Goal: Task Accomplishment & Management: Manage account settings

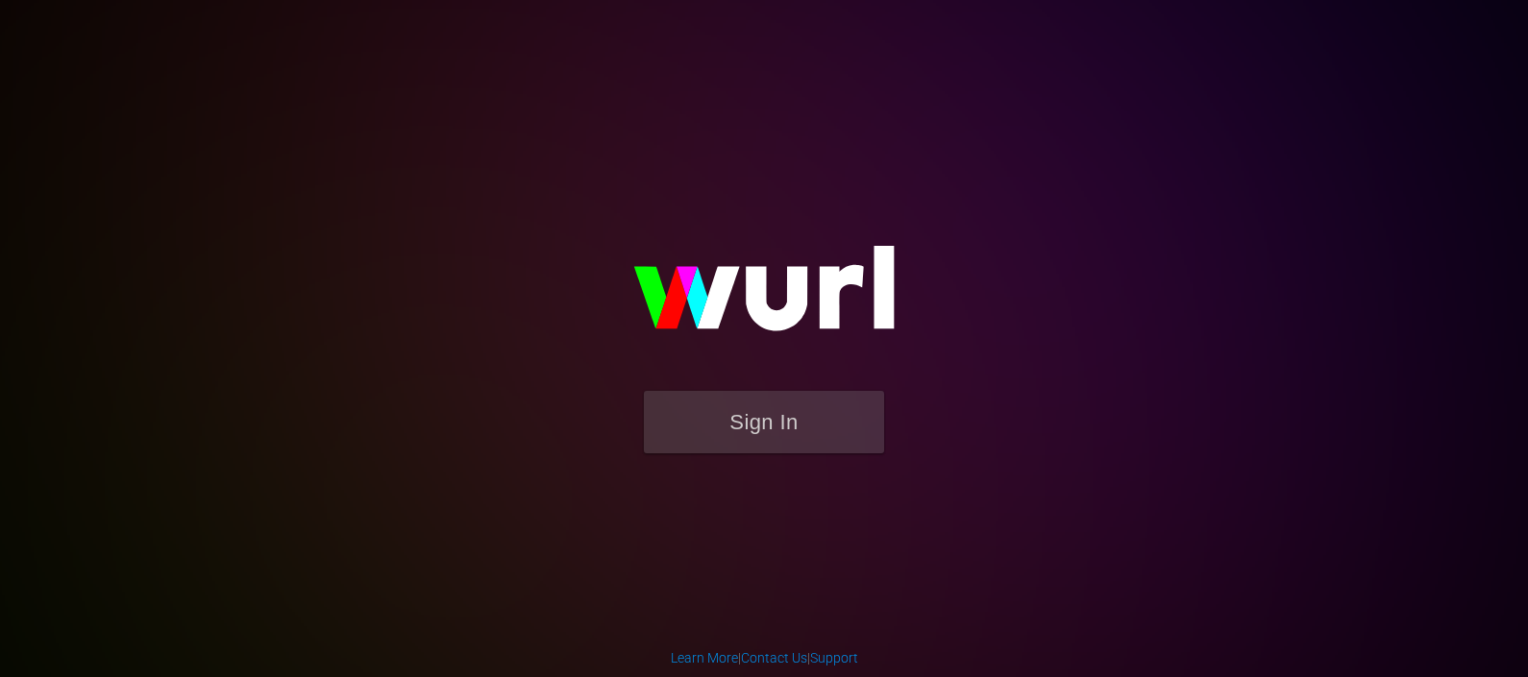
drag, startPoint x: 833, startPoint y: 454, endPoint x: 837, endPoint y: 427, distance: 27.2
click at [835, 451] on form "Sign In" at bounding box center [764, 432] width 384 height 82
click at [837, 424] on button "Sign In" at bounding box center [764, 422] width 240 height 62
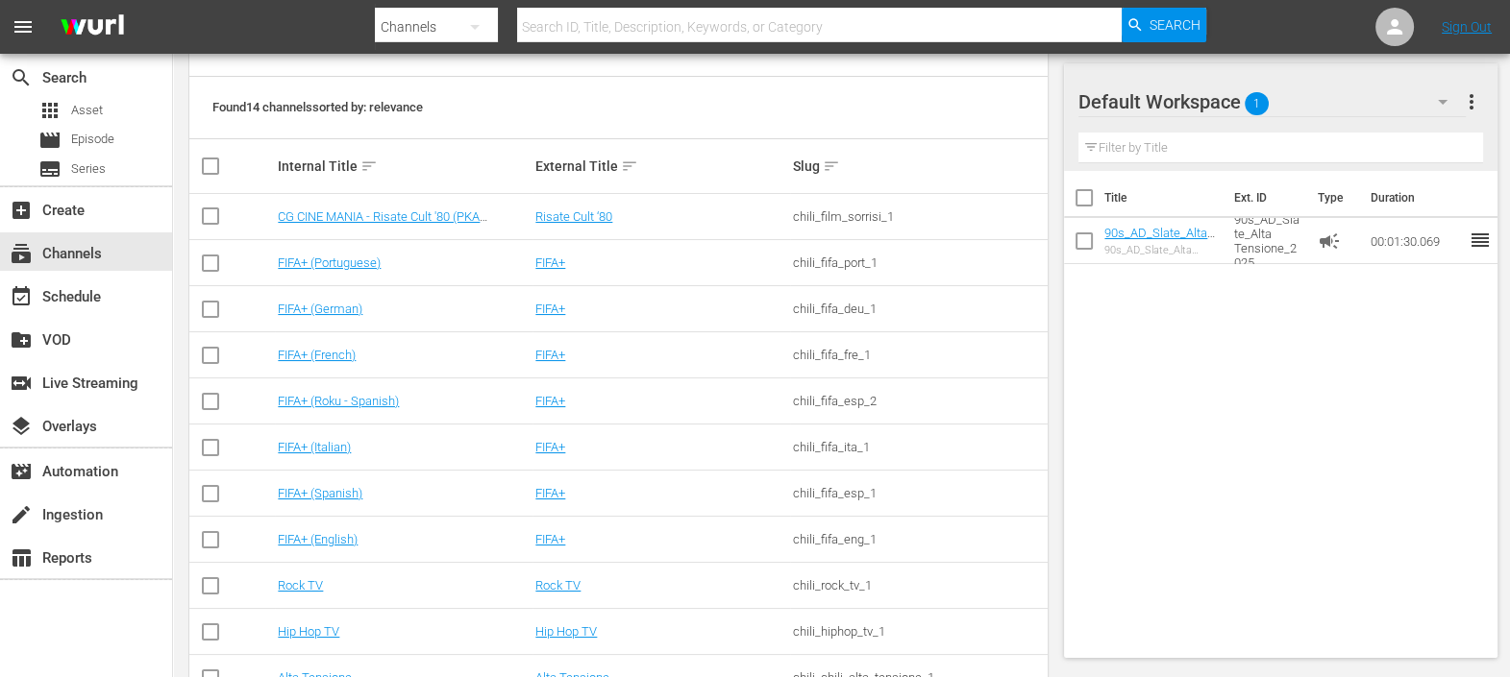
scroll to position [448, 0]
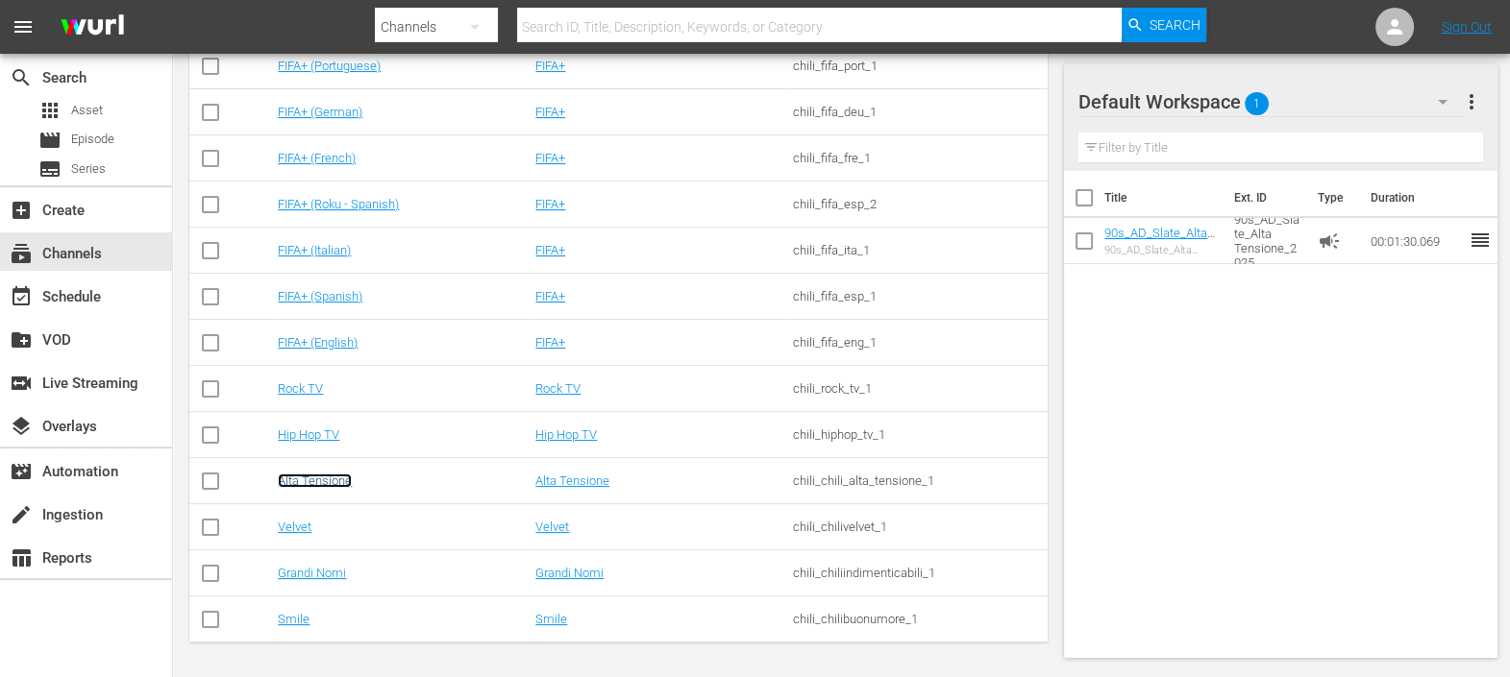
click at [303, 479] on link "Alta Tensione" at bounding box center [315, 481] width 74 height 14
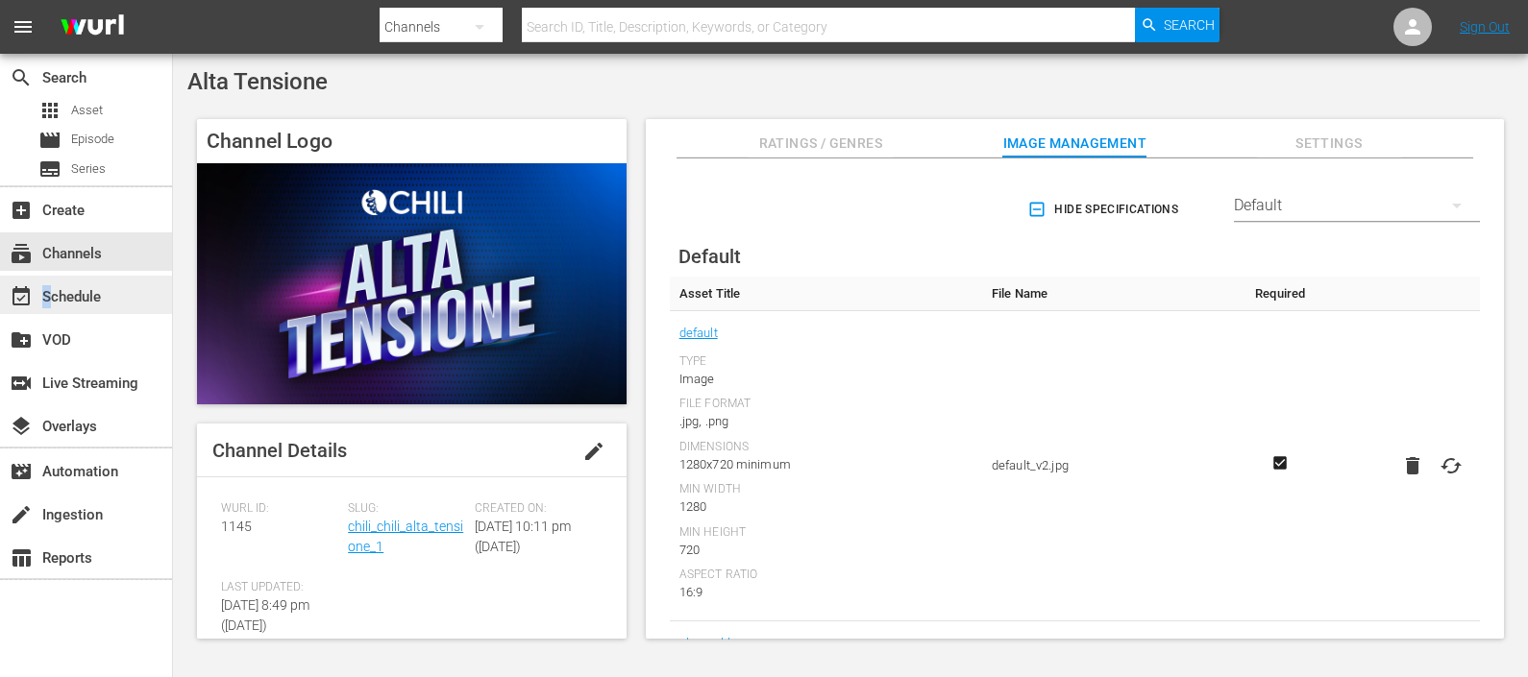
click at [54, 286] on div "event_available Schedule" at bounding box center [54, 293] width 108 height 17
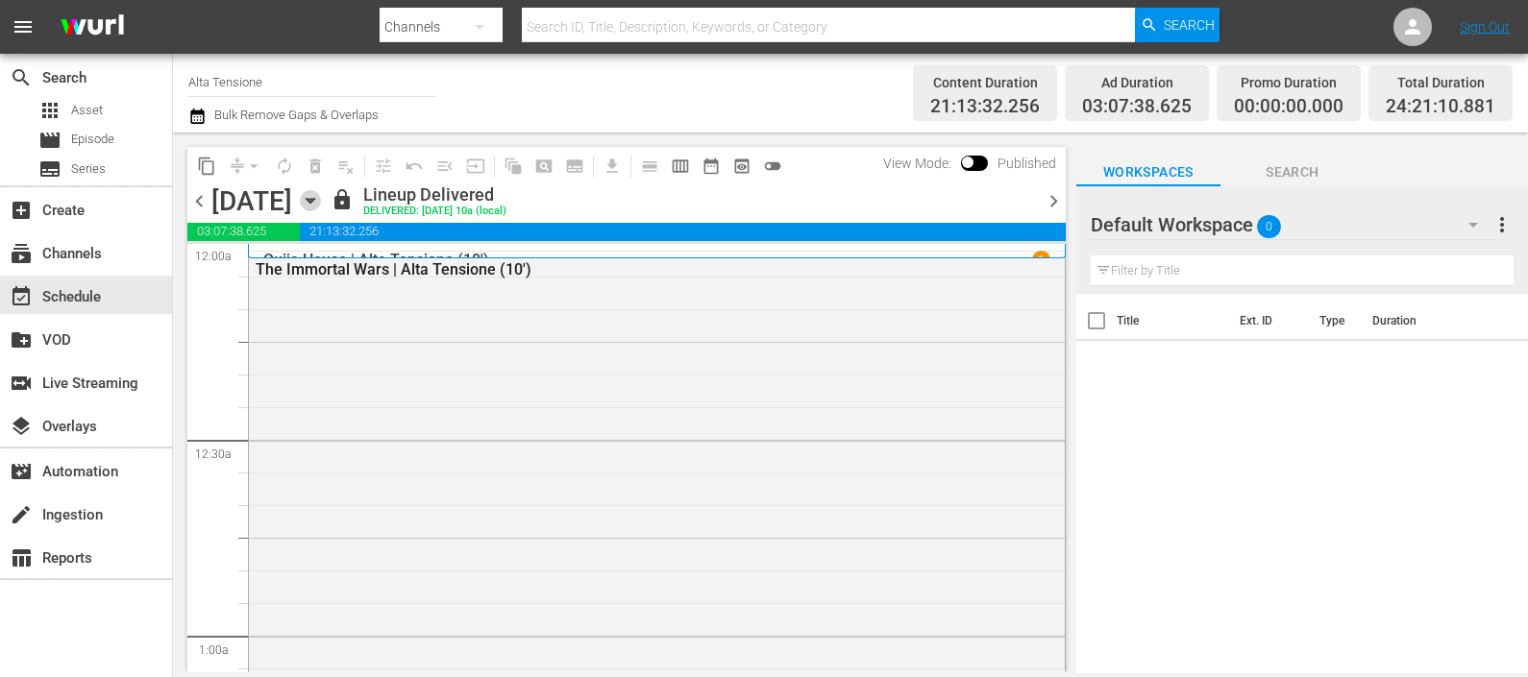
click at [321, 202] on icon "button" at bounding box center [310, 200] width 21 height 21
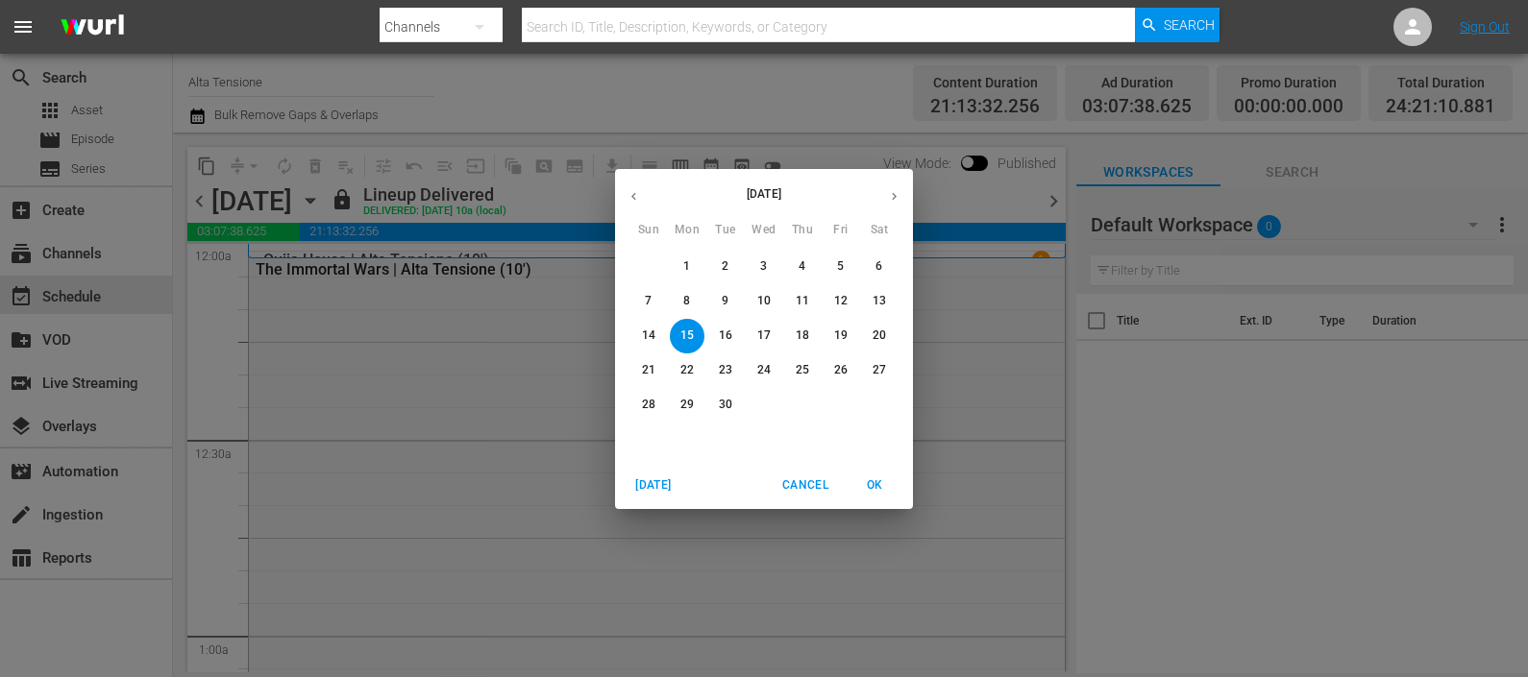
click at [848, 373] on span "26" at bounding box center [840, 370] width 35 height 16
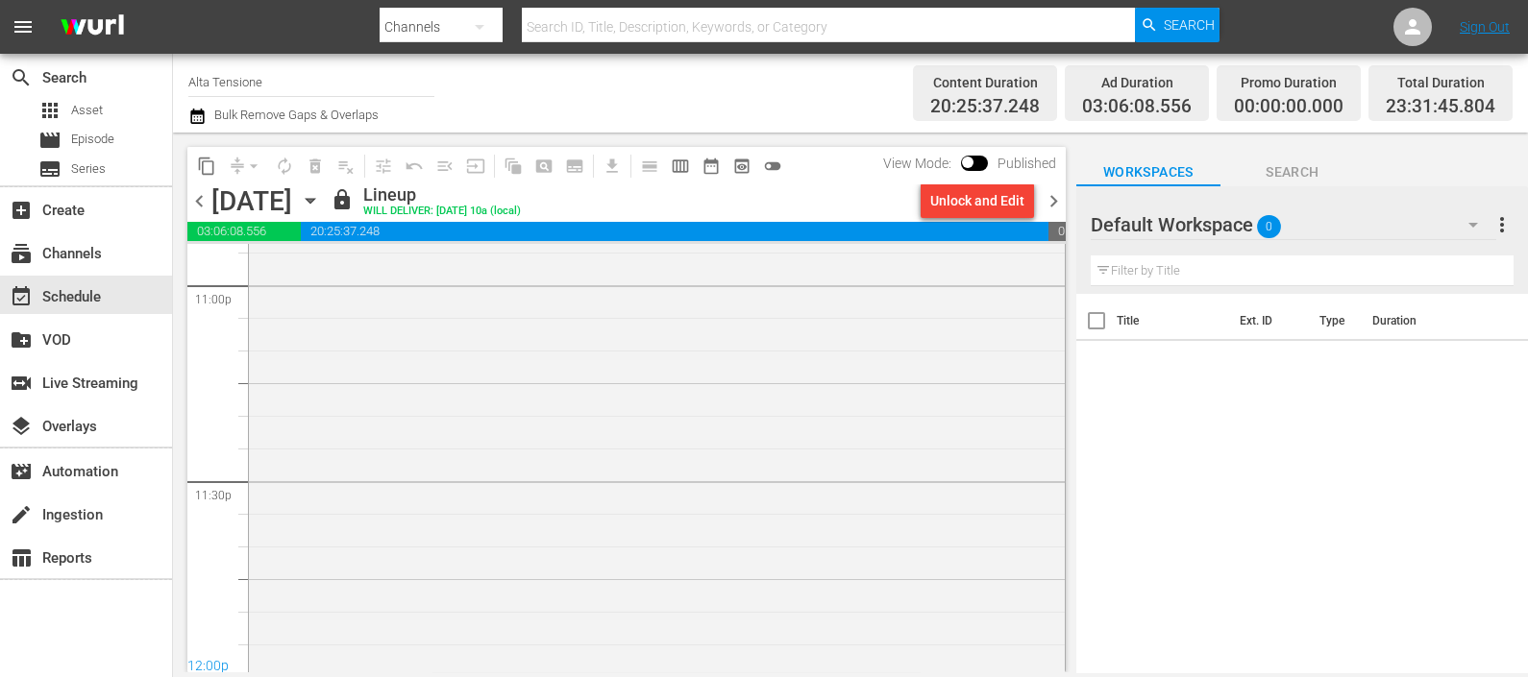
scroll to position [9012, 0]
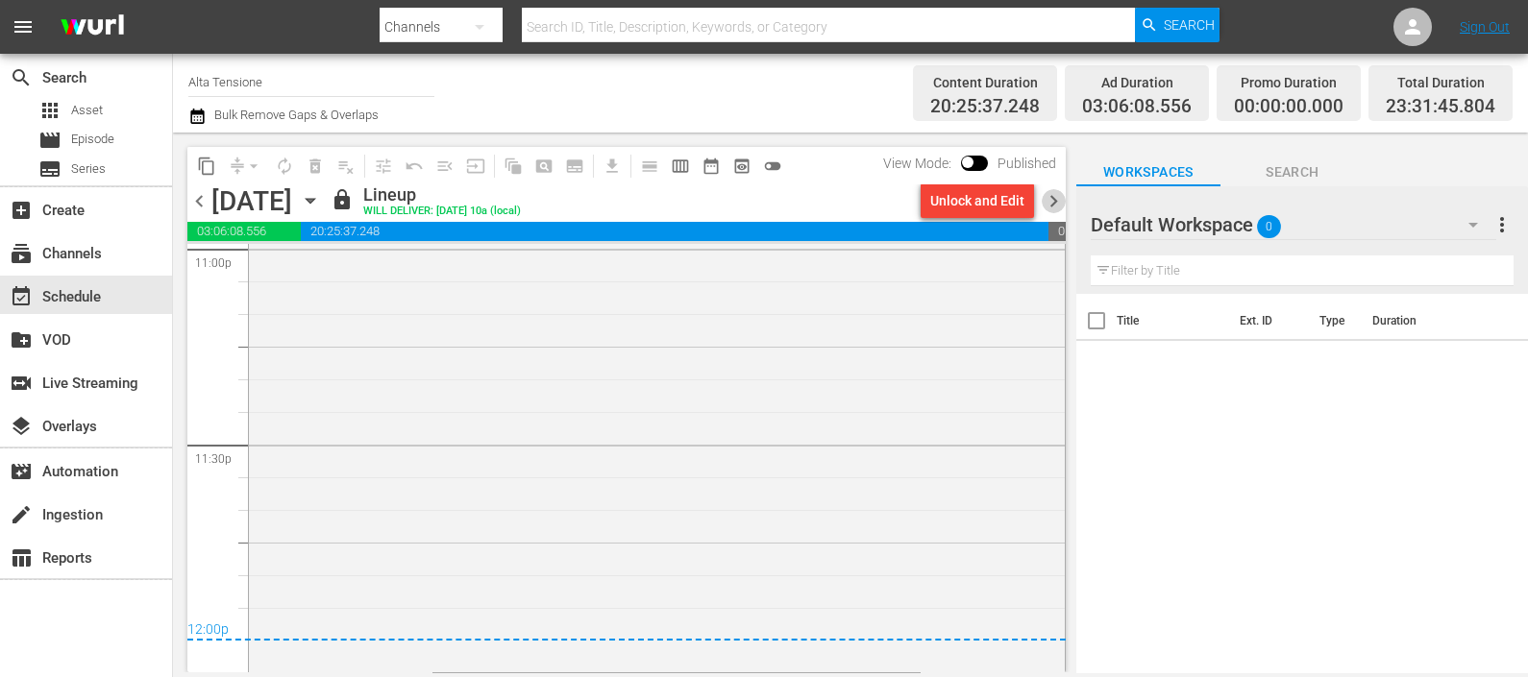
click at [1054, 200] on span "chevron_right" at bounding box center [1054, 201] width 24 height 24
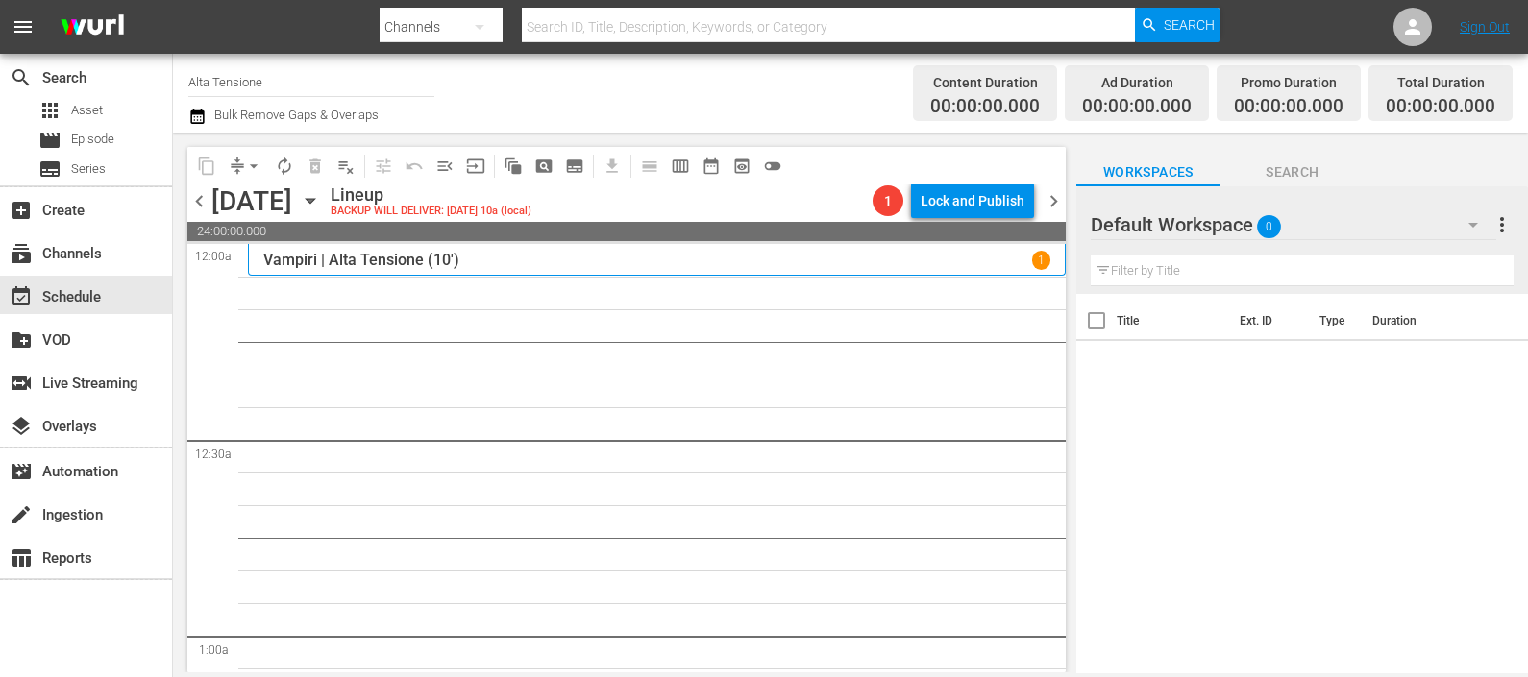
click at [1113, 259] on input "text" at bounding box center [1302, 271] width 423 height 31
click at [1446, 221] on div "Default Workspace 0" at bounding box center [1293, 225] width 405 height 54
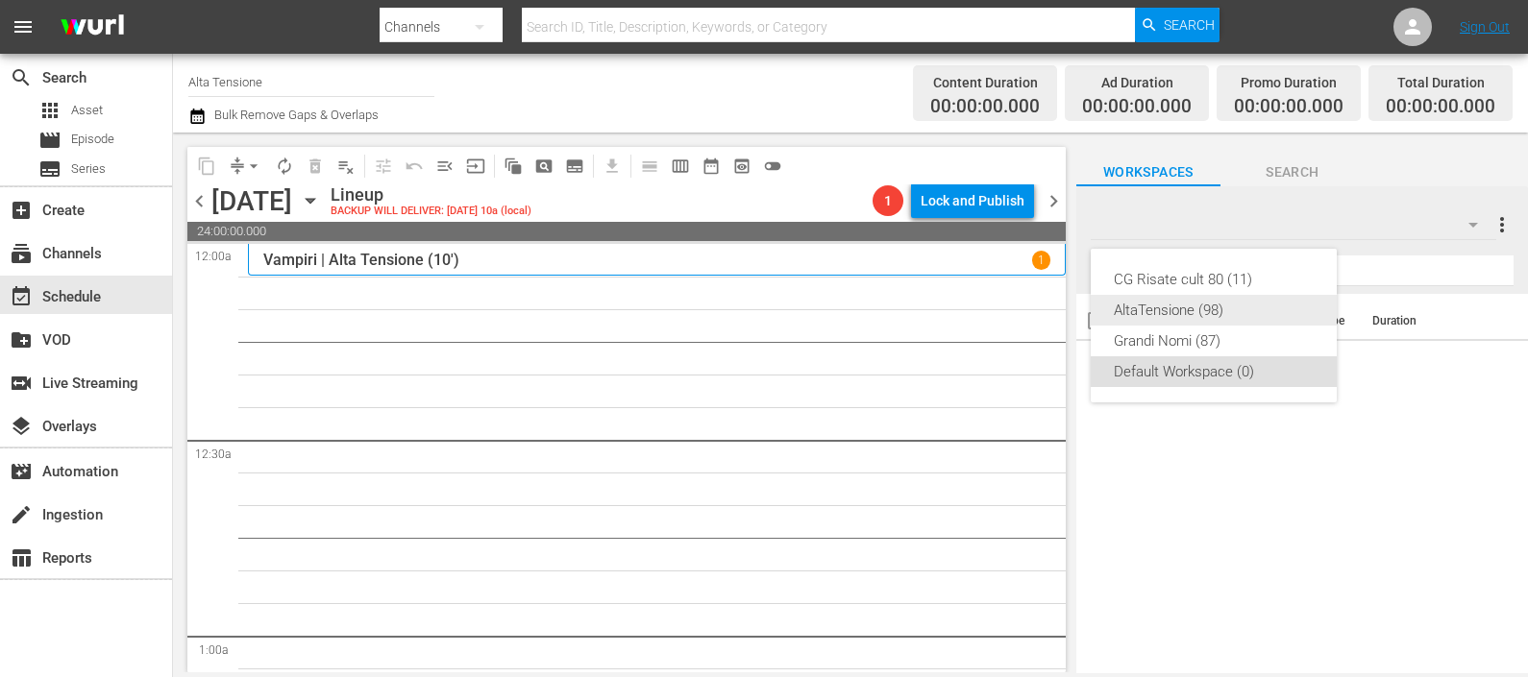
click at [1215, 312] on div "AltaTensione (98)" at bounding box center [1214, 310] width 200 height 31
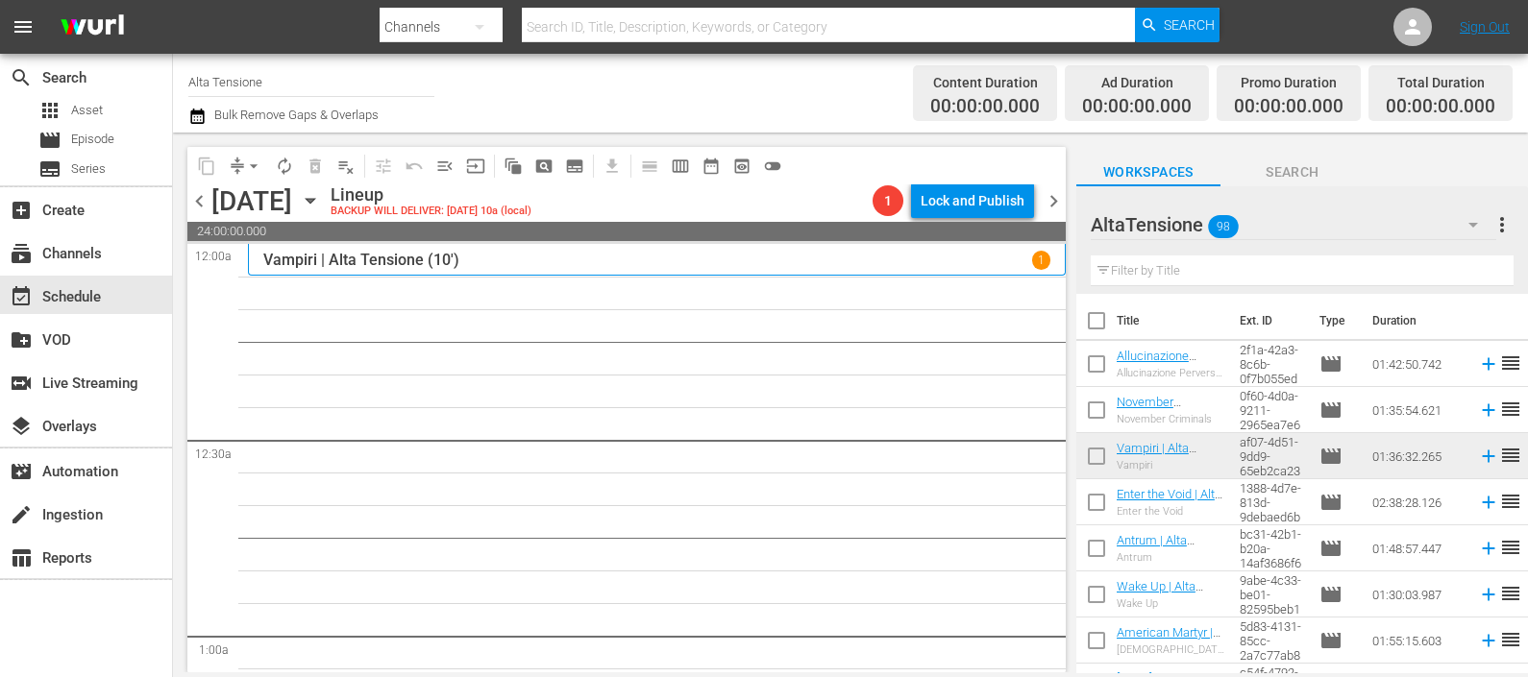
click at [1206, 263] on input "text" at bounding box center [1302, 271] width 423 height 31
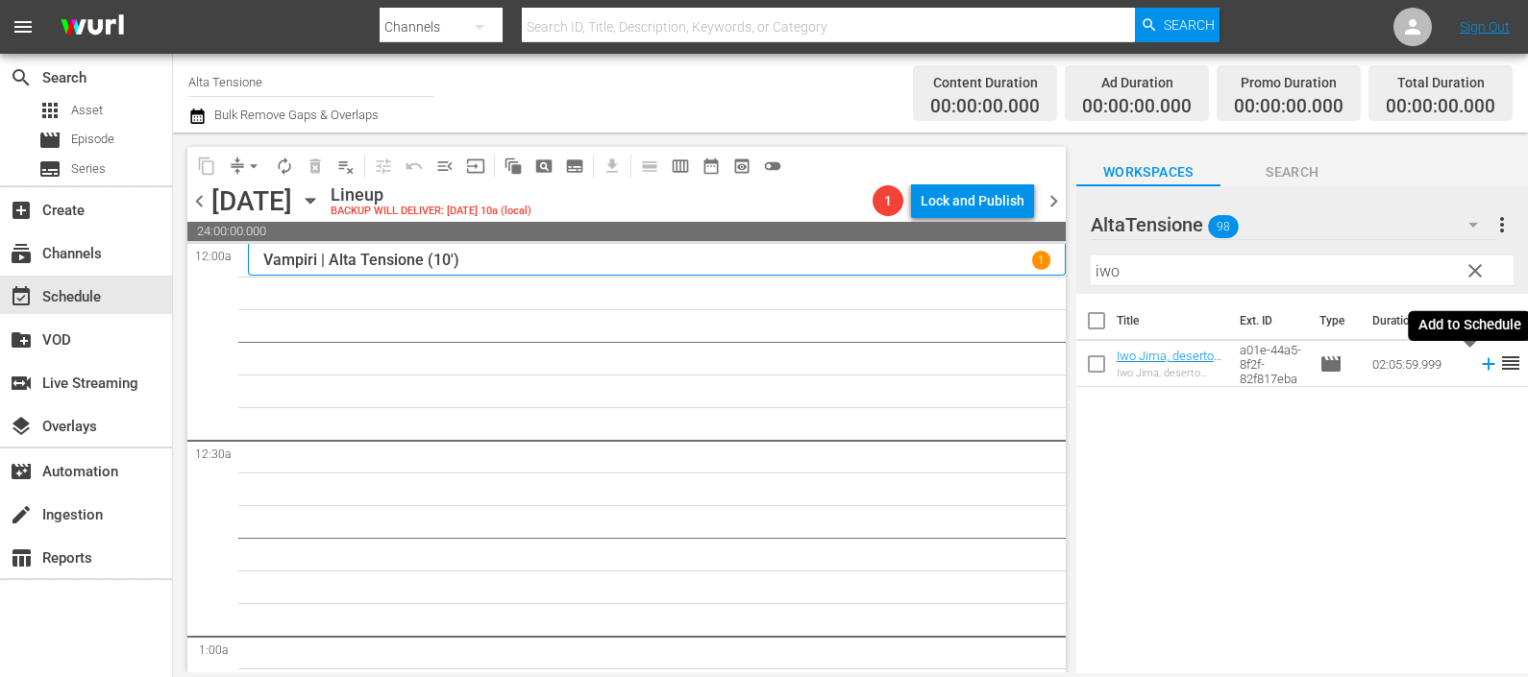
drag, startPoint x: 1469, startPoint y: 361, endPoint x: 1455, endPoint y: 369, distance: 16.3
click at [1478, 361] on icon at bounding box center [1488, 364] width 21 height 21
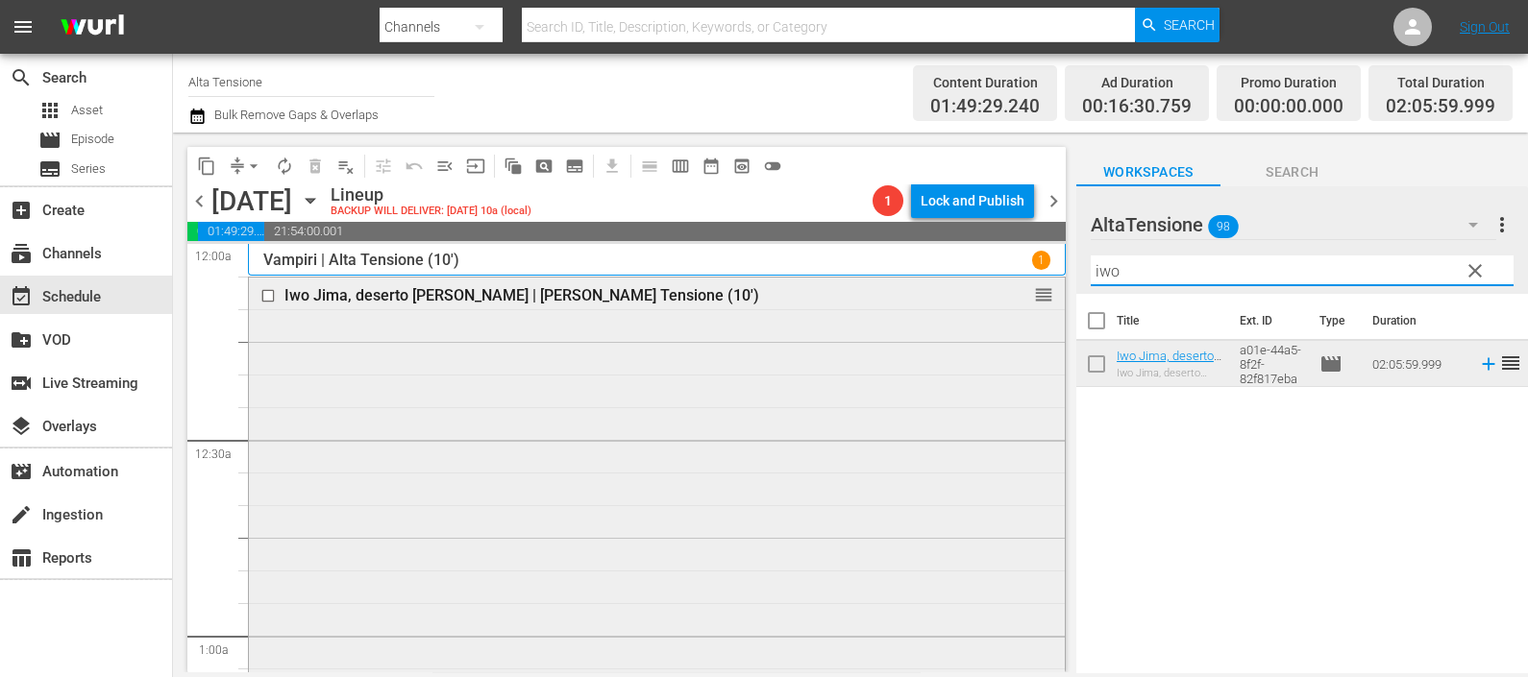
drag, startPoint x: 1149, startPoint y: 283, endPoint x: 1042, endPoint y: 283, distance: 107.6
click at [1046, 283] on div "content_copy compress arrow_drop_down autorenew_outlined delete_forever_outline…" at bounding box center [850, 403] width 1355 height 540
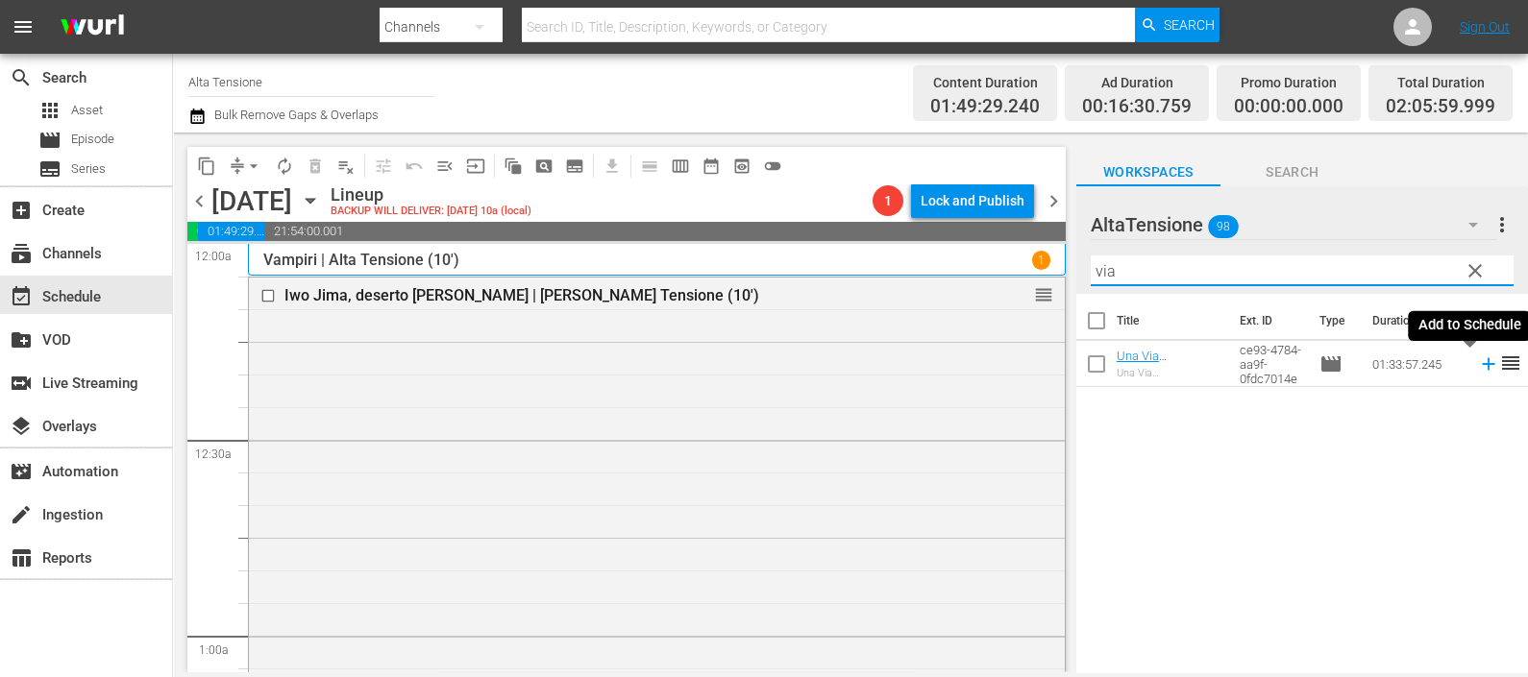
click at [1478, 369] on icon at bounding box center [1488, 364] width 21 height 21
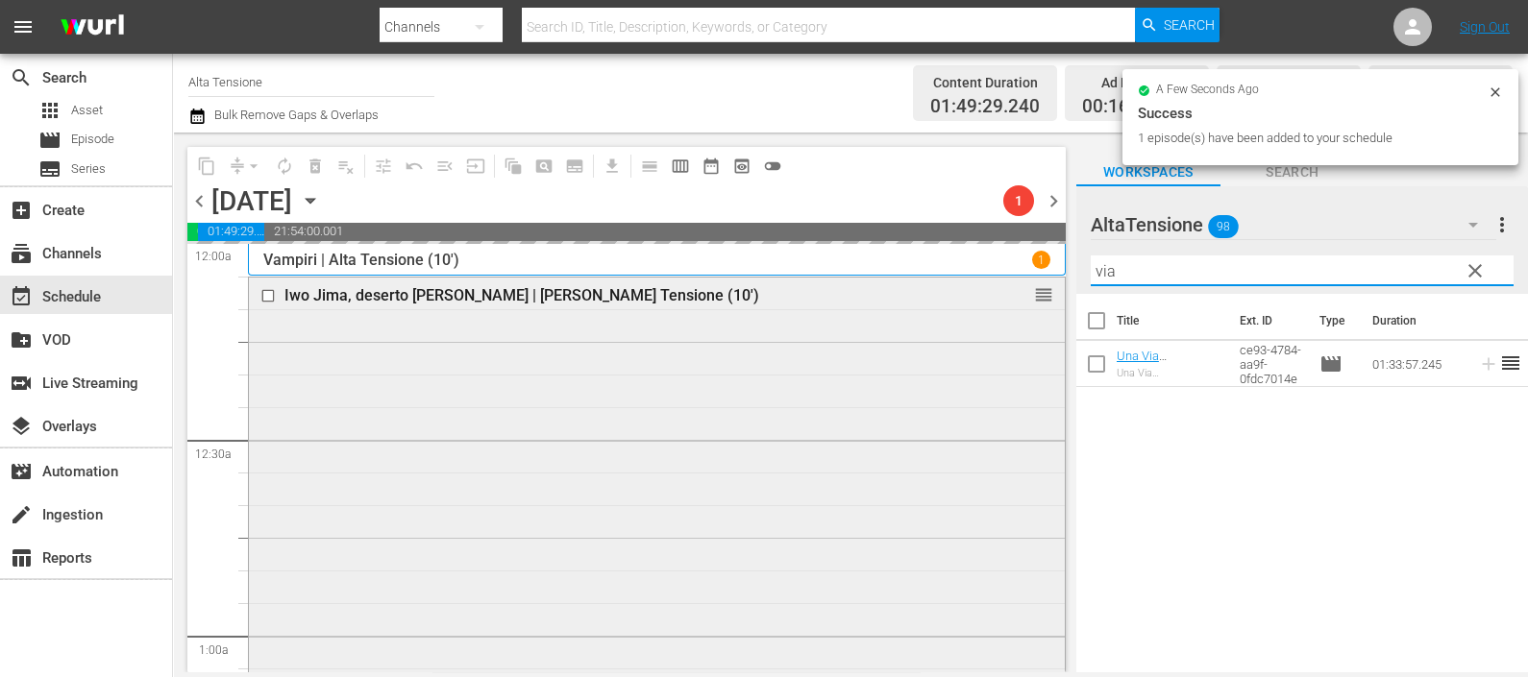
click at [1043, 290] on div "content_copy compress arrow_drop_down autorenew_outlined delete_forever_outline…" at bounding box center [850, 403] width 1355 height 540
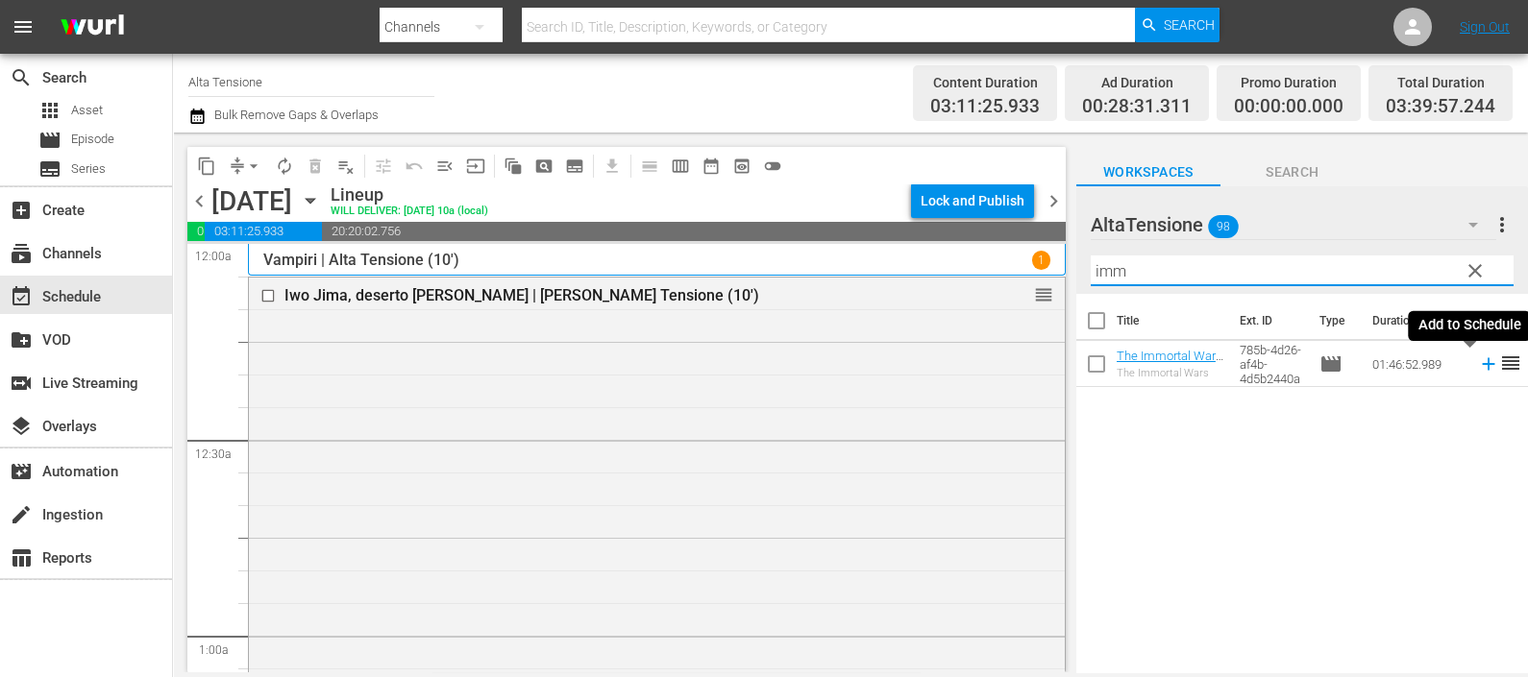
click at [1482, 362] on icon at bounding box center [1488, 364] width 12 height 12
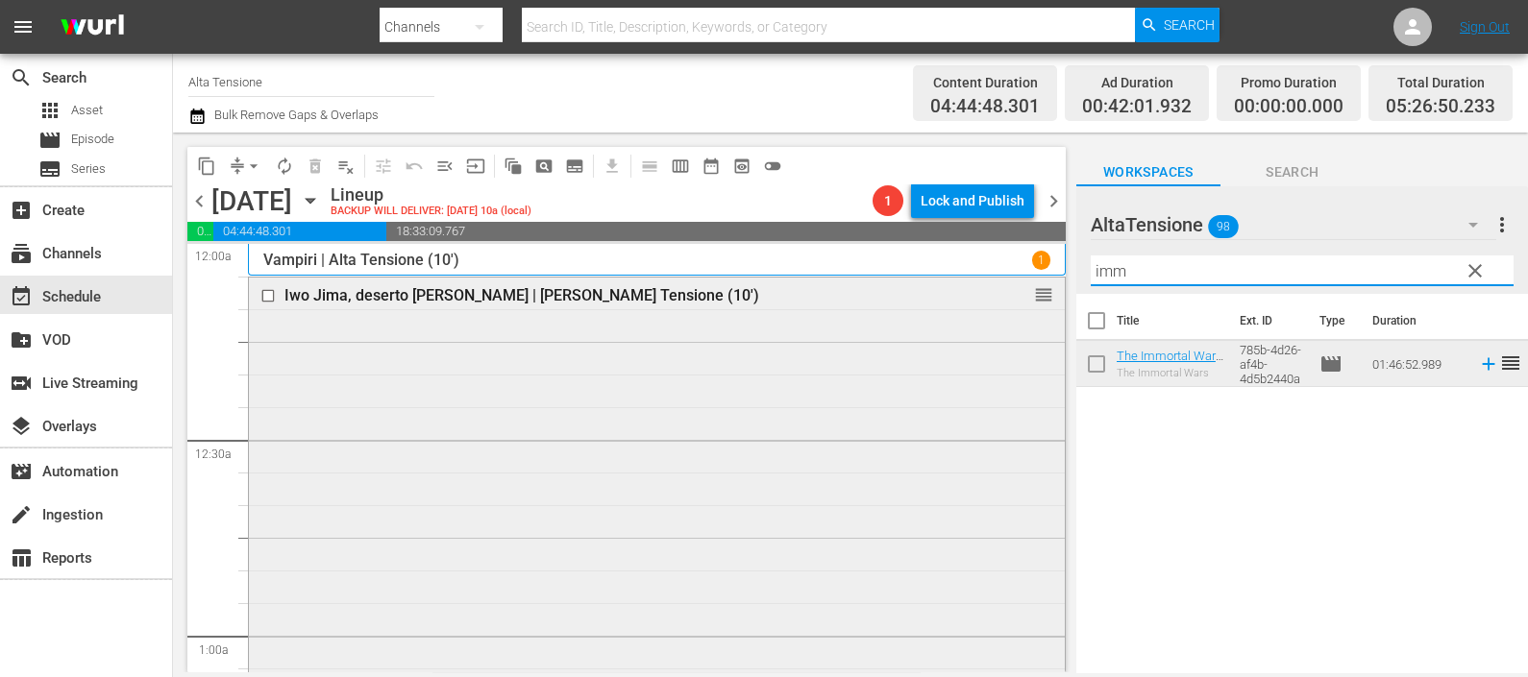
drag, startPoint x: 1235, startPoint y: 265, endPoint x: 1018, endPoint y: 298, distance: 219.6
click at [1018, 295] on div "content_copy compress arrow_drop_down autorenew_outlined delete_forever_outline…" at bounding box center [850, 403] width 1355 height 540
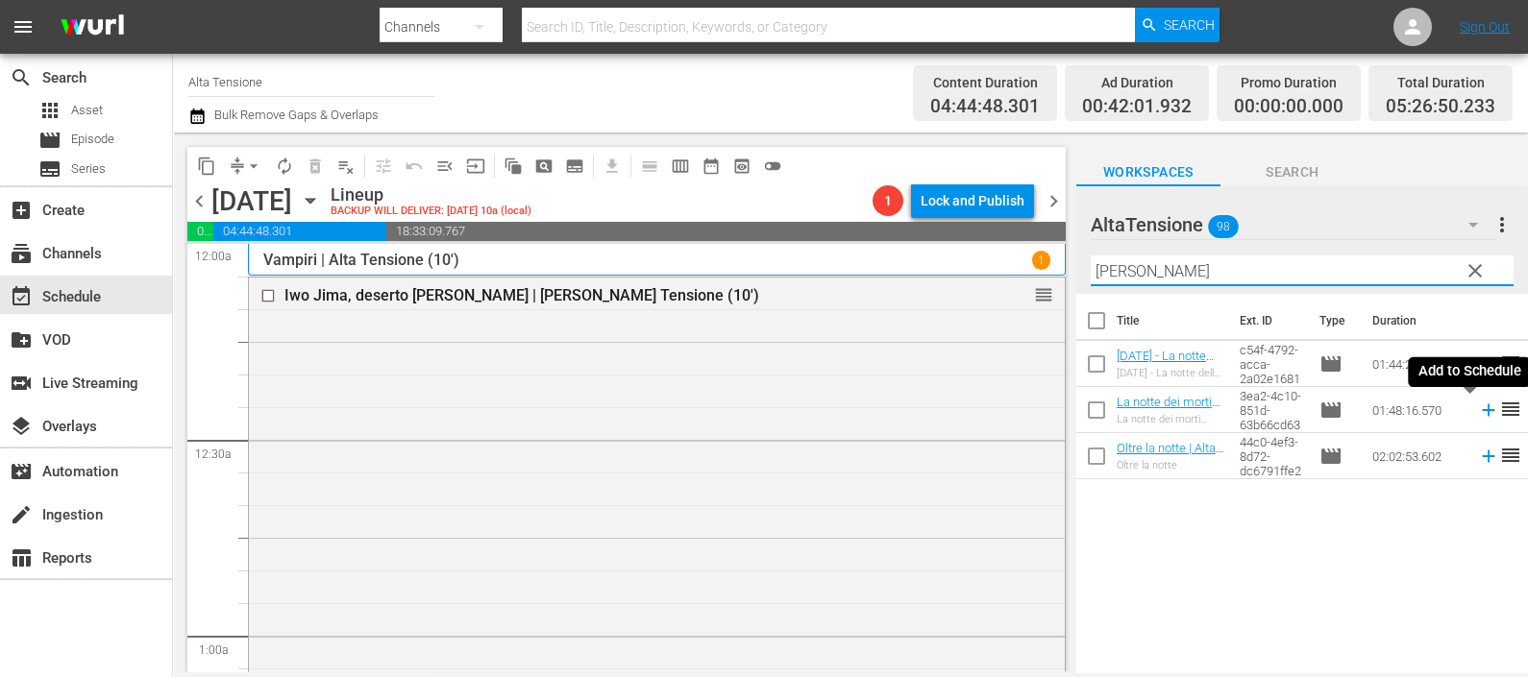
click at [1478, 406] on icon at bounding box center [1488, 410] width 21 height 21
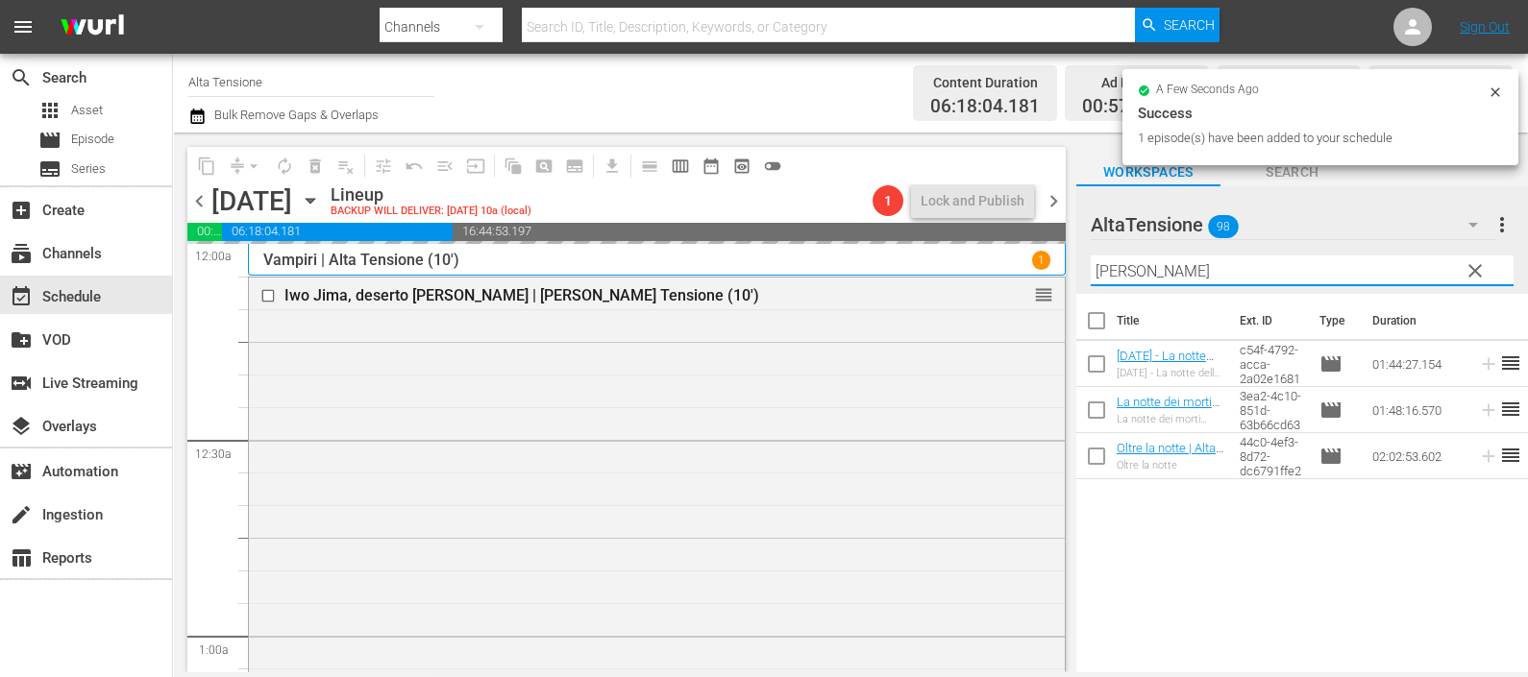
drag, startPoint x: 1195, startPoint y: 263, endPoint x: 1083, endPoint y: 261, distance: 112.4
click at [1084, 258] on div "AltaTensione 98 AltaTensione more_vert clear Filter by Title [PERSON_NAME]" at bounding box center [1302, 240] width 452 height 108
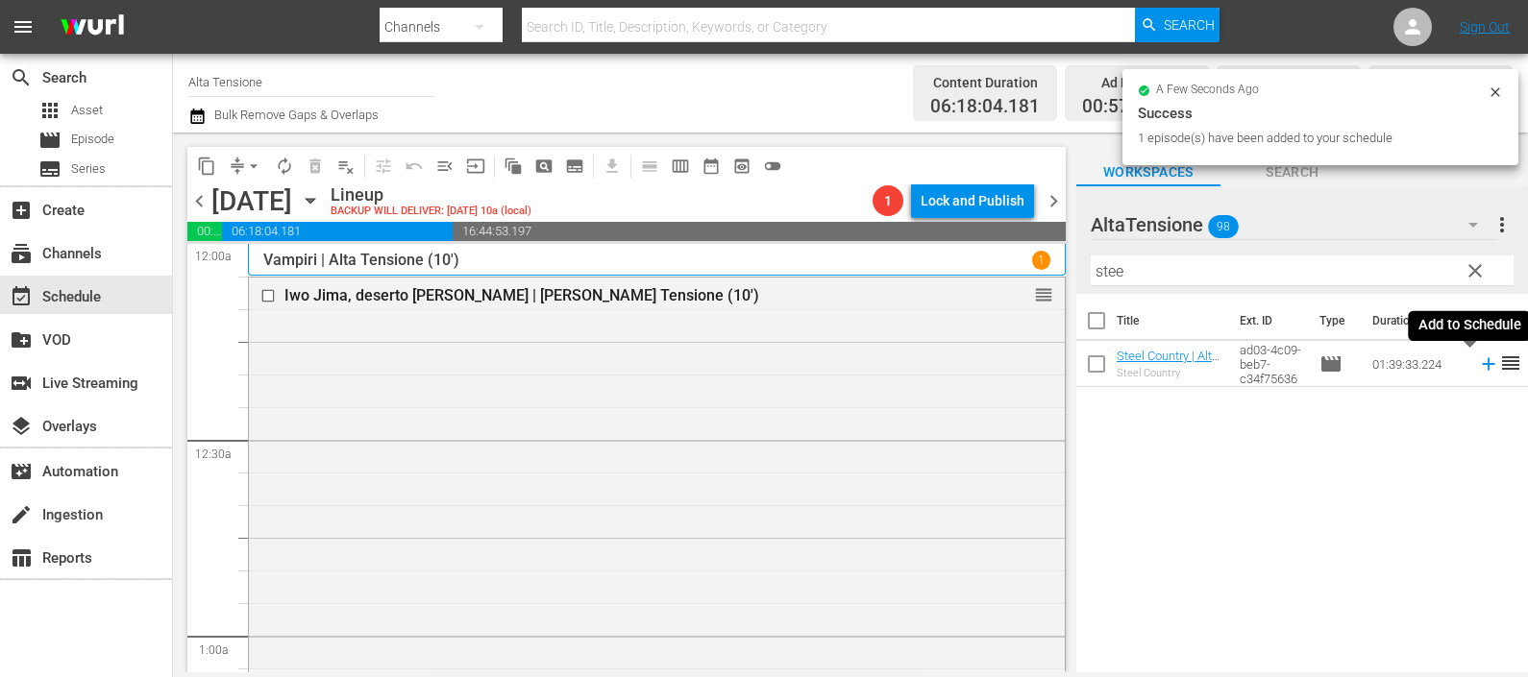
click at [1478, 360] on icon at bounding box center [1488, 364] width 21 height 21
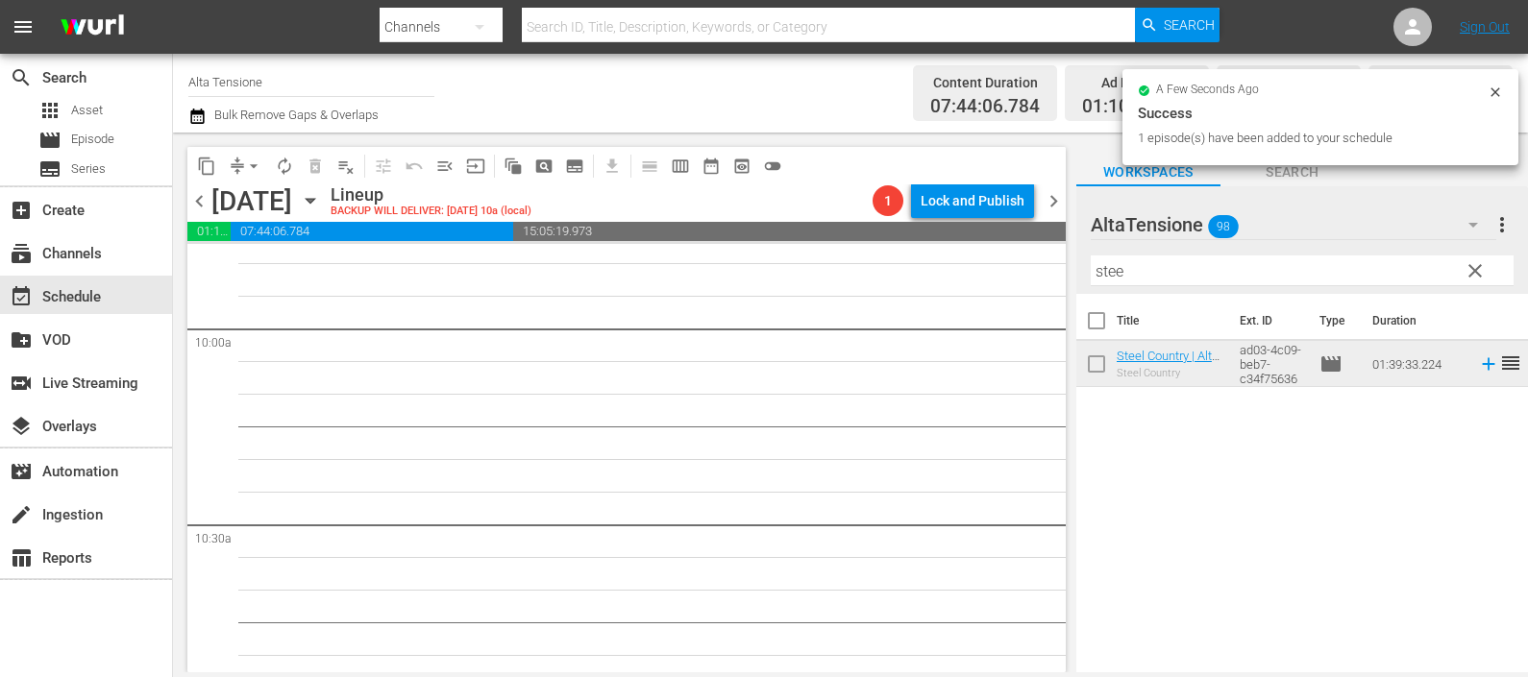
scroll to position [3843, 0]
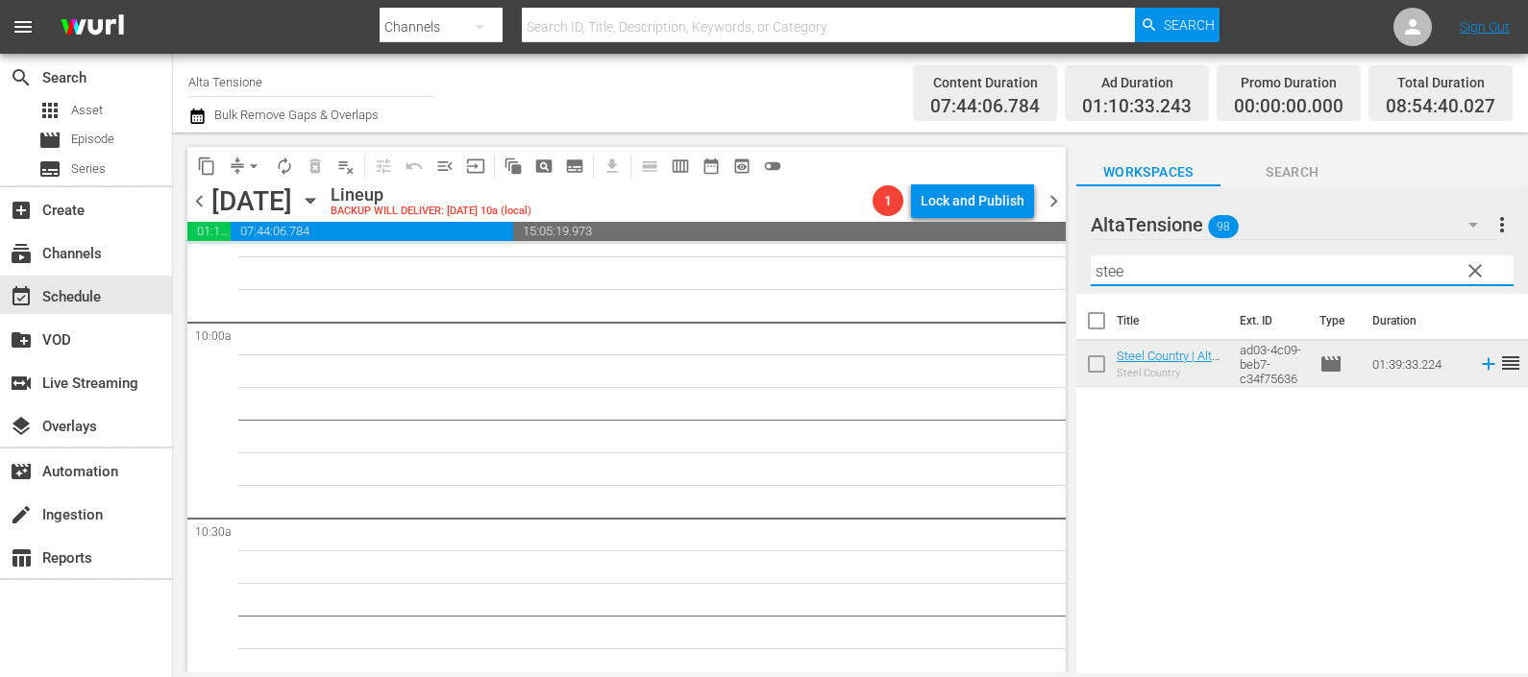
drag, startPoint x: 1179, startPoint y: 272, endPoint x: 1079, endPoint y: 264, distance: 100.2
click at [1079, 264] on div "AltaTensione 98 AltaTensione more_vert clear Filter by Title stee" at bounding box center [1302, 240] width 452 height 108
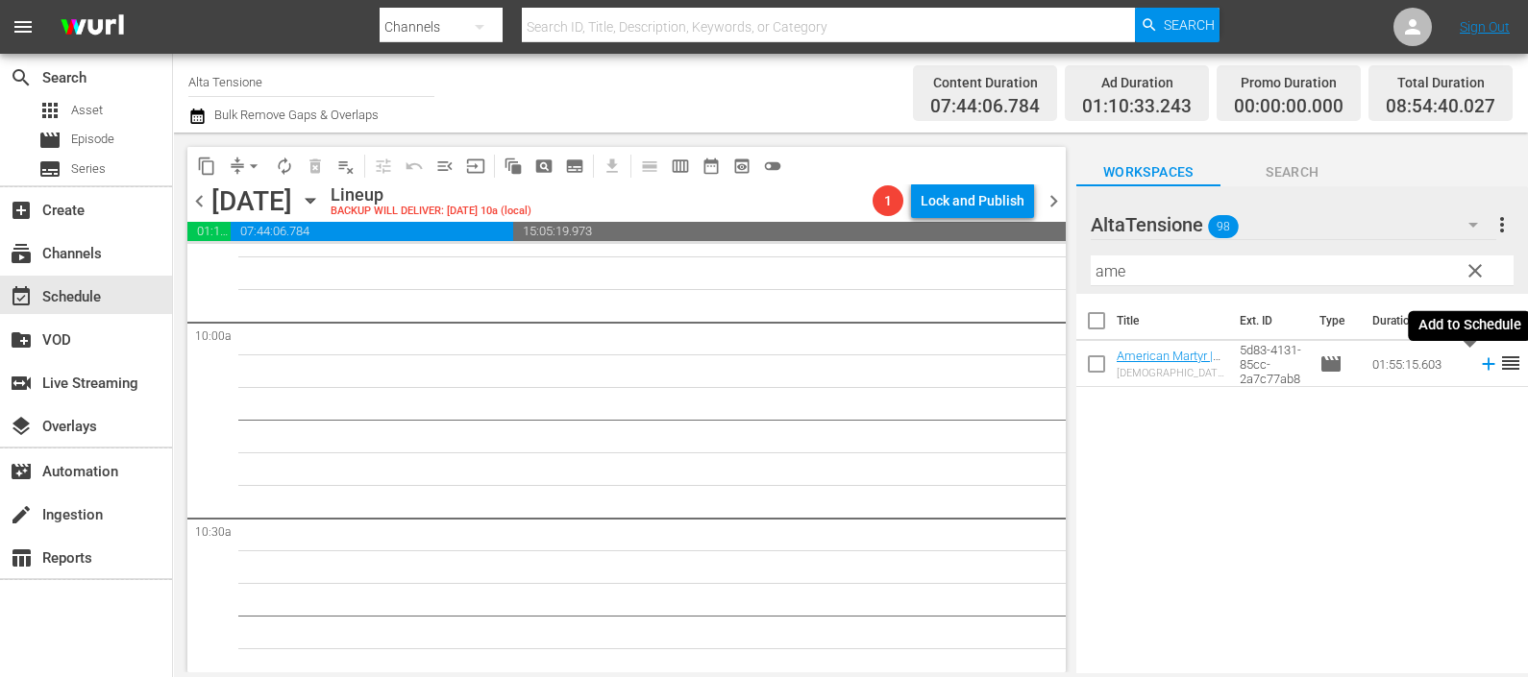
click at [1478, 362] on icon at bounding box center [1488, 364] width 21 height 21
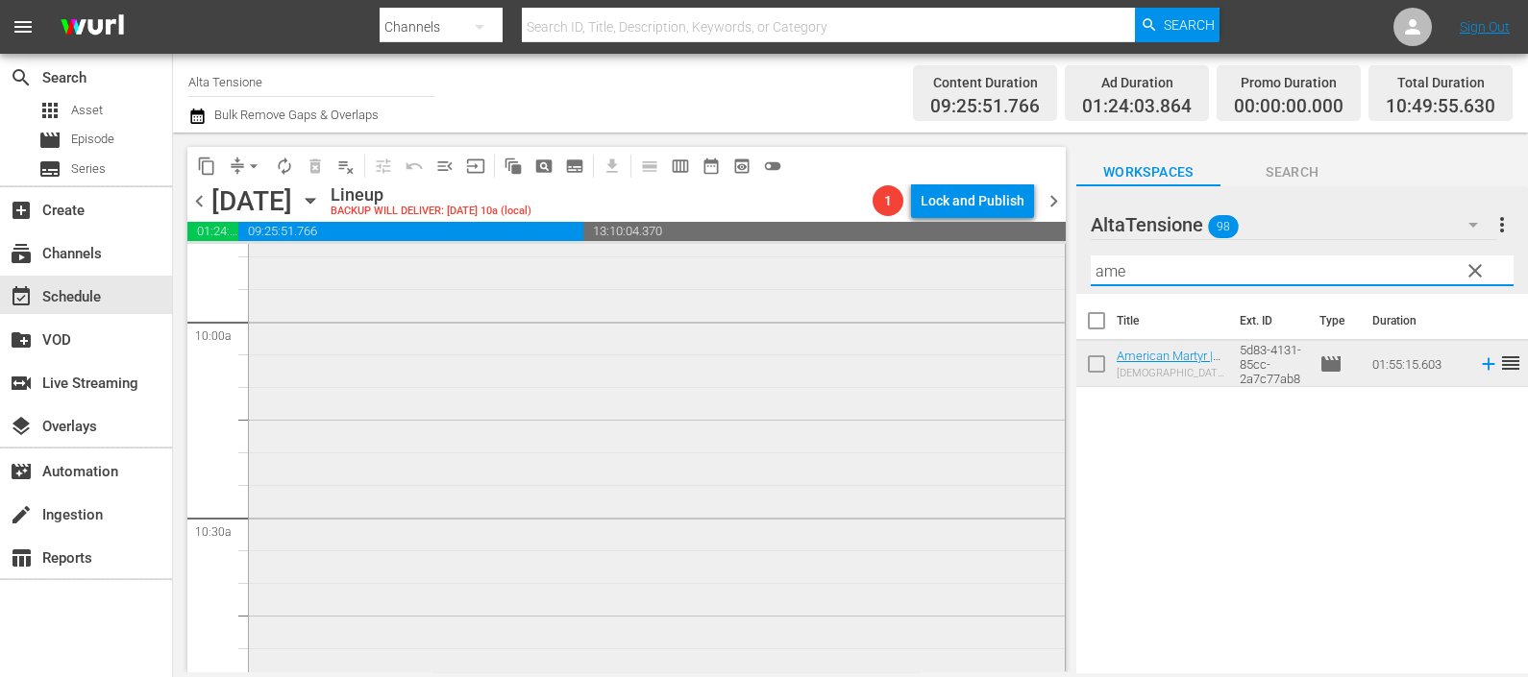
drag, startPoint x: 1055, startPoint y: 283, endPoint x: 1042, endPoint y: 282, distance: 13.6
click at [1042, 282] on div "content_copy compress arrow_drop_down autorenew_outlined delete_forever_outline…" at bounding box center [850, 403] width 1355 height 540
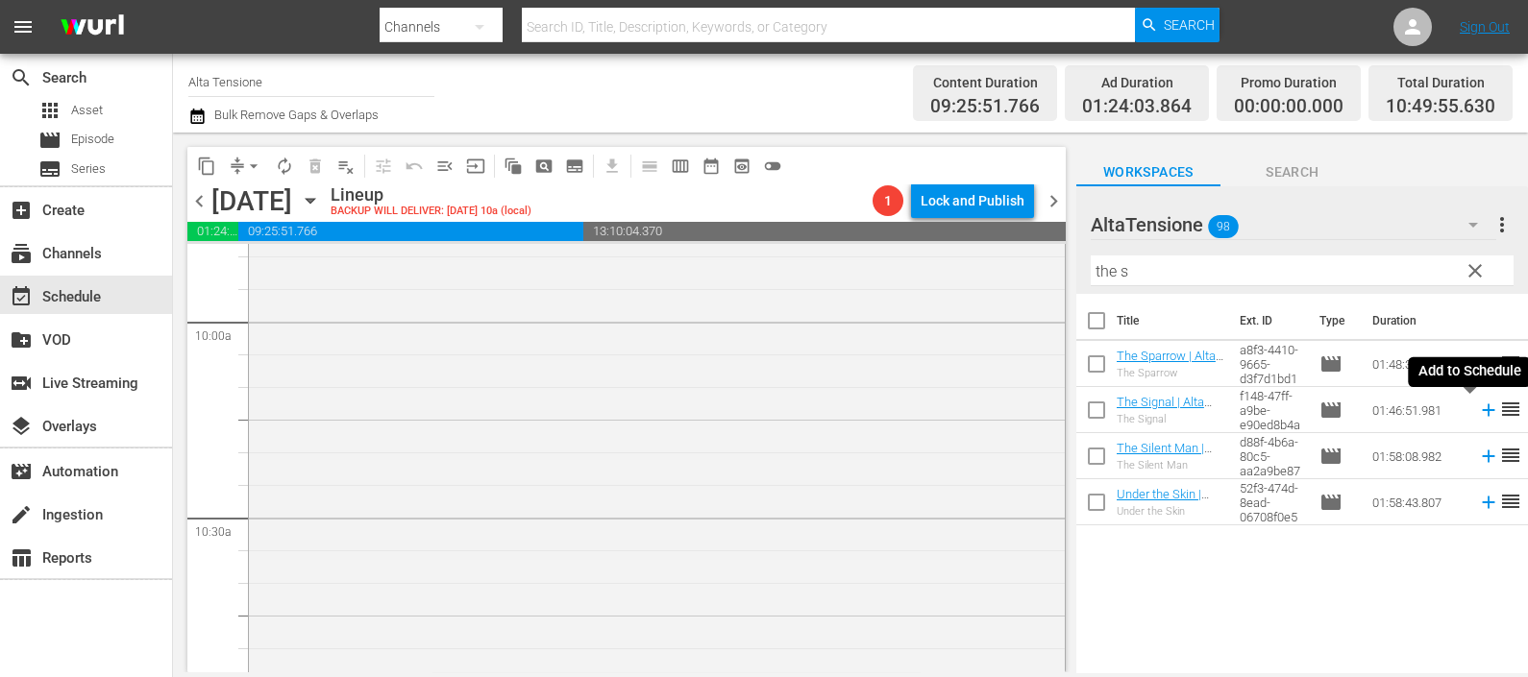
drag, startPoint x: 1475, startPoint y: 408, endPoint x: 1422, endPoint y: 393, distance: 55.0
click at [1478, 408] on icon at bounding box center [1488, 410] width 21 height 21
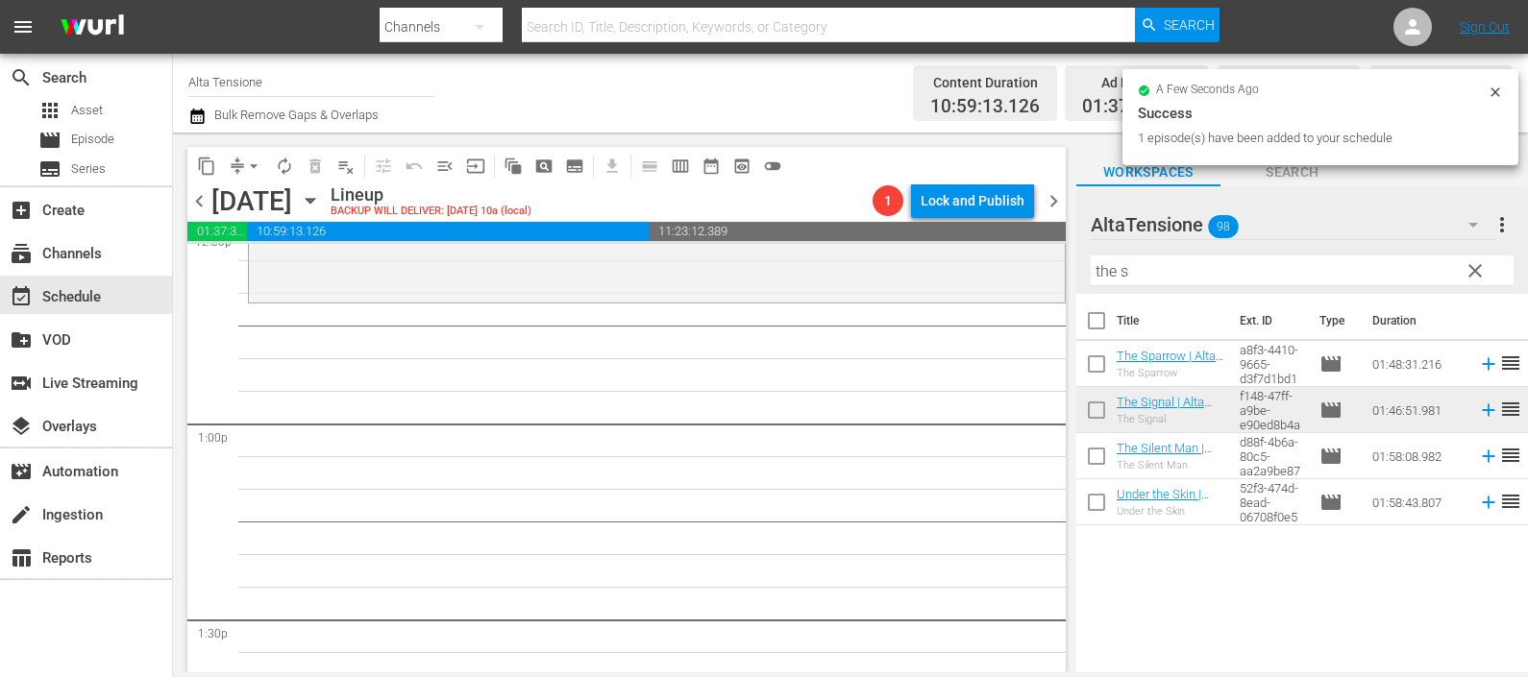
scroll to position [4925, 0]
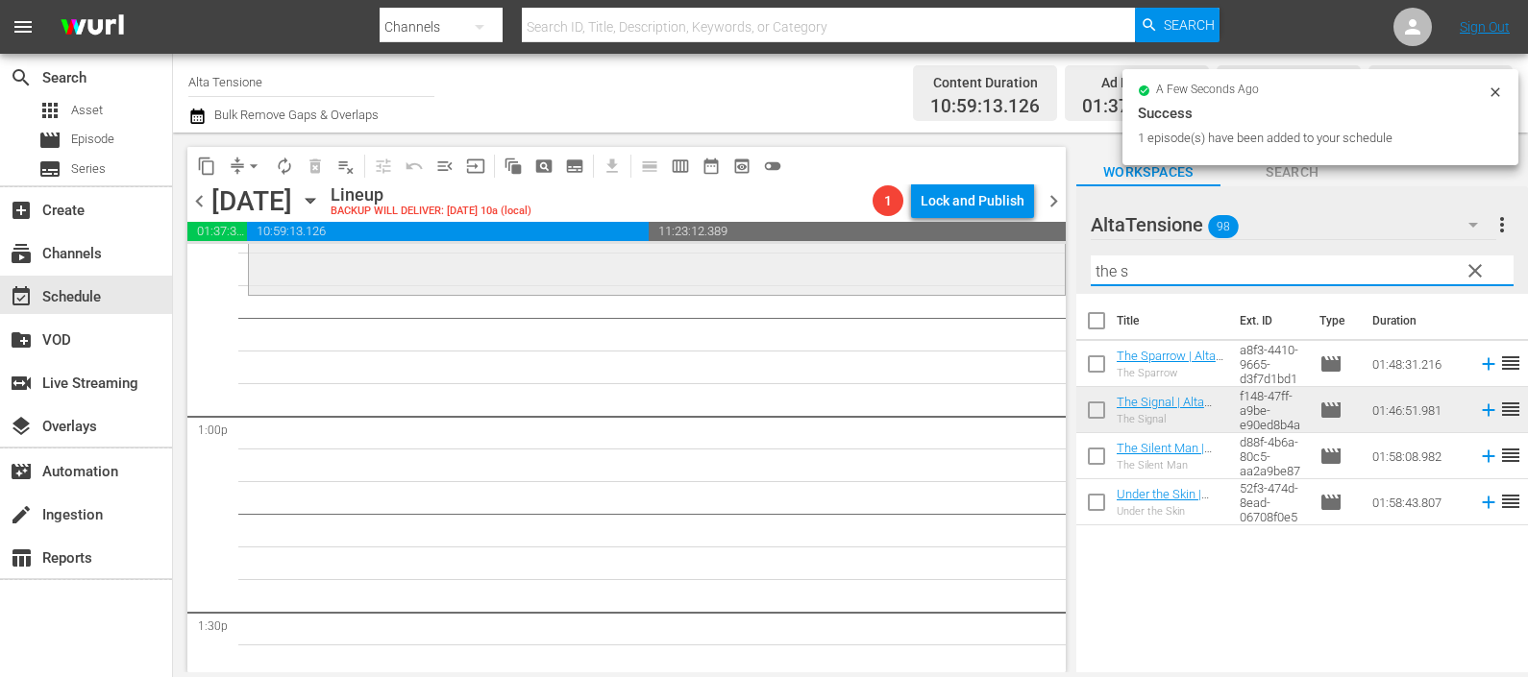
drag, startPoint x: 1094, startPoint y: 258, endPoint x: 1007, endPoint y: 257, distance: 87.5
click at [1008, 256] on div "content_copy compress arrow_drop_down autorenew_outlined delete_forever_outline…" at bounding box center [850, 403] width 1355 height 540
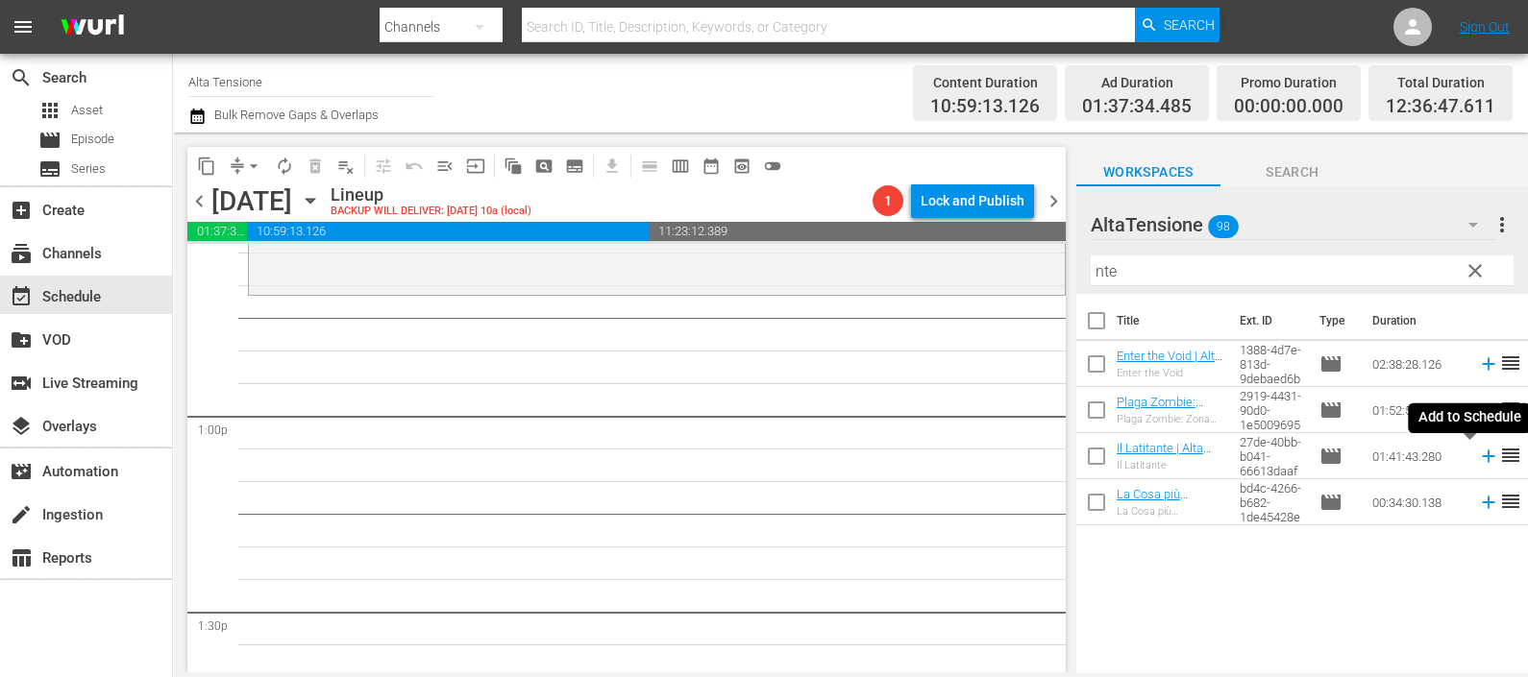
click at [1478, 452] on icon at bounding box center [1488, 456] width 21 height 21
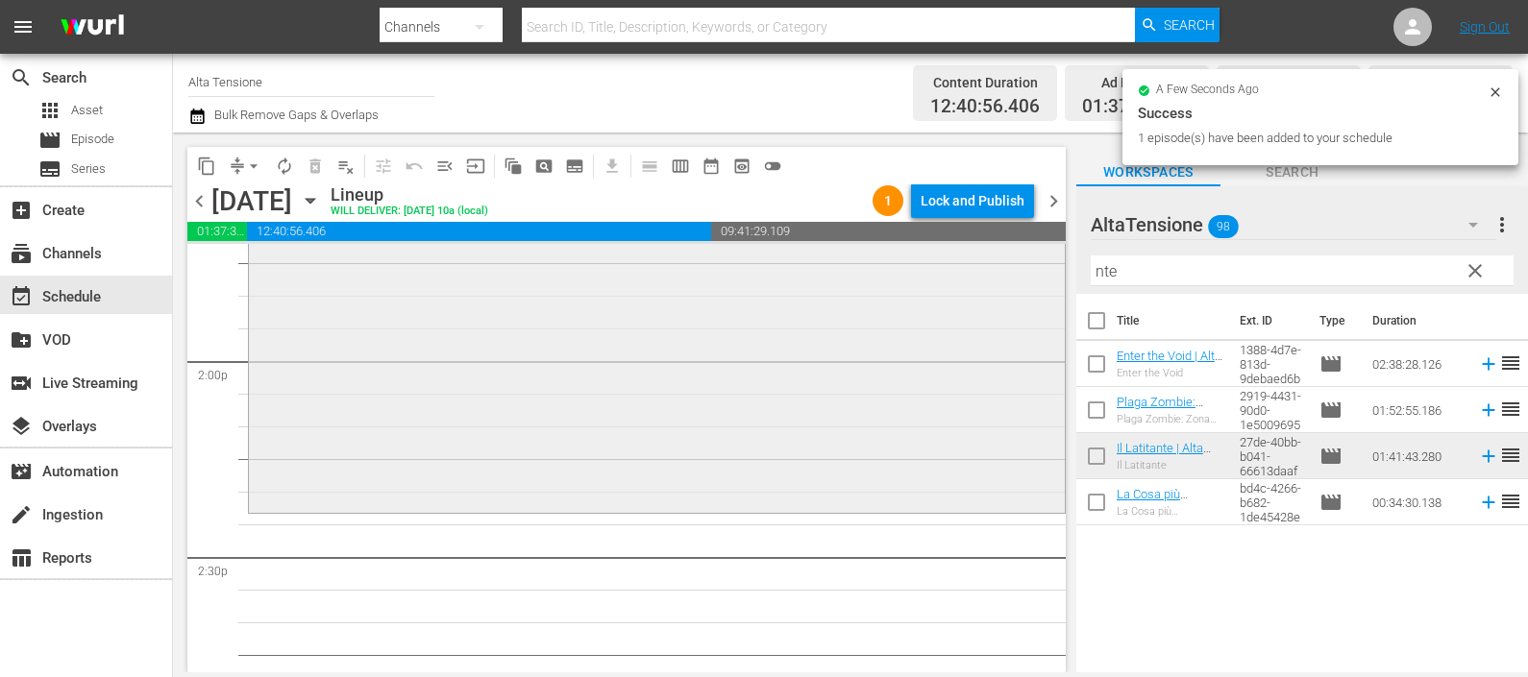
scroll to position [5525, 0]
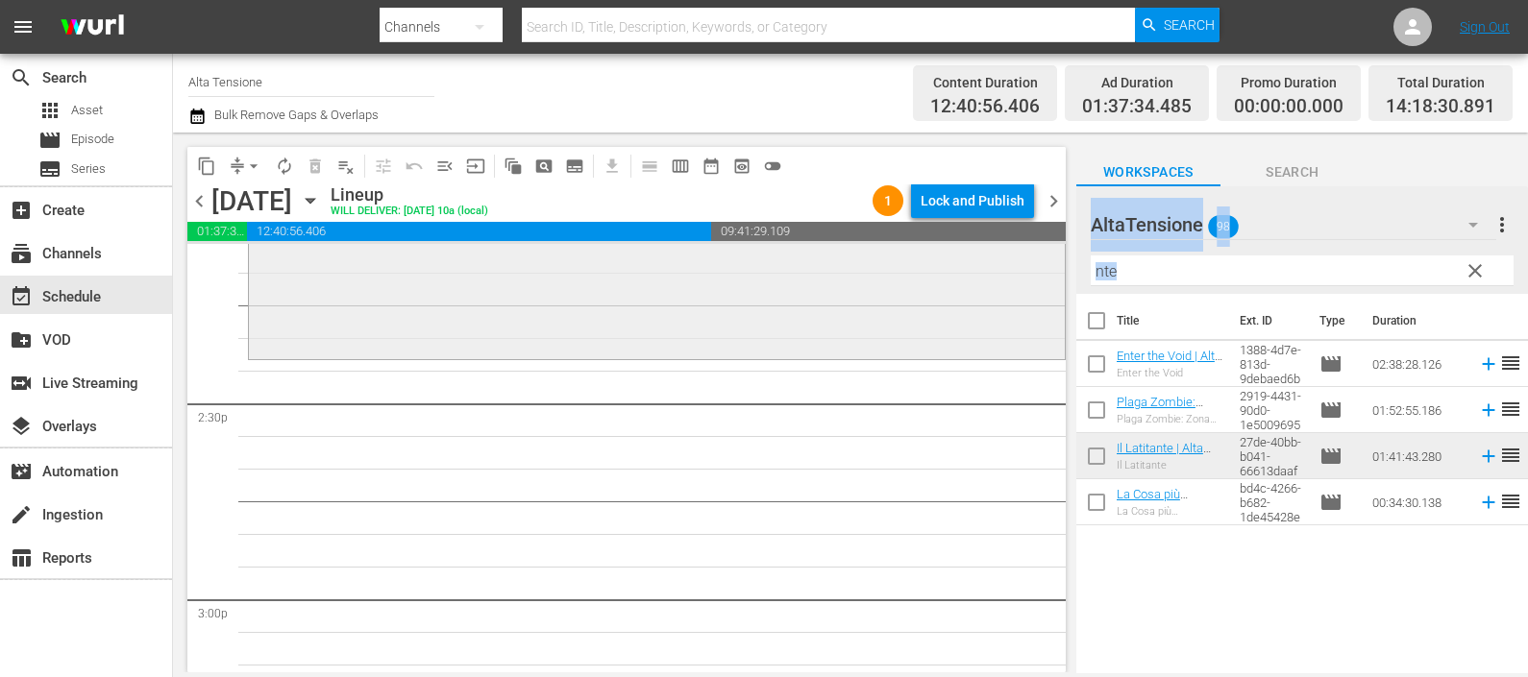
drag, startPoint x: 1188, startPoint y: 284, endPoint x: 1028, endPoint y: 269, distance: 160.2
click at [1030, 264] on div "content_copy compress arrow_drop_down autorenew_outlined delete_forever_outline…" at bounding box center [850, 403] width 1355 height 540
click at [1183, 274] on input "nte" at bounding box center [1302, 271] width 423 height 31
click at [1183, 276] on input "nte" at bounding box center [1302, 271] width 423 height 31
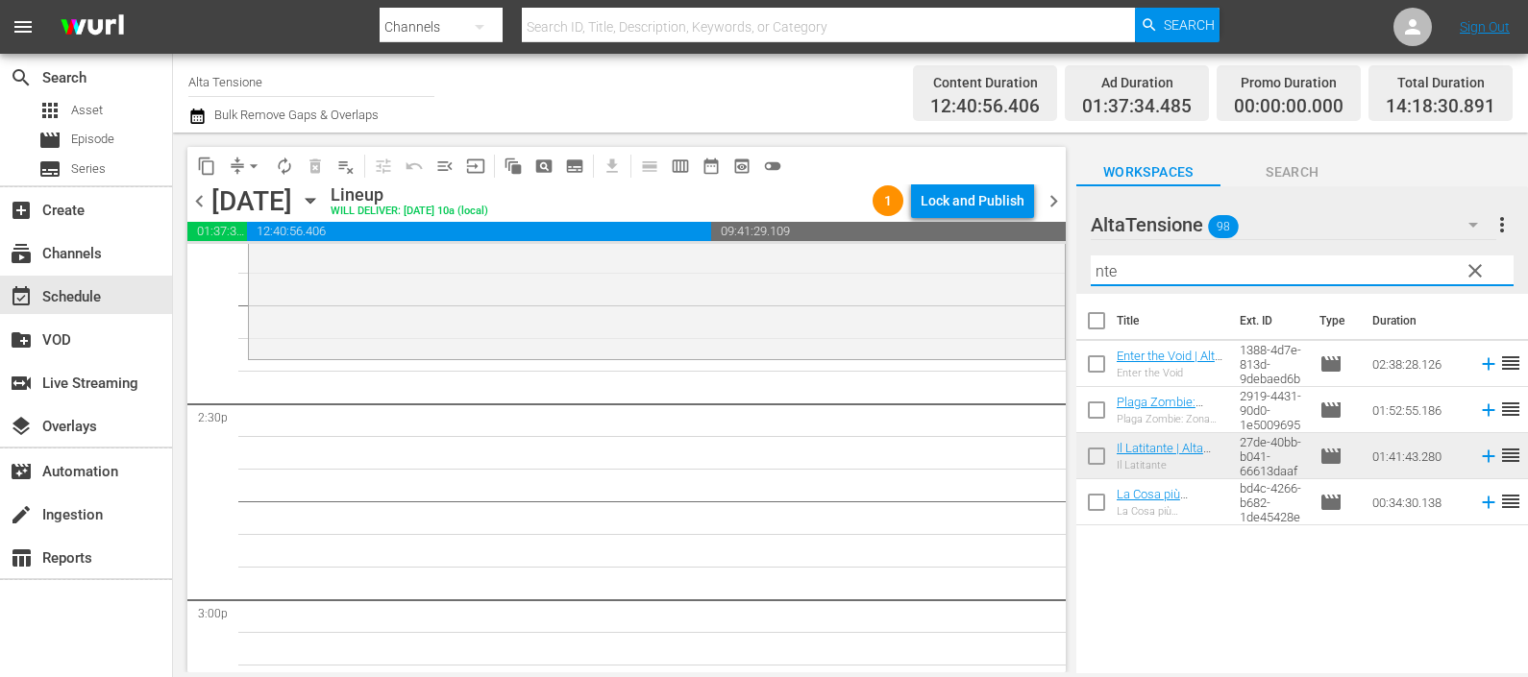
drag, startPoint x: 1244, startPoint y: 261, endPoint x: 1086, endPoint y: 280, distance: 159.6
click at [1076, 269] on div "AltaTensione 98 AltaTensione more_vert clear Filter by Title nte" at bounding box center [1302, 240] width 452 height 108
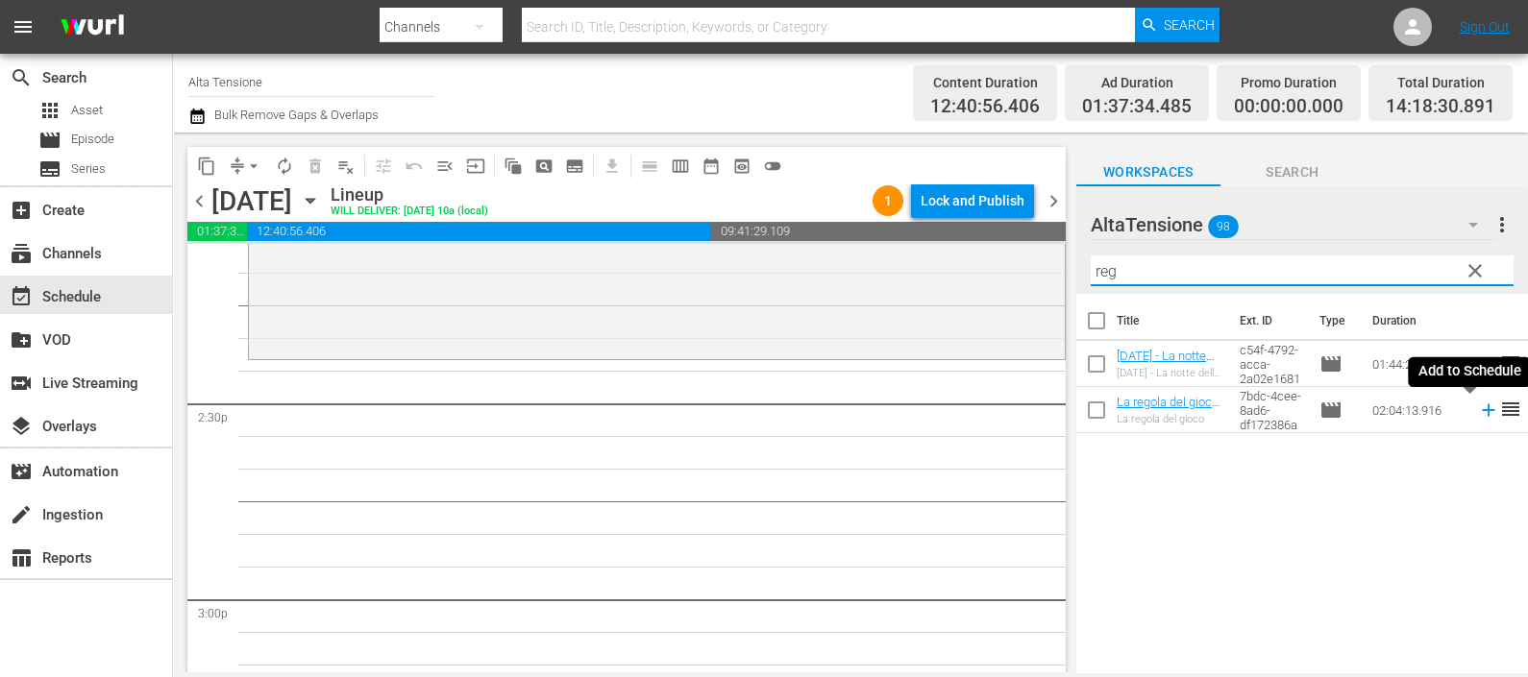
drag, startPoint x: 1463, startPoint y: 406, endPoint x: 1448, endPoint y: 423, distance: 22.4
click at [1478, 406] on icon at bounding box center [1488, 410] width 21 height 21
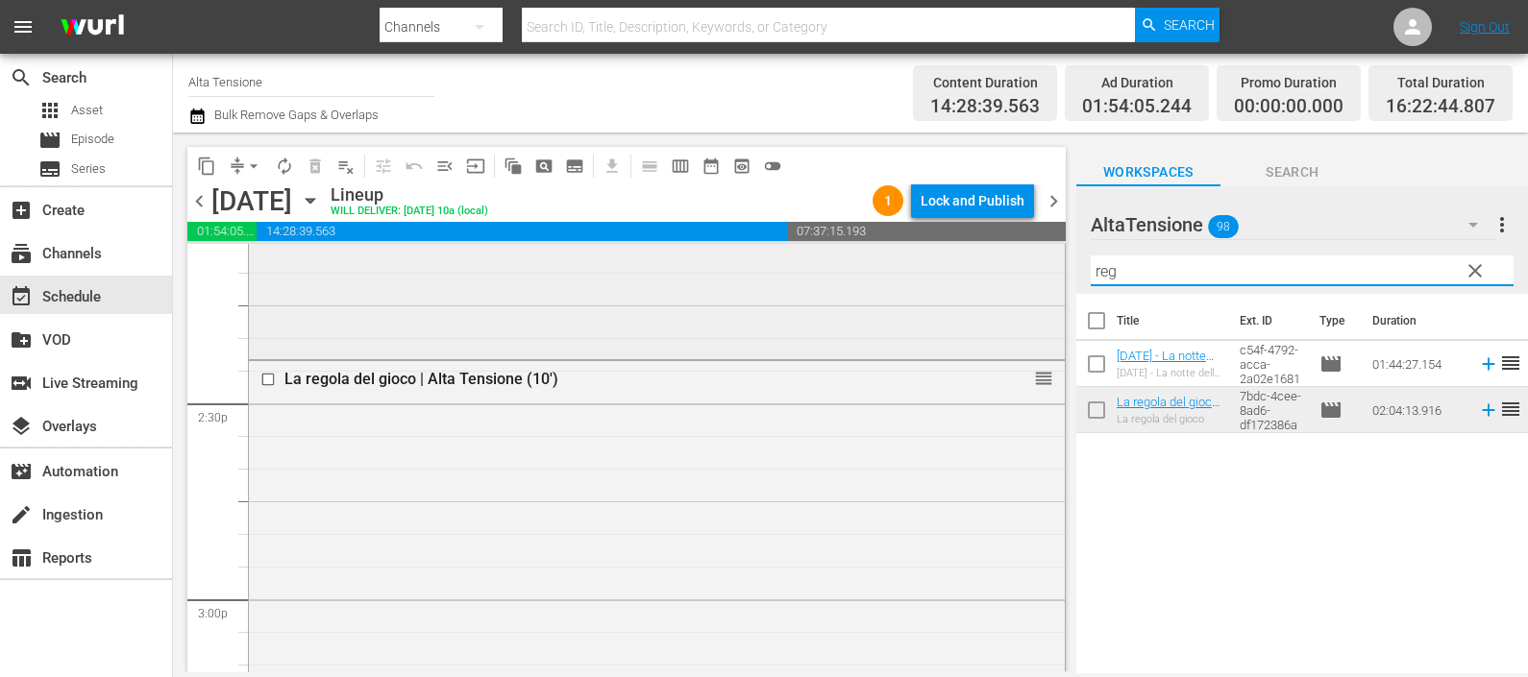
drag, startPoint x: 1162, startPoint y: 268, endPoint x: 1000, endPoint y: 272, distance: 161.5
click at [1002, 272] on div "content_copy compress arrow_drop_down autorenew_outlined delete_forever_outline…" at bounding box center [850, 403] width 1355 height 540
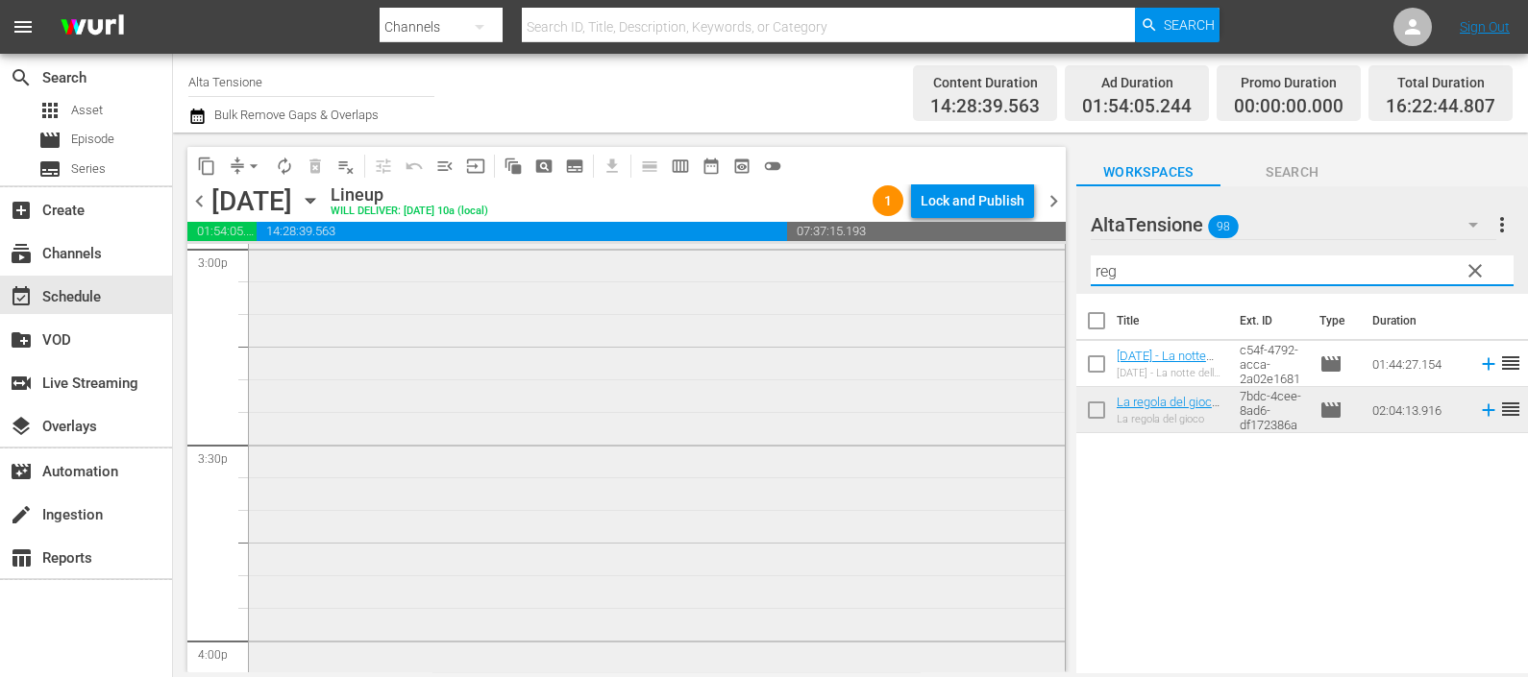
scroll to position [6245, 0]
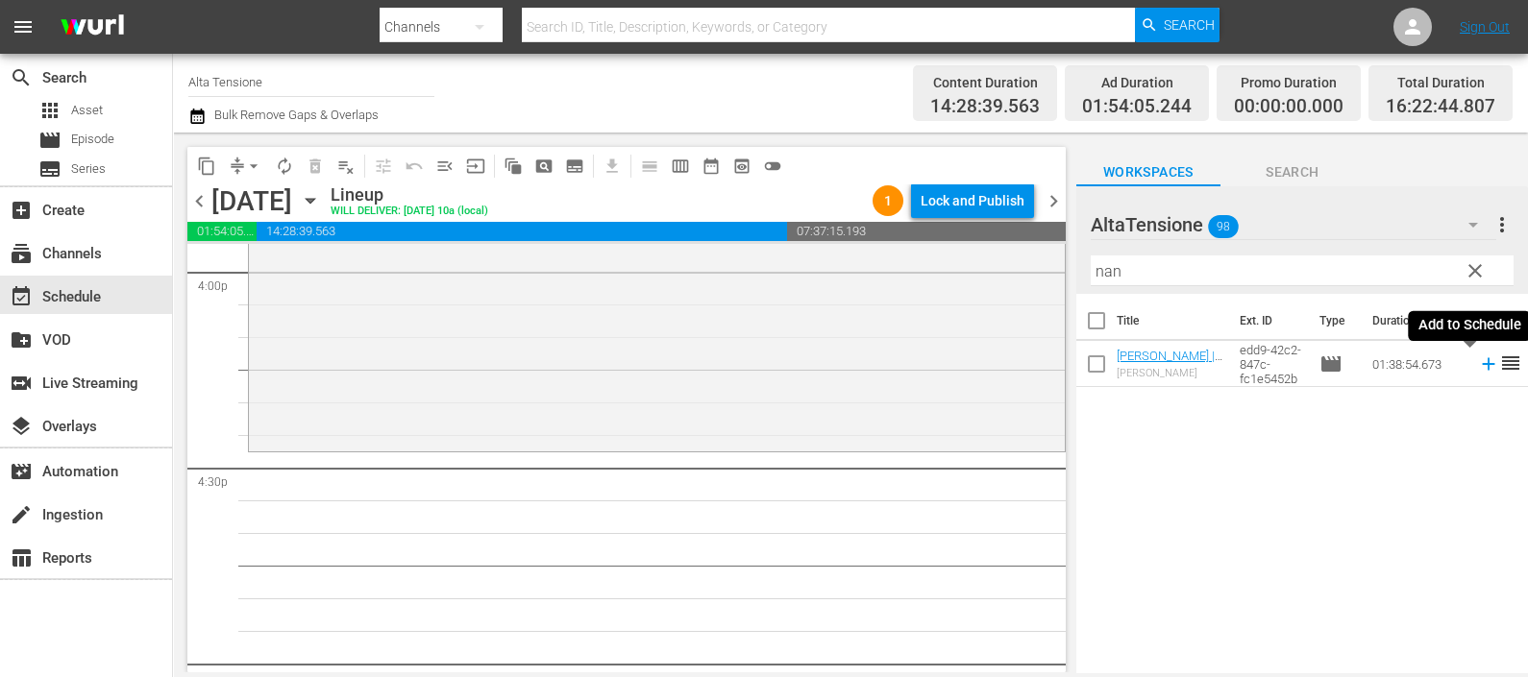
drag, startPoint x: 1465, startPoint y: 363, endPoint x: 1452, endPoint y: 366, distance: 13.8
click at [1482, 364] on icon at bounding box center [1488, 364] width 12 height 12
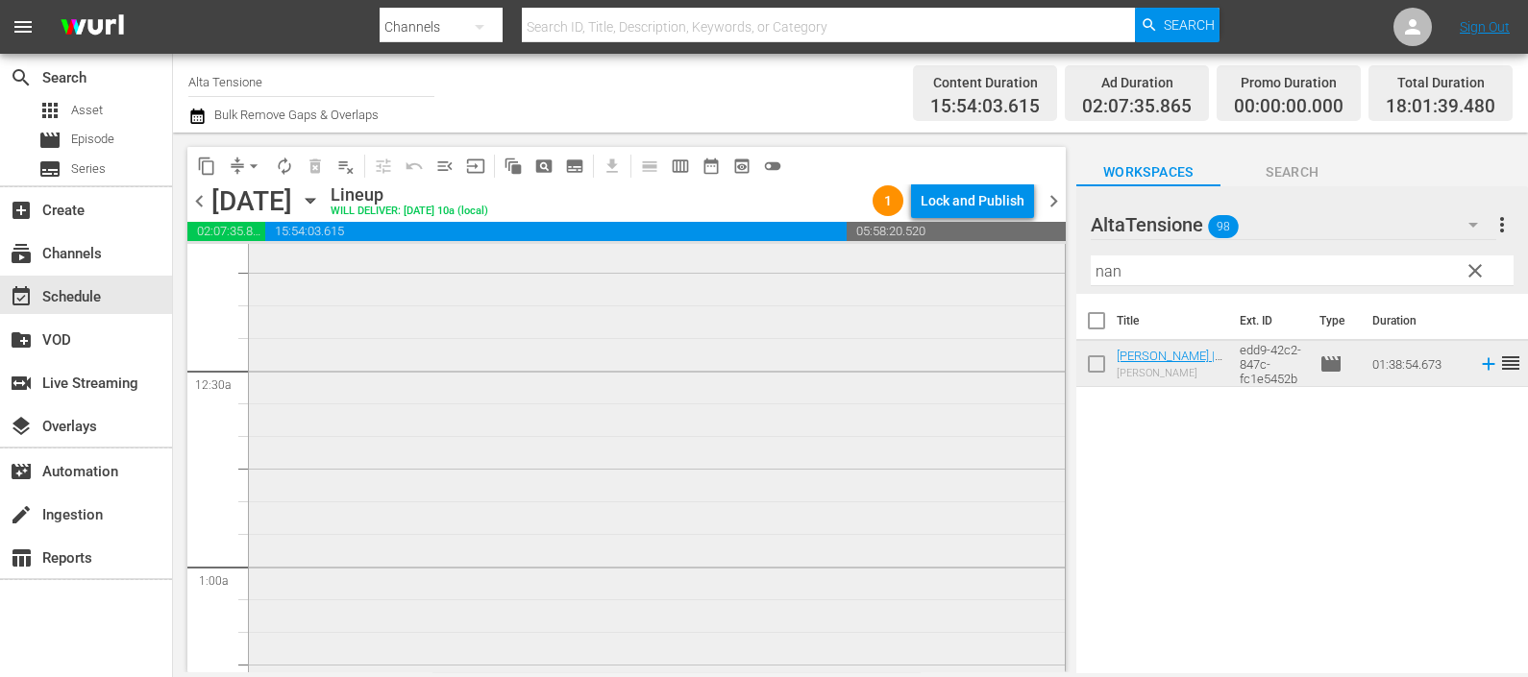
scroll to position [0, 0]
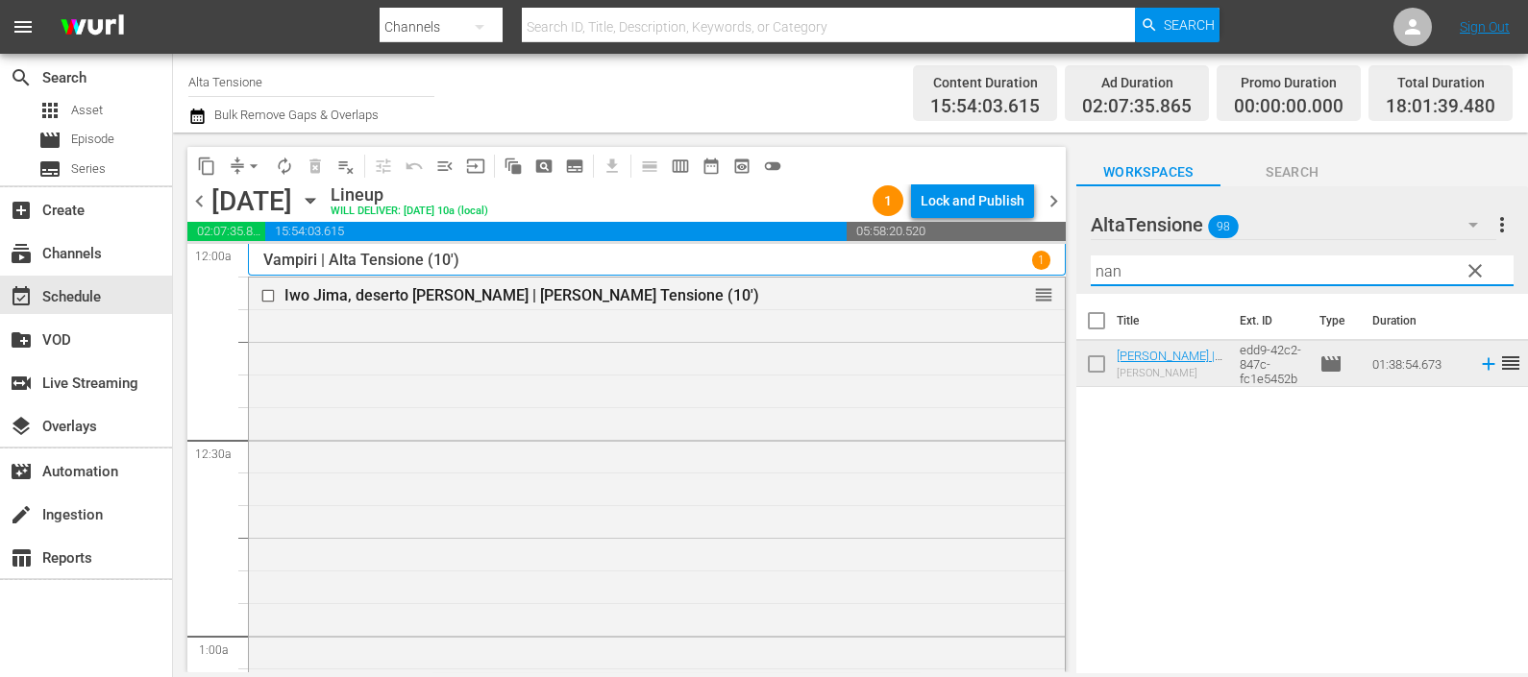
drag, startPoint x: 1130, startPoint y: 261, endPoint x: 1052, endPoint y: 264, distance: 77.9
click at [1052, 264] on div "content_copy compress arrow_drop_down autorenew_outlined delete_forever_outline…" at bounding box center [850, 403] width 1355 height 540
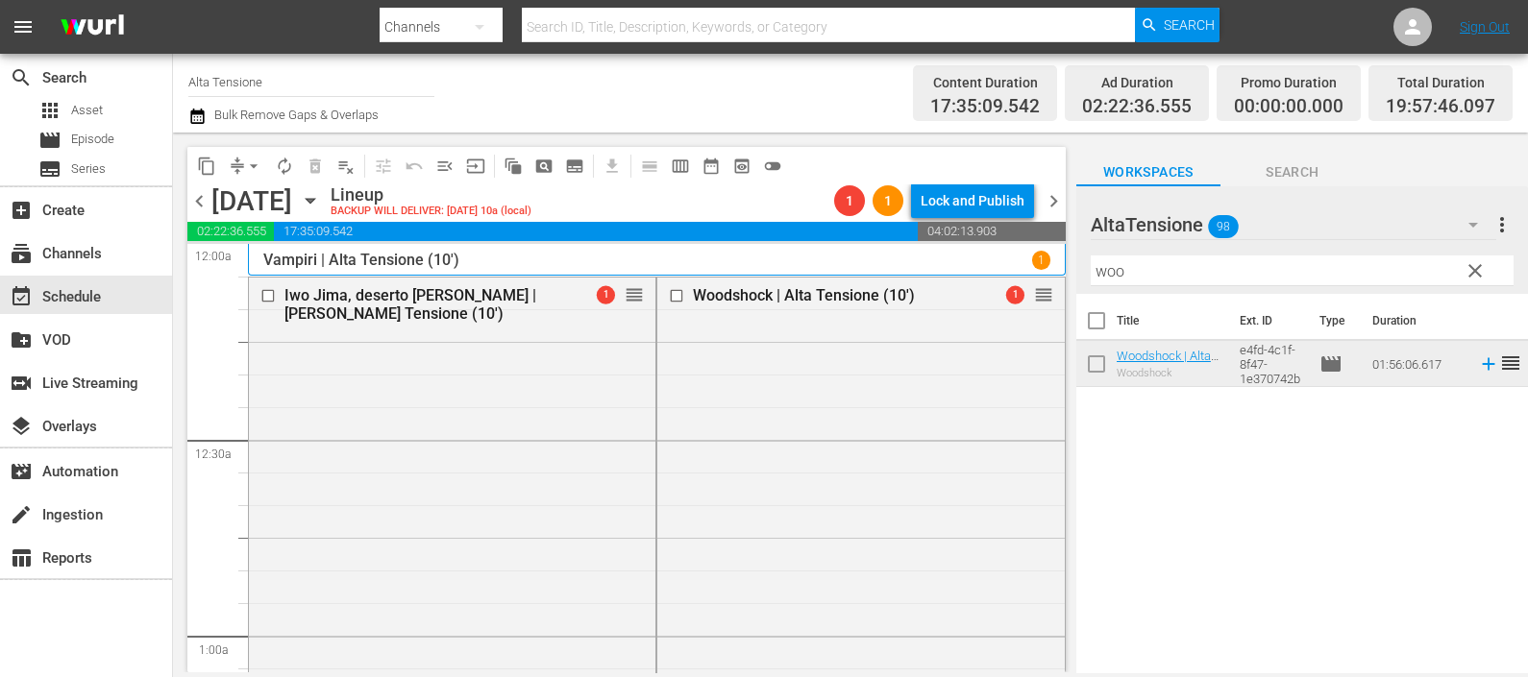
drag, startPoint x: 624, startPoint y: 297, endPoint x: 605, endPoint y: 651, distance: 354.1
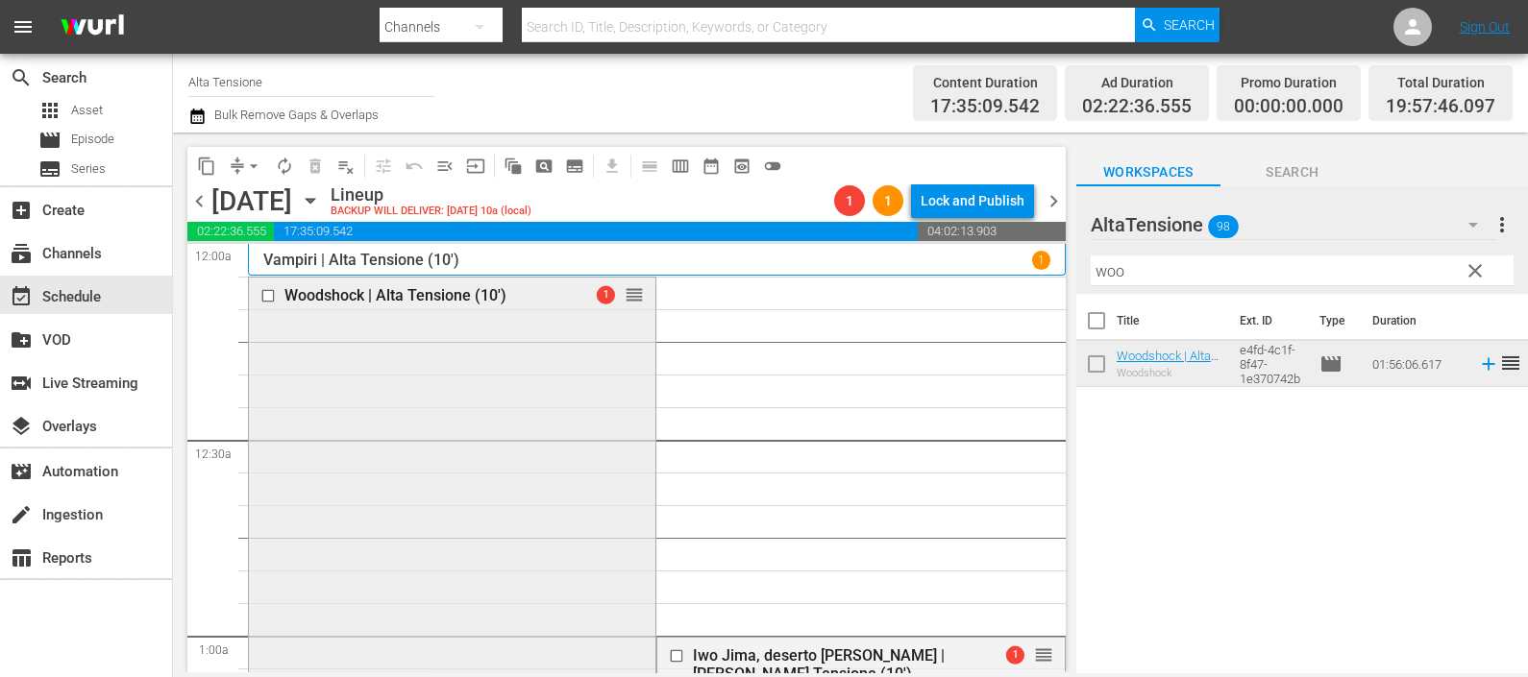
scroll to position [479, 0]
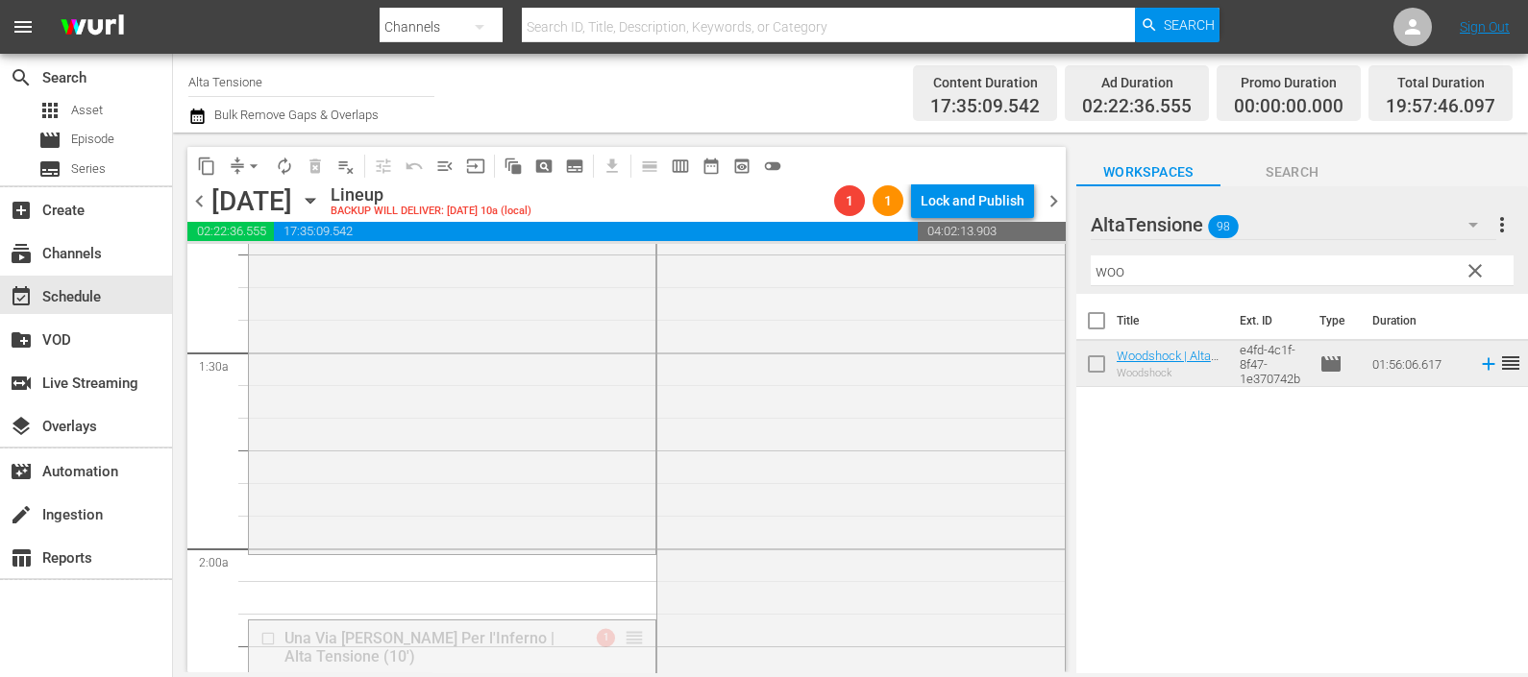
drag, startPoint x: 627, startPoint y: 631, endPoint x: 614, endPoint y: 572, distance: 60.9
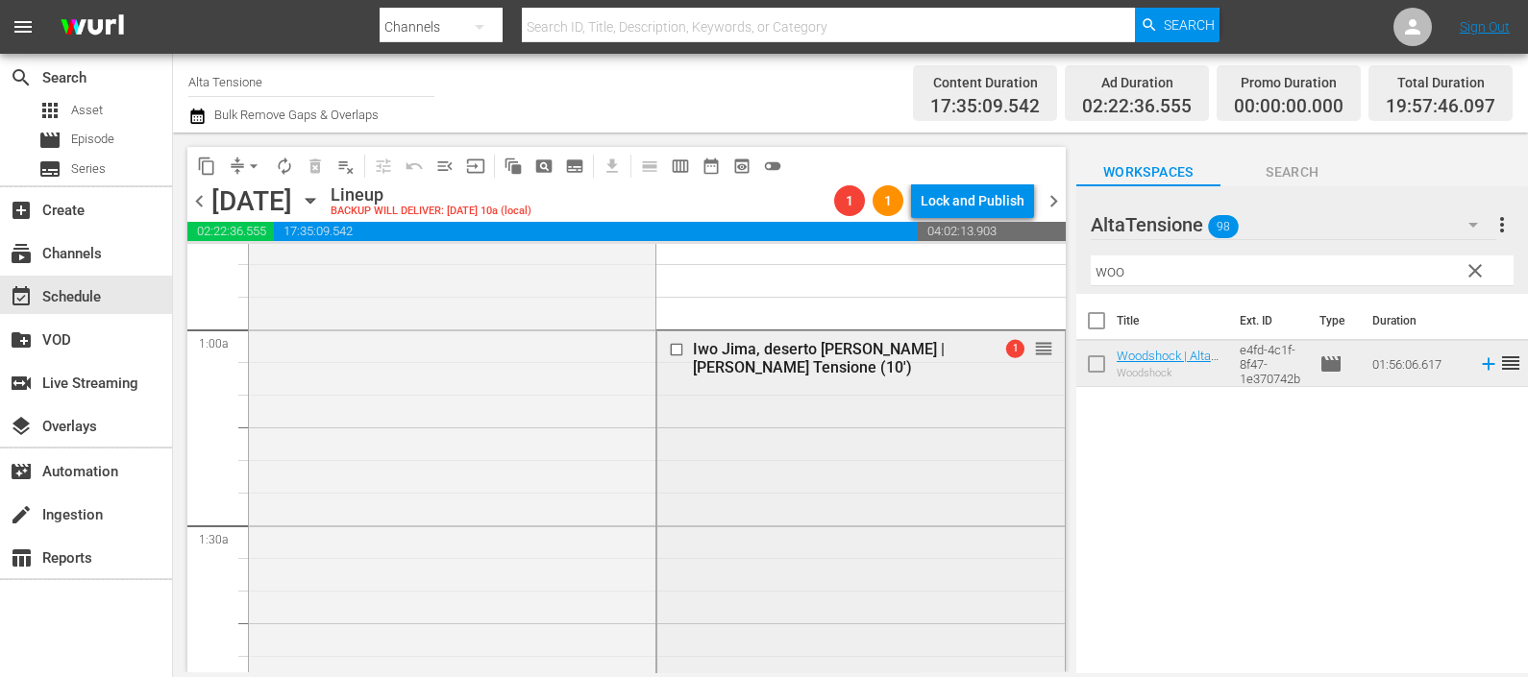
scroll to position [360, 0]
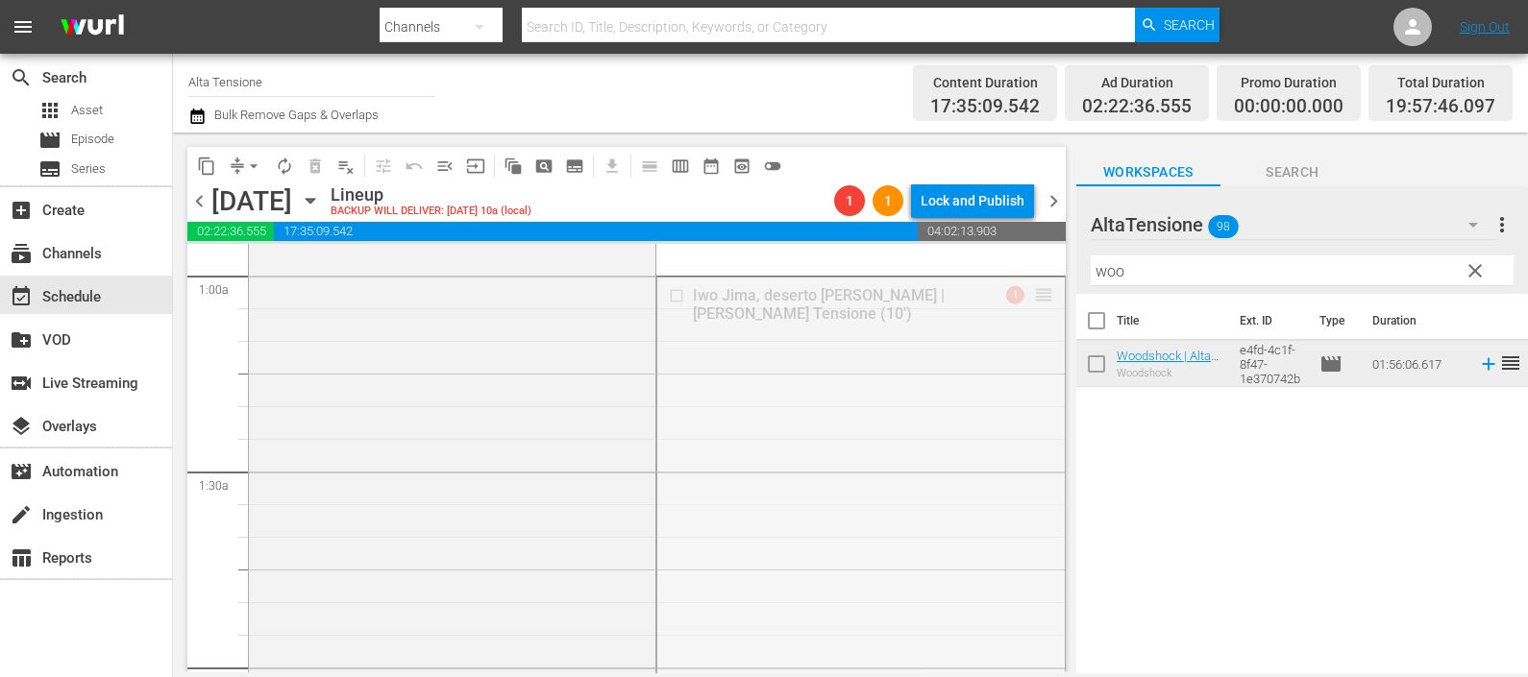
drag, startPoint x: 1030, startPoint y: 298, endPoint x: 941, endPoint y: 629, distance: 343.3
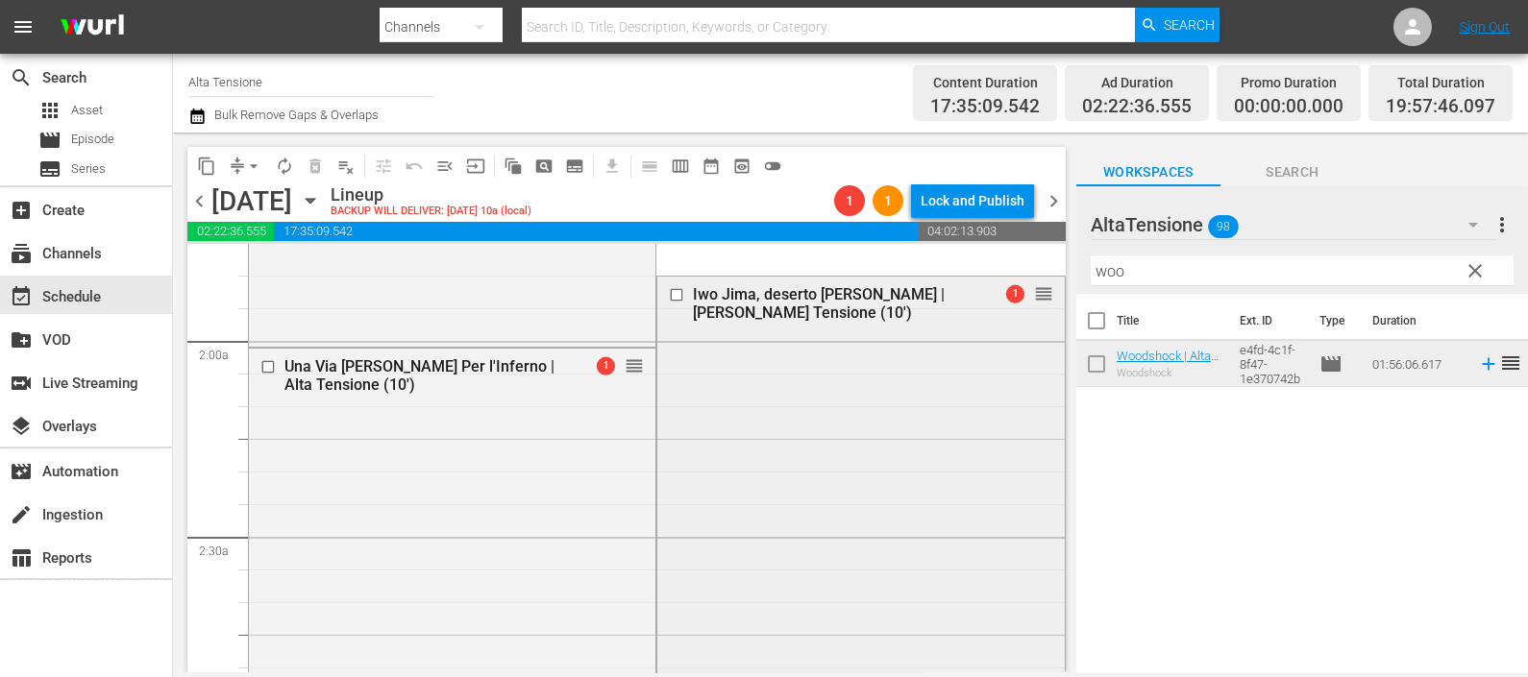
scroll to position [721, 0]
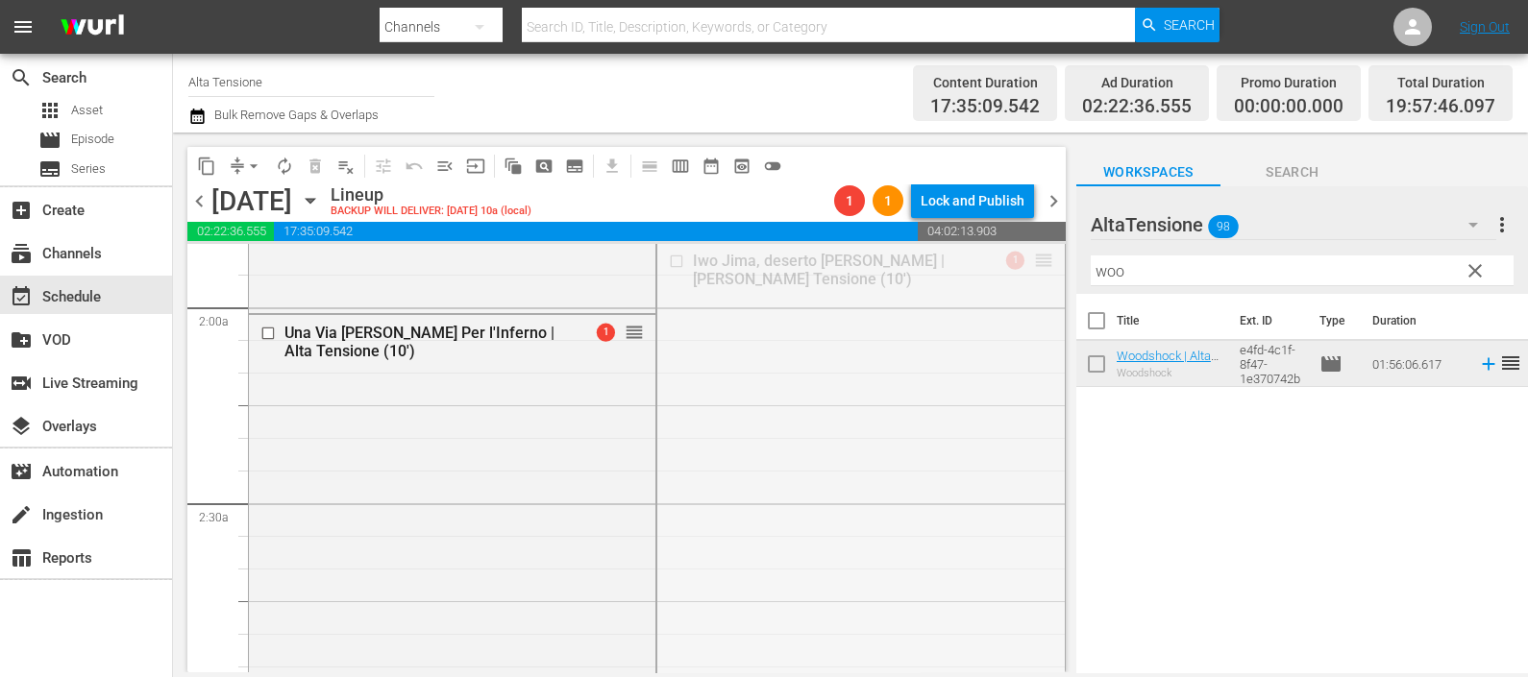
drag, startPoint x: 1023, startPoint y: 261, endPoint x: 978, endPoint y: 538, distance: 280.4
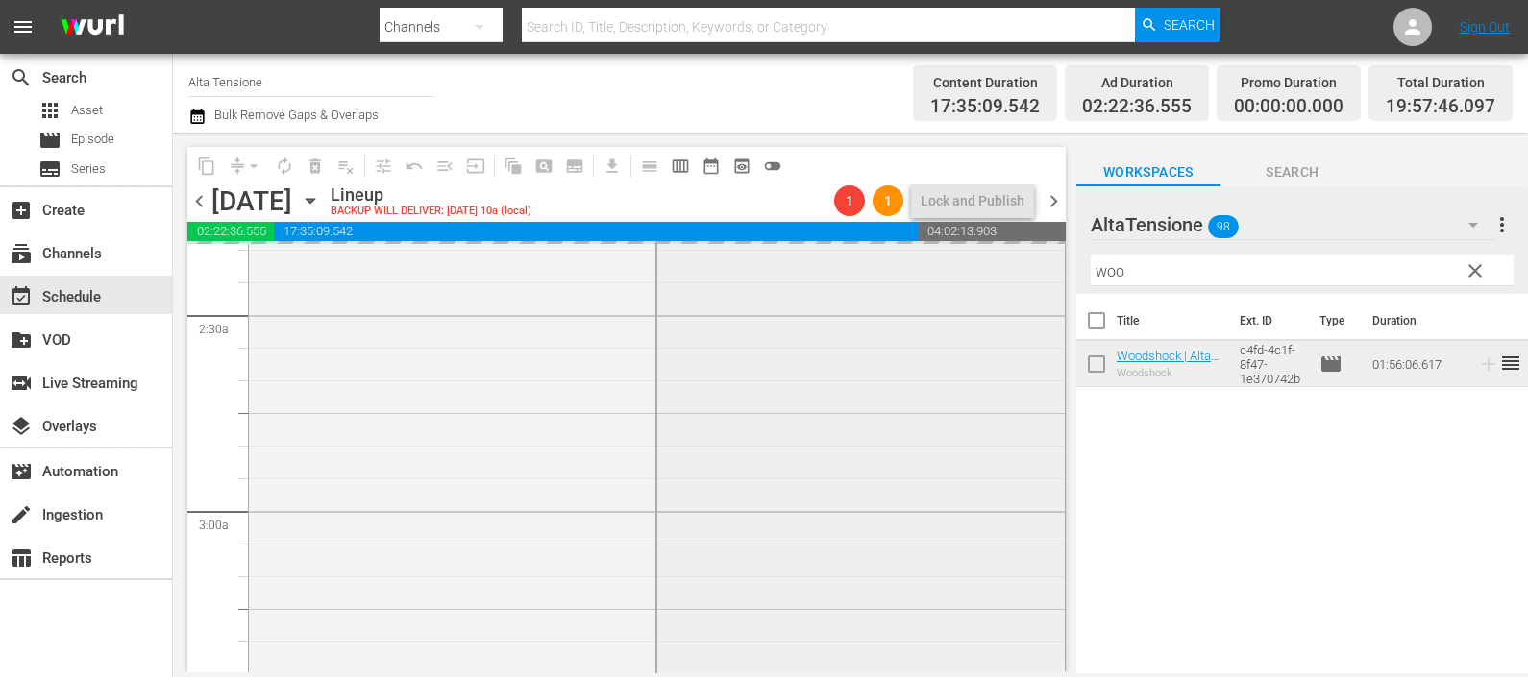
scroll to position [960, 0]
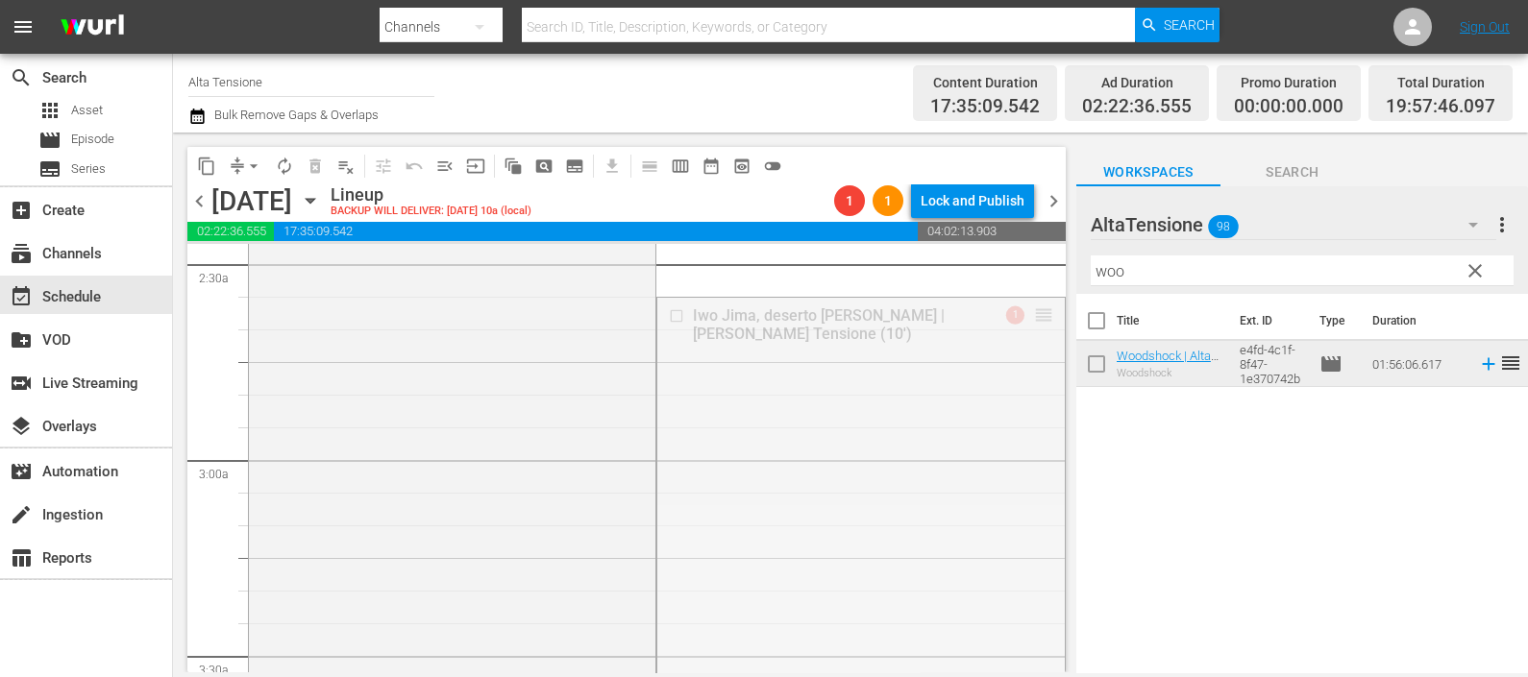
drag, startPoint x: 1028, startPoint y: 315, endPoint x: 941, endPoint y: 625, distance: 321.5
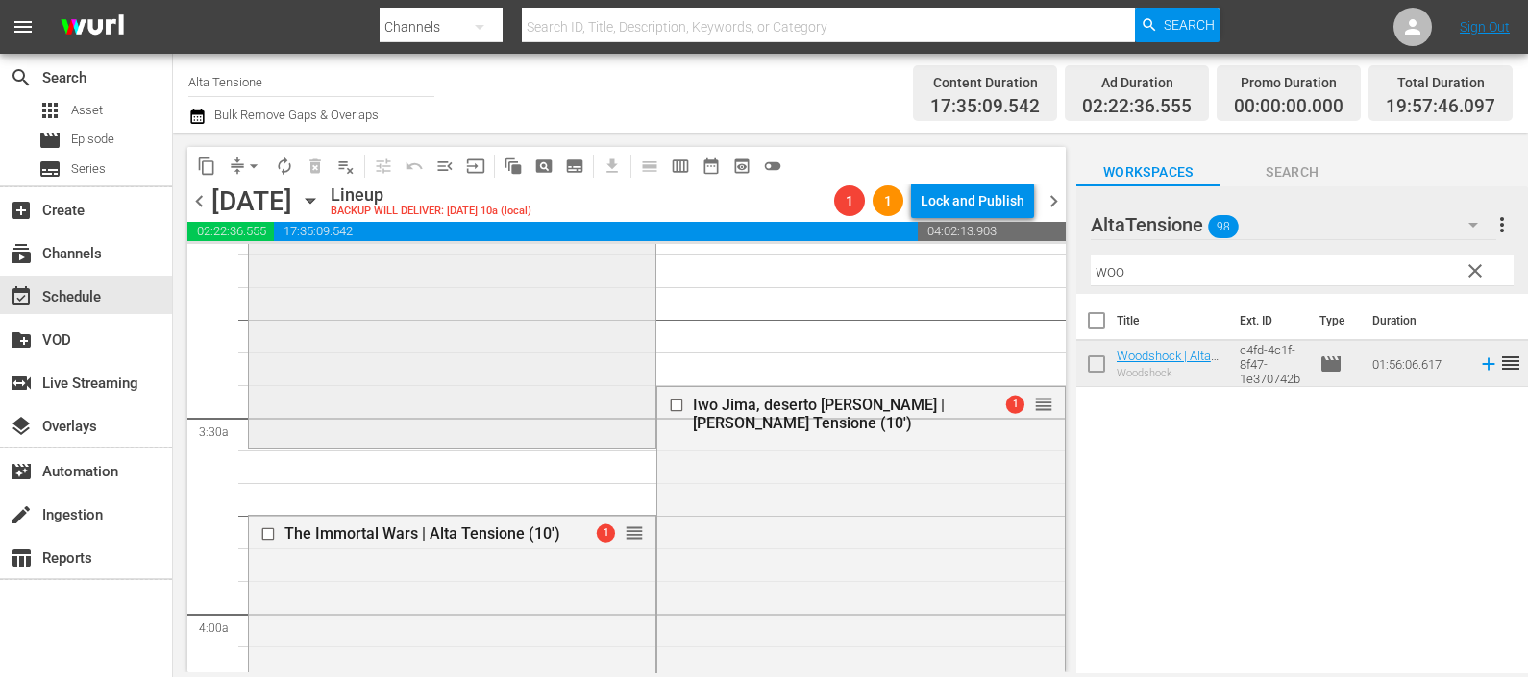
scroll to position [1201, 0]
drag, startPoint x: 620, startPoint y: 528, endPoint x: 606, endPoint y: 466, distance: 63.9
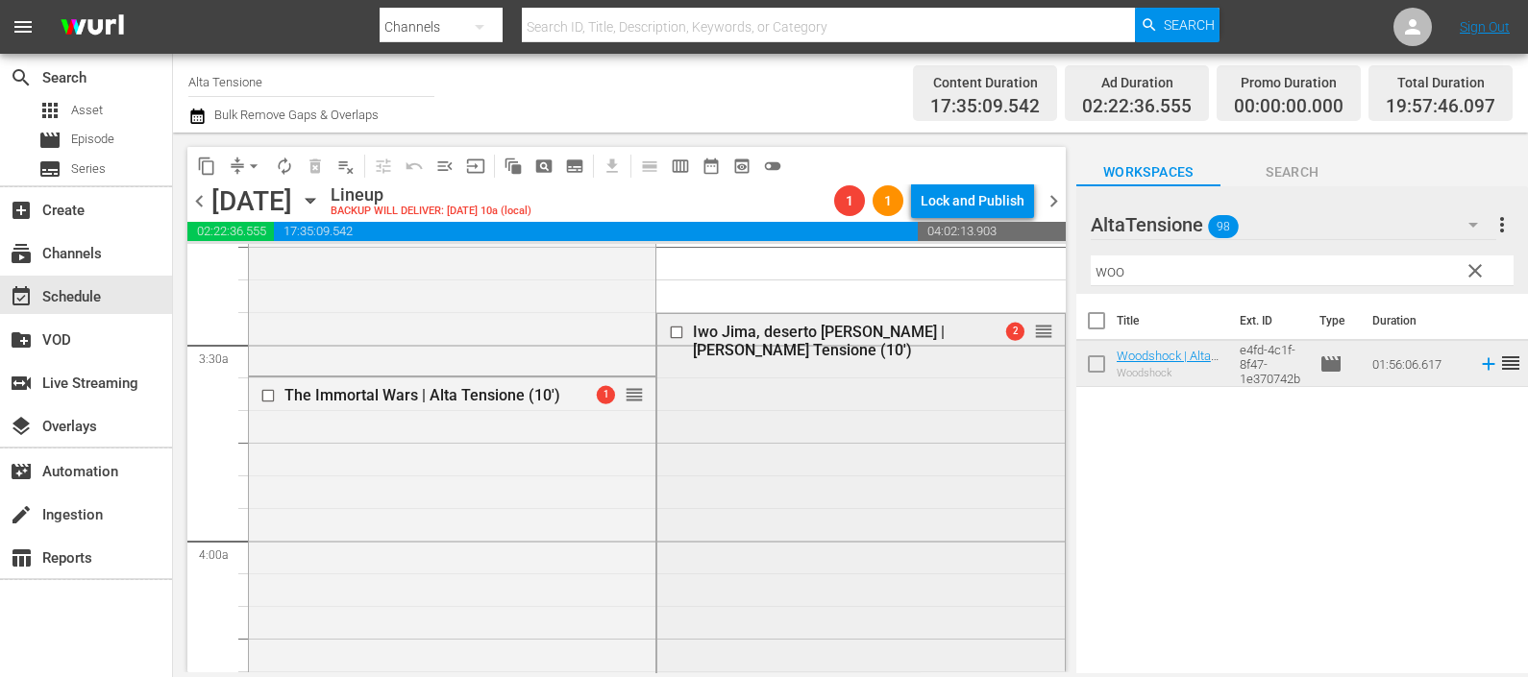
scroll to position [1321, 0]
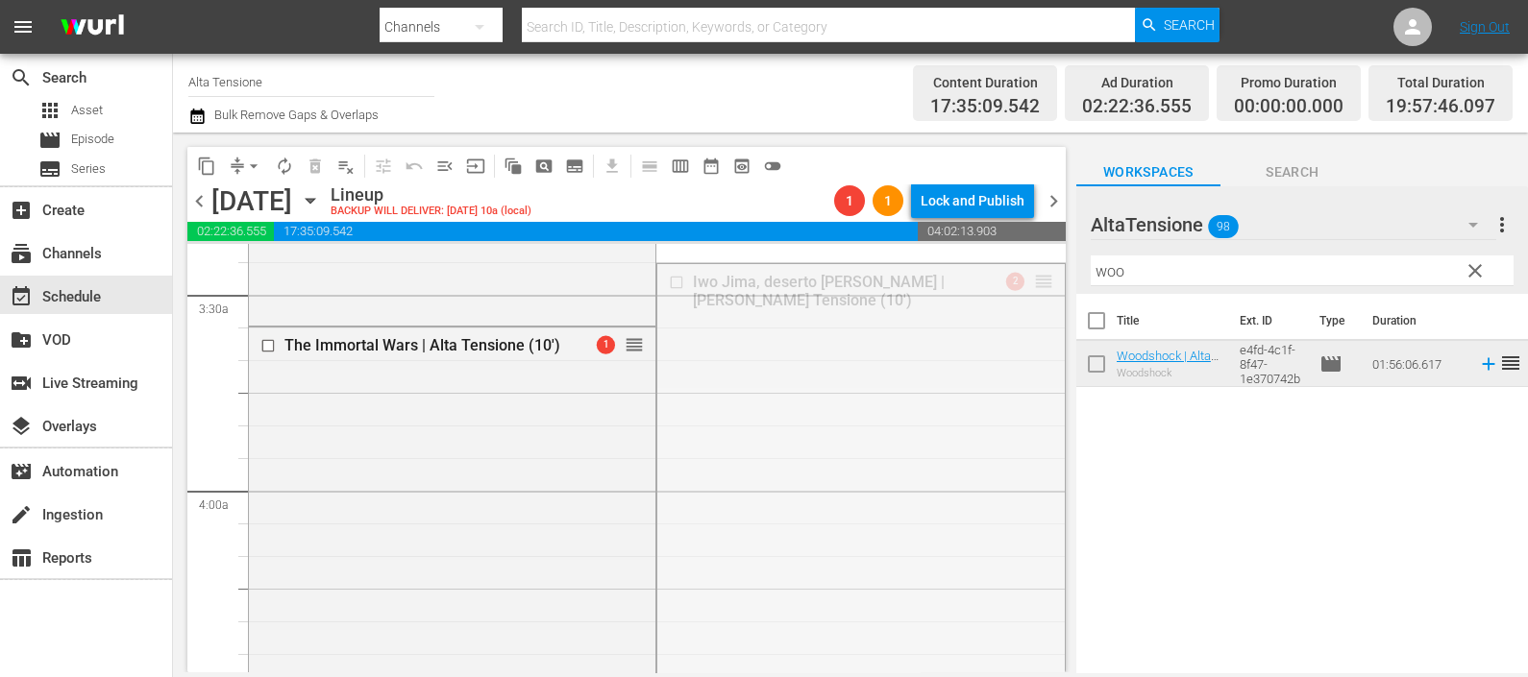
drag, startPoint x: 1029, startPoint y: 281, endPoint x: 971, endPoint y: 639, distance: 363.2
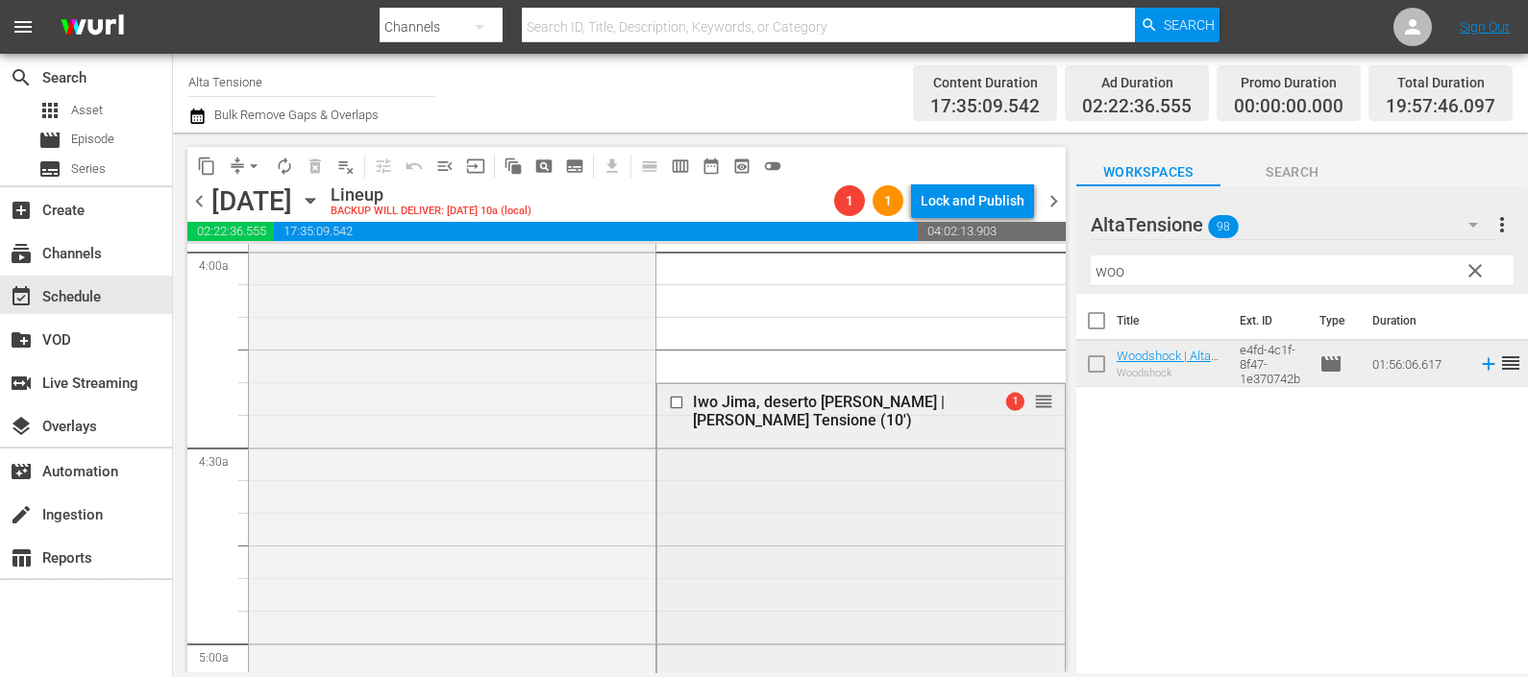
scroll to position [1681, 0]
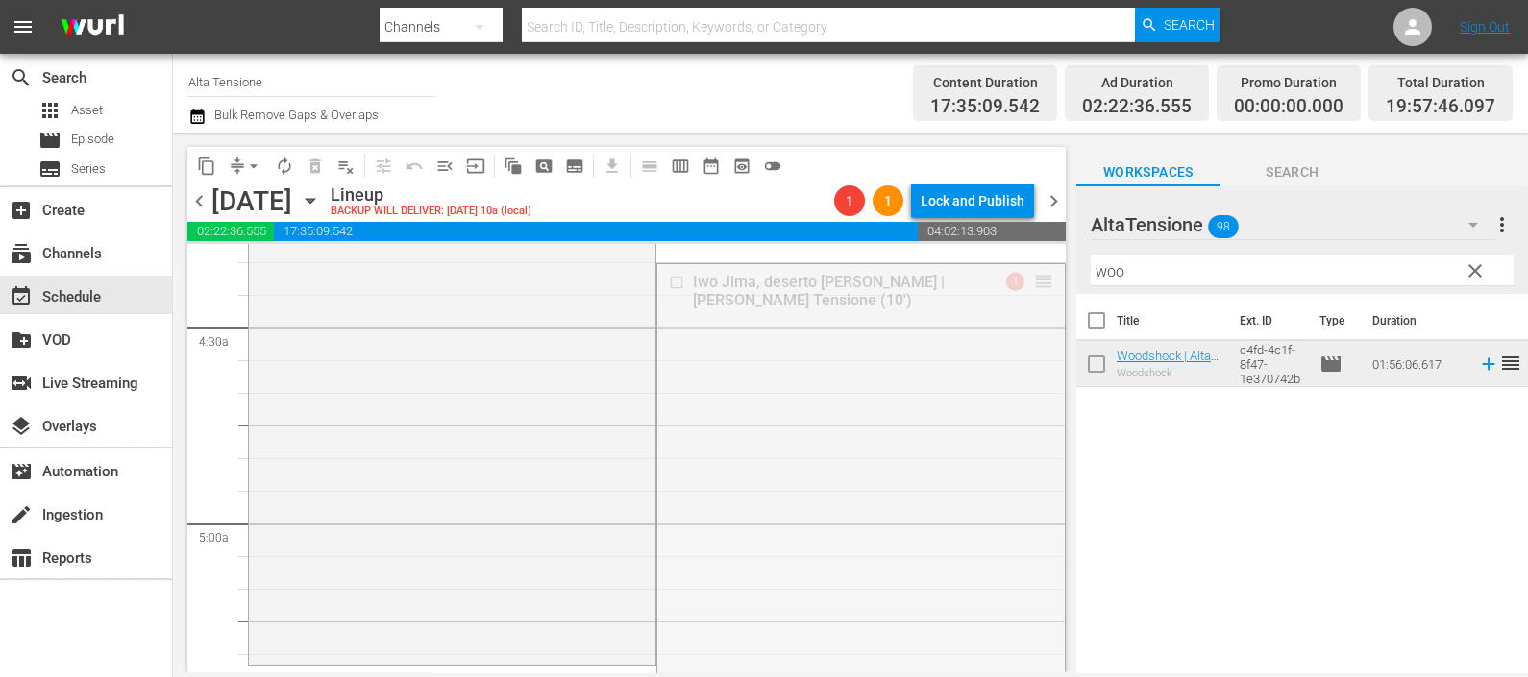
drag, startPoint x: 1028, startPoint y: 282, endPoint x: 949, endPoint y: 622, distance: 349.2
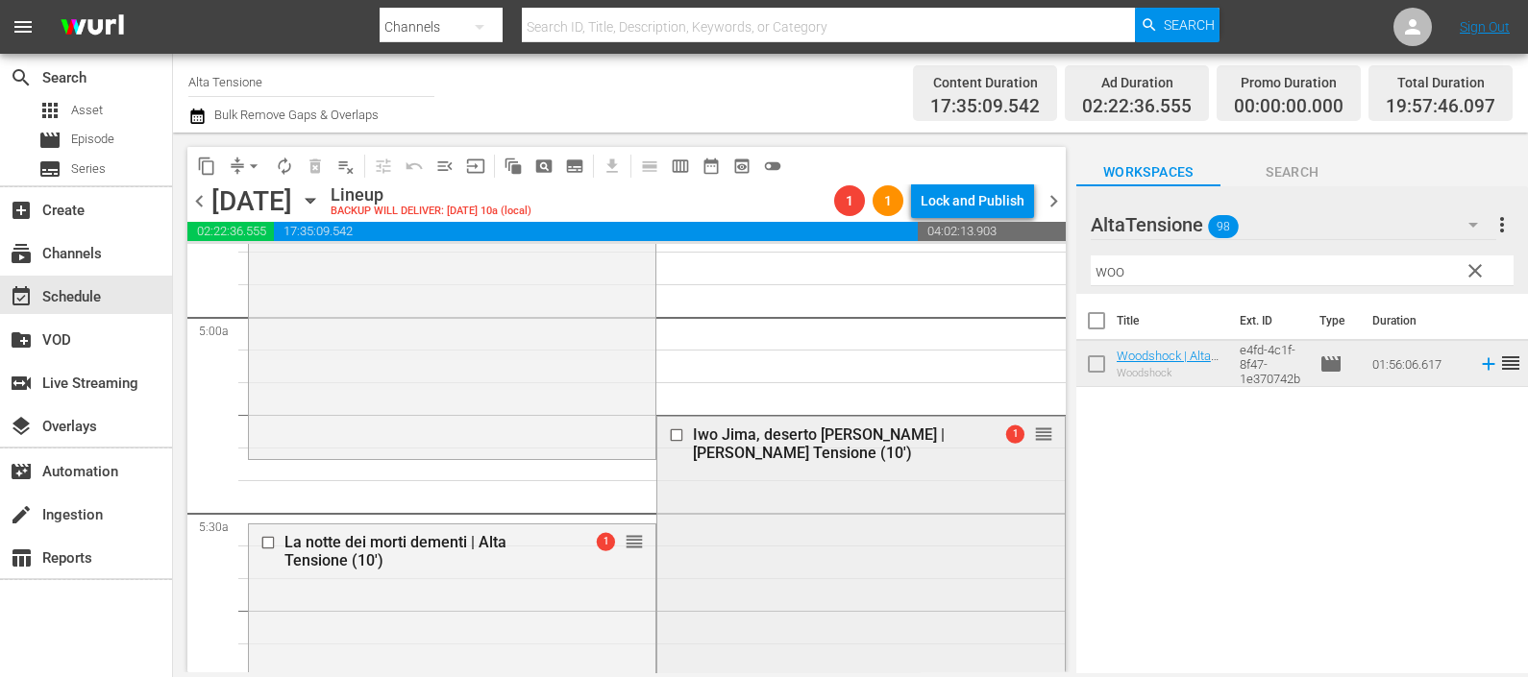
scroll to position [1921, 0]
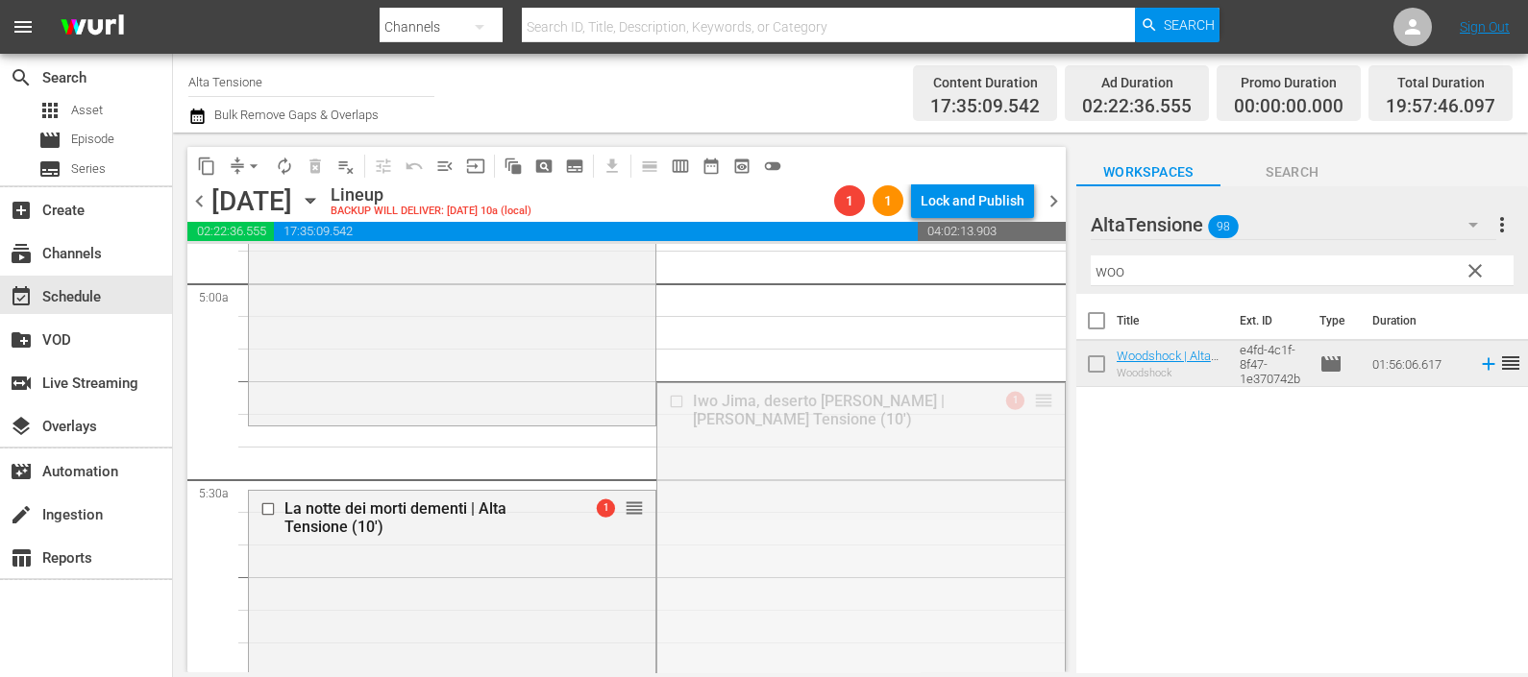
drag, startPoint x: 1027, startPoint y: 401, endPoint x: 1028, endPoint y: 437, distance: 36.5
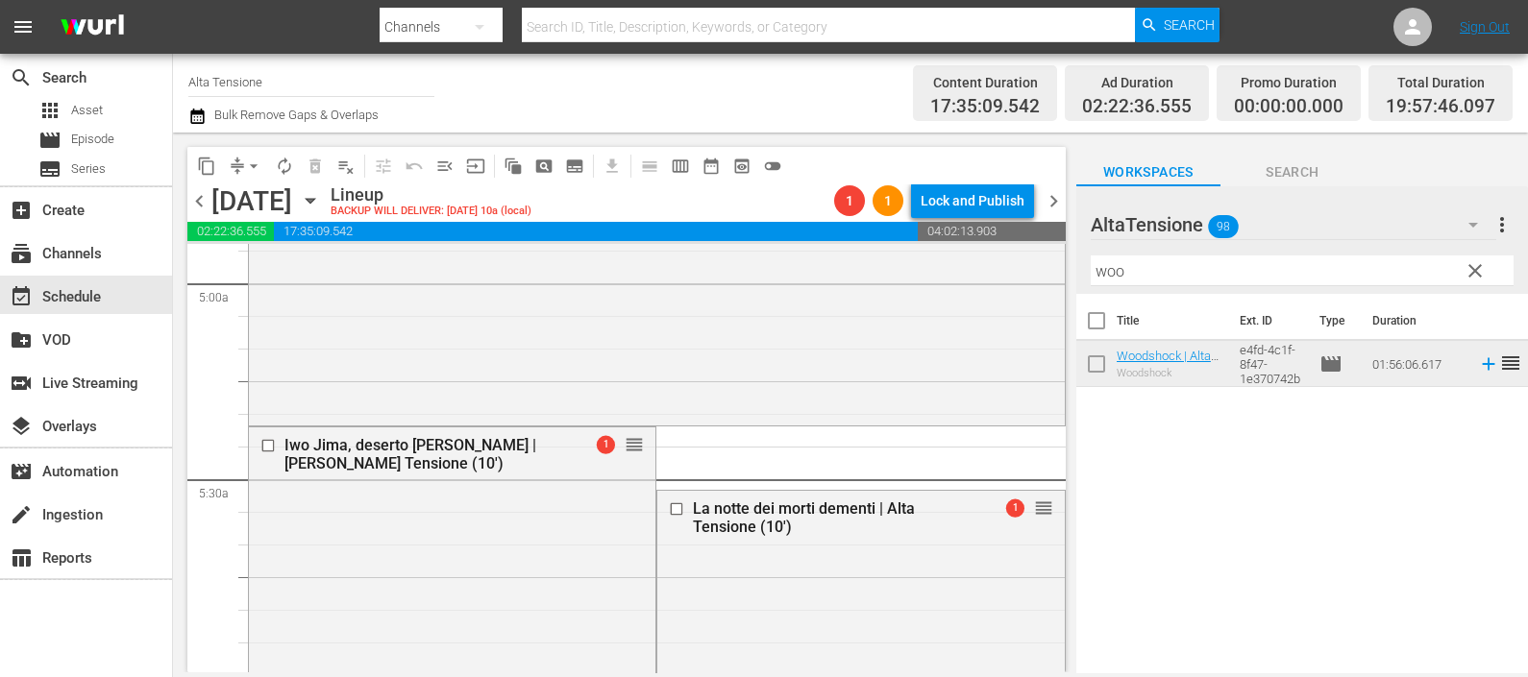
scroll to position [2162, 0]
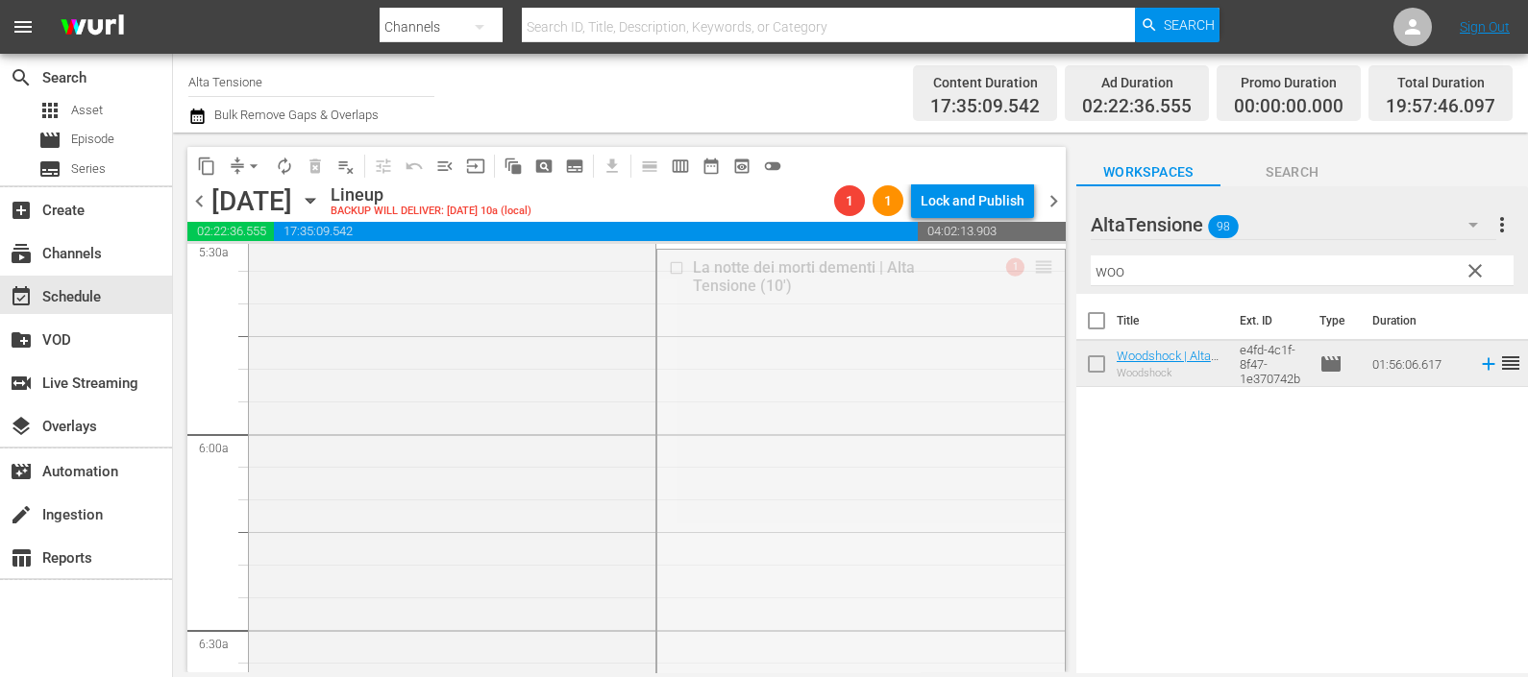
drag, startPoint x: 1030, startPoint y: 263, endPoint x: 974, endPoint y: 655, distance: 396.0
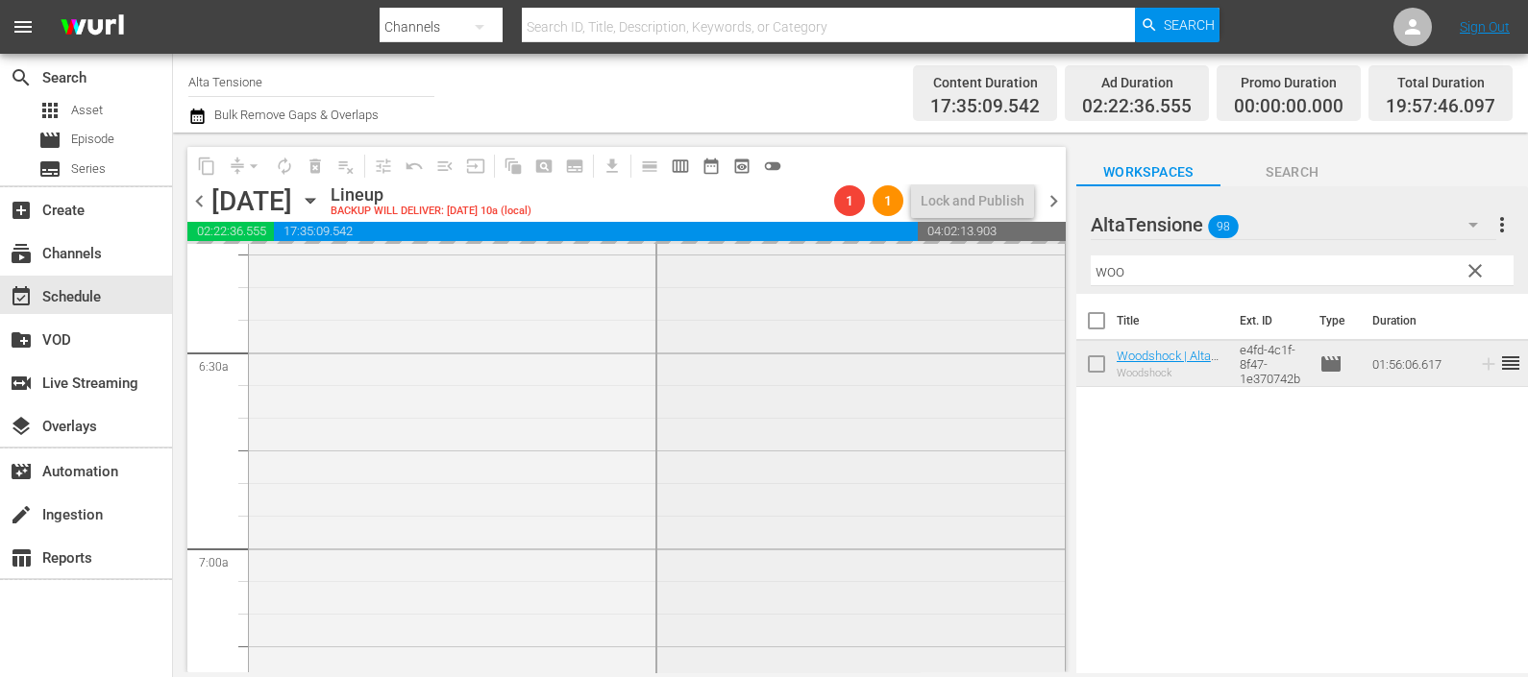
scroll to position [2522, 0]
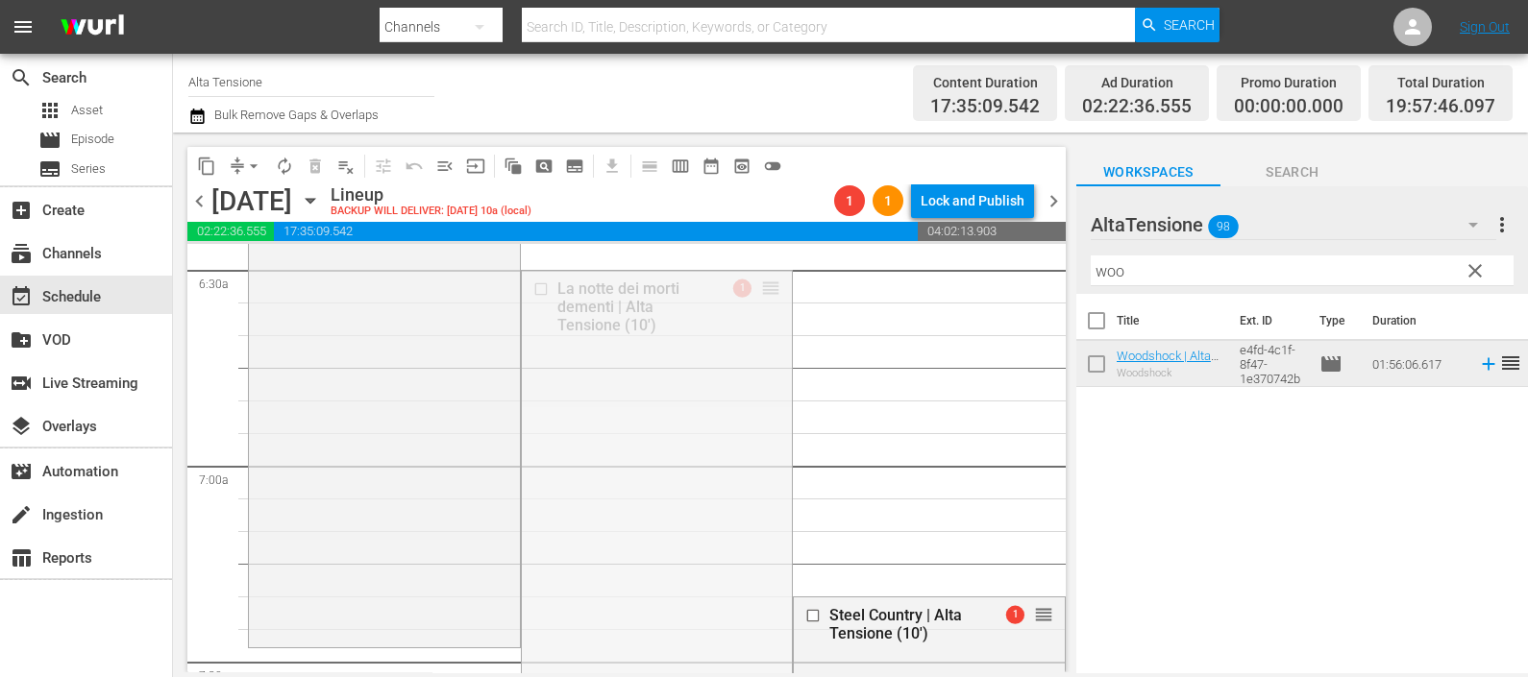
drag, startPoint x: 759, startPoint y: 293, endPoint x: 711, endPoint y: 654, distance: 364.5
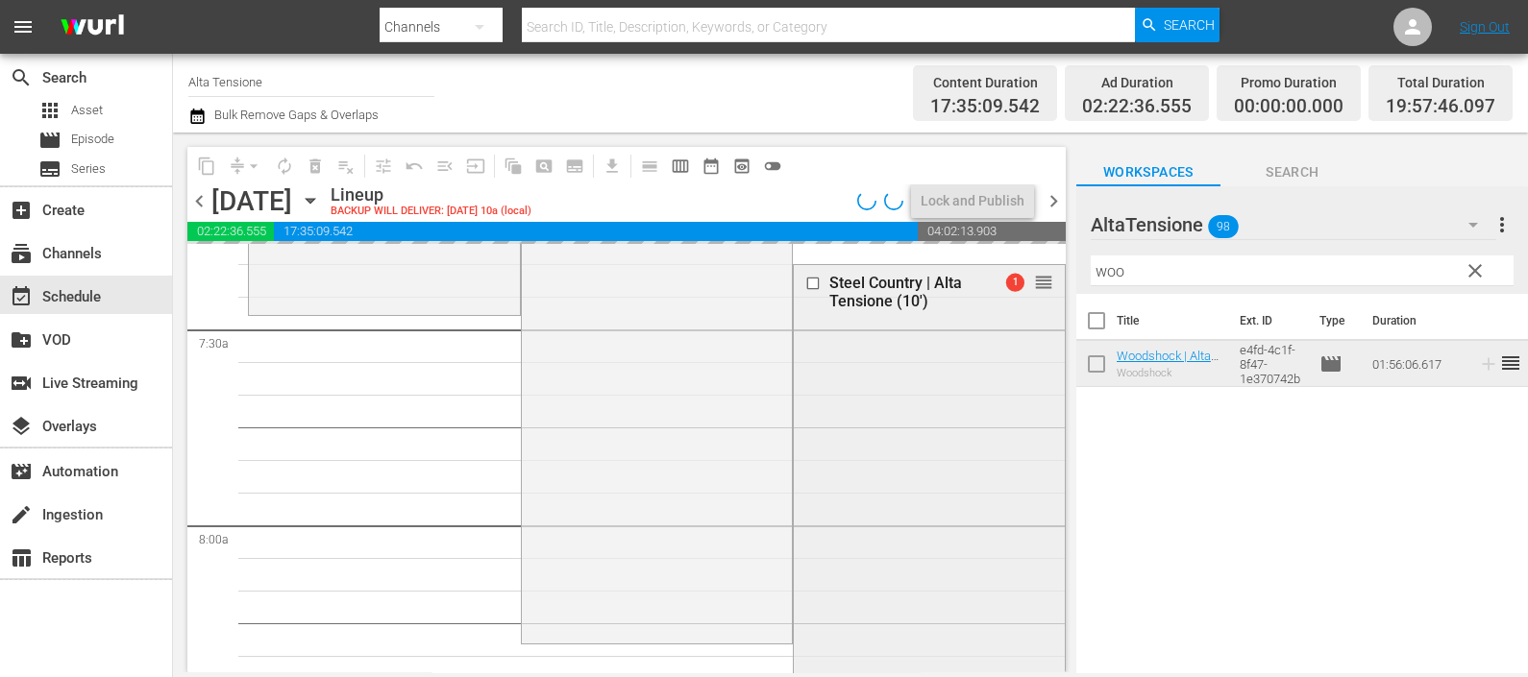
scroll to position [2883, 0]
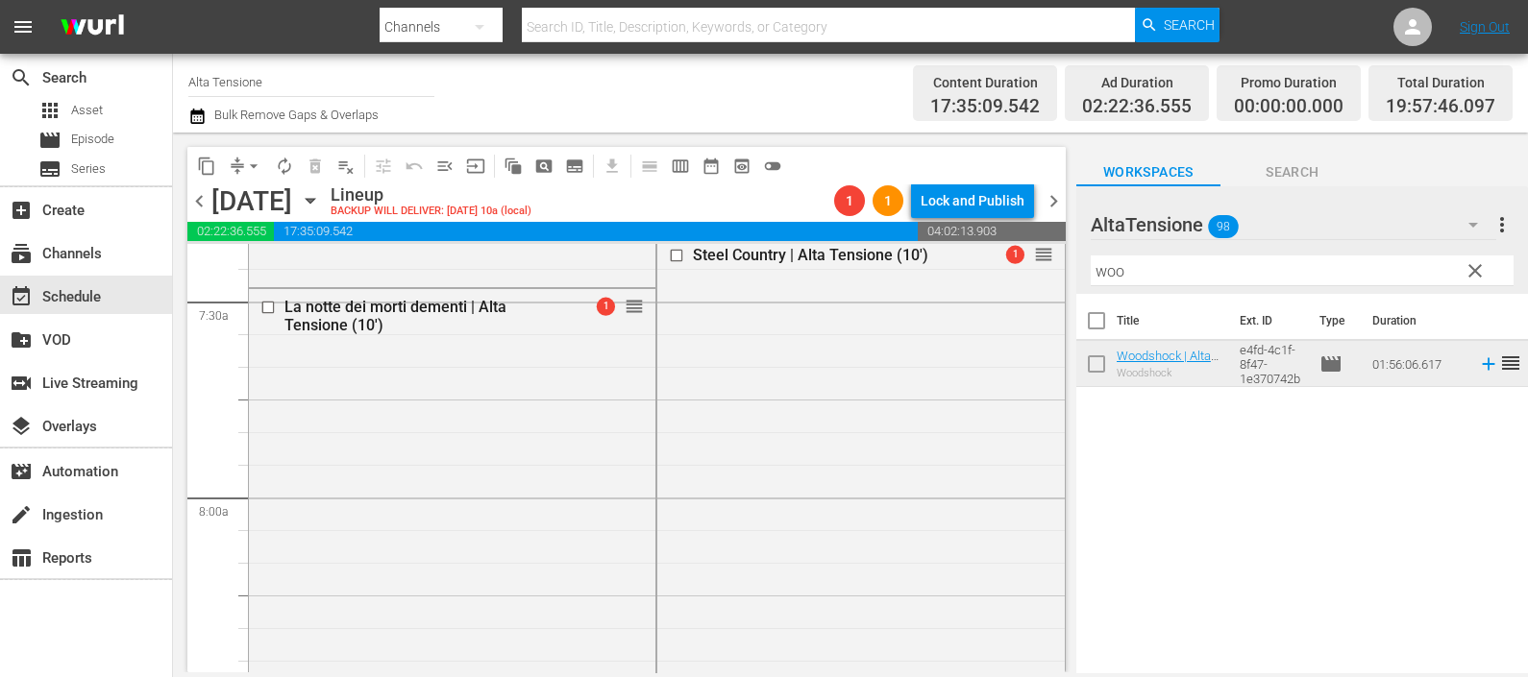
drag, startPoint x: 1025, startPoint y: 264, endPoint x: 1021, endPoint y: 288, distance: 24.3
click at [1021, 288] on div "Steel Country | Alta Tensione (10') 1 reorder" at bounding box center [860, 559] width 406 height 645
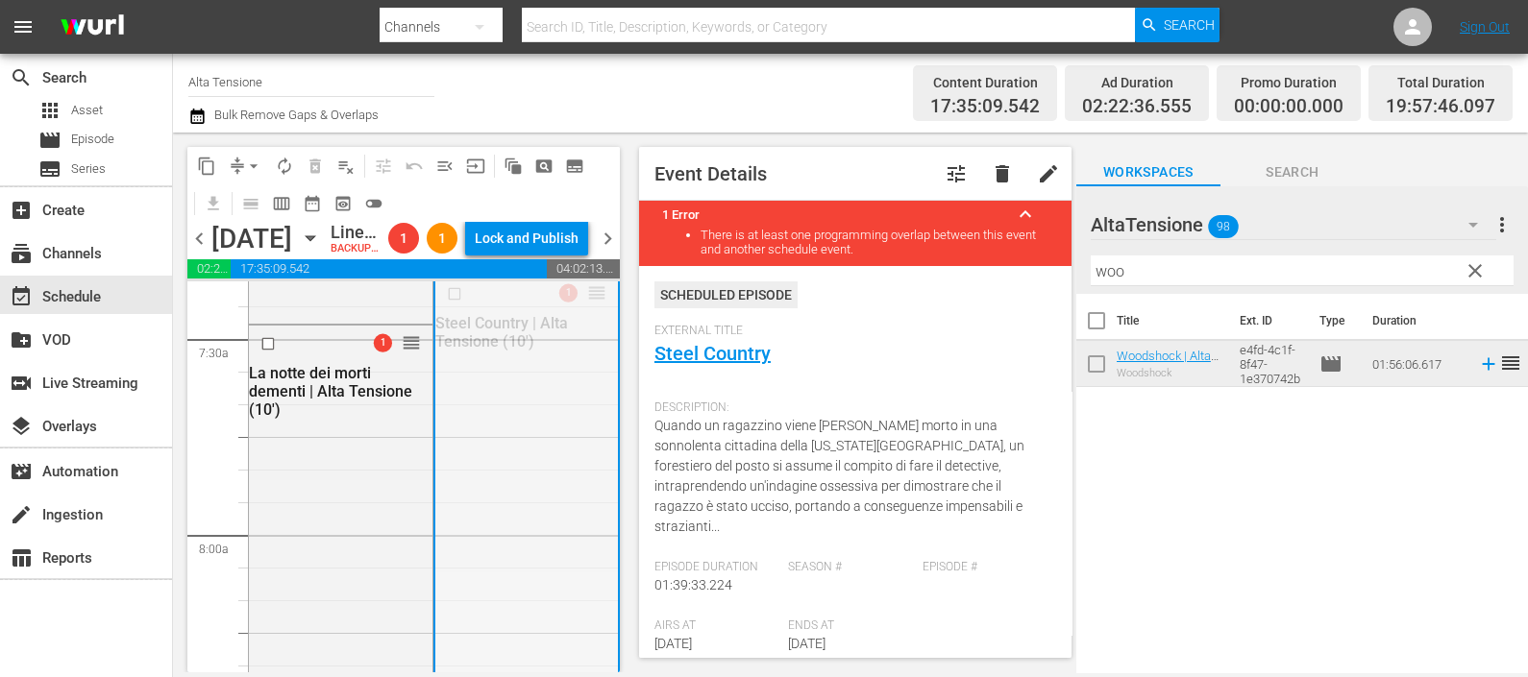
drag, startPoint x: 575, startPoint y: 352, endPoint x: 540, endPoint y: 638, distance: 288.4
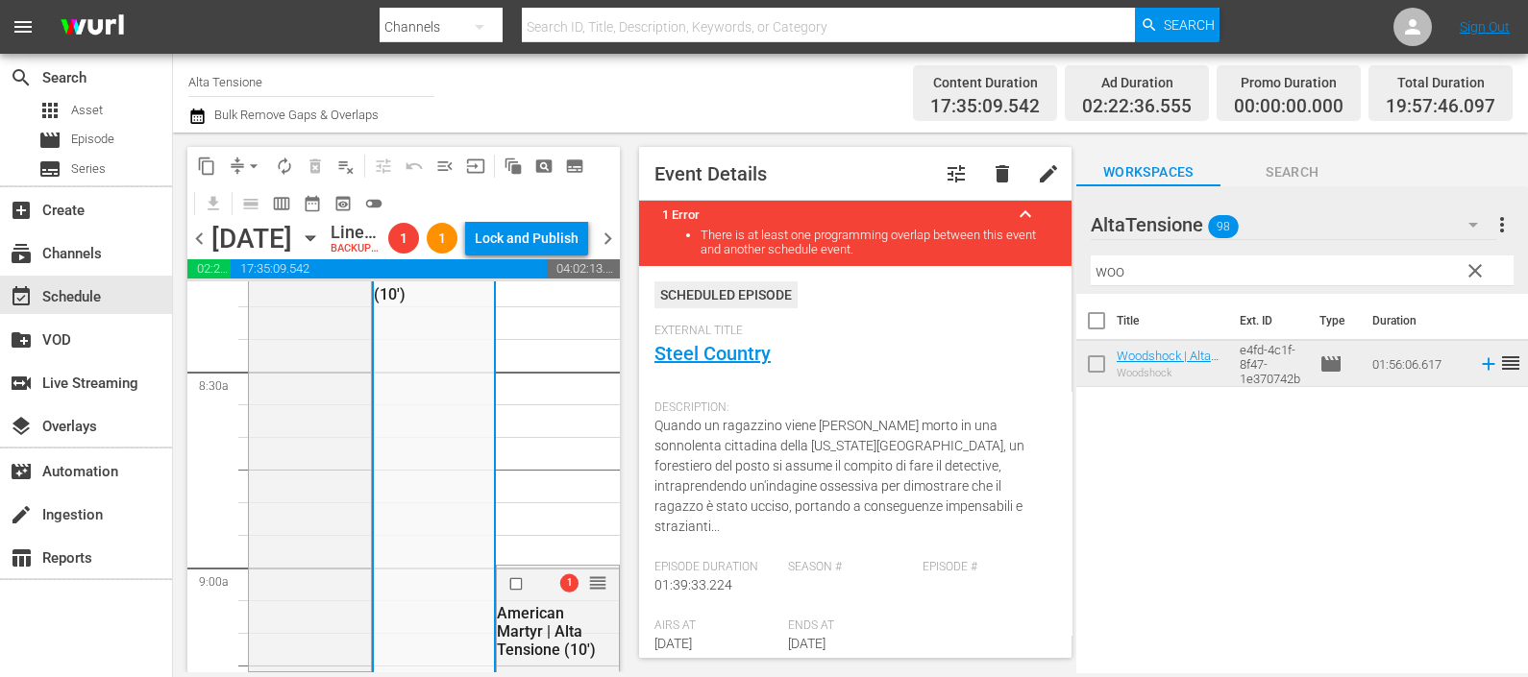
scroll to position [3122, 0]
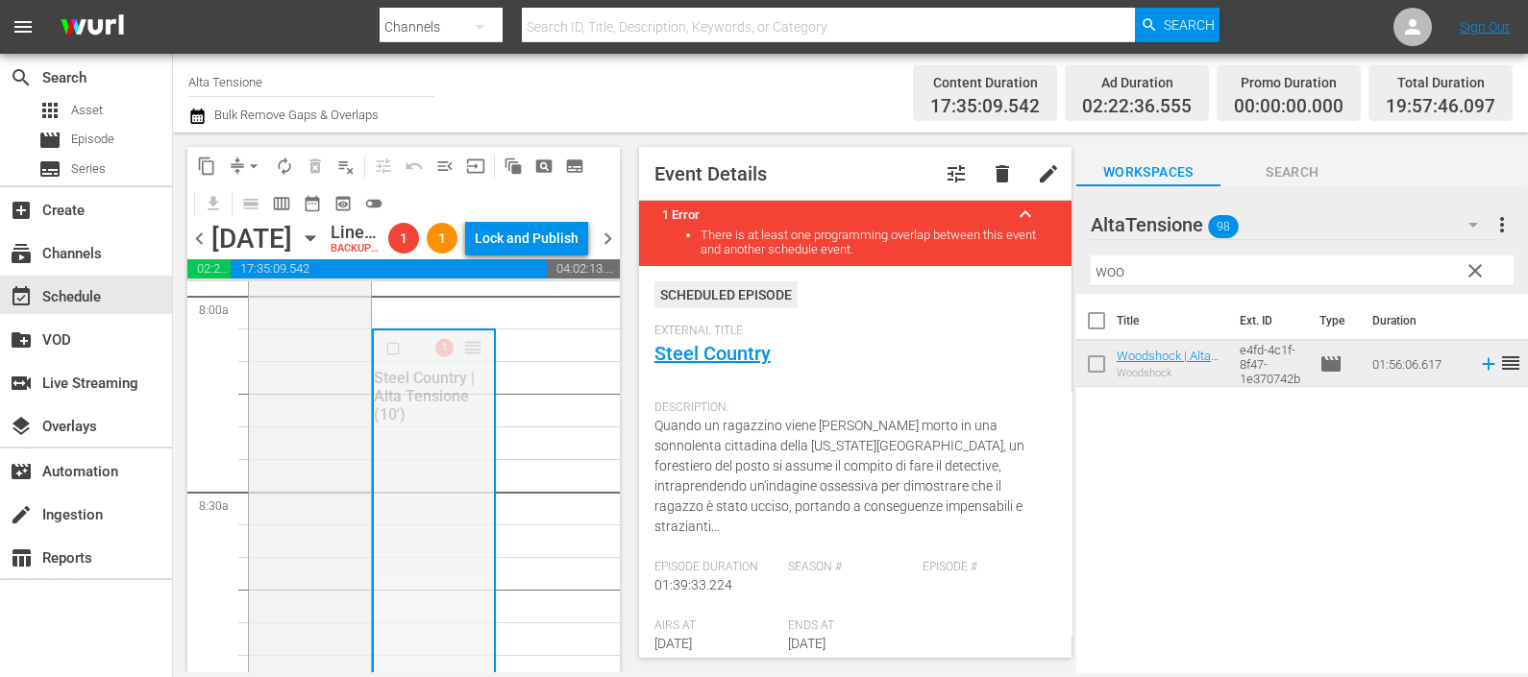
drag, startPoint x: 458, startPoint y: 408, endPoint x: 471, endPoint y: 633, distance: 225.2
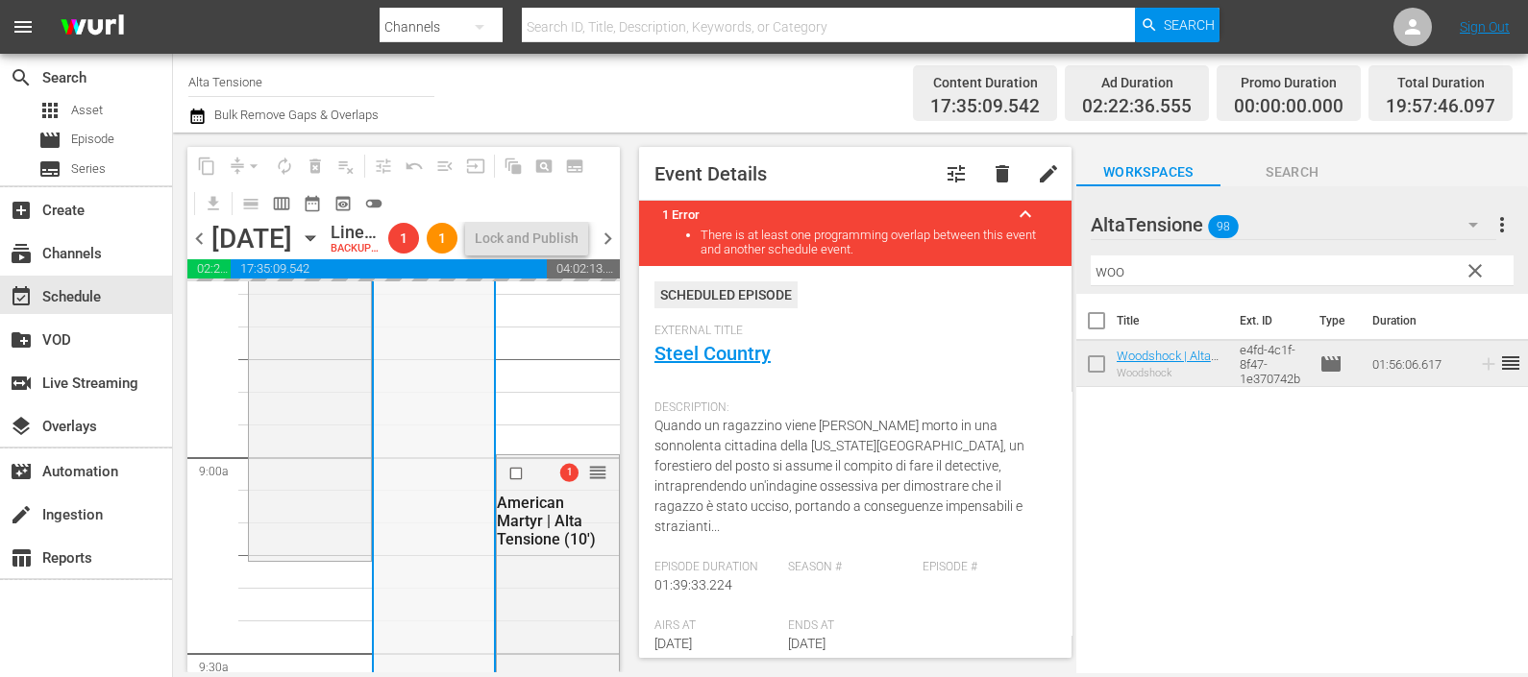
scroll to position [3362, 0]
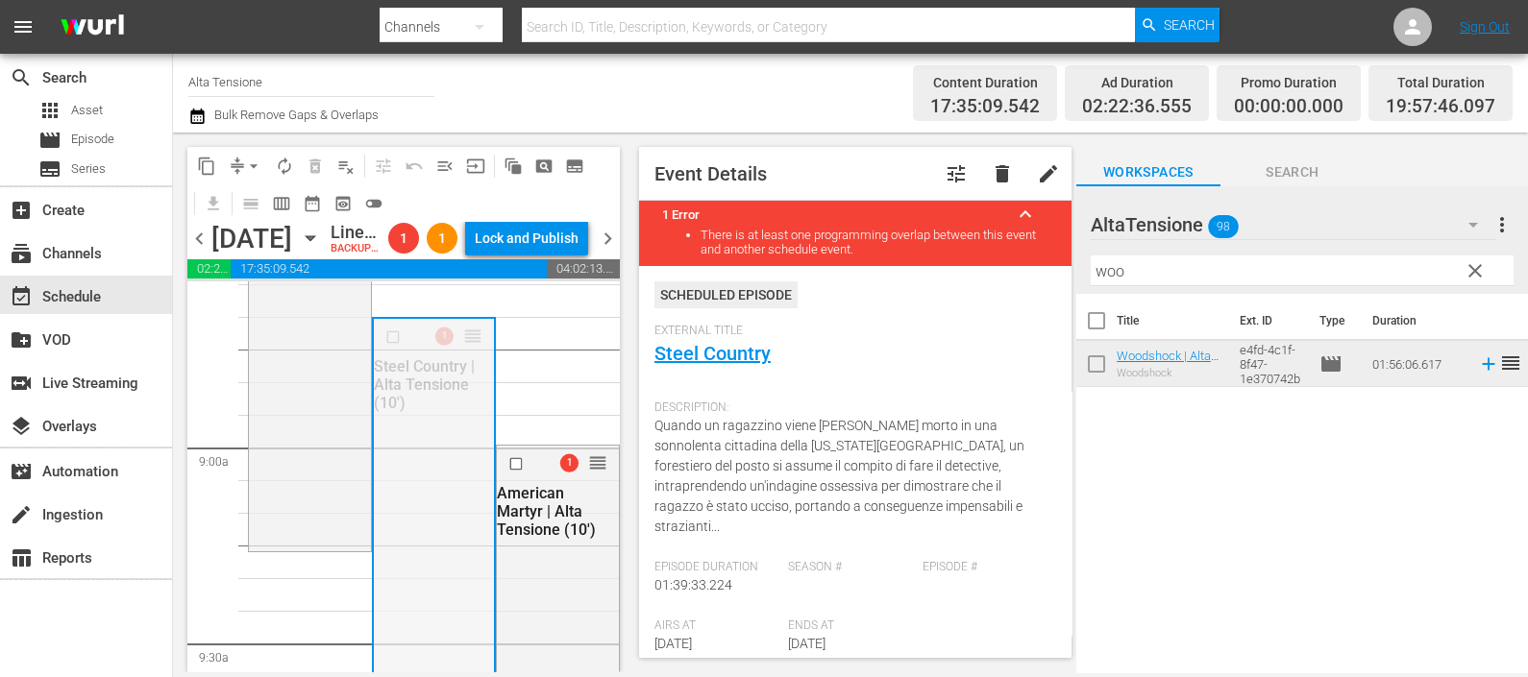
drag, startPoint x: 465, startPoint y: 399, endPoint x: 440, endPoint y: 625, distance: 227.2
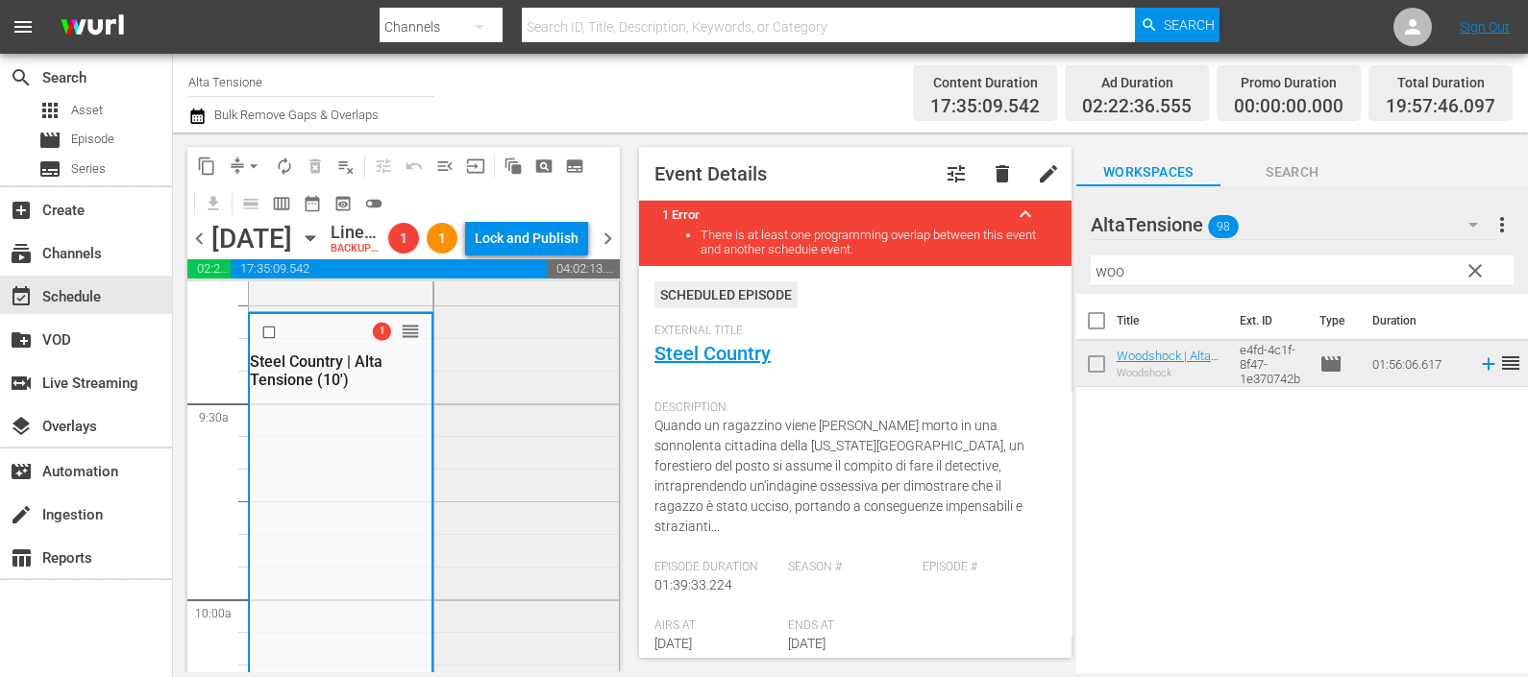
scroll to position [3482, 0]
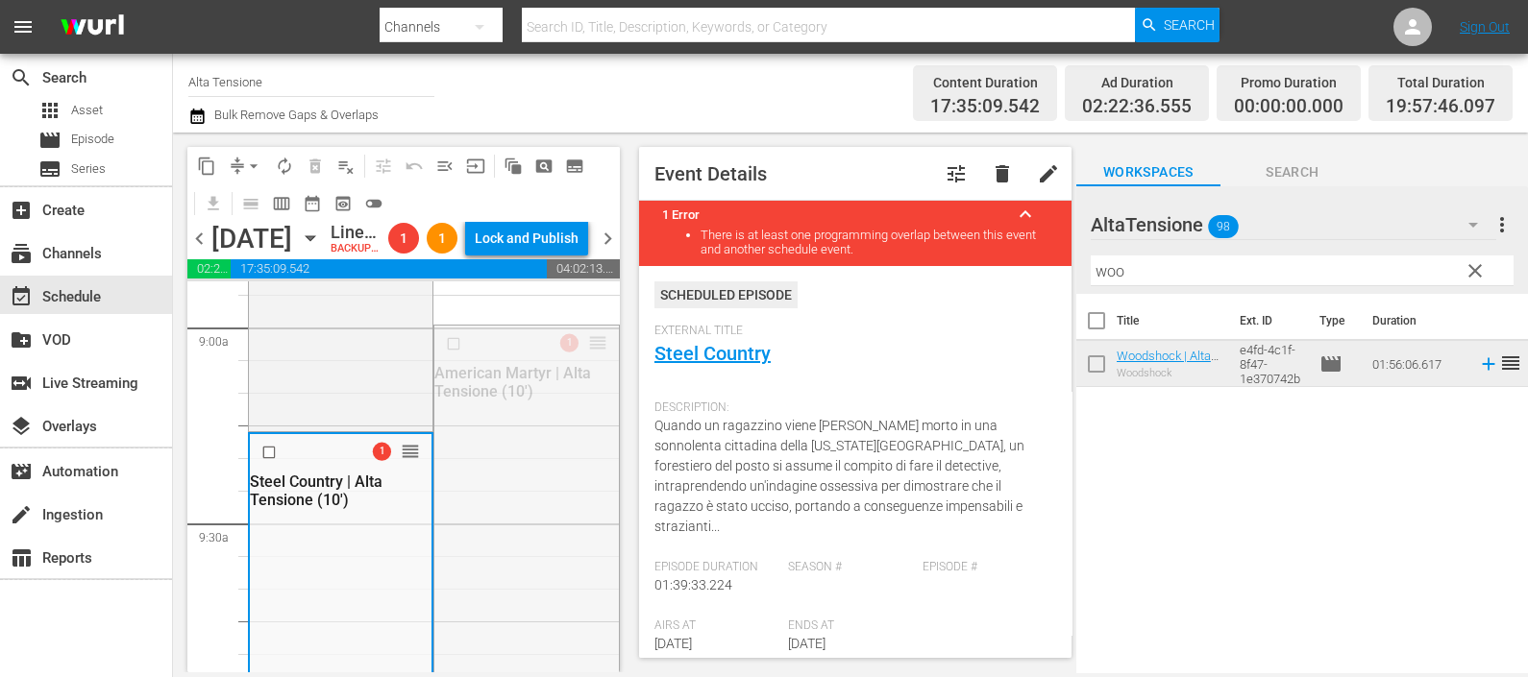
drag, startPoint x: 577, startPoint y: 408, endPoint x: 563, endPoint y: 610, distance: 202.2
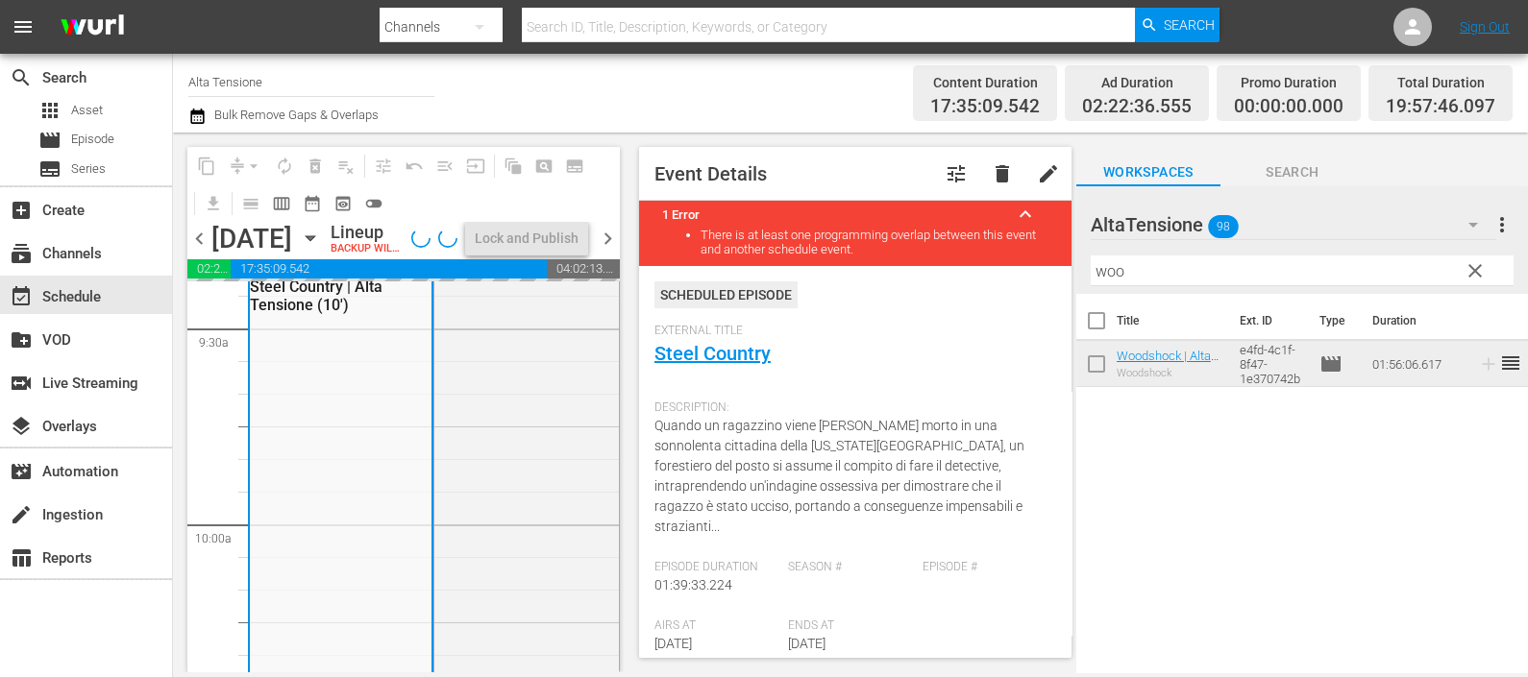
scroll to position [3723, 0]
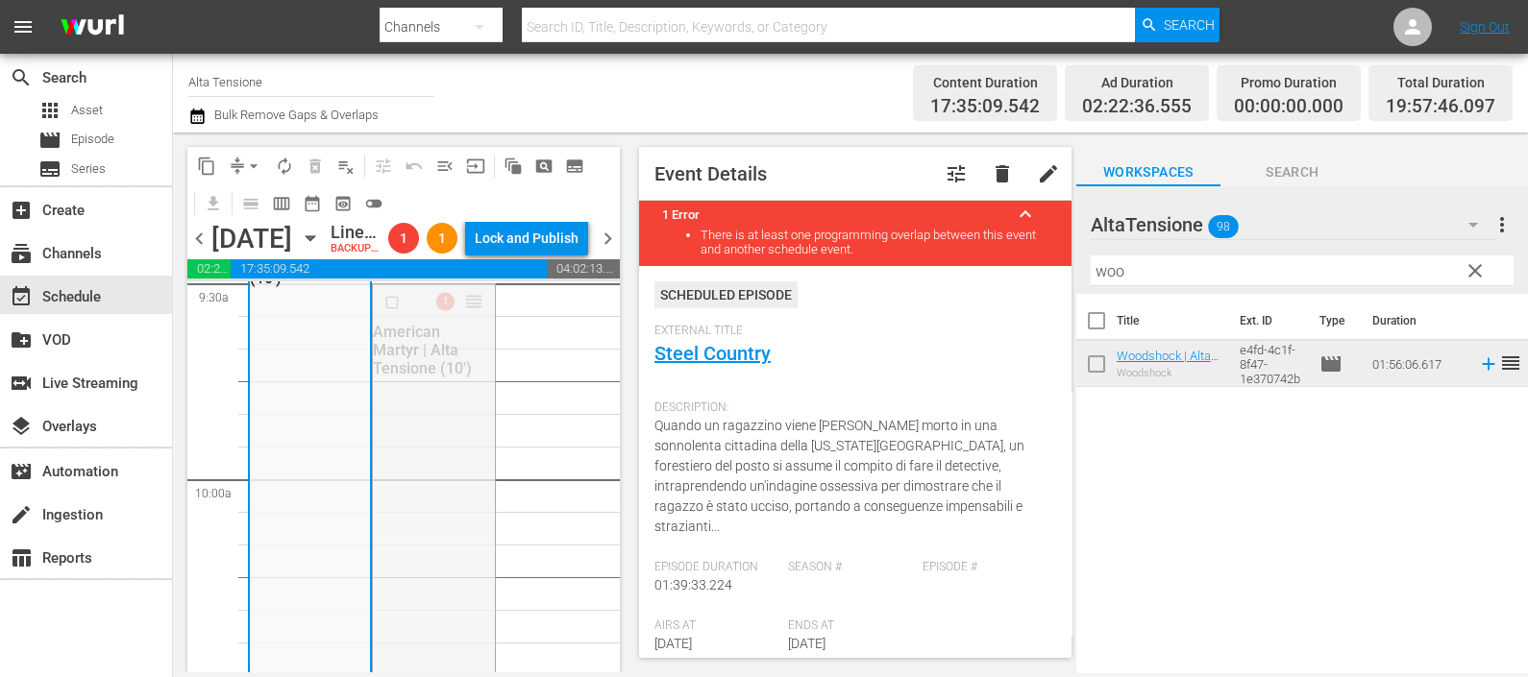
drag, startPoint x: 465, startPoint y: 367, endPoint x: 405, endPoint y: 660, distance: 299.1
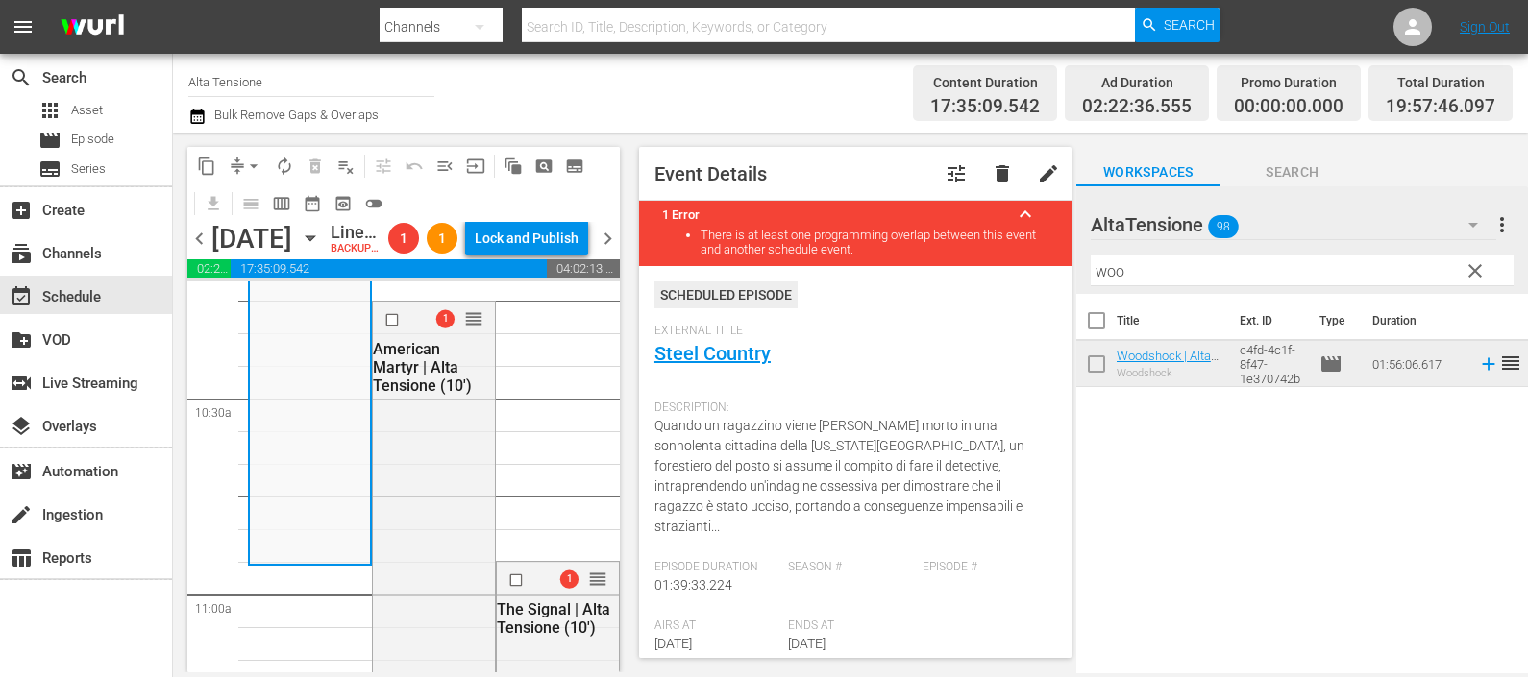
scroll to position [3964, 0]
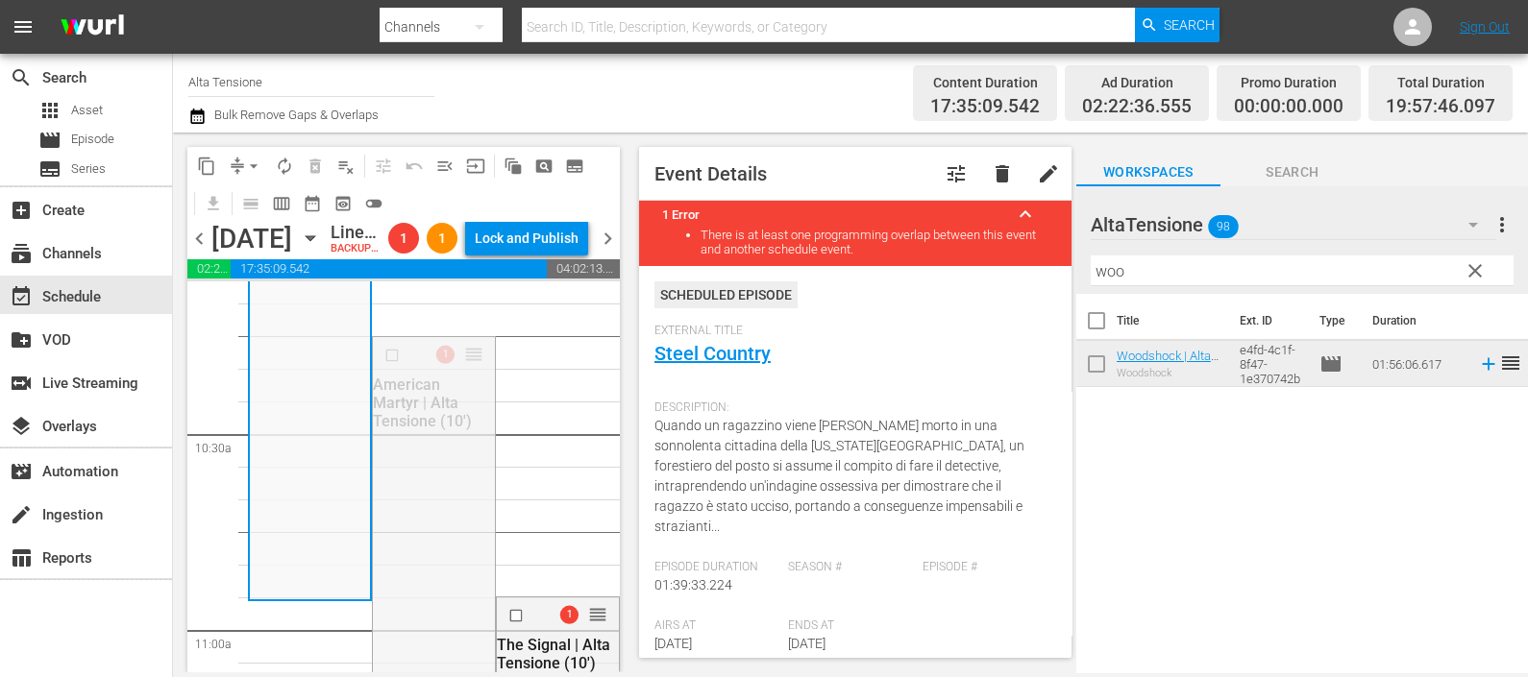
drag, startPoint x: 462, startPoint y: 408, endPoint x: 429, endPoint y: 671, distance: 264.5
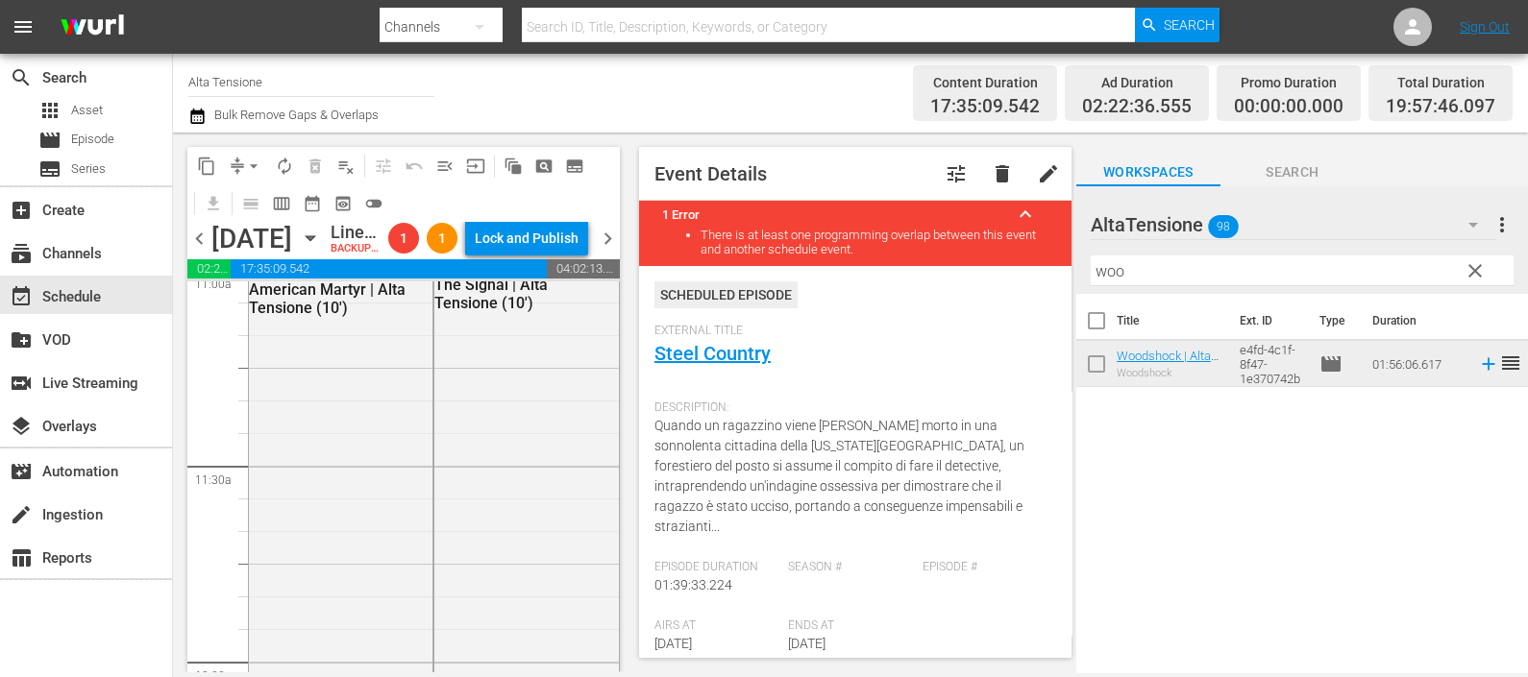
scroll to position [4204, 0]
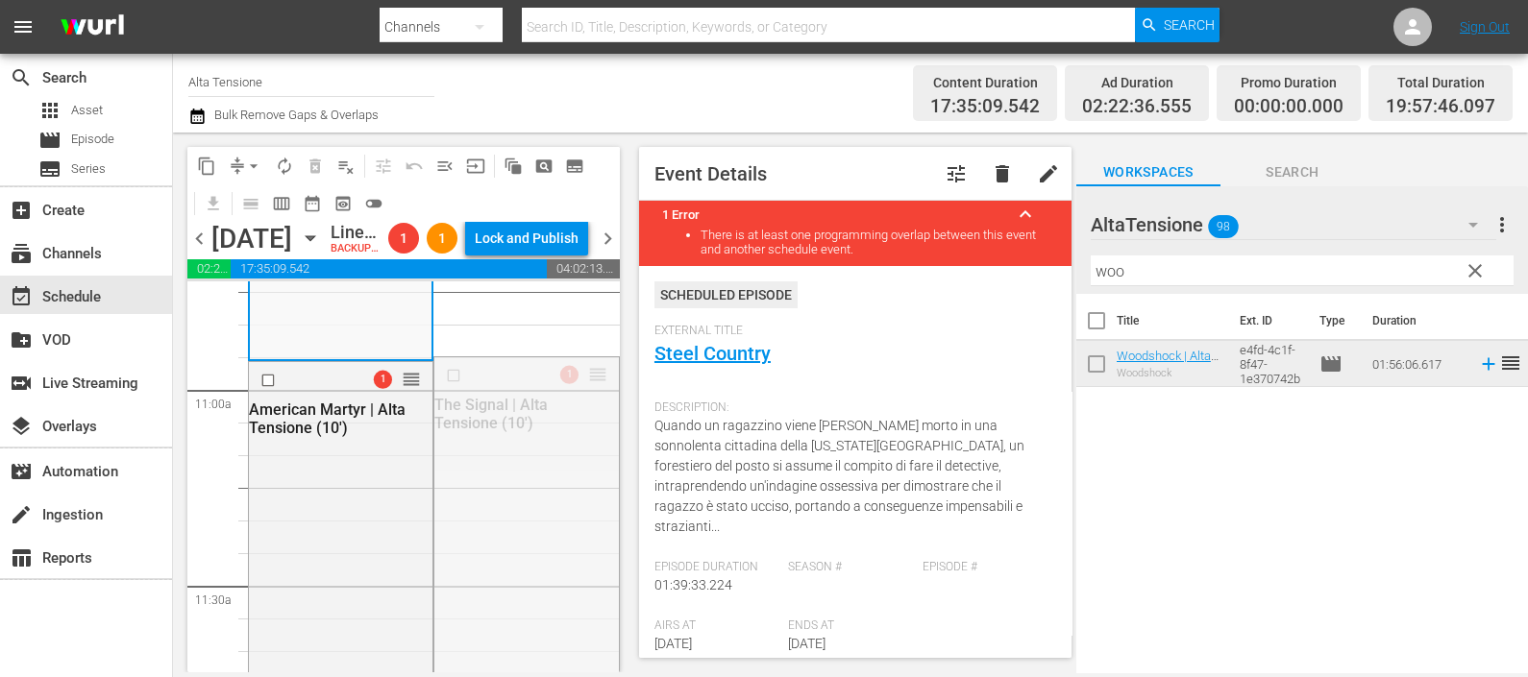
drag, startPoint x: 586, startPoint y: 441, endPoint x: 548, endPoint y: 656, distance: 218.6
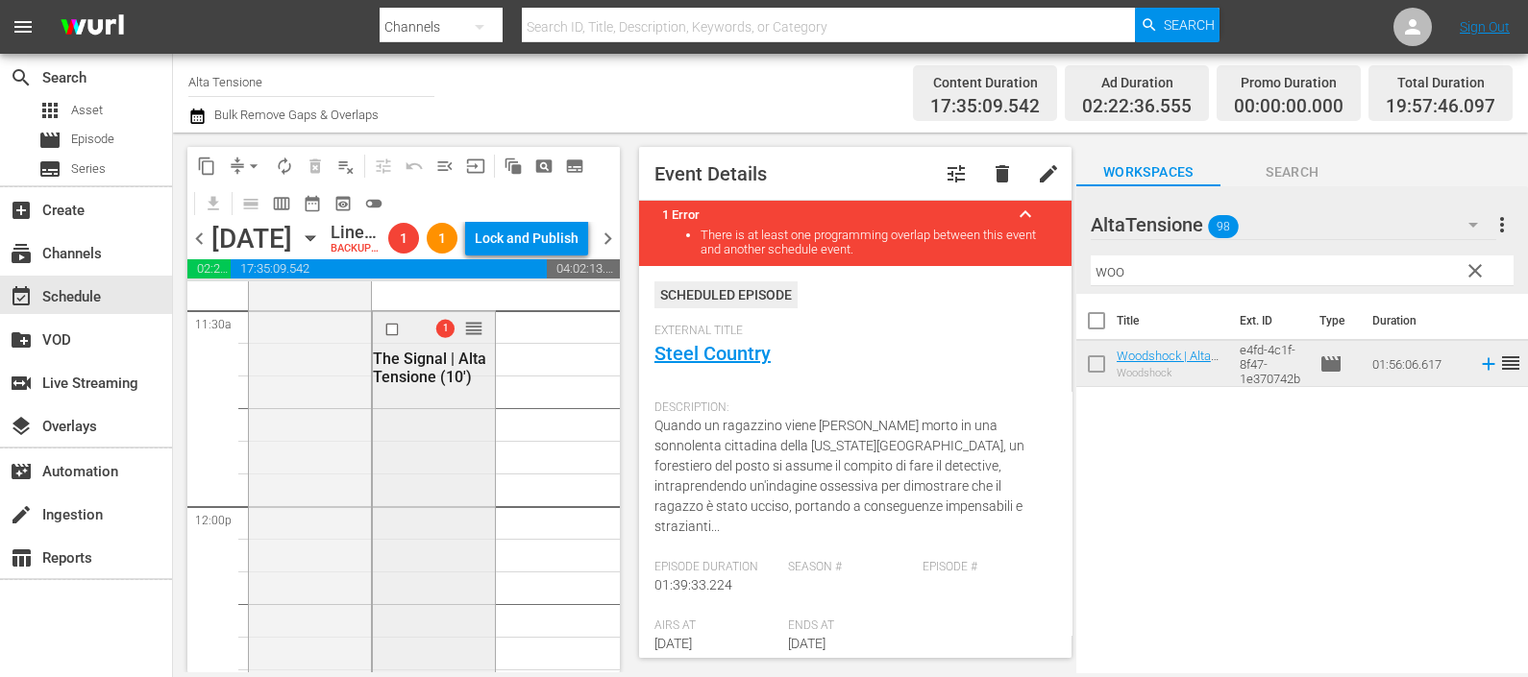
scroll to position [4444, 0]
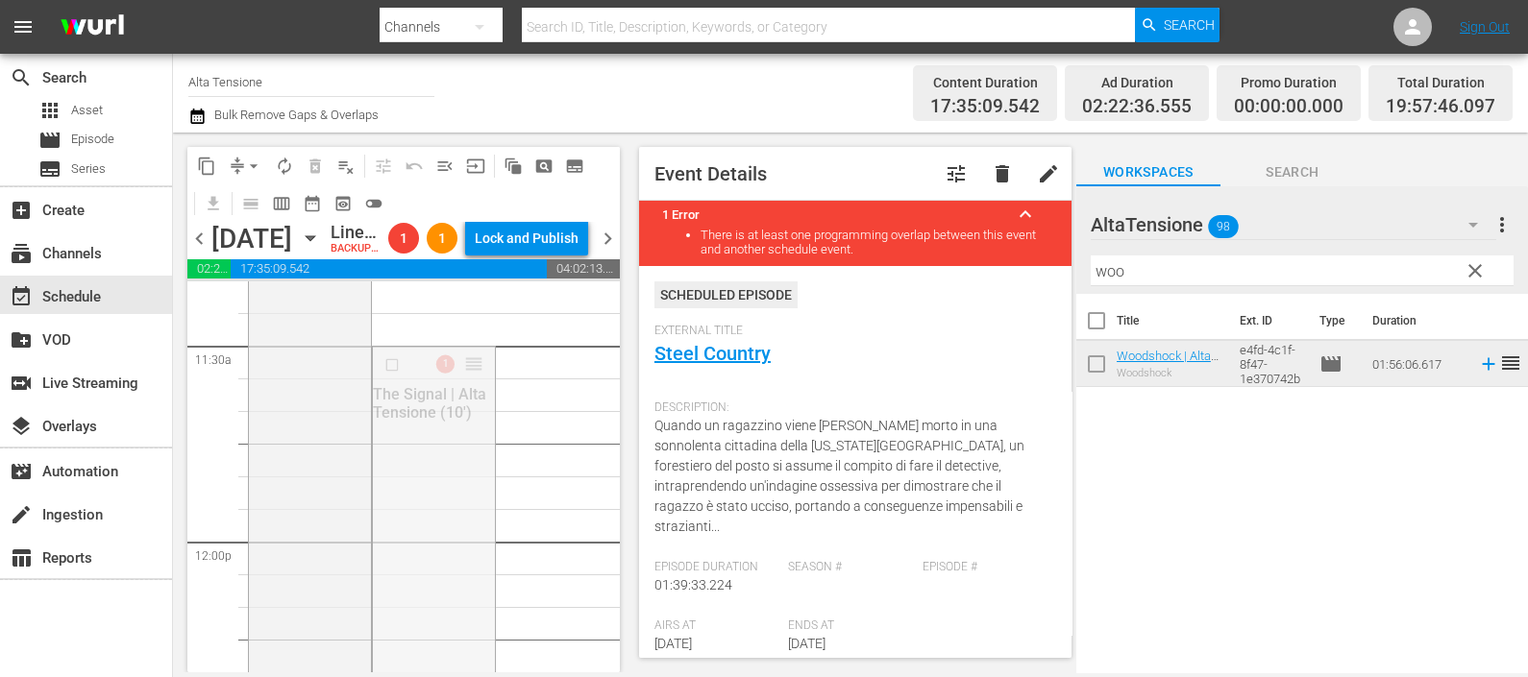
drag, startPoint x: 465, startPoint y: 428, endPoint x: 474, endPoint y: 639, distance: 211.6
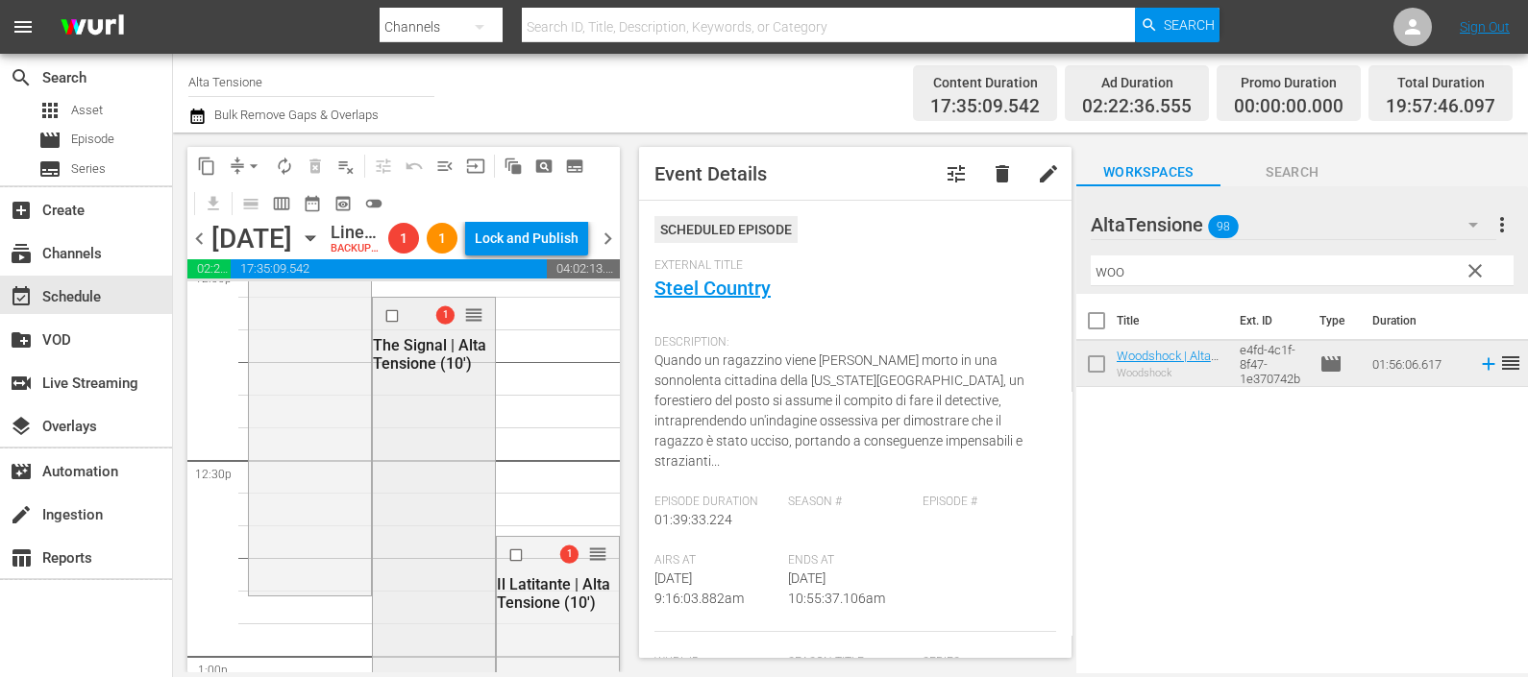
scroll to position [4684, 0]
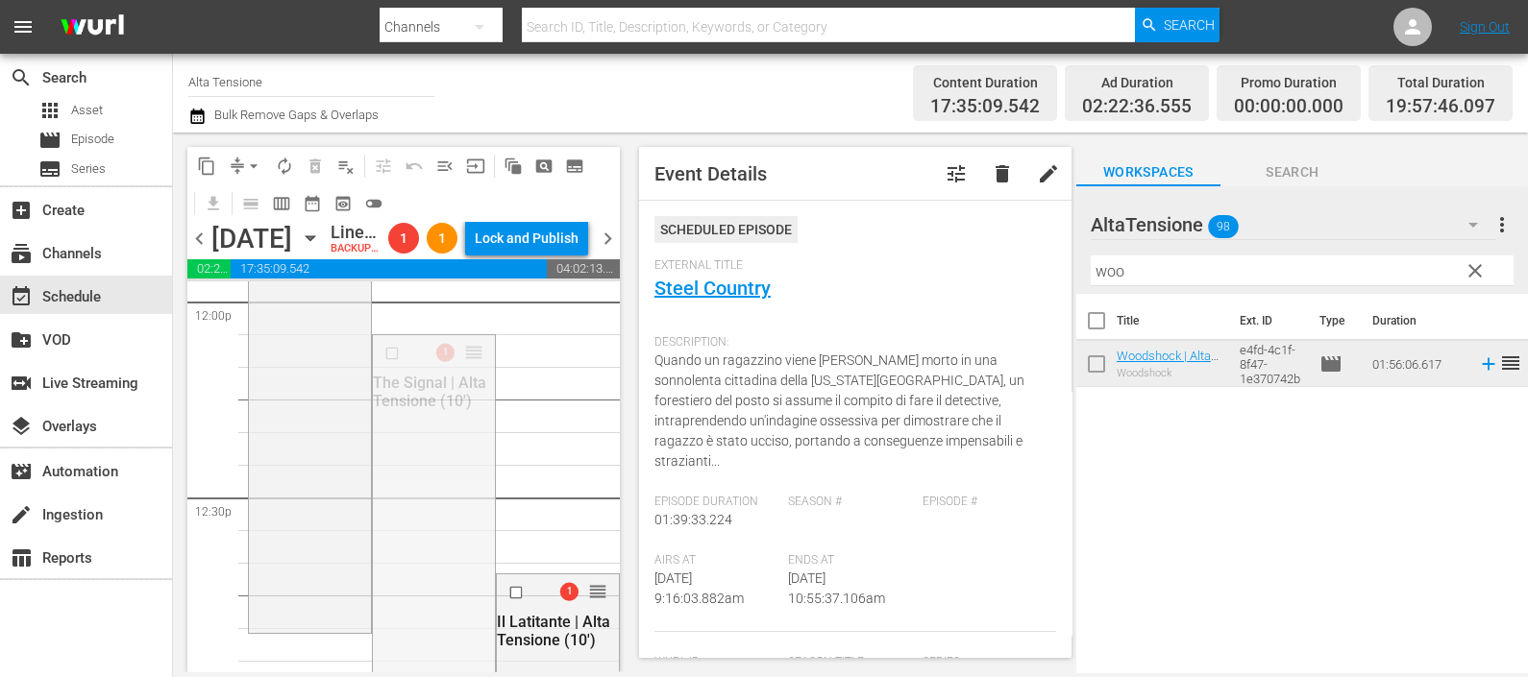
drag, startPoint x: 458, startPoint y: 416, endPoint x: 445, endPoint y: 627, distance: 210.9
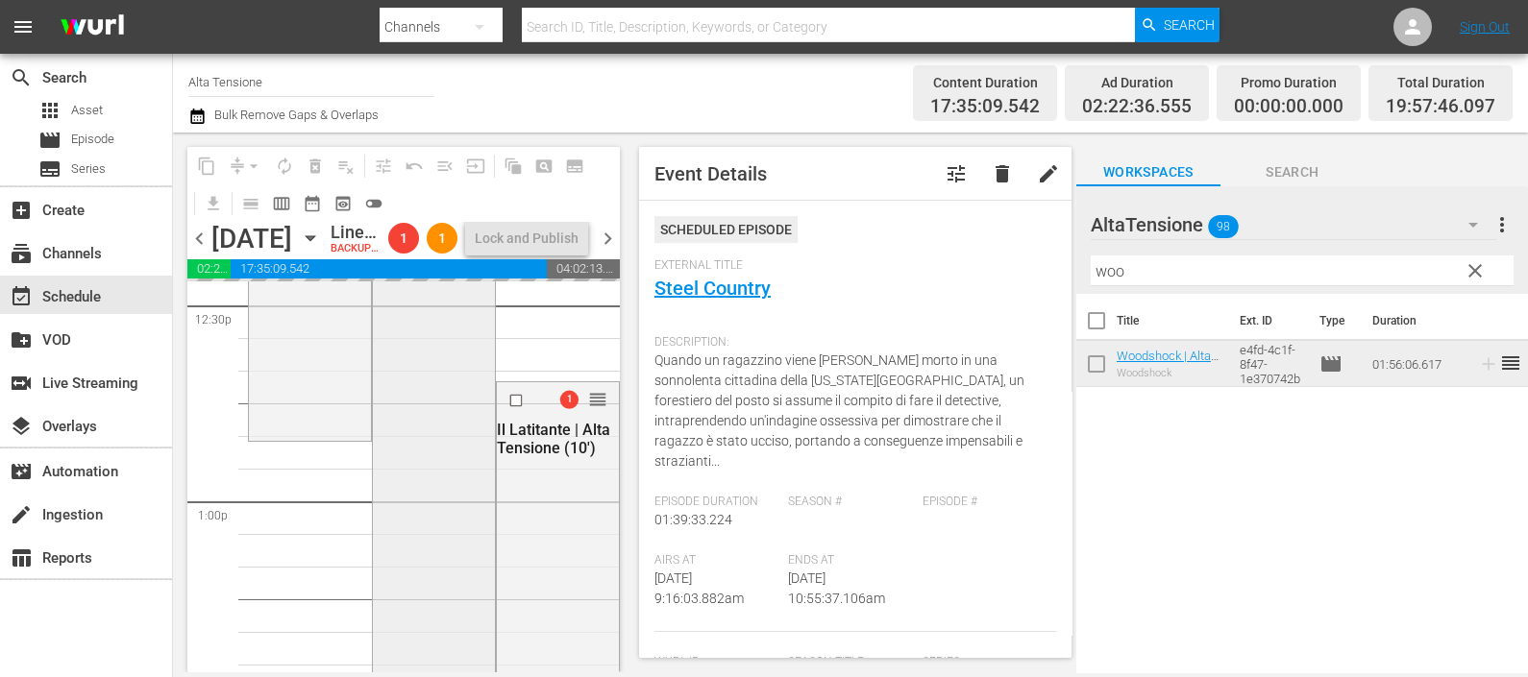
scroll to position [4925, 0]
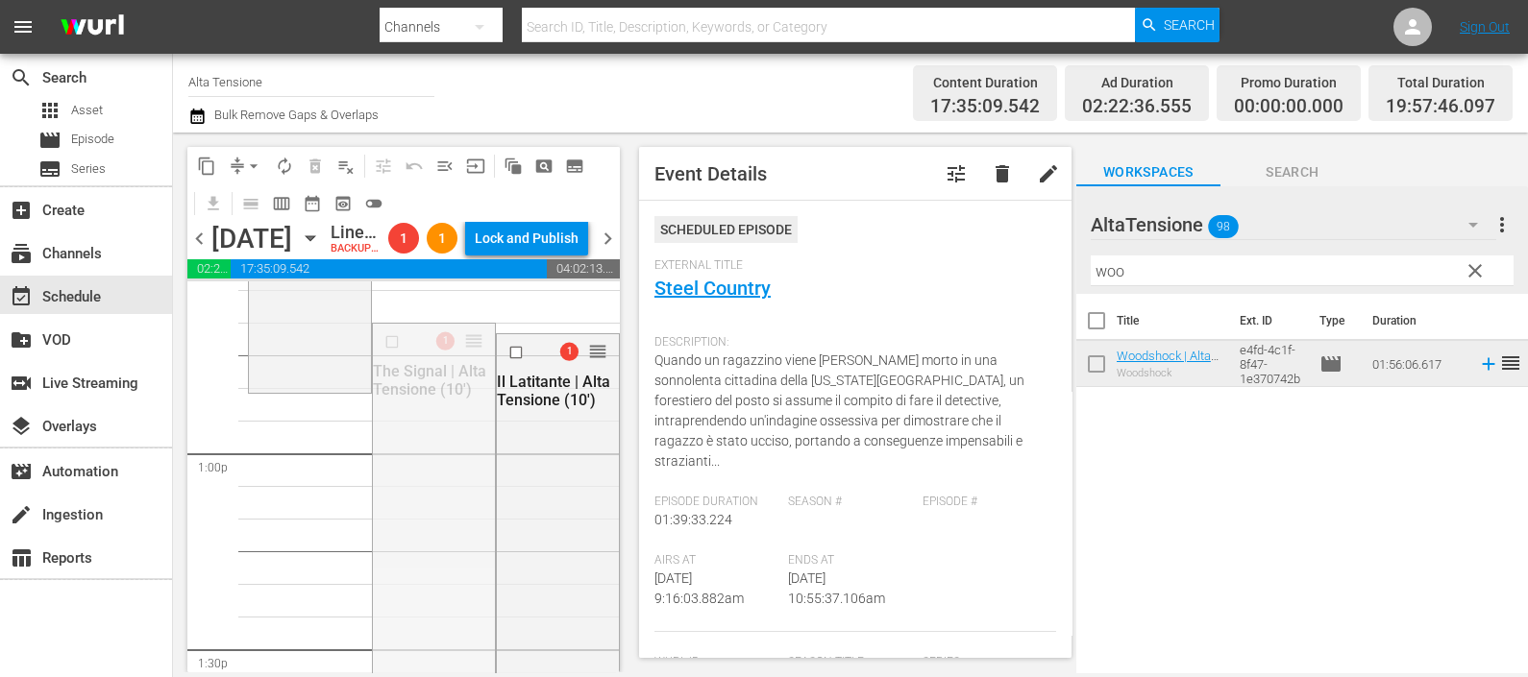
drag, startPoint x: 458, startPoint y: 404, endPoint x: 458, endPoint y: 474, distance: 70.1
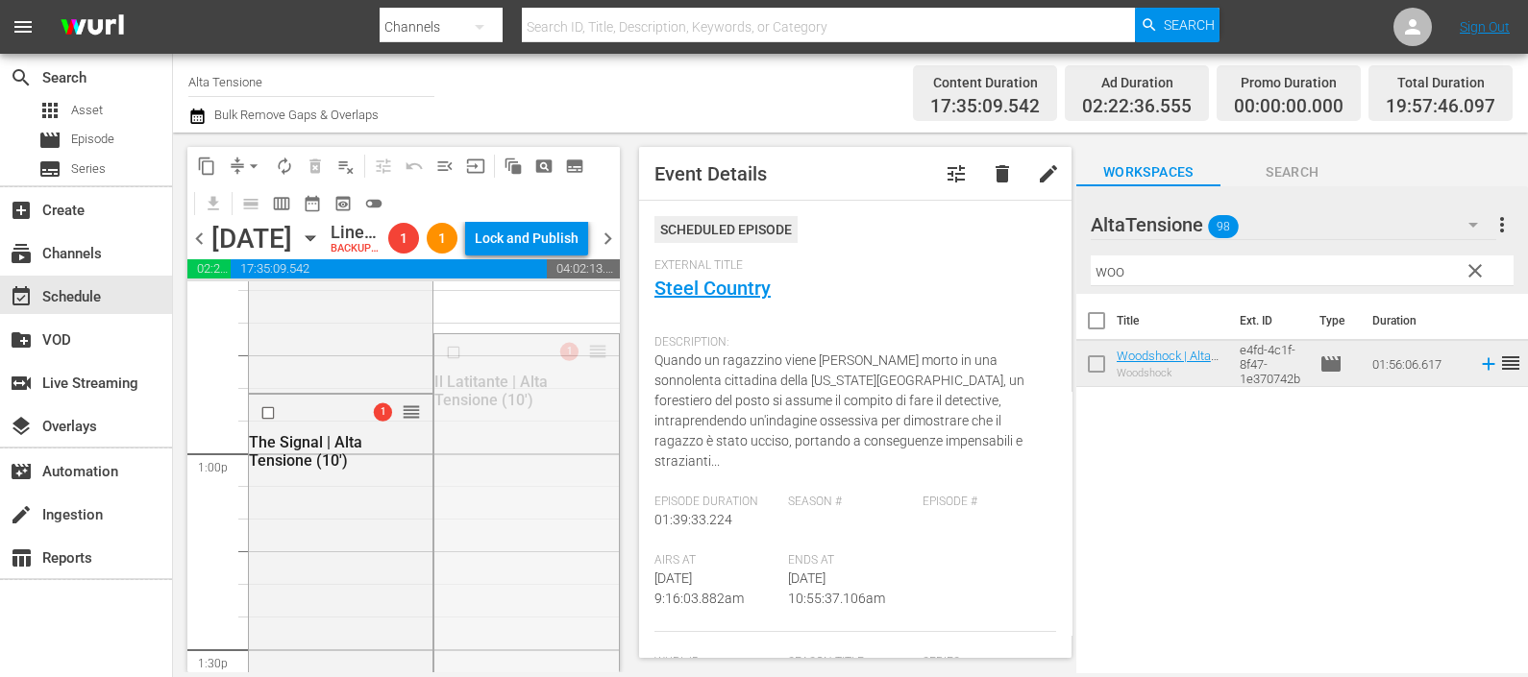
drag, startPoint x: 584, startPoint y: 411, endPoint x: 548, endPoint y: 634, distance: 225.9
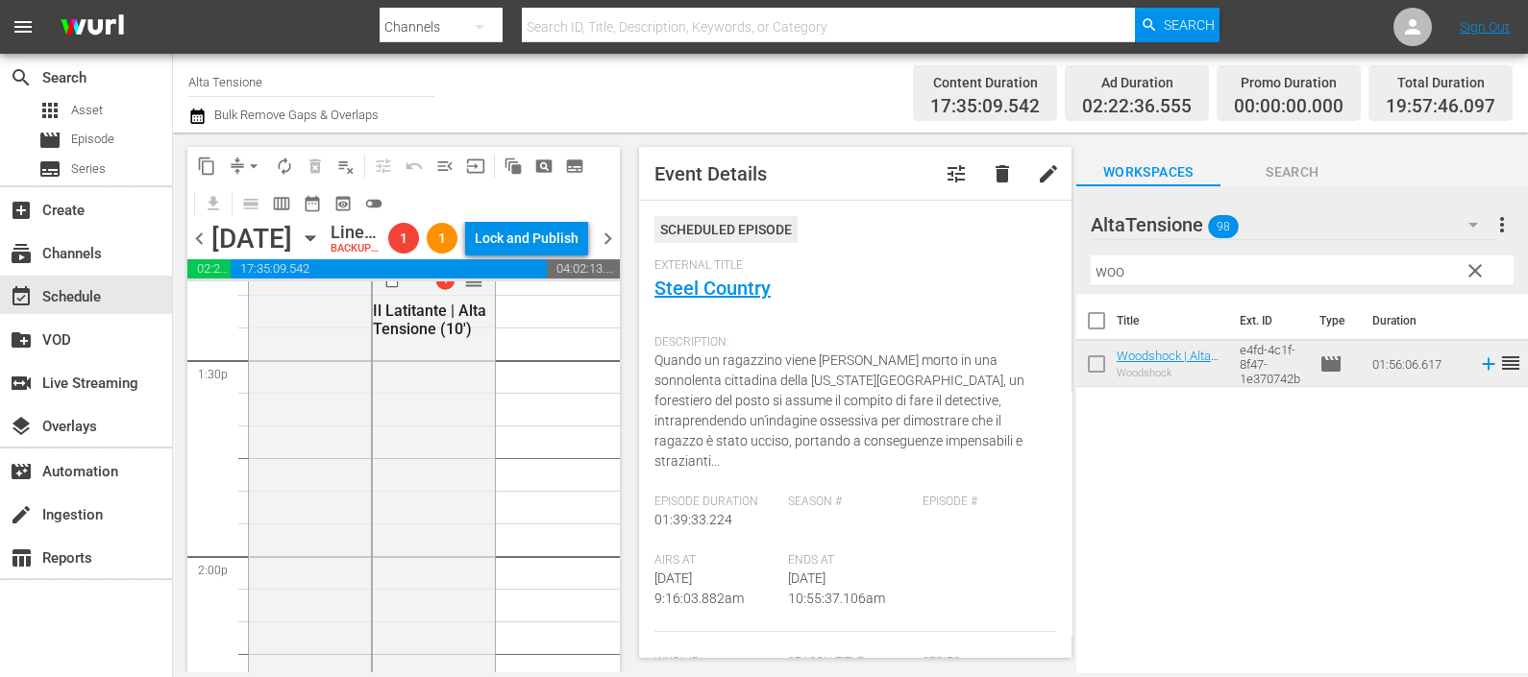
scroll to position [5165, 0]
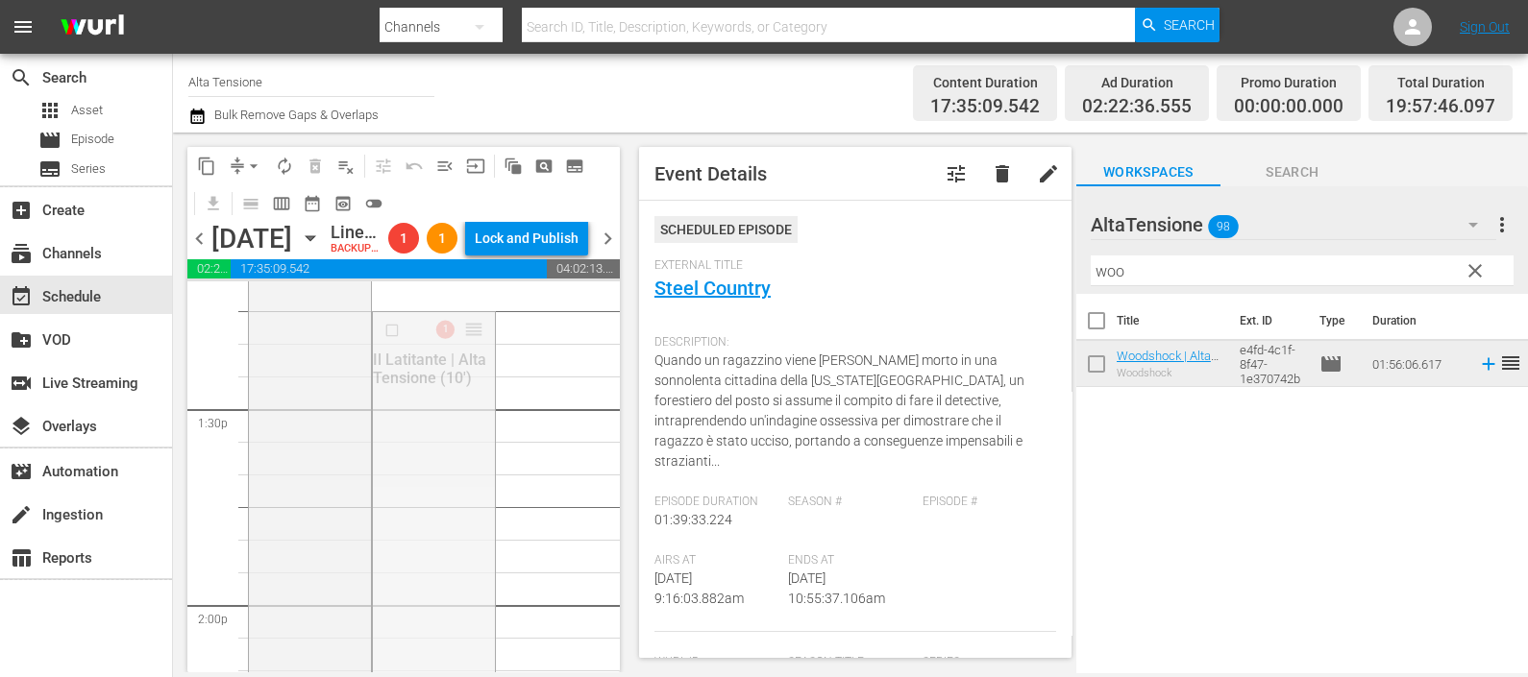
drag, startPoint x: 462, startPoint y: 392, endPoint x: 467, endPoint y: 642, distance: 249.9
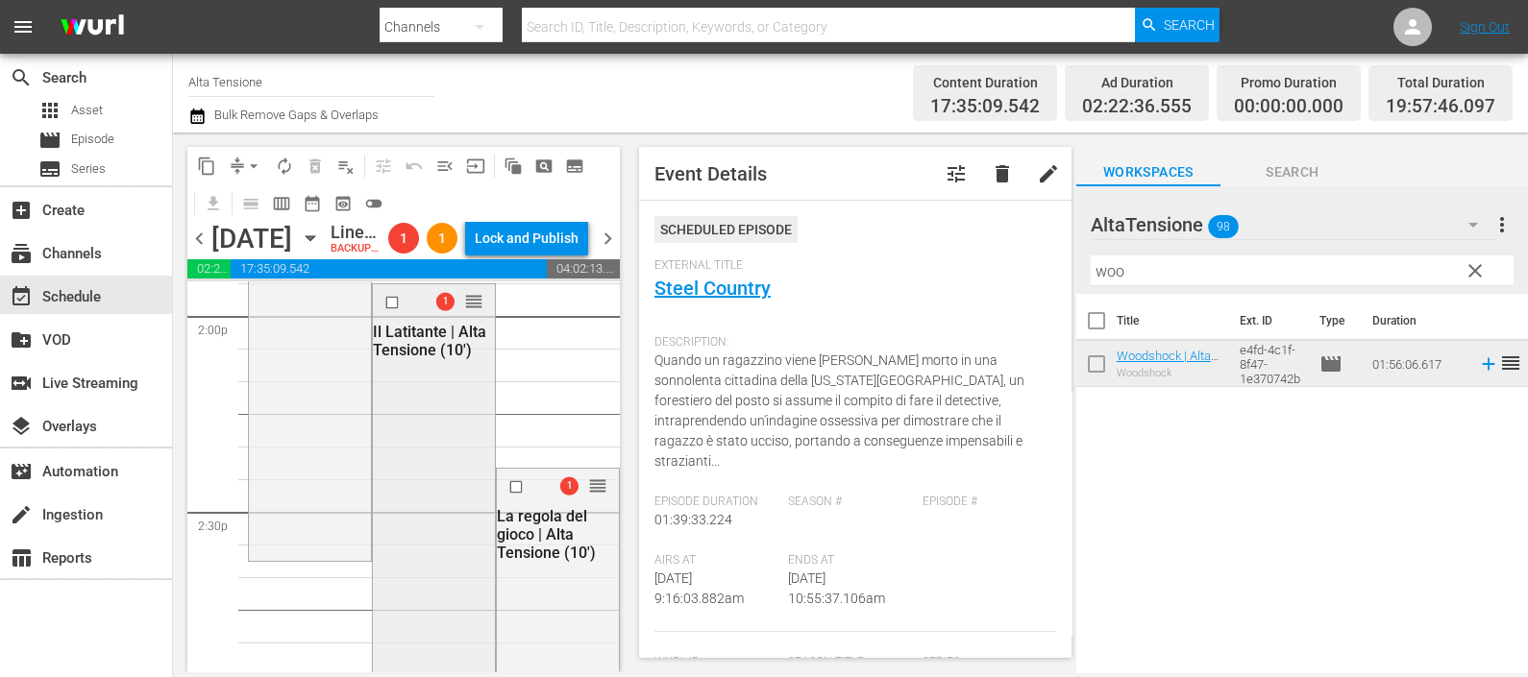
scroll to position [5405, 0]
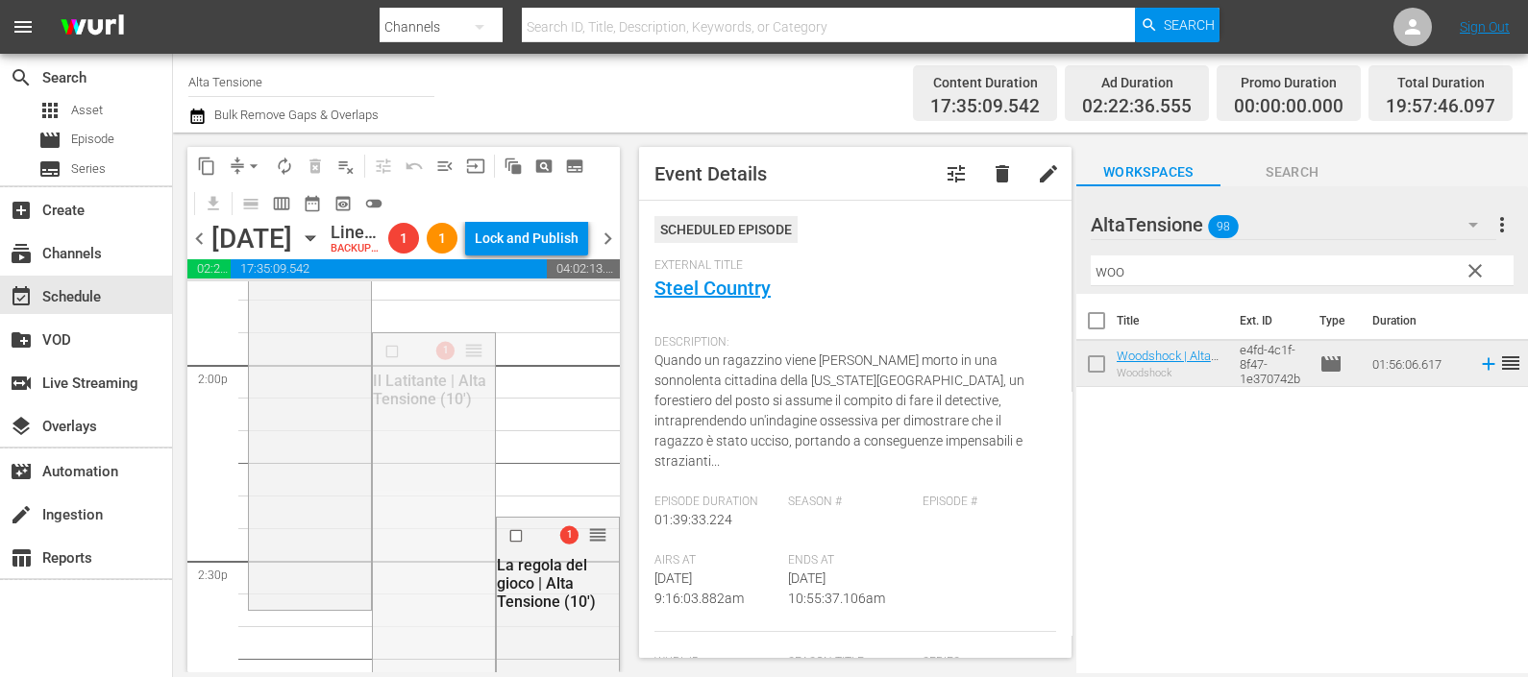
drag, startPoint x: 464, startPoint y: 469, endPoint x: 448, endPoint y: 590, distance: 122.2
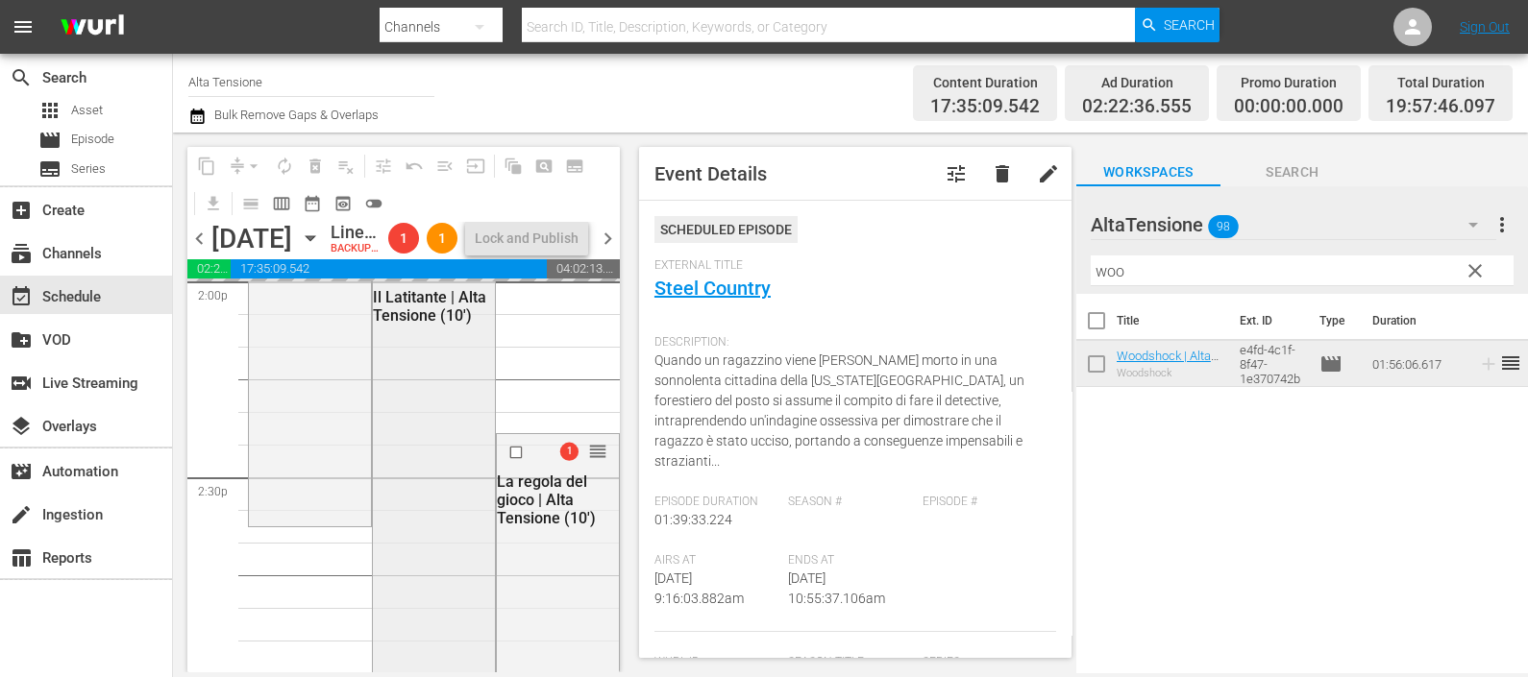
scroll to position [5525, 0]
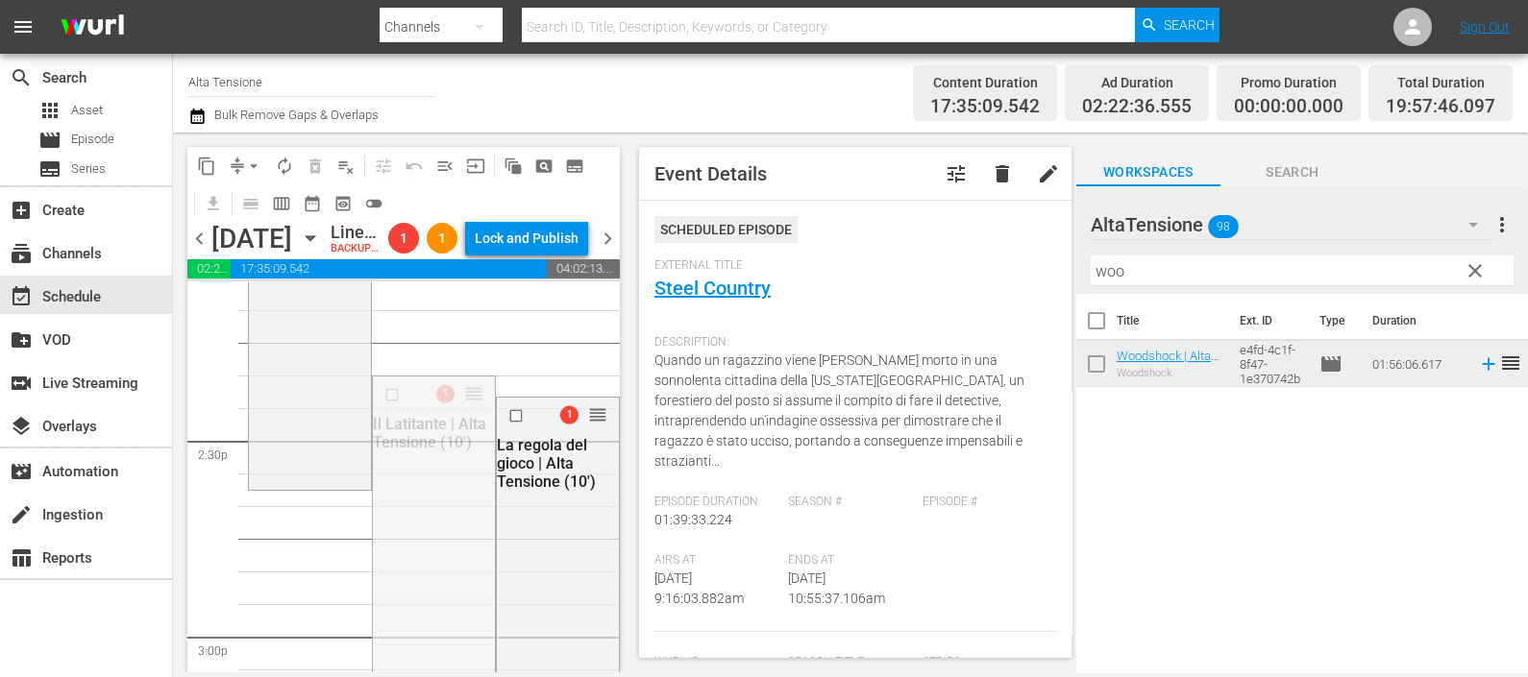
drag, startPoint x: 468, startPoint y: 457, endPoint x: 422, endPoint y: 556, distance: 109.2
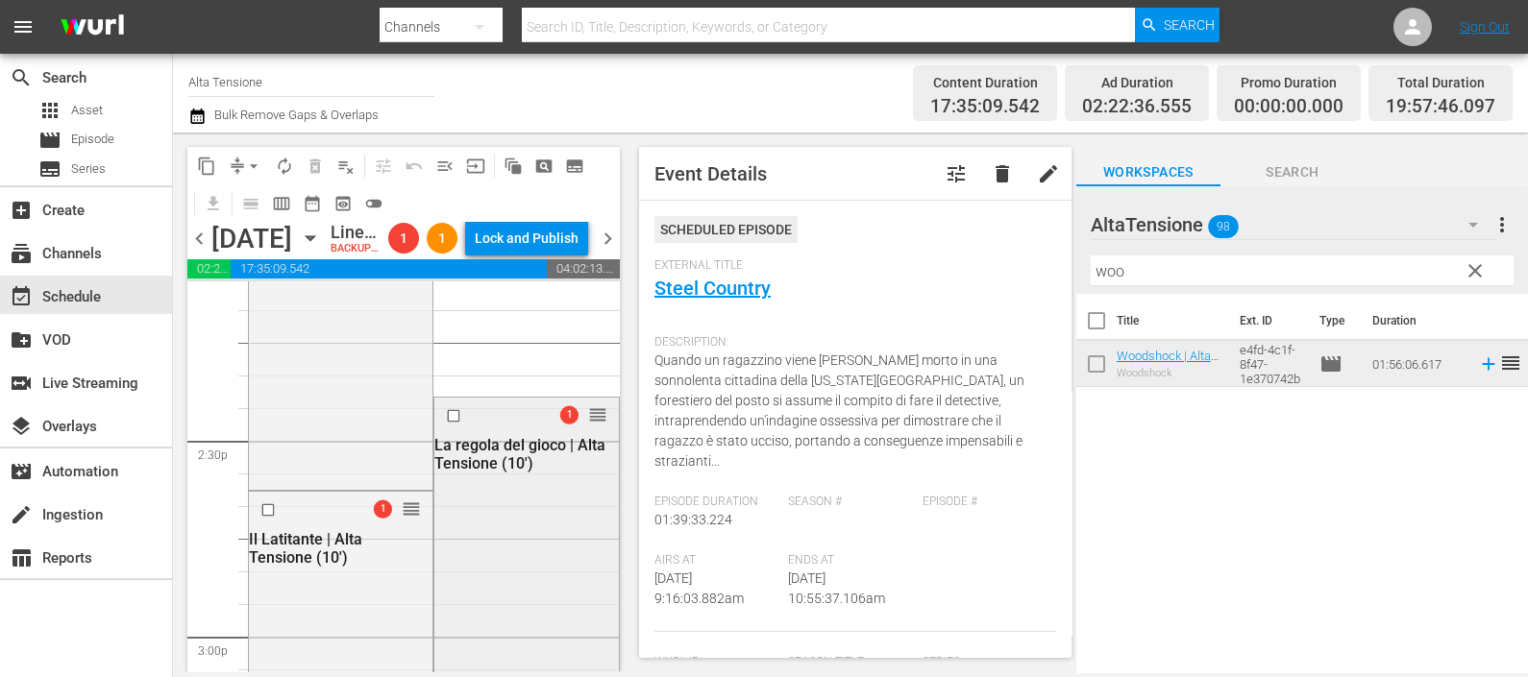
scroll to position [5645, 0]
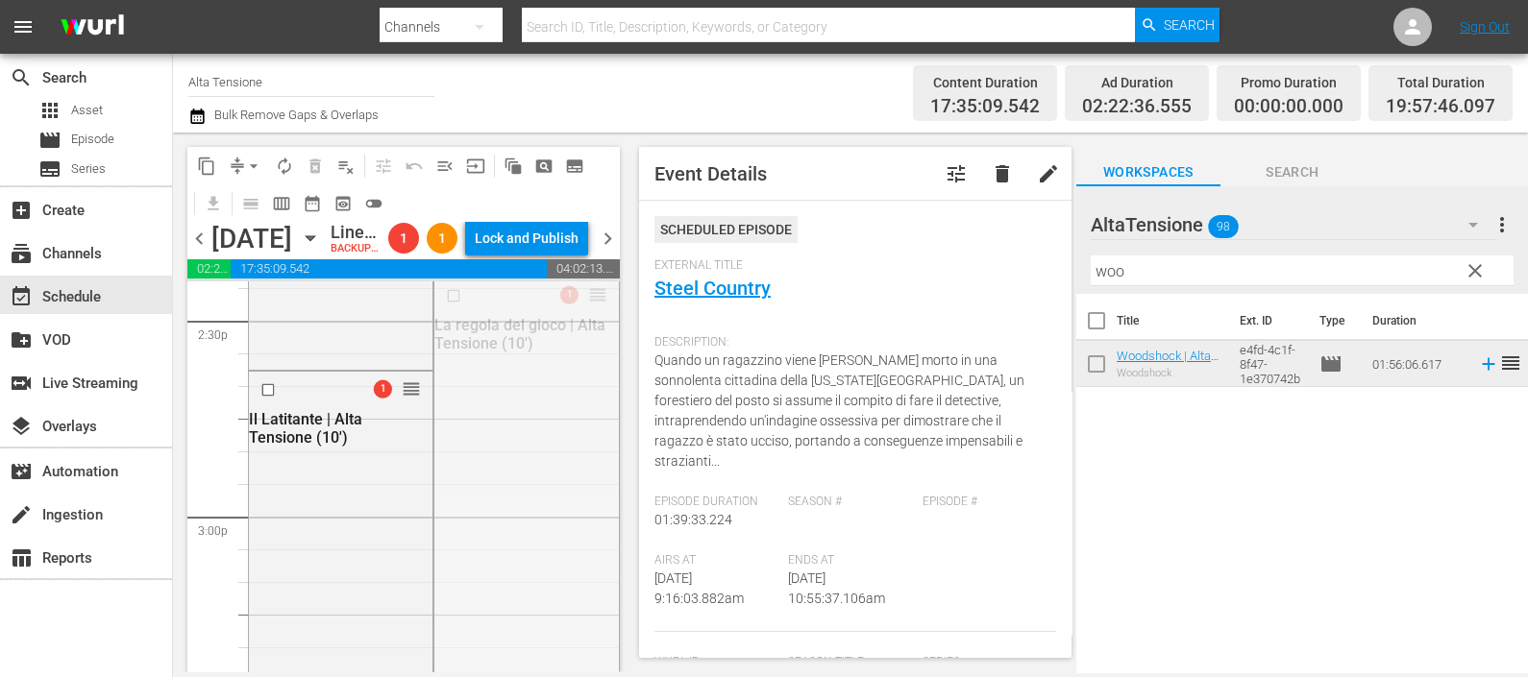
drag, startPoint x: 577, startPoint y: 360, endPoint x: 536, endPoint y: 646, distance: 288.4
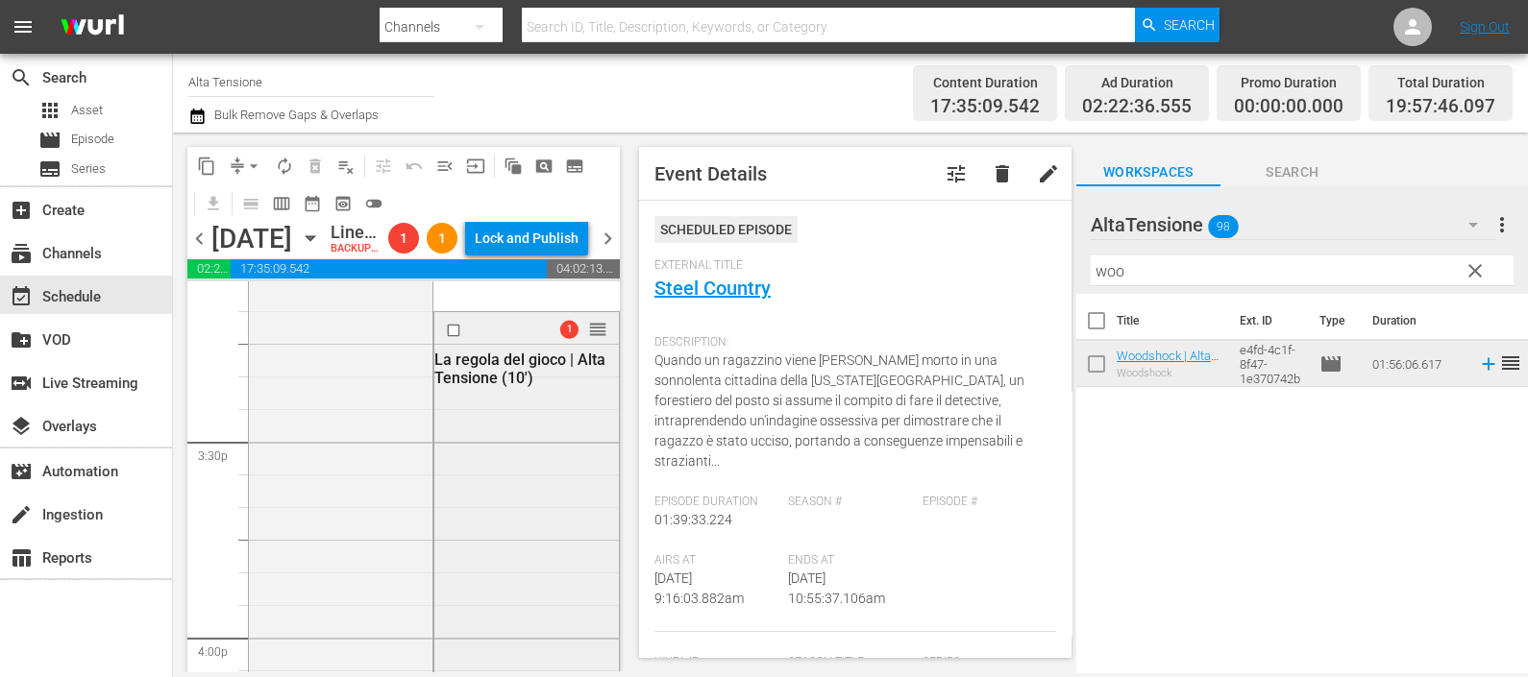
scroll to position [5885, 0]
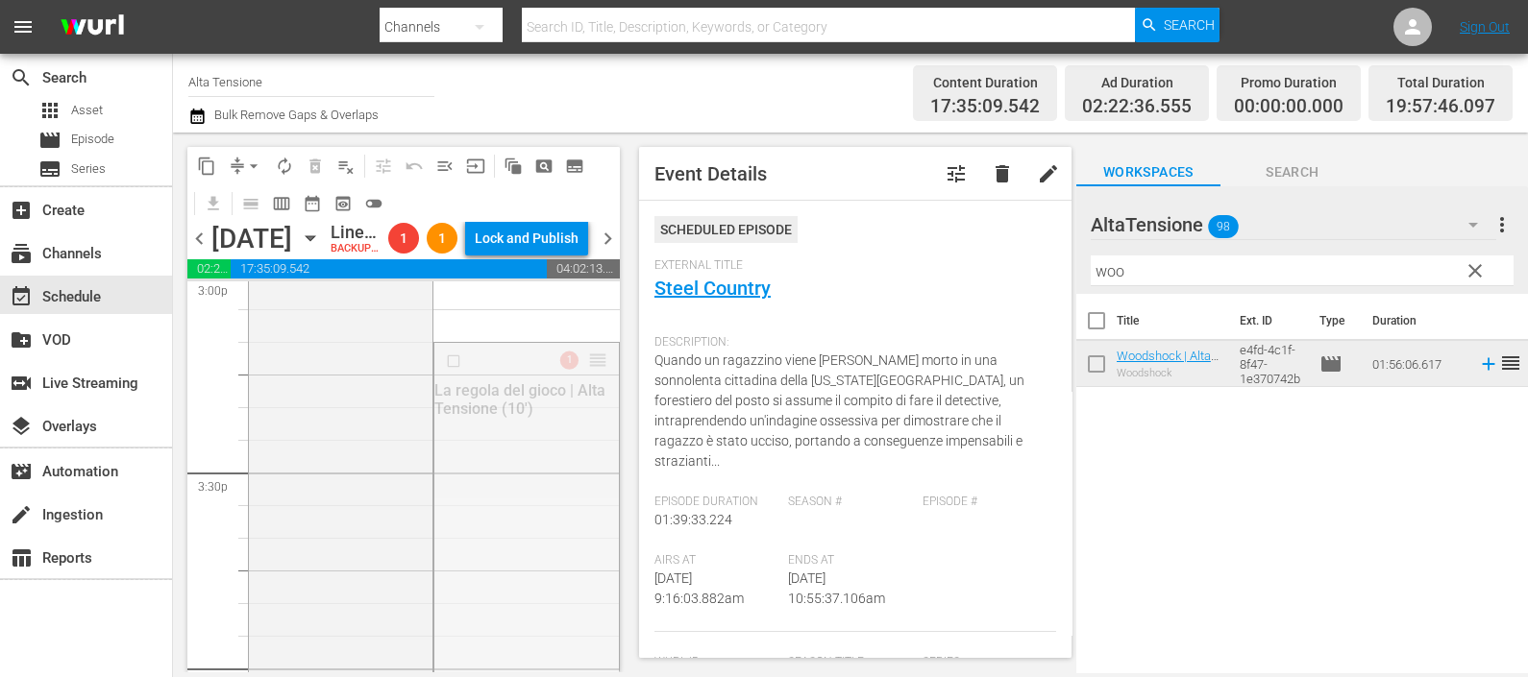
drag, startPoint x: 574, startPoint y: 428, endPoint x: 533, endPoint y: 646, distance: 221.8
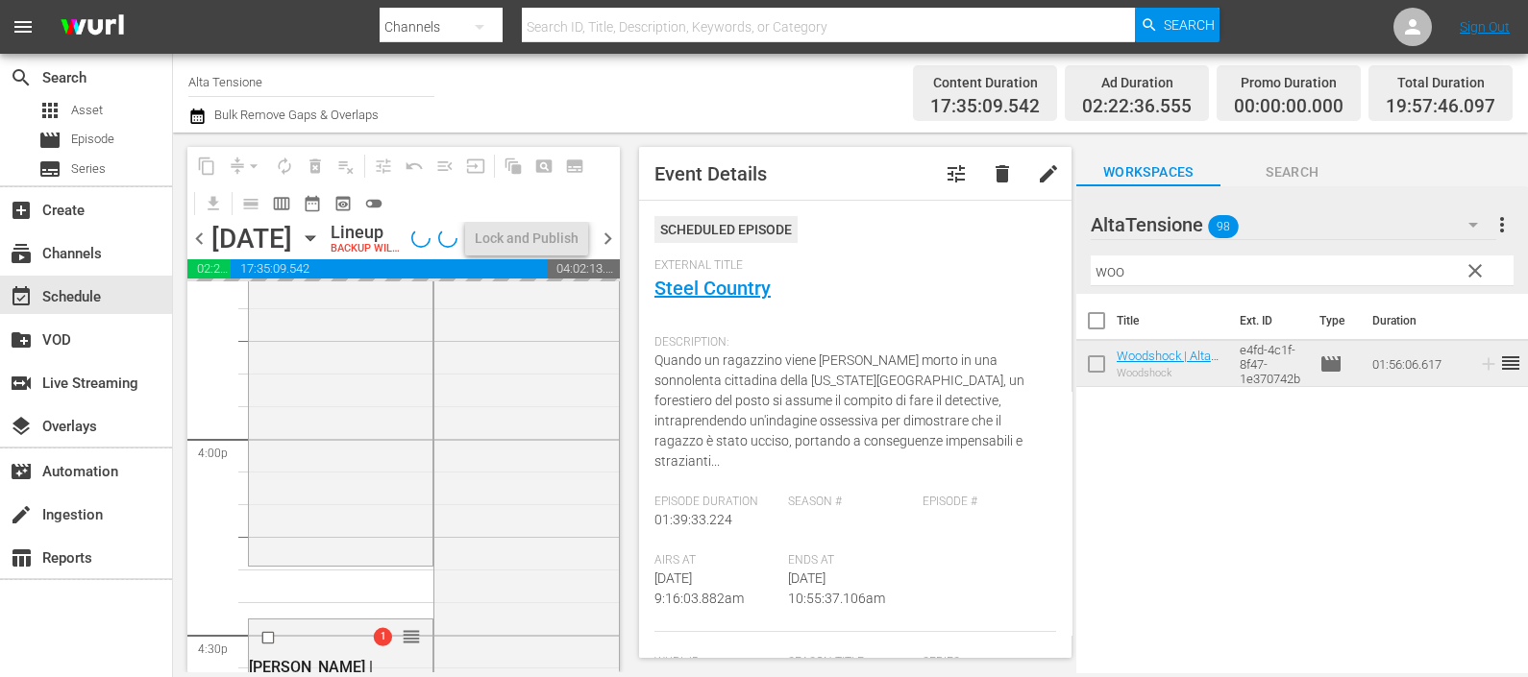
scroll to position [6125, 0]
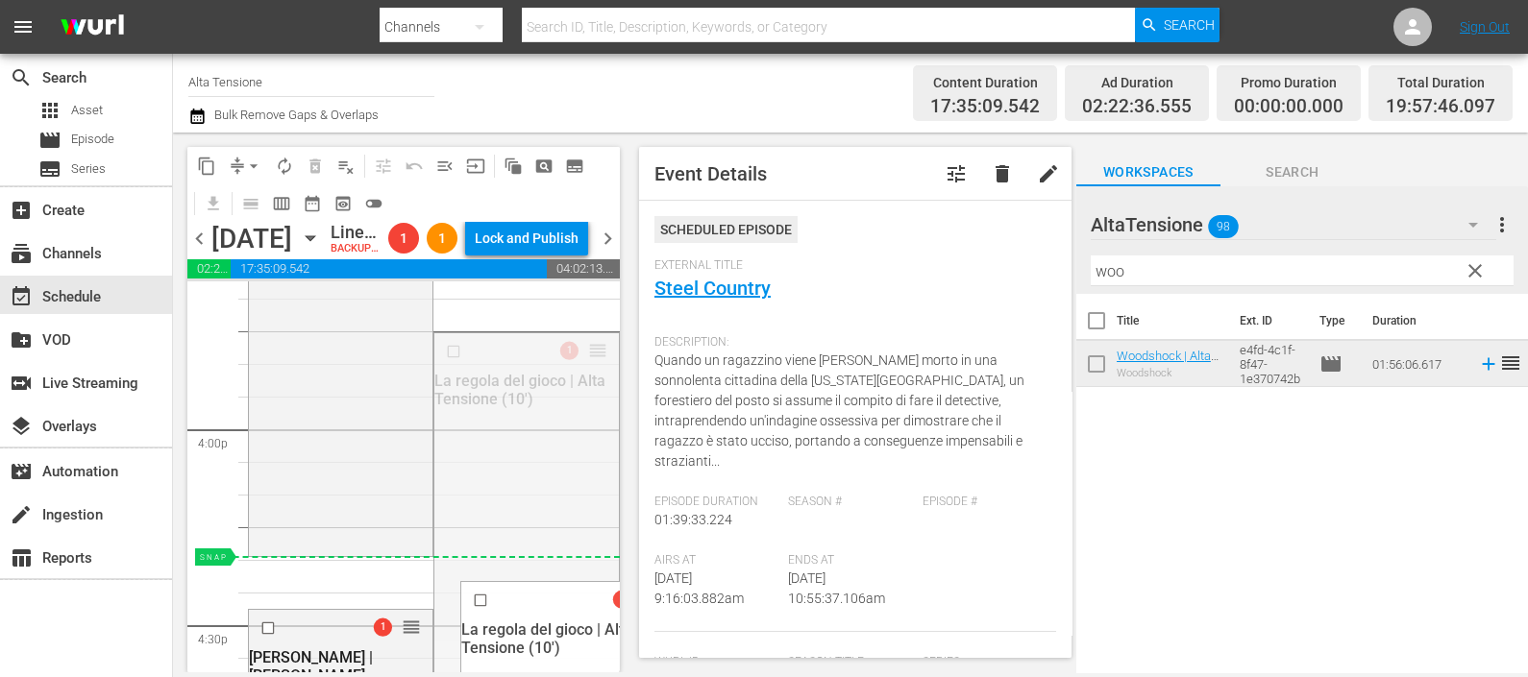
drag, startPoint x: 572, startPoint y: 414, endPoint x: 521, endPoint y: 620, distance: 211.8
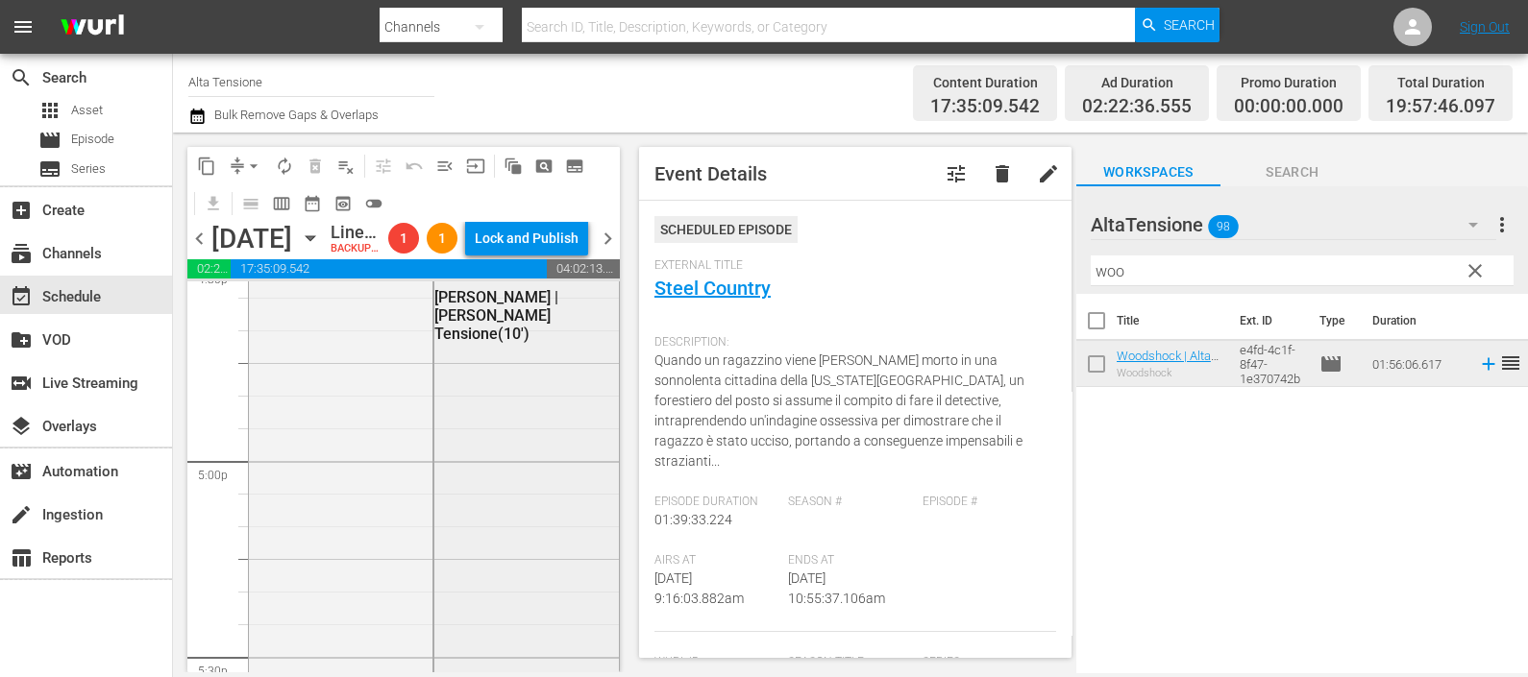
scroll to position [6365, 0]
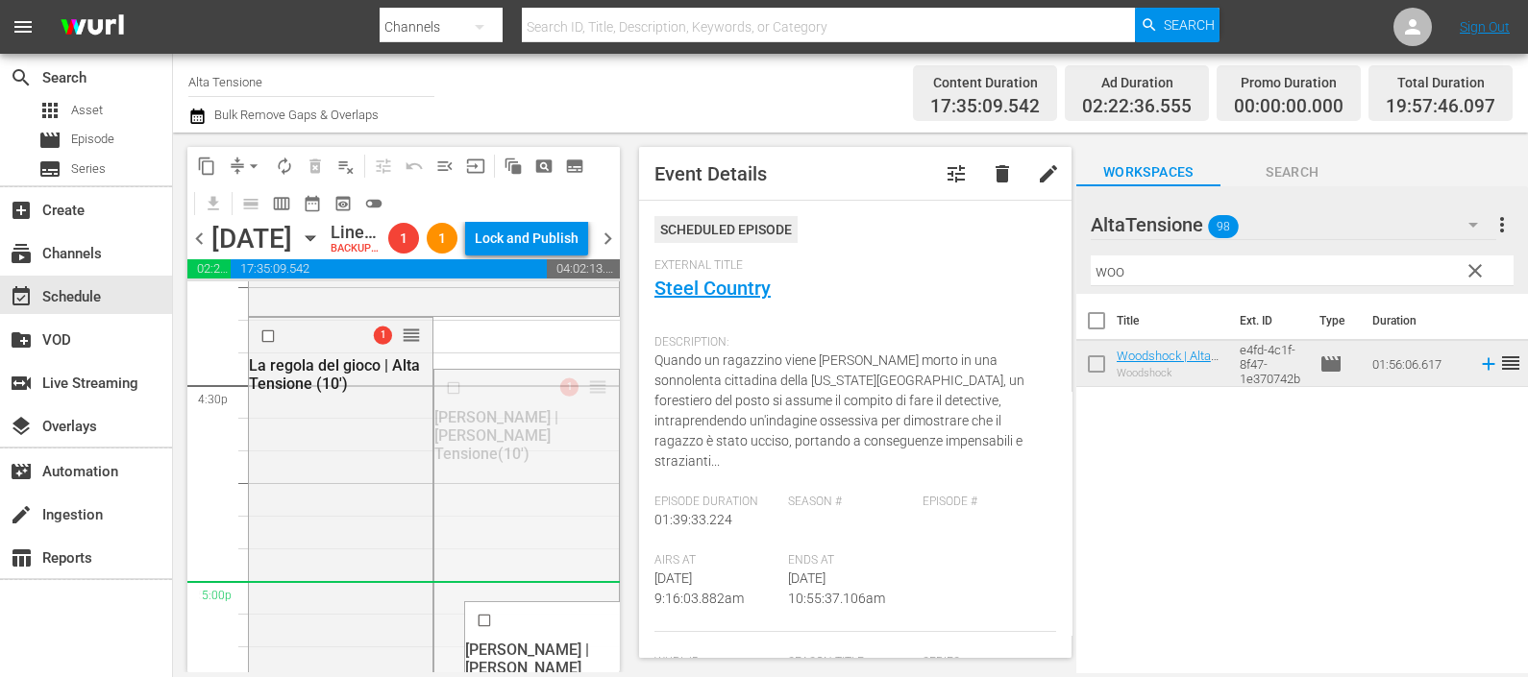
drag, startPoint x: 578, startPoint y: 442, endPoint x: 528, endPoint y: 655, distance: 219.3
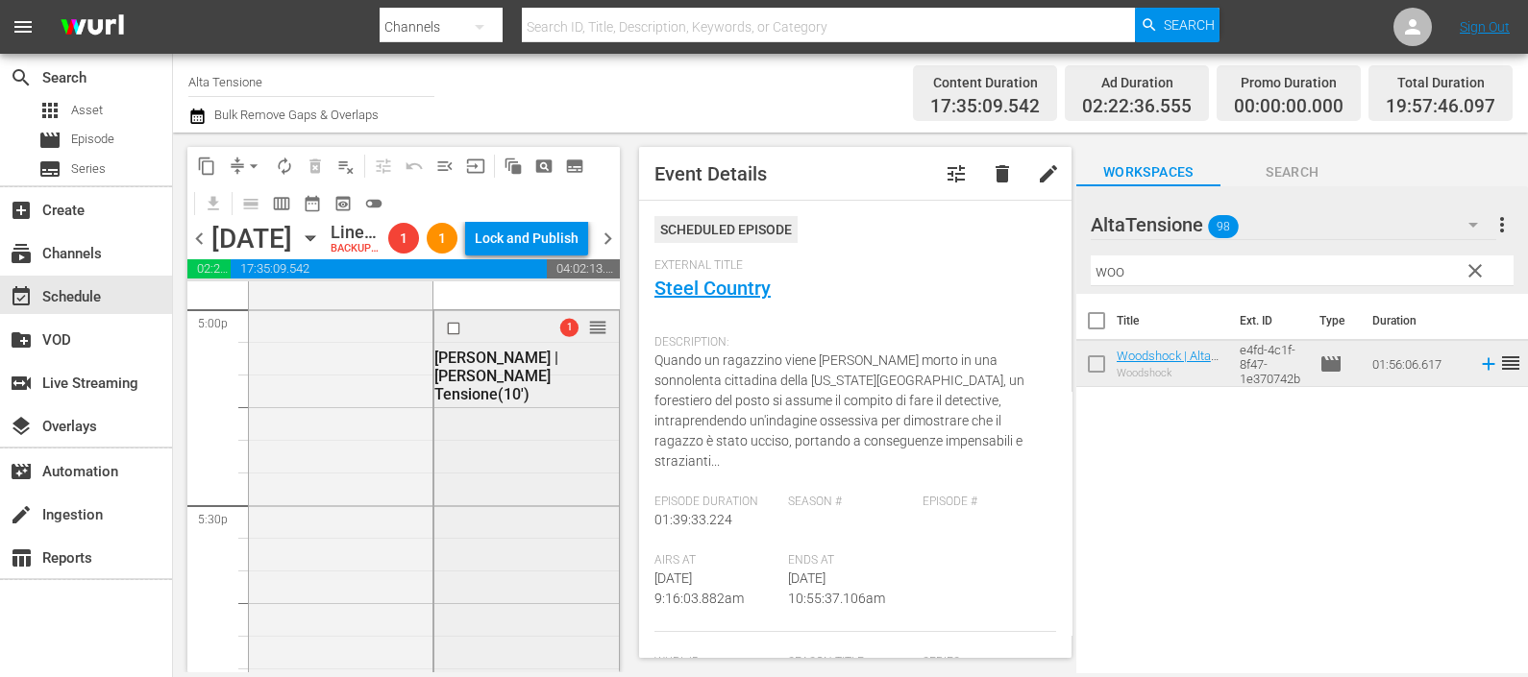
scroll to position [6605, 0]
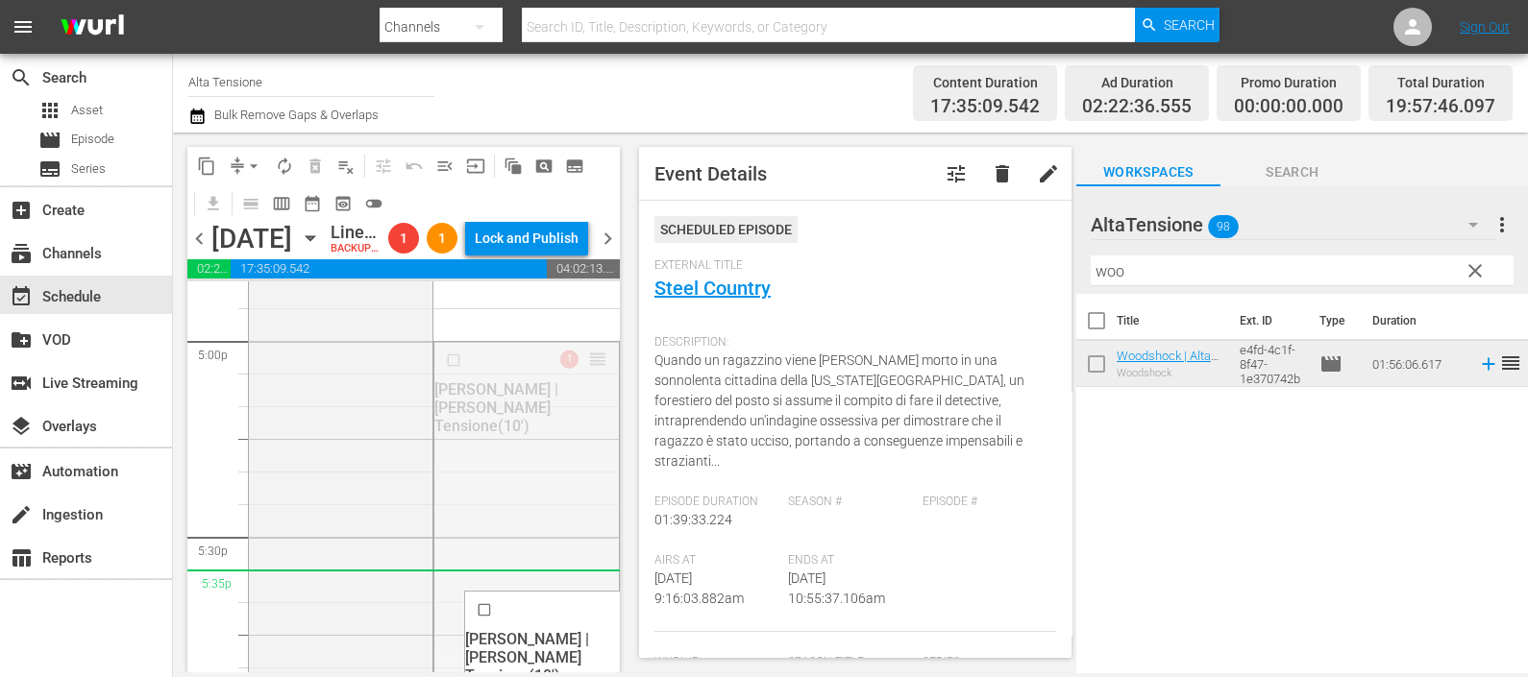
drag, startPoint x: 575, startPoint y: 427, endPoint x: 530, endPoint y: 641, distance: 218.8
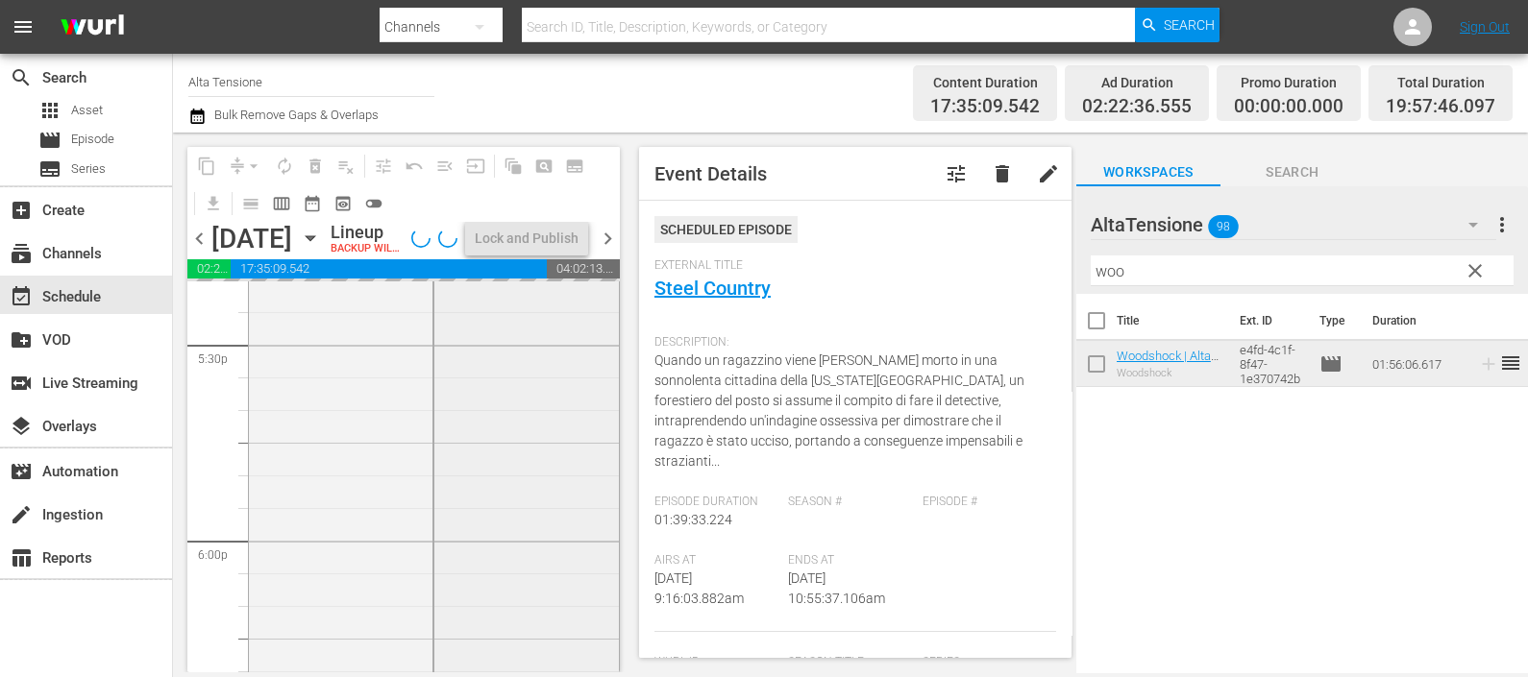
scroll to position [6845, 0]
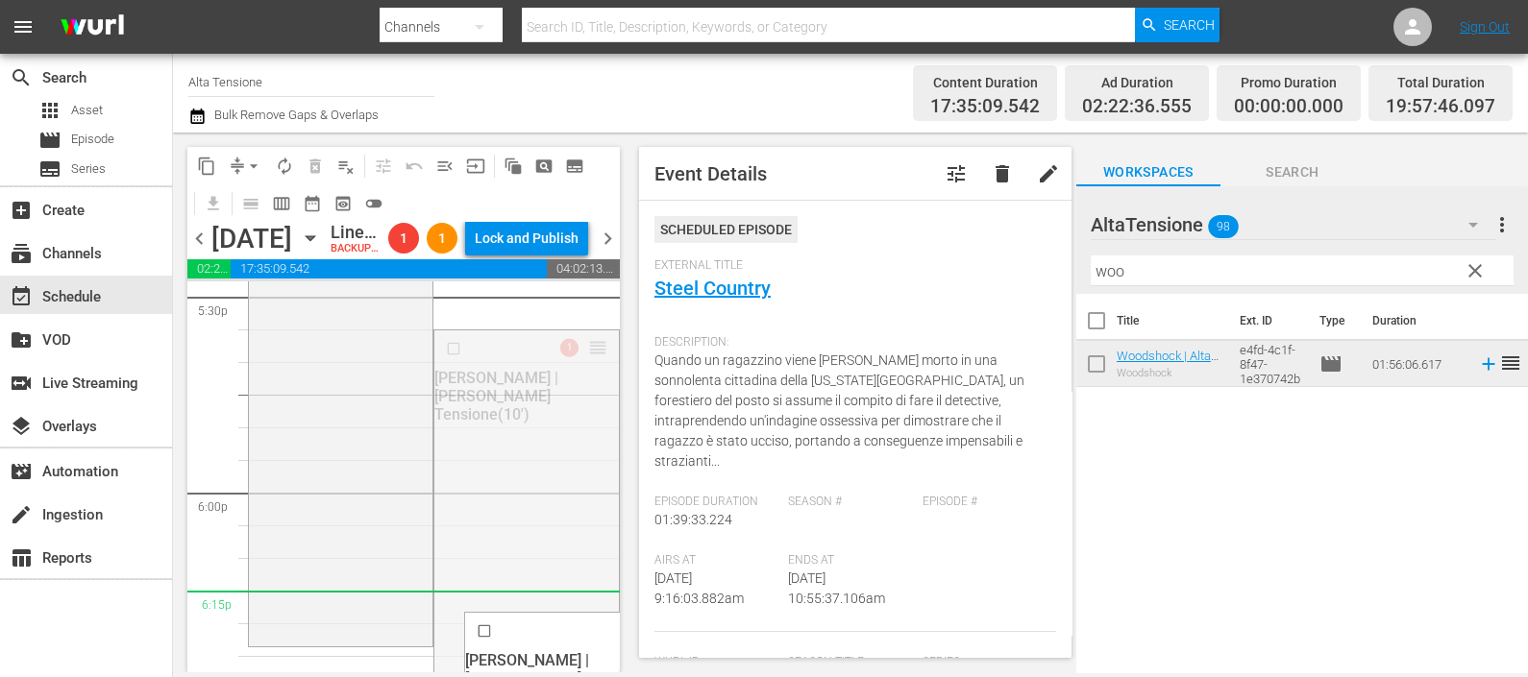
drag, startPoint x: 578, startPoint y: 404, endPoint x: 536, endPoint y: 649, distance: 248.6
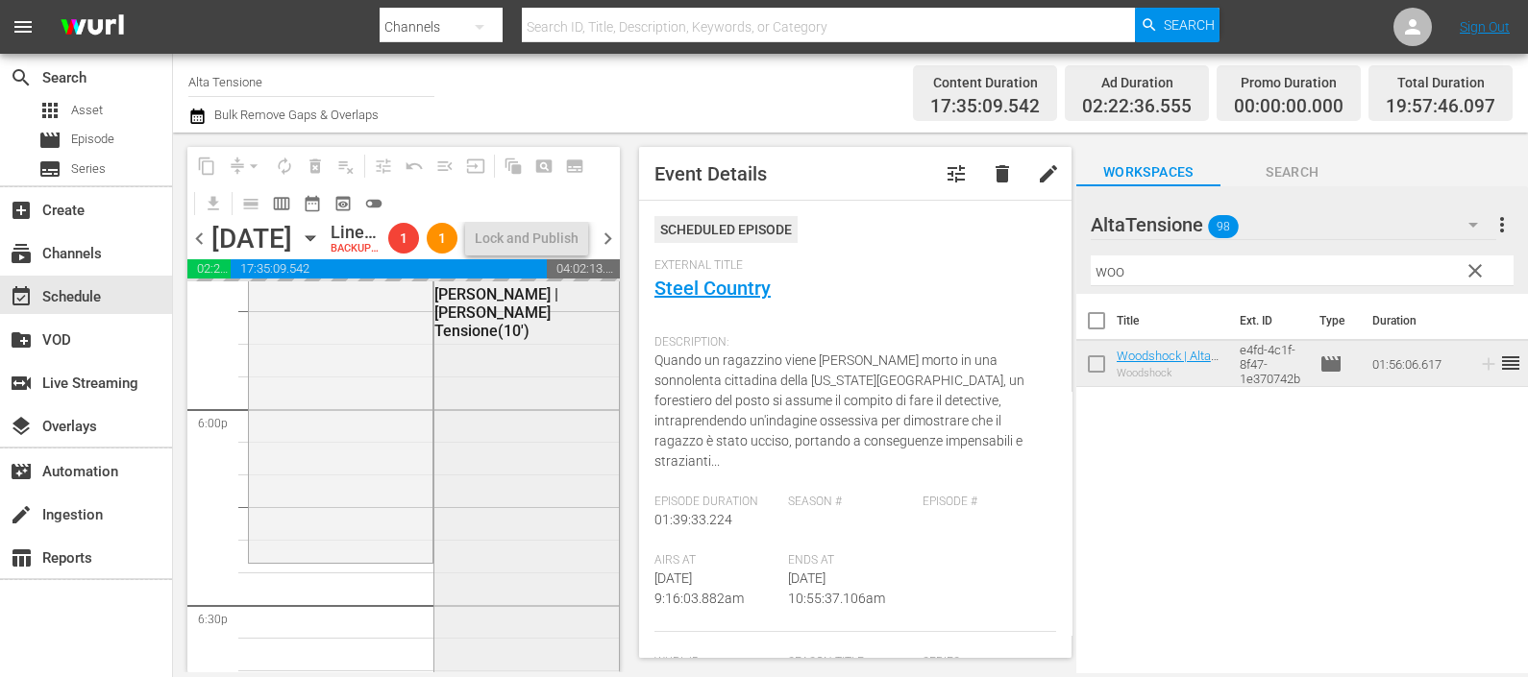
scroll to position [6966, 0]
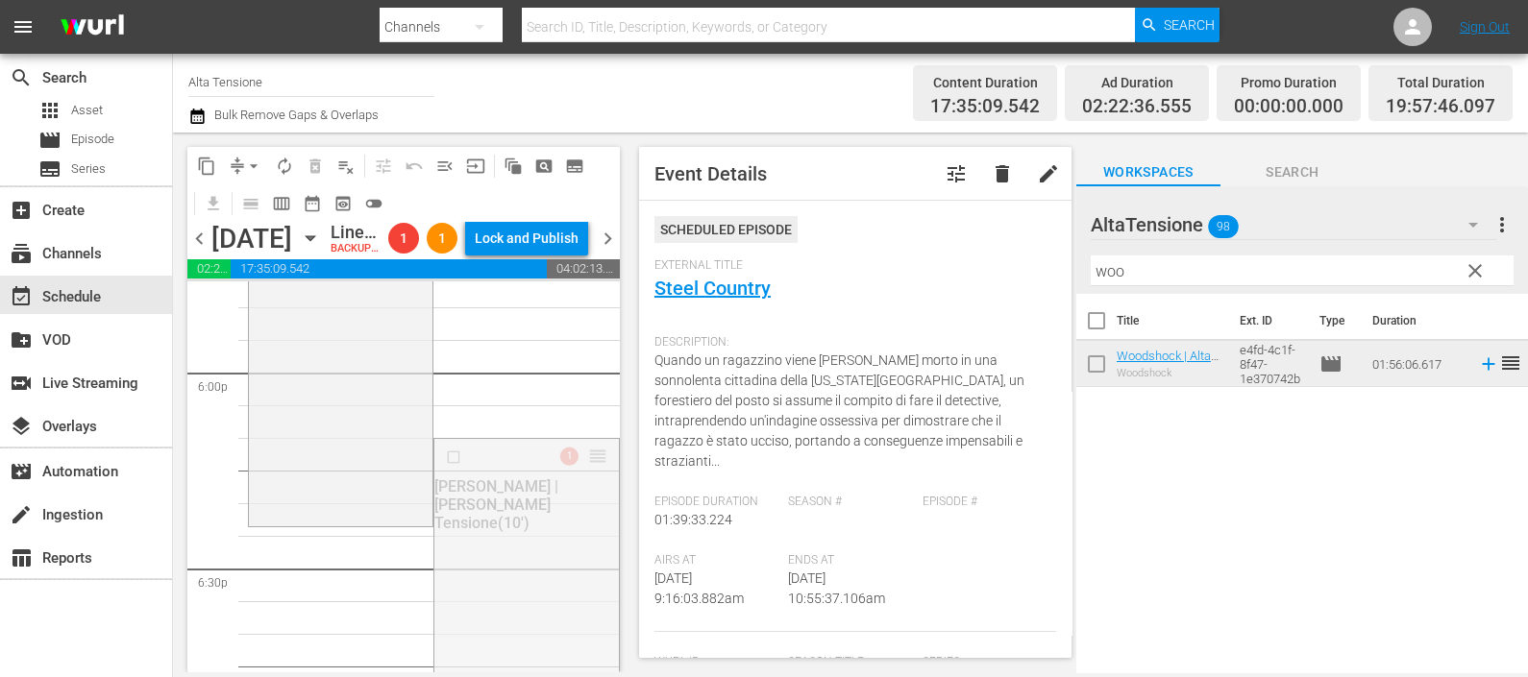
drag, startPoint x: 577, startPoint y: 525, endPoint x: 549, endPoint y: 596, distance: 76.4
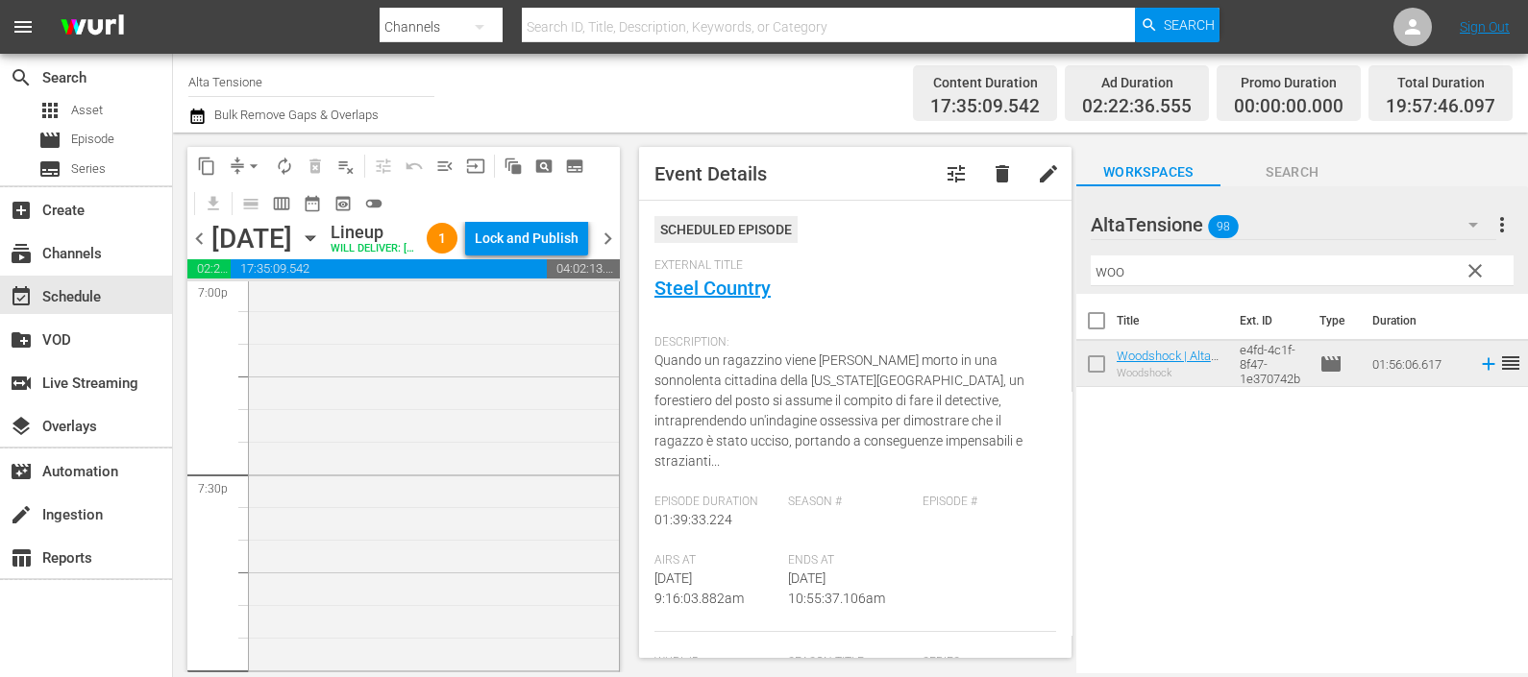
scroll to position [7446, 0]
drag, startPoint x: 1139, startPoint y: 278, endPoint x: 1085, endPoint y: 284, distance: 54.2
click at [1085, 283] on div "AltaTensione 98 AltaTensione more_vert clear Filter by Title woo" at bounding box center [1302, 240] width 452 height 108
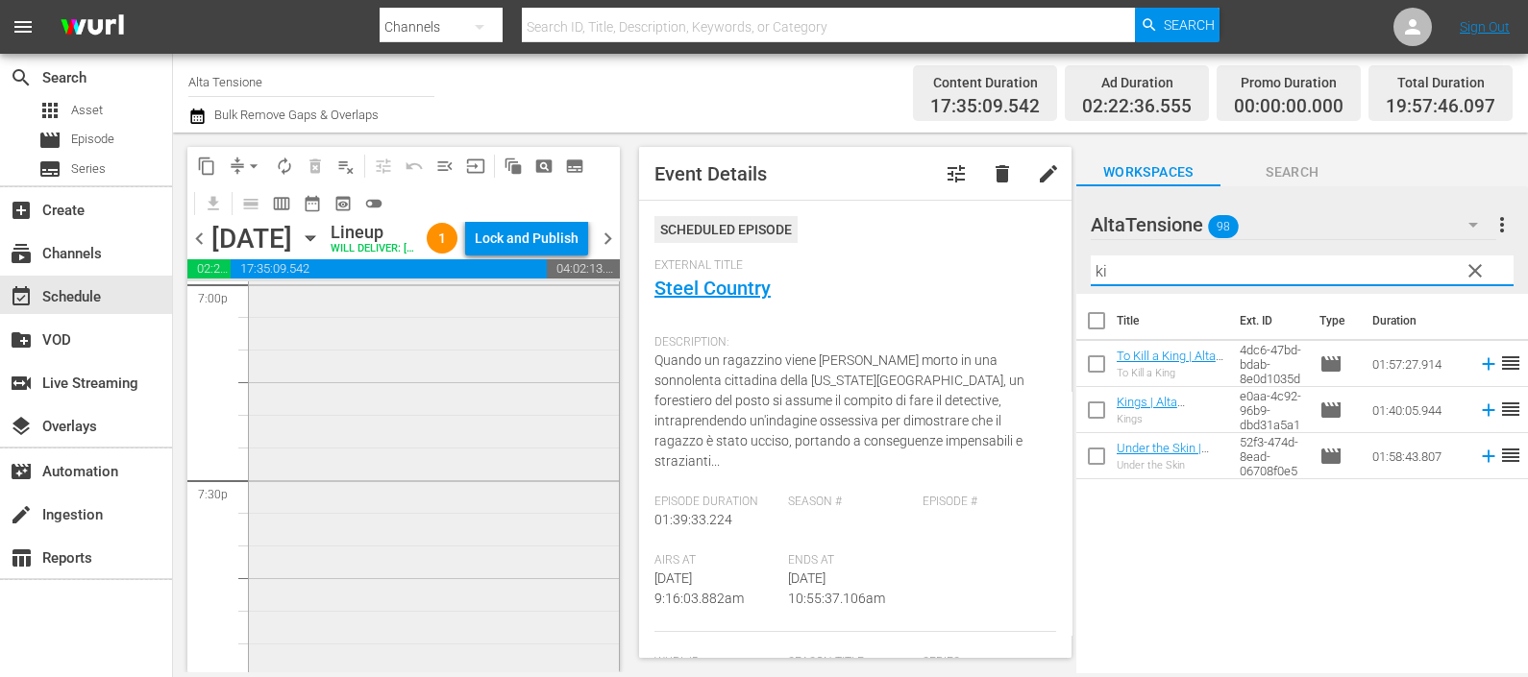
scroll to position [7326, 0]
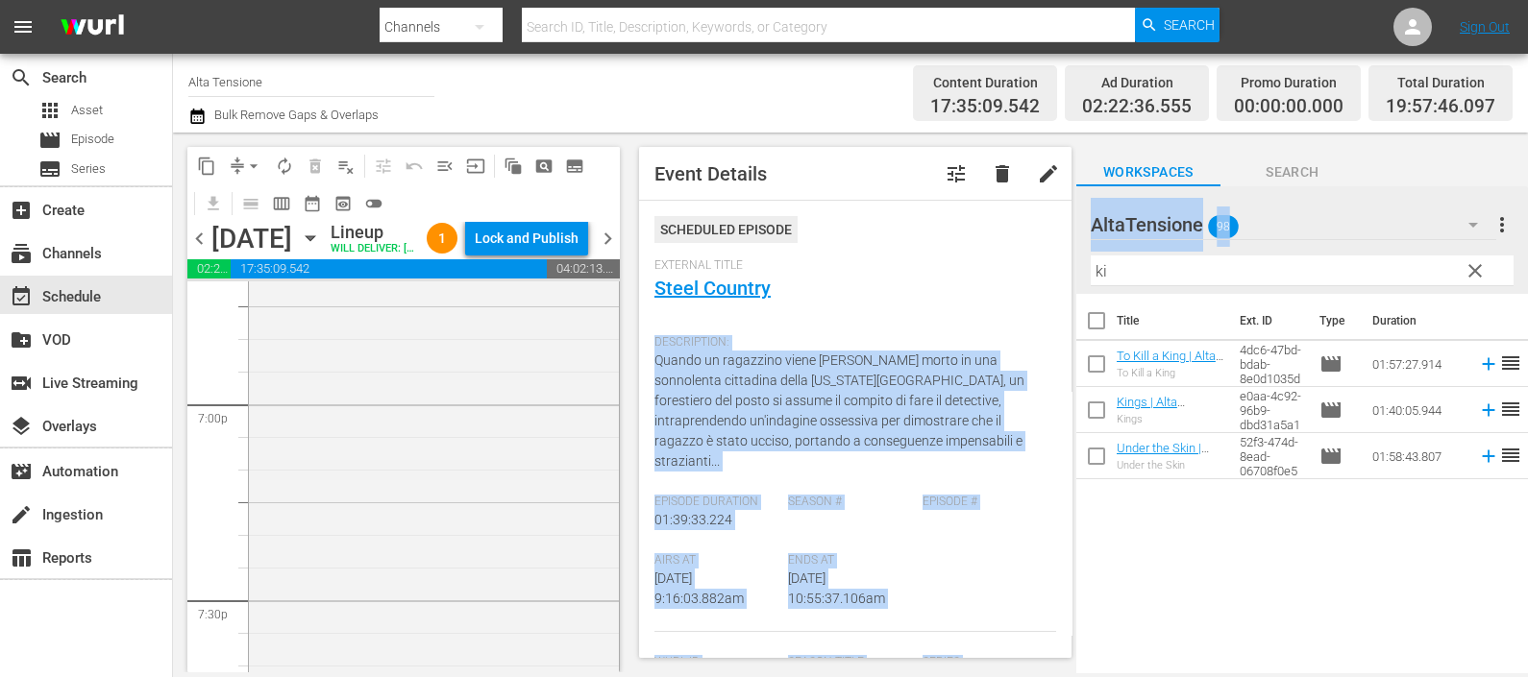
drag, startPoint x: 1105, startPoint y: 301, endPoint x: 1059, endPoint y: 293, distance: 46.8
click at [1037, 303] on div "content_copy compress arrow_drop_down autorenew_outlined delete_forever_outline…" at bounding box center [850, 403] width 1355 height 540
click at [1139, 277] on input "ki" at bounding box center [1302, 271] width 423 height 31
click at [1139, 276] on input "ki" at bounding box center [1302, 271] width 423 height 31
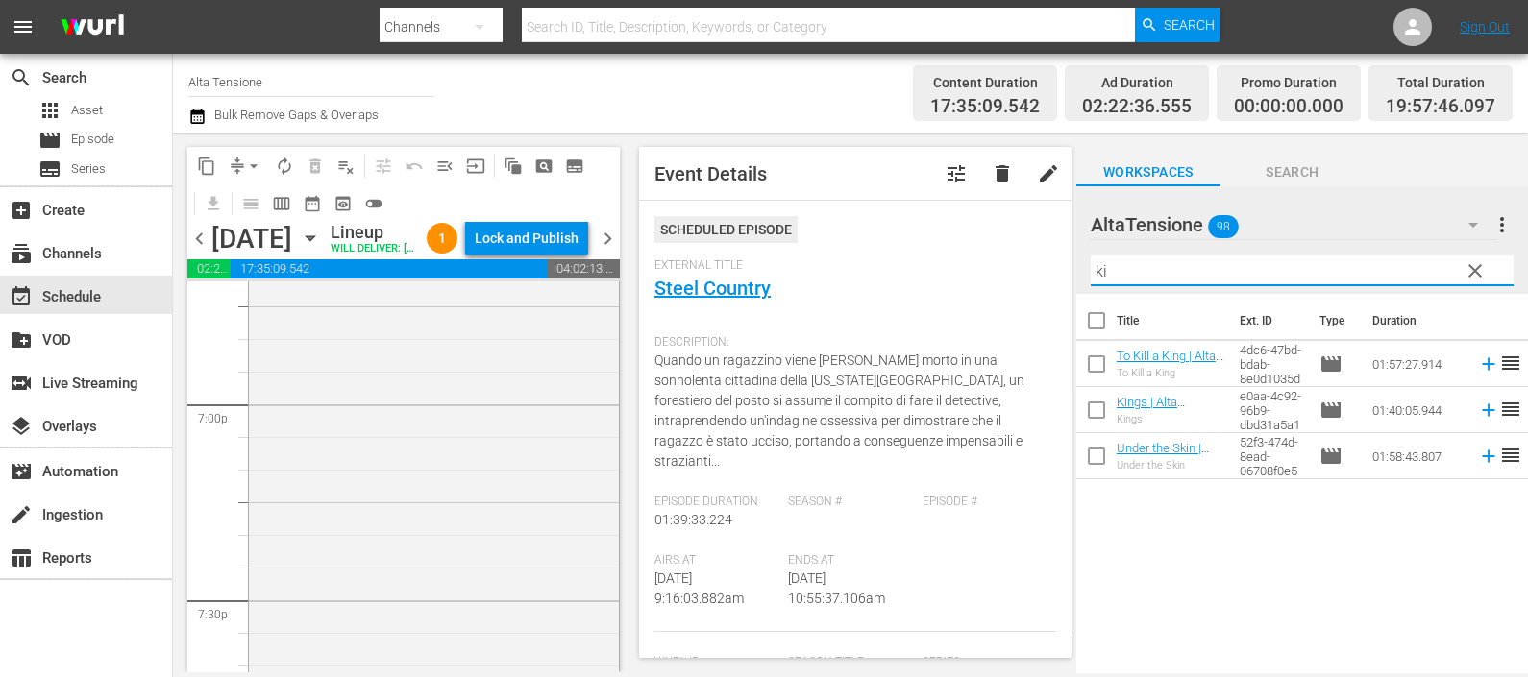
click at [1139, 274] on input "ki" at bounding box center [1302, 271] width 423 height 31
drag, startPoint x: 1133, startPoint y: 272, endPoint x: 1051, endPoint y: 280, distance: 82.0
click at [1049, 281] on div "content_copy compress arrow_drop_down autorenew_outlined delete_forever_outline…" at bounding box center [850, 403] width 1355 height 540
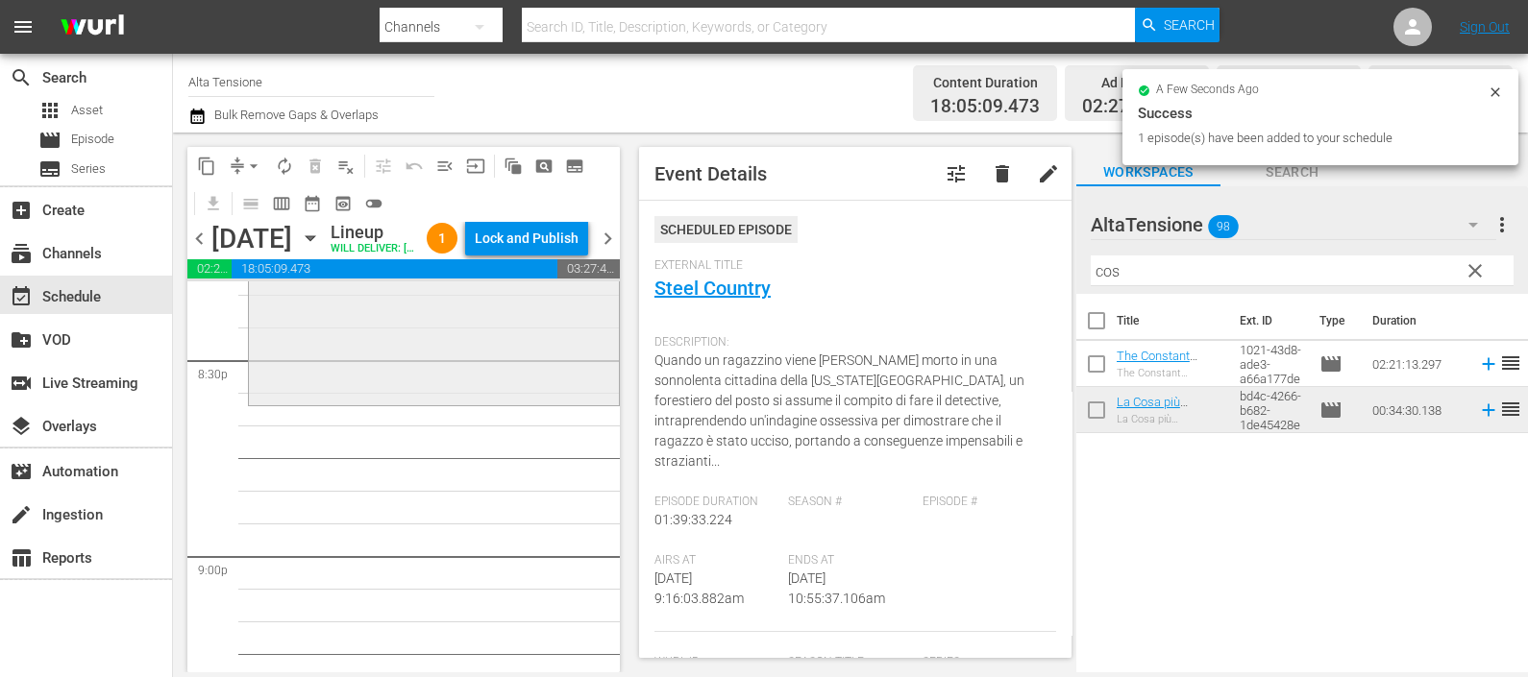
scroll to position [7927, 0]
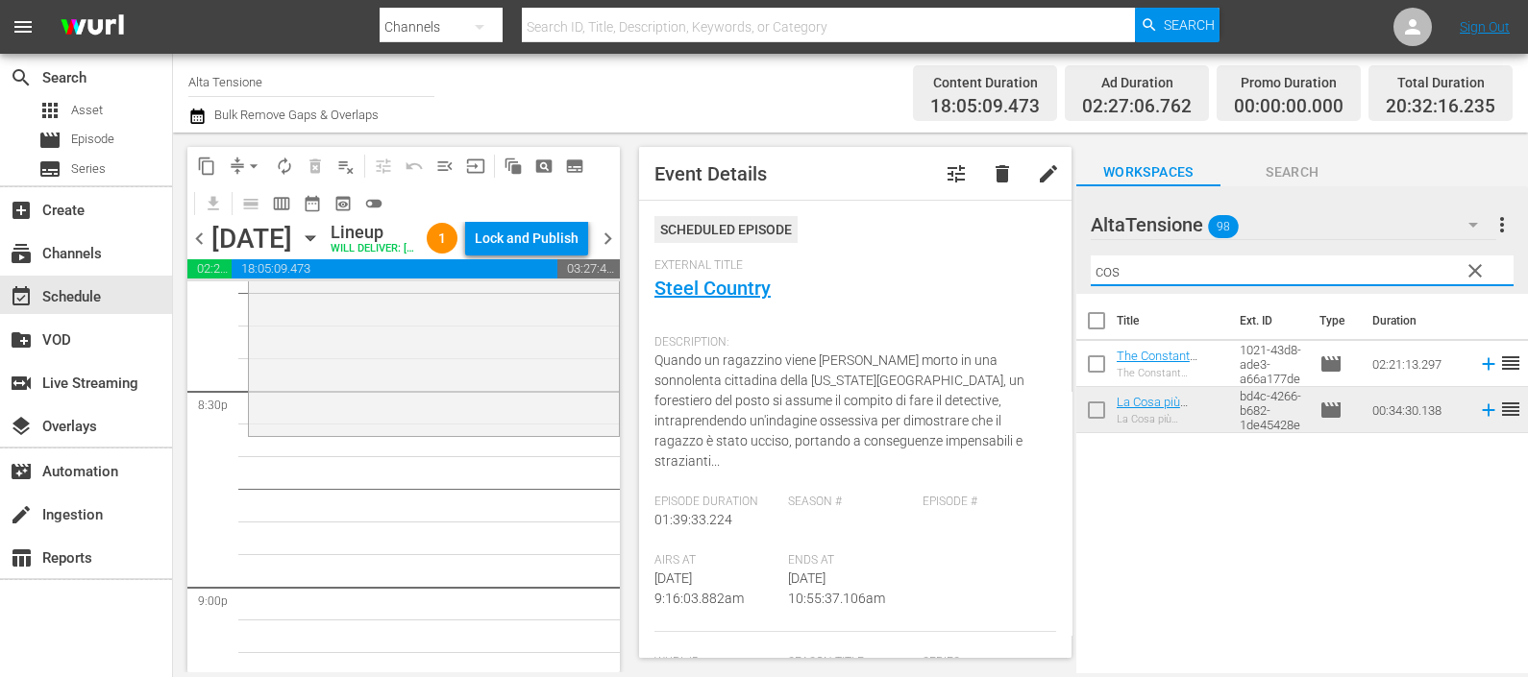
drag, startPoint x: 1125, startPoint y: 266, endPoint x: 1015, endPoint y: 257, distance: 110.9
click at [1016, 257] on div "content_copy compress arrow_drop_down autorenew_outlined delete_forever_outline…" at bounding box center [850, 403] width 1355 height 540
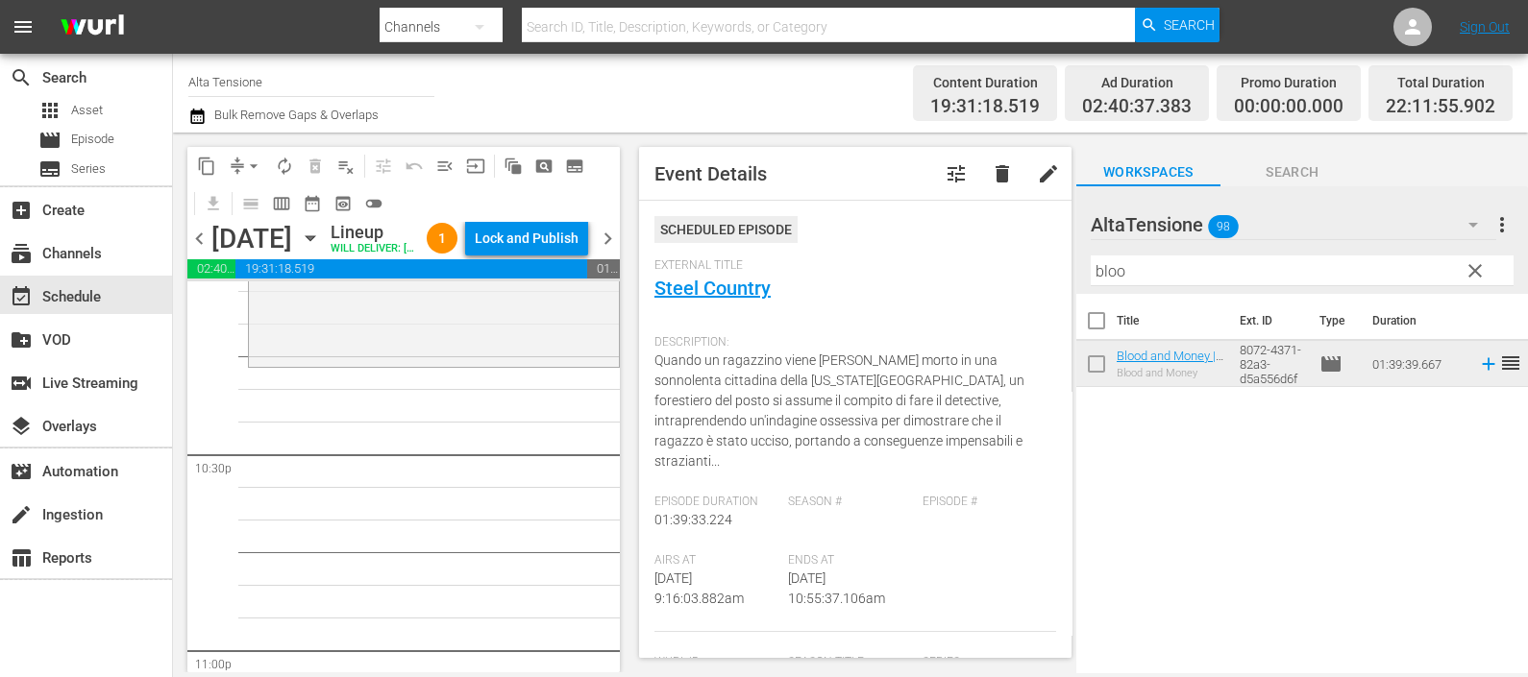
scroll to position [8648, 0]
drag, startPoint x: 1160, startPoint y: 264, endPoint x: 995, endPoint y: 259, distance: 165.3
click at [995, 259] on div "content_copy compress arrow_drop_down autorenew_outlined delete_forever_outline…" at bounding box center [850, 403] width 1355 height 540
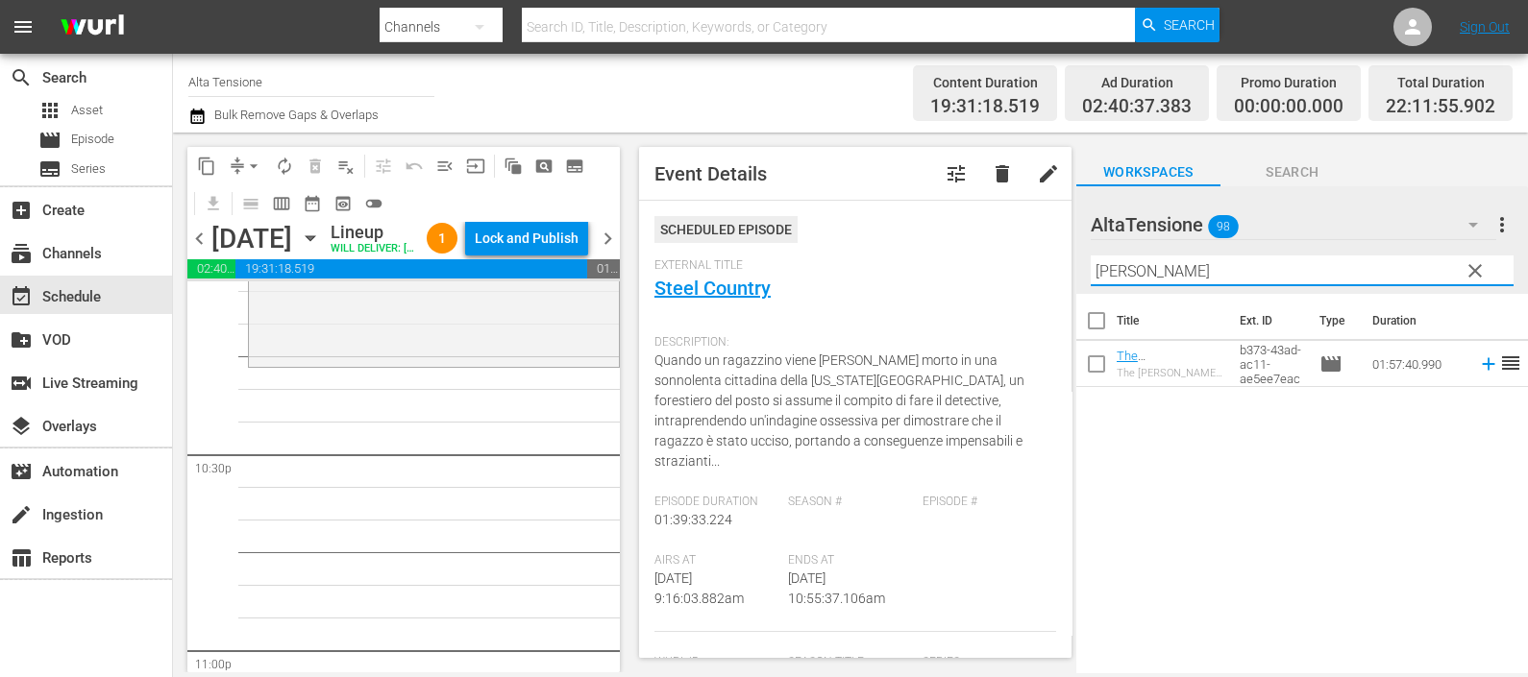
type input "[PERSON_NAME]"
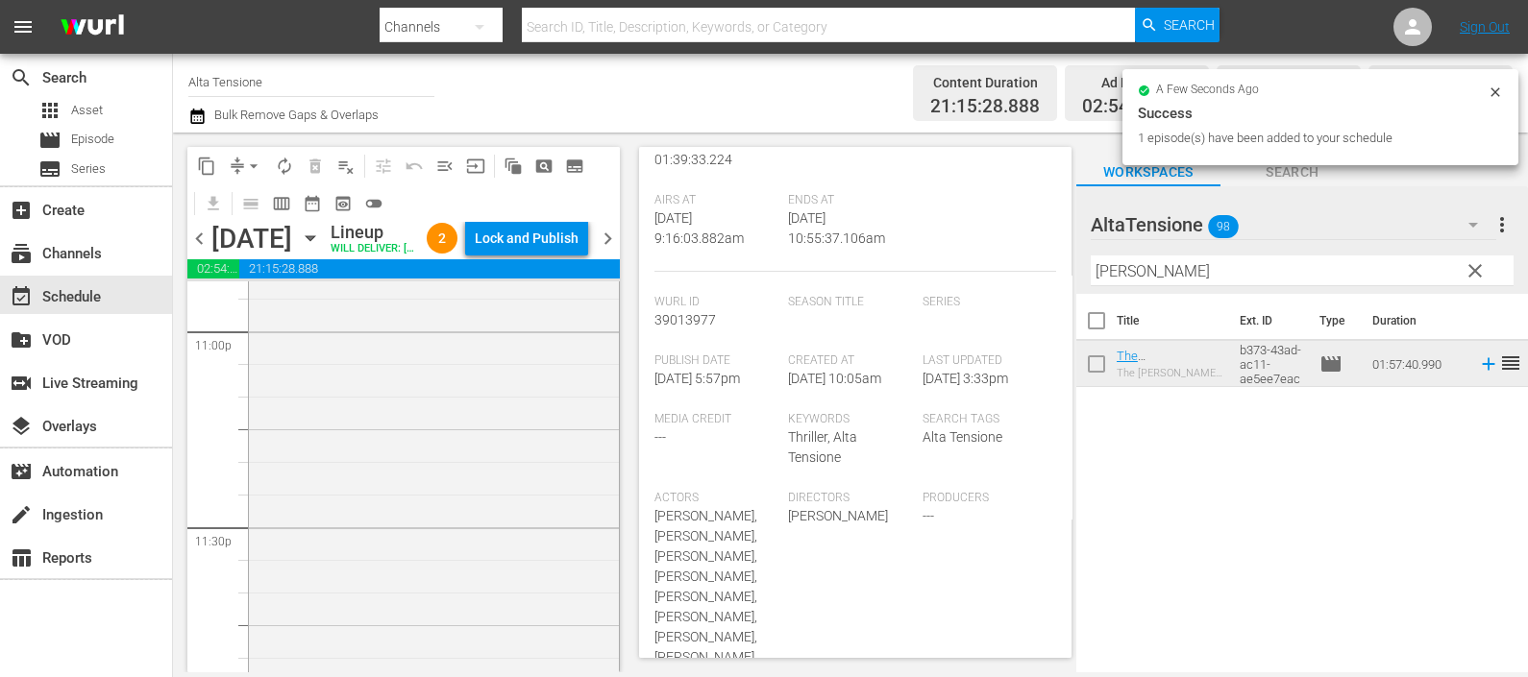
scroll to position [8783, 0]
click at [199, 106] on icon "button" at bounding box center [197, 116] width 18 height 23
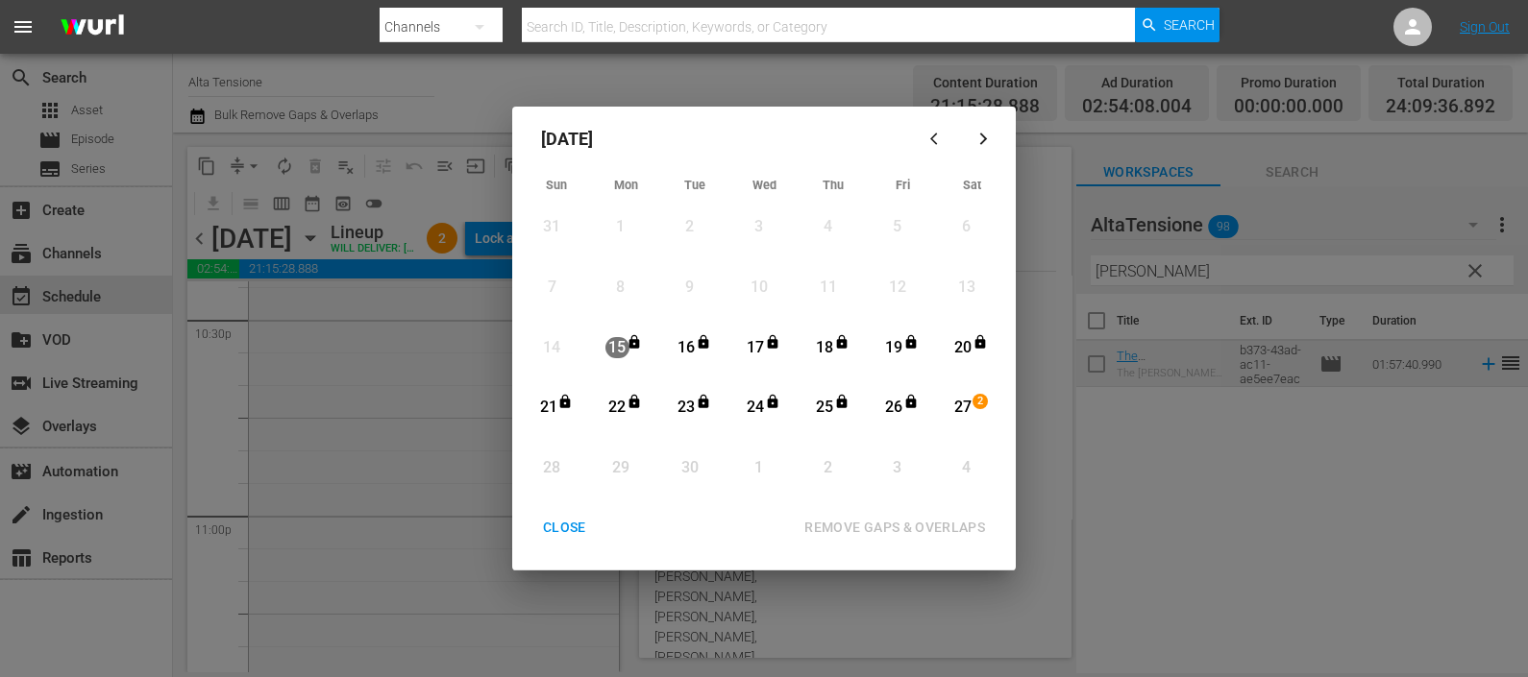
click at [956, 413] on div "27" at bounding box center [963, 408] width 24 height 22
click at [897, 516] on div "REMOVE GAPS & OVERLAPS" at bounding box center [894, 528] width 211 height 24
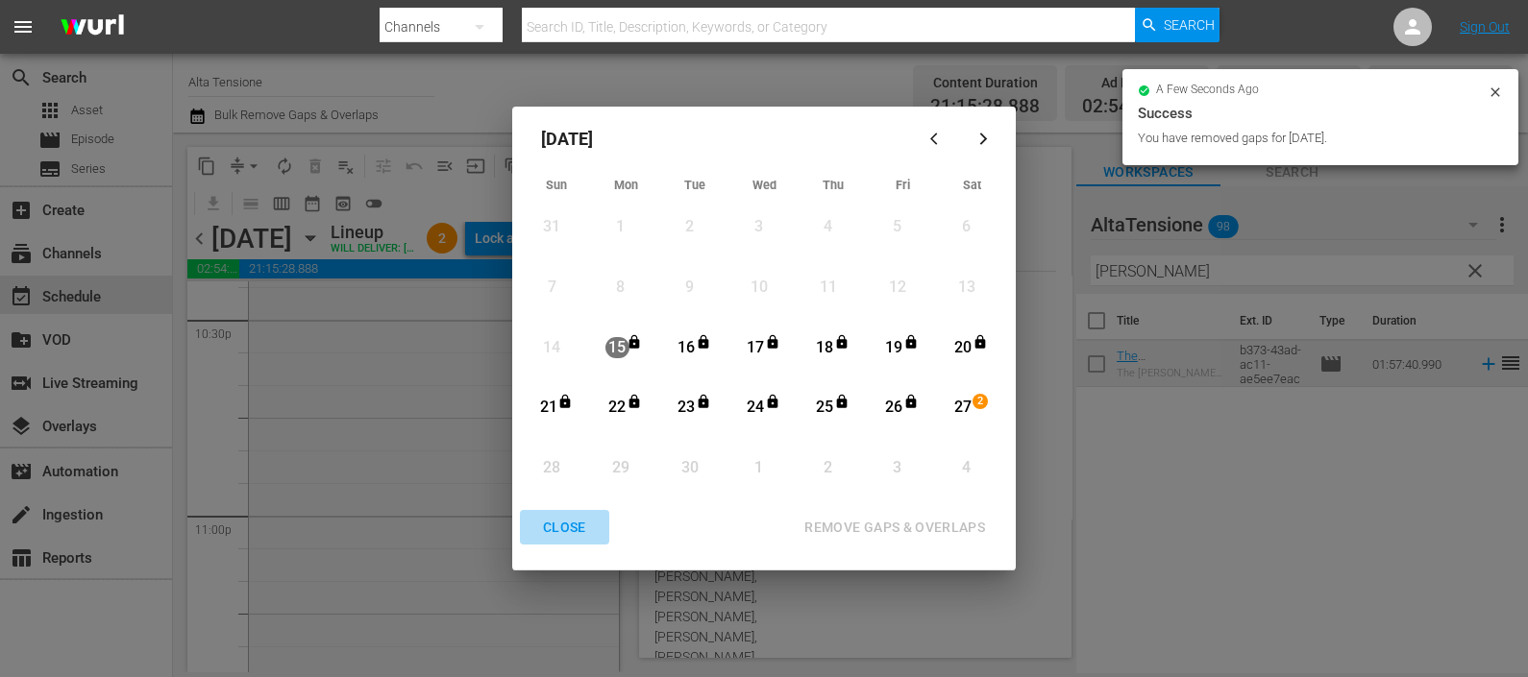
click at [577, 529] on div "CLOSE" at bounding box center [565, 528] width 74 height 24
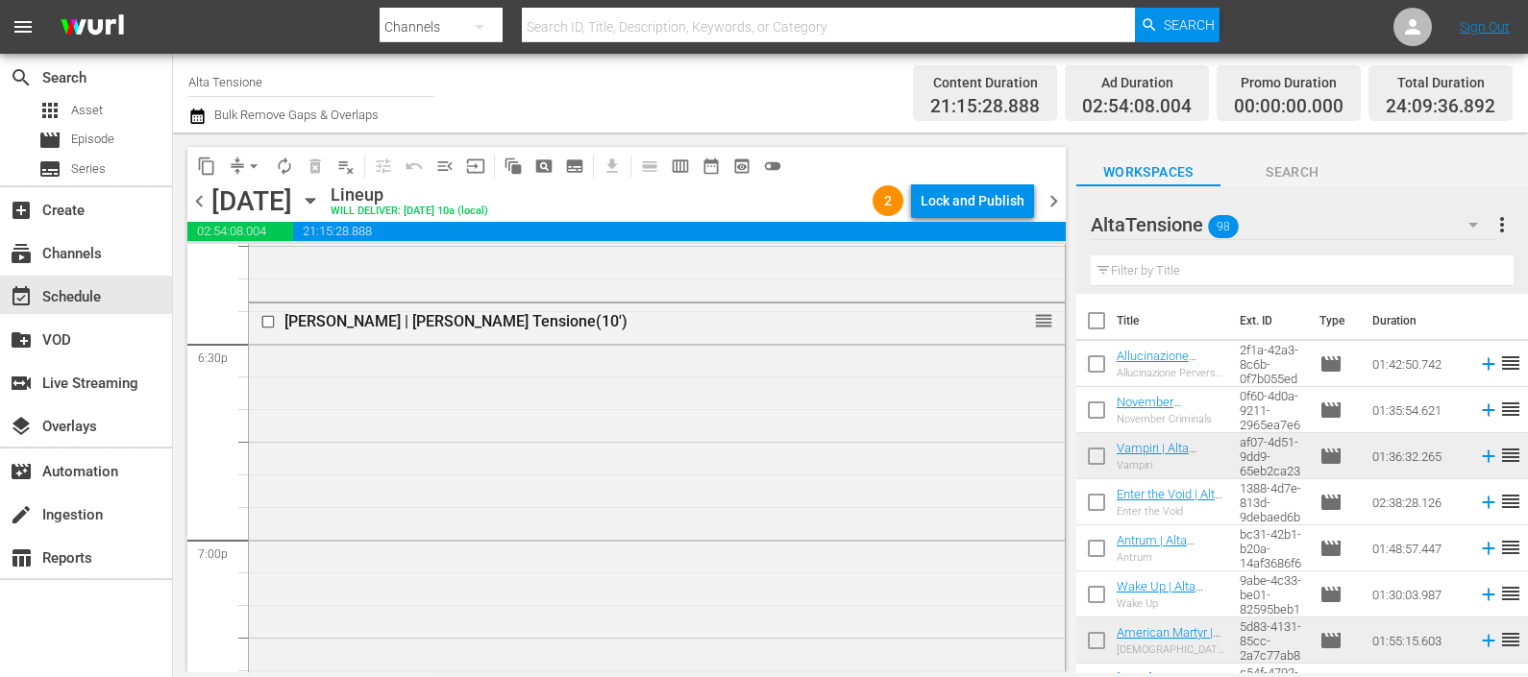
scroll to position [7206, 0]
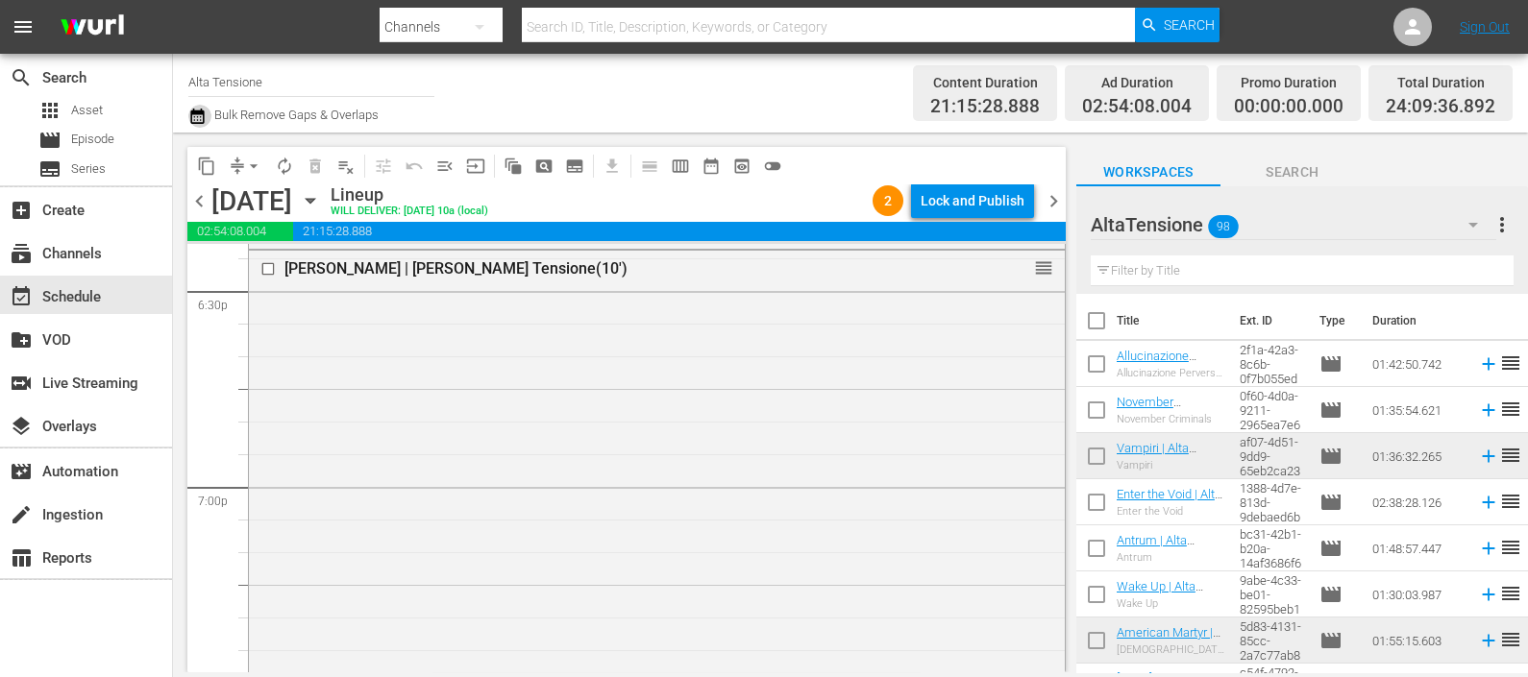
click at [196, 114] on icon "button" at bounding box center [196, 116] width 13 height 15
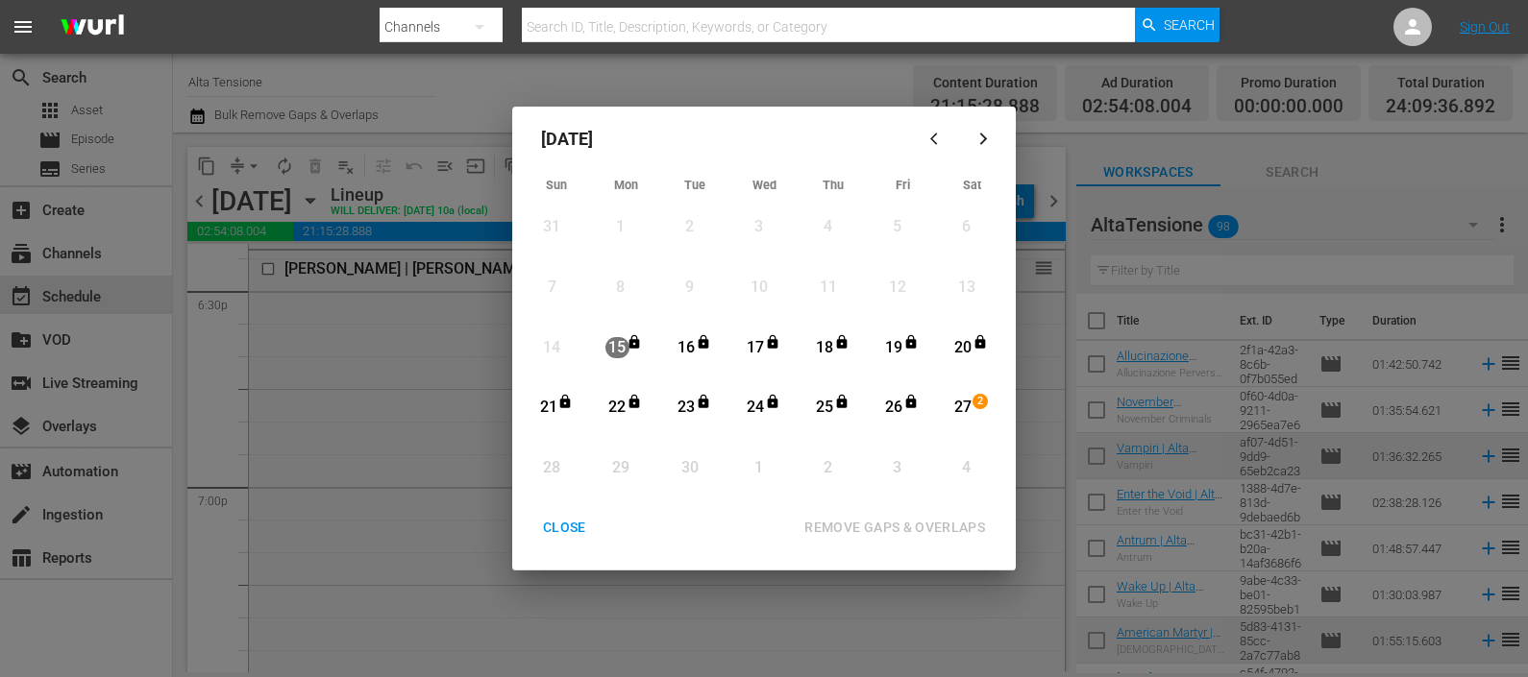
click at [967, 414] on div "27" at bounding box center [963, 408] width 24 height 22
click at [921, 529] on div "REMOVE GAPS & OVERLAPS" at bounding box center [894, 528] width 211 height 24
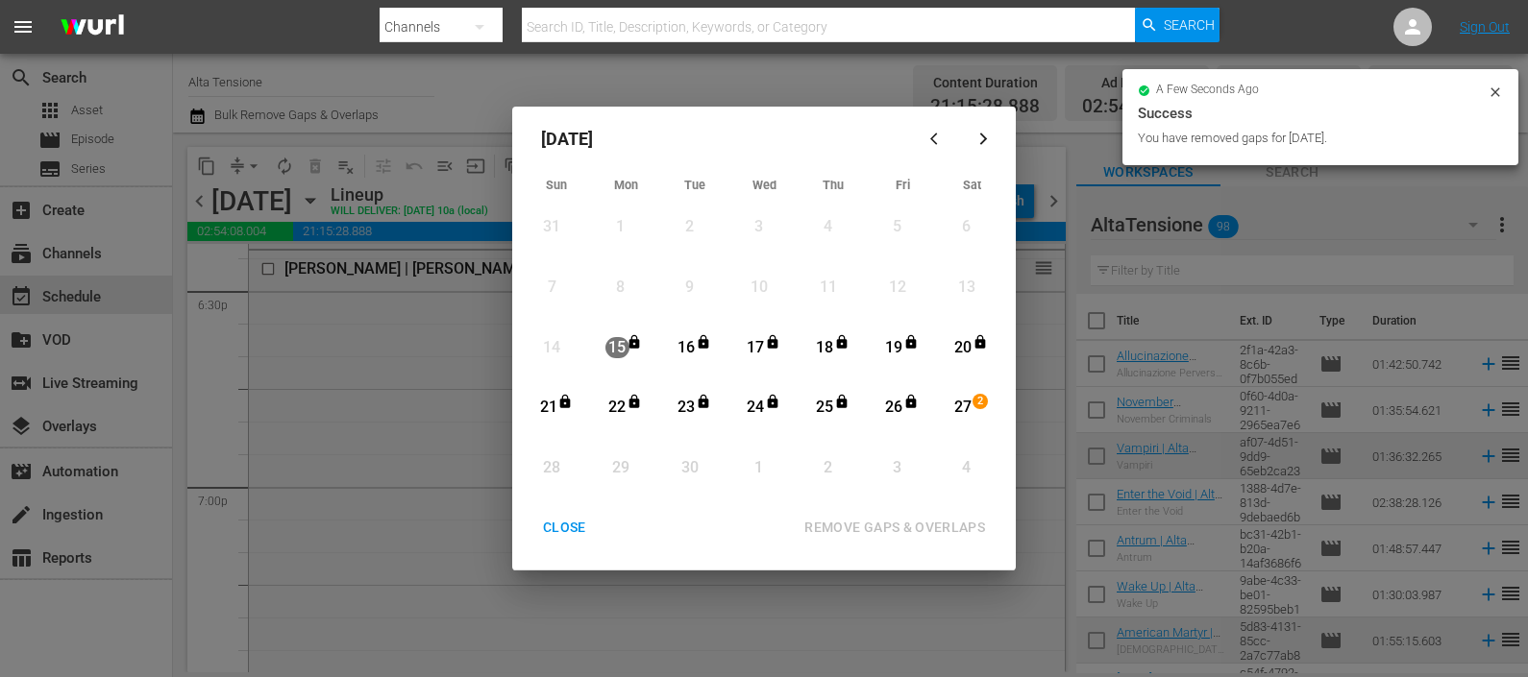
click at [568, 519] on div "CLOSE" at bounding box center [565, 528] width 74 height 24
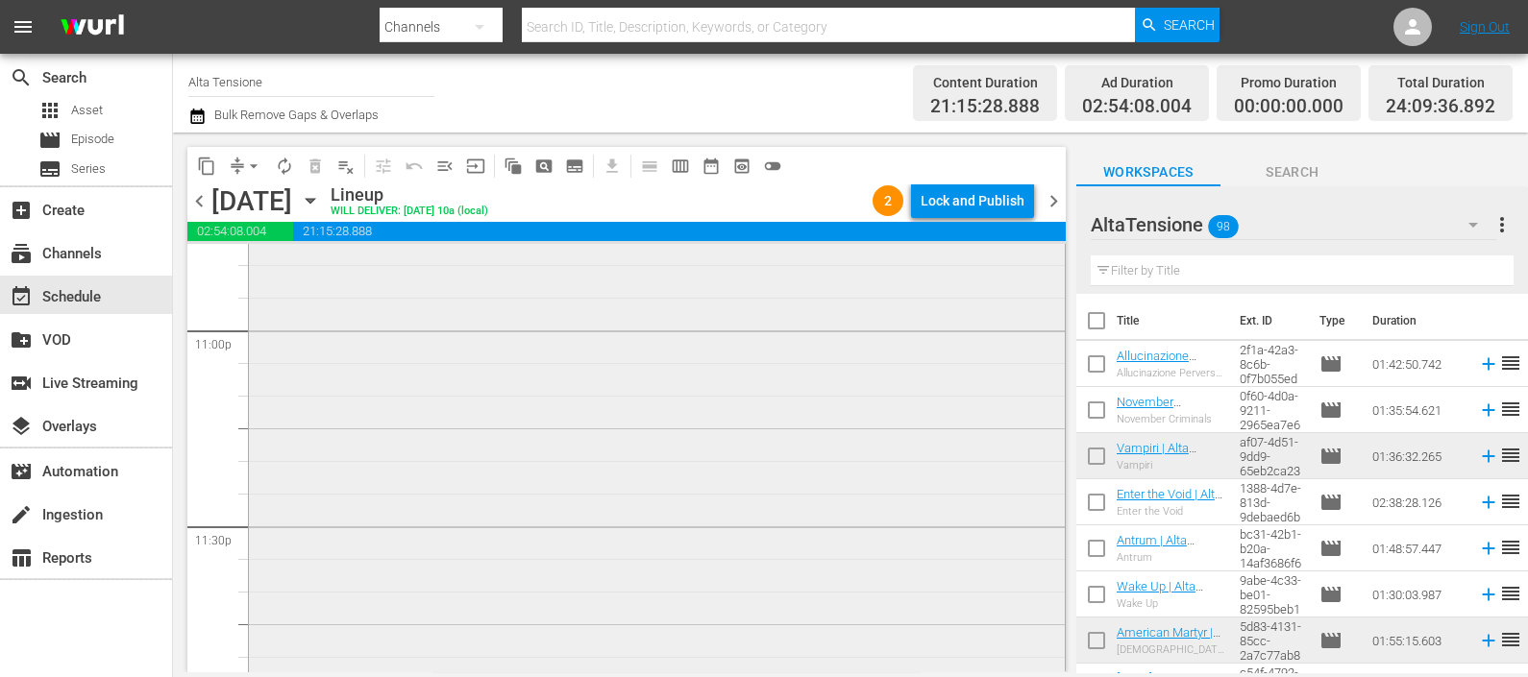
scroll to position [9075, 0]
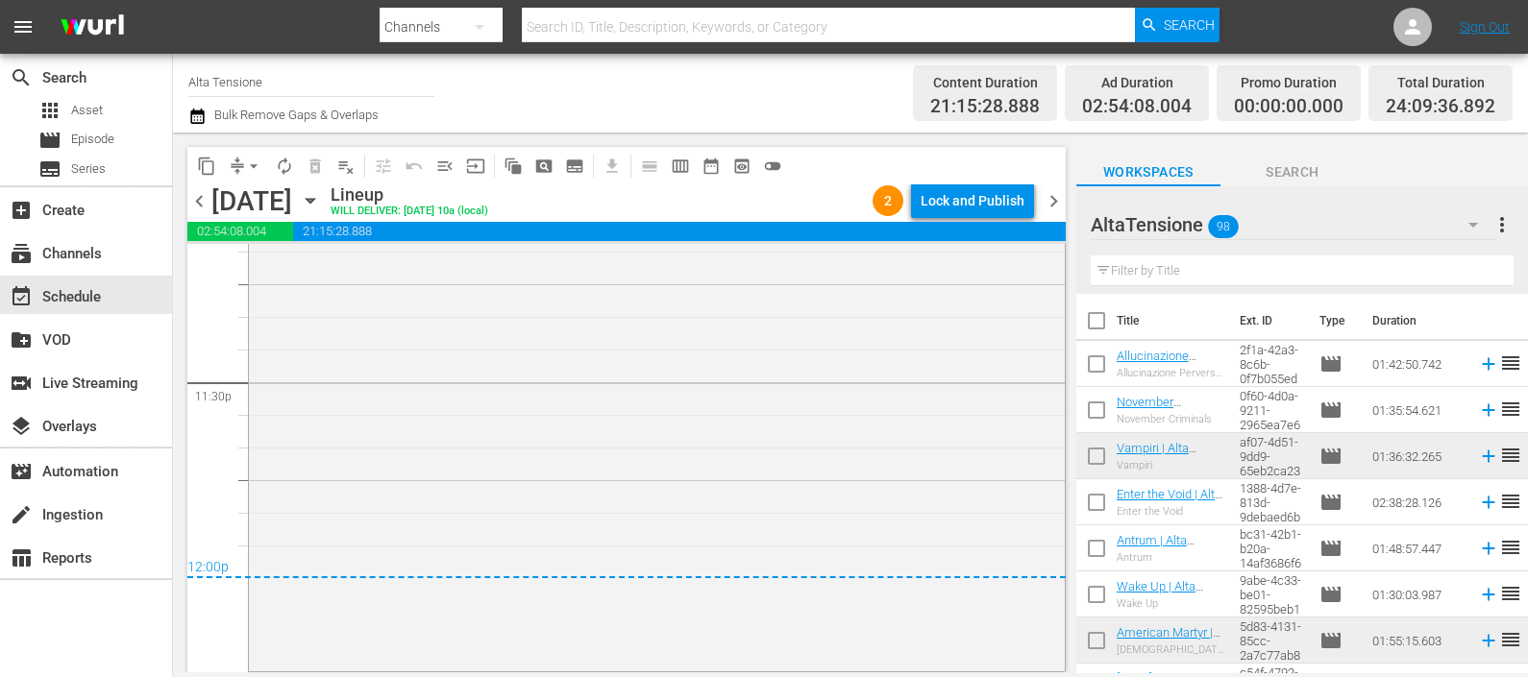
click at [864, 332] on div "The [PERSON_NAME] Experiment | Alta Tensione (10') 1 reorder" at bounding box center [657, 286] width 816 height 763
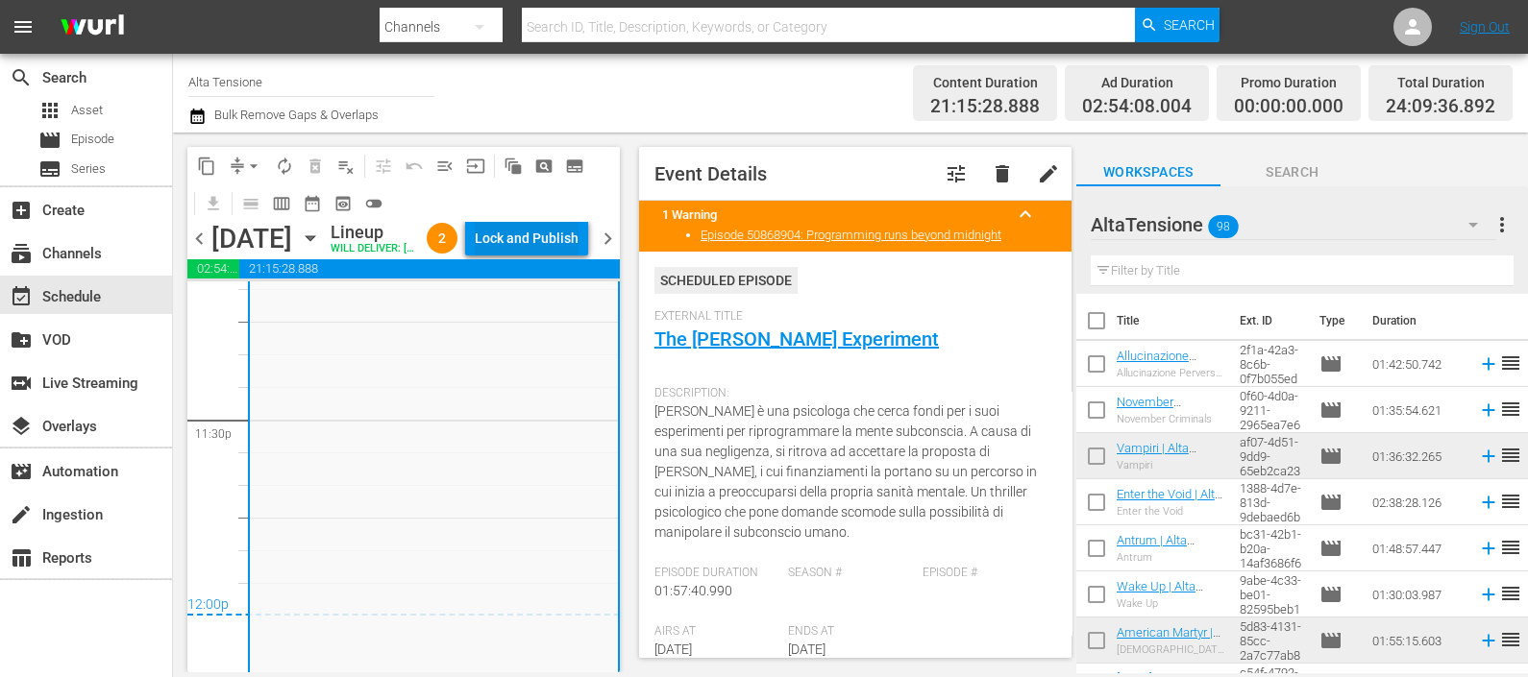
click at [571, 234] on div "Lock and Publish" at bounding box center [527, 238] width 104 height 35
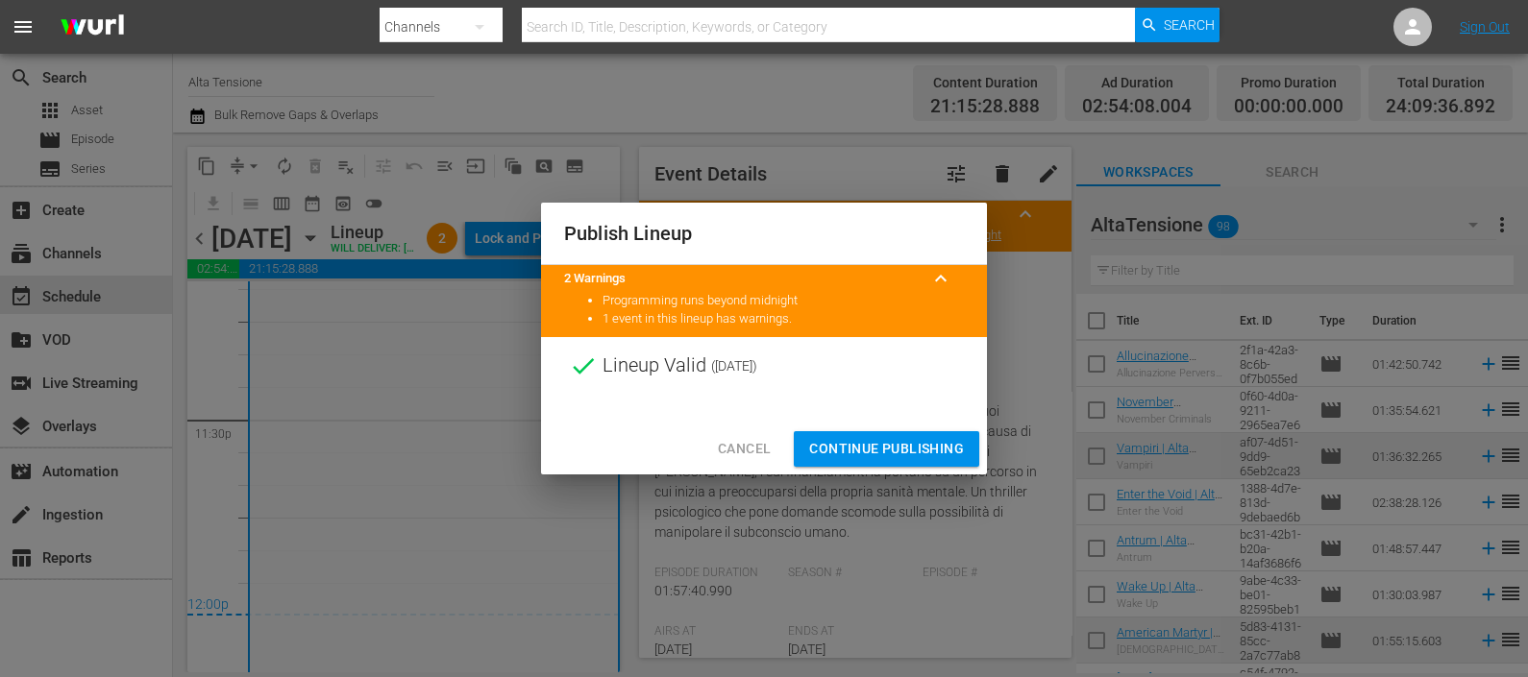
click at [893, 444] on span "Continue Publishing" at bounding box center [886, 449] width 155 height 24
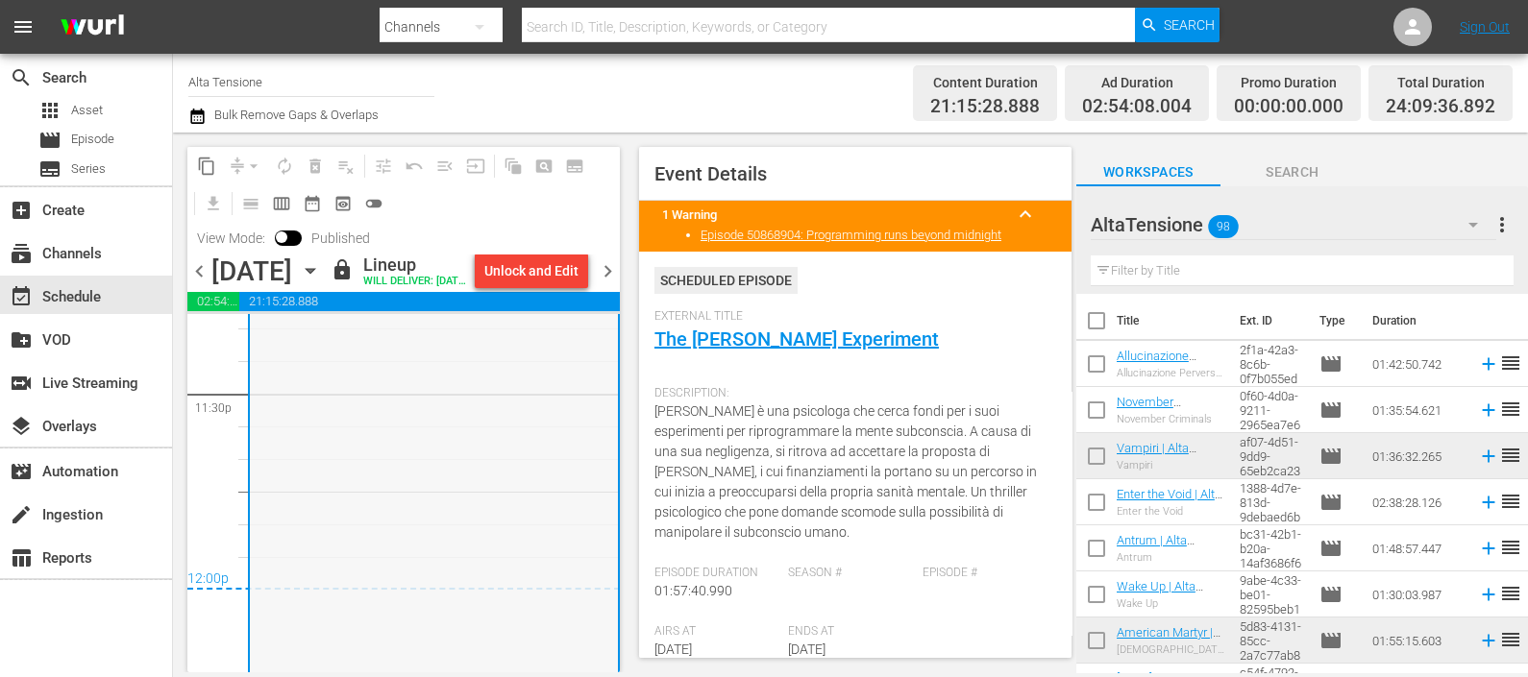
scroll to position [9176, 0]
drag, startPoint x: 615, startPoint y: 285, endPoint x: 958, endPoint y: 676, distance: 519.5
click at [615, 283] on span "chevron_right" at bounding box center [608, 271] width 24 height 24
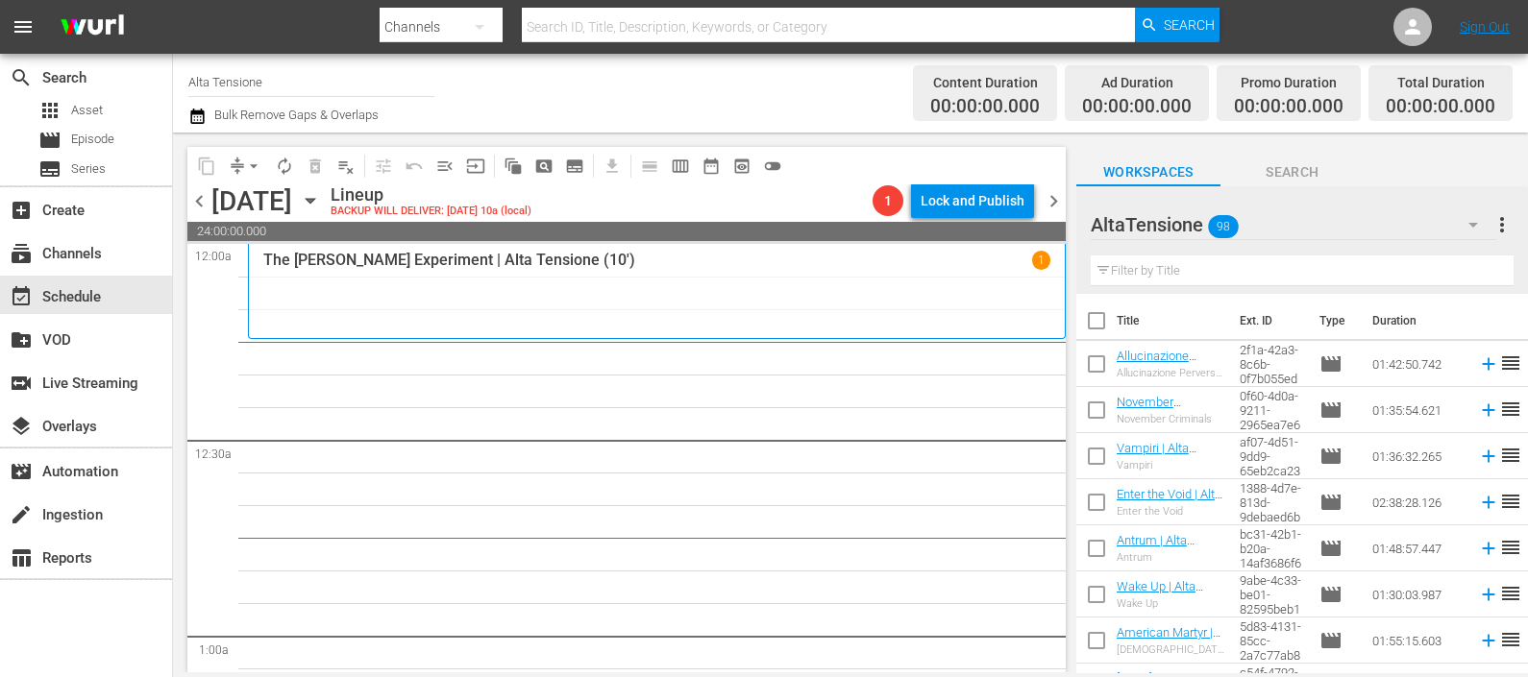
click at [1158, 261] on input "text" at bounding box center [1302, 271] width 423 height 31
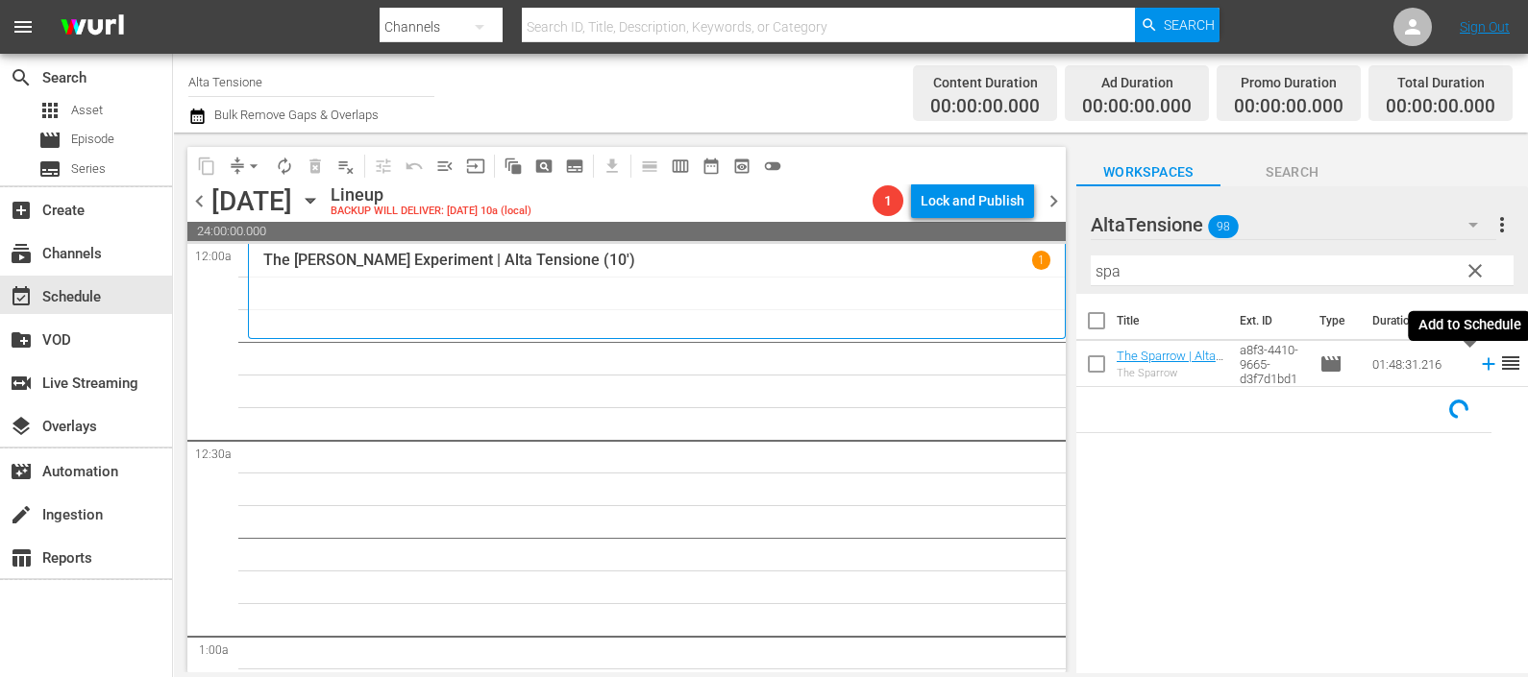
click at [1478, 362] on icon at bounding box center [1488, 364] width 21 height 21
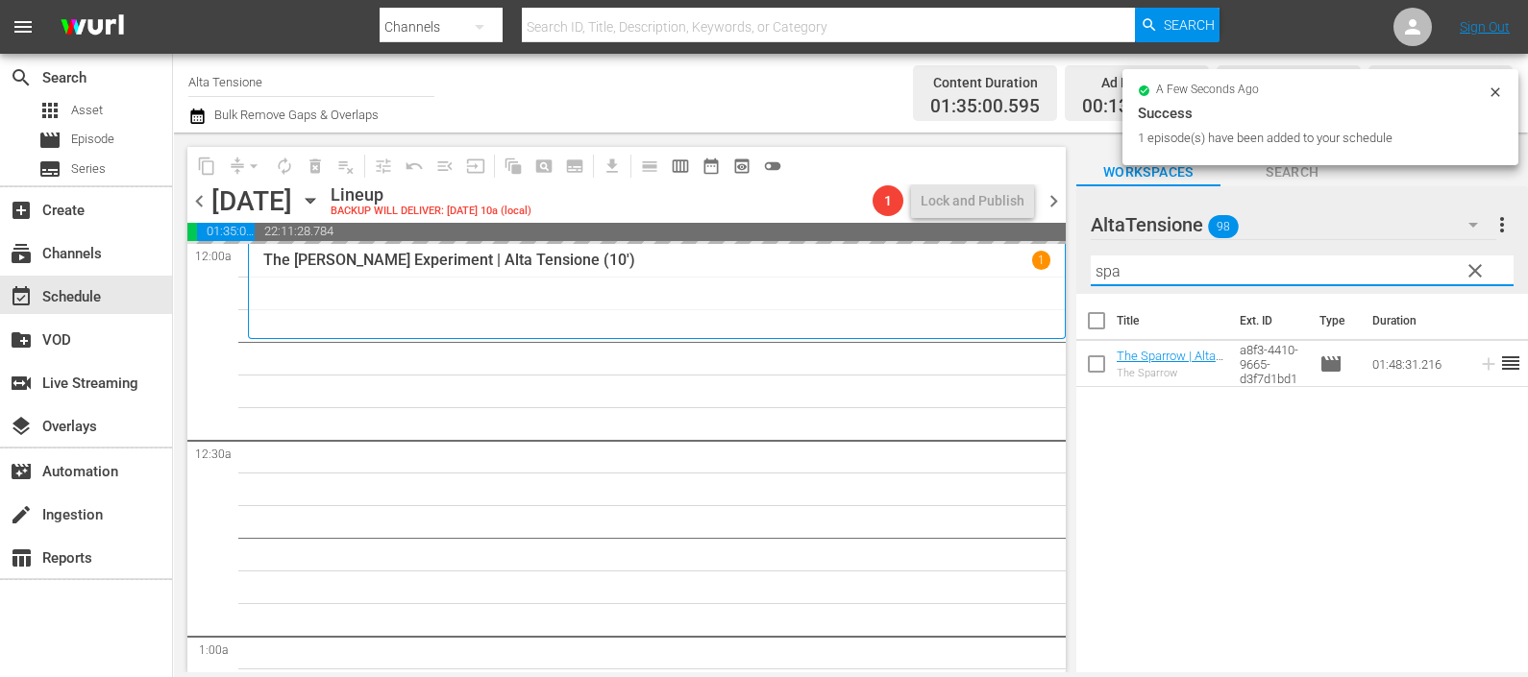
drag, startPoint x: 1167, startPoint y: 272, endPoint x: 1079, endPoint y: 269, distance: 88.4
click at [1079, 269] on div "AltaTensione 98 AltaTensione more_vert clear Filter by Title spa" at bounding box center [1302, 240] width 452 height 108
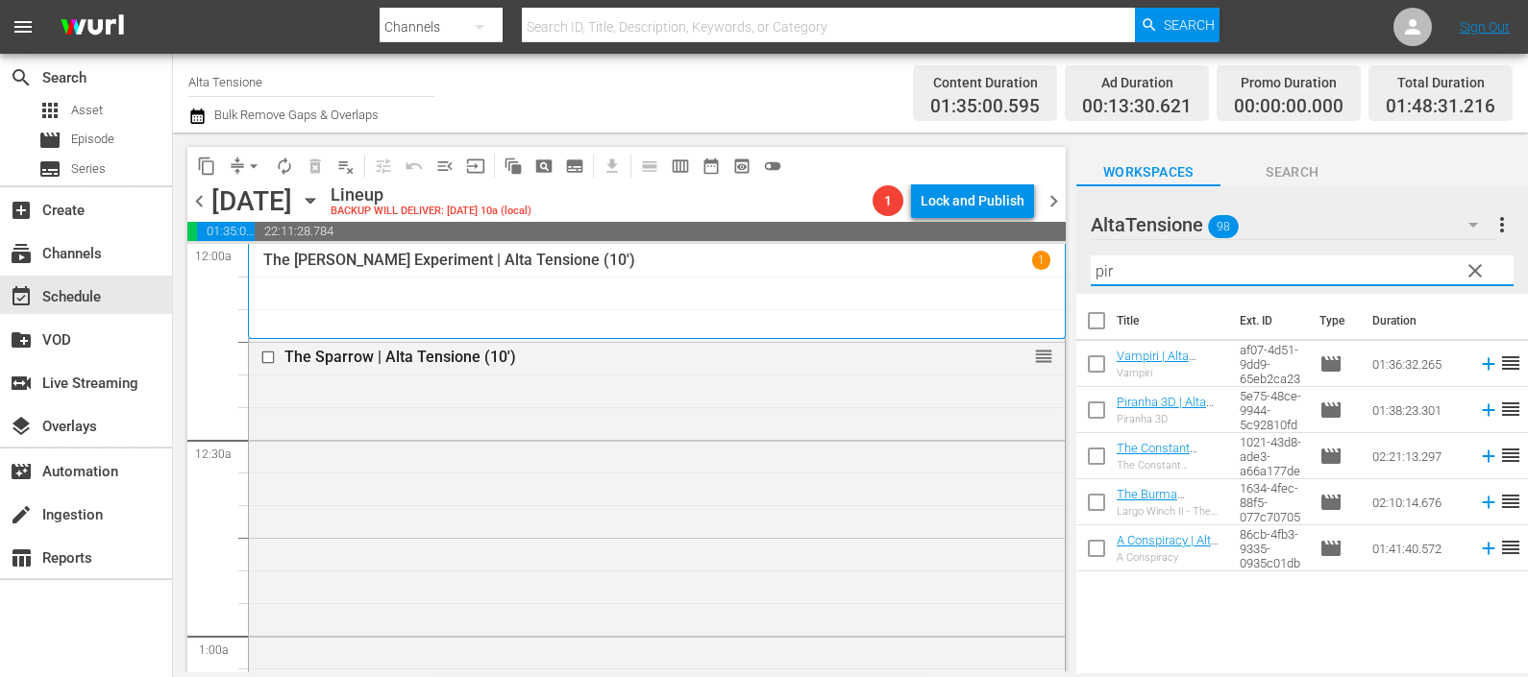
click at [1478, 413] on icon at bounding box center [1488, 410] width 21 height 21
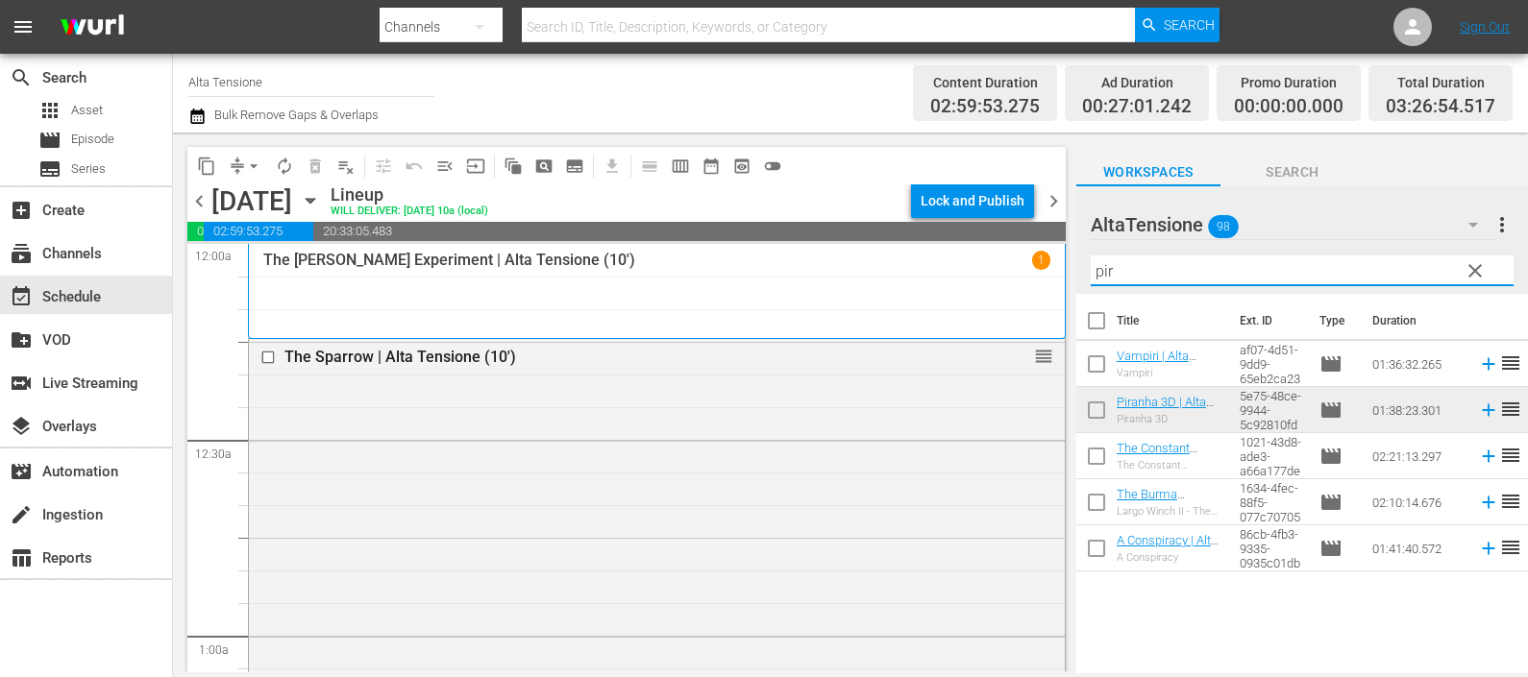
drag, startPoint x: 1149, startPoint y: 261, endPoint x: 1014, endPoint y: 260, distance: 135.5
click at [1014, 260] on div "content_copy compress arrow_drop_down autorenew_outlined delete_forever_outline…" at bounding box center [850, 403] width 1355 height 540
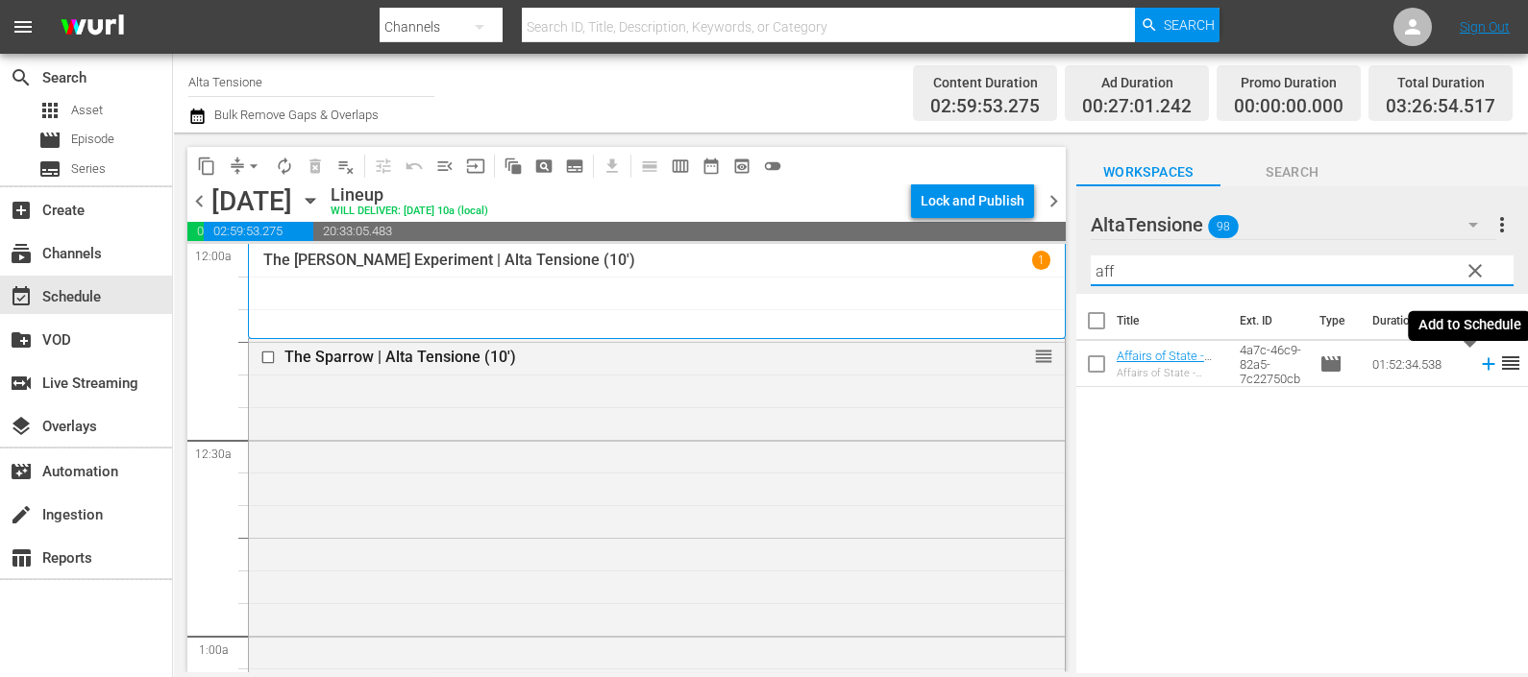
click at [1482, 365] on icon at bounding box center [1488, 364] width 12 height 12
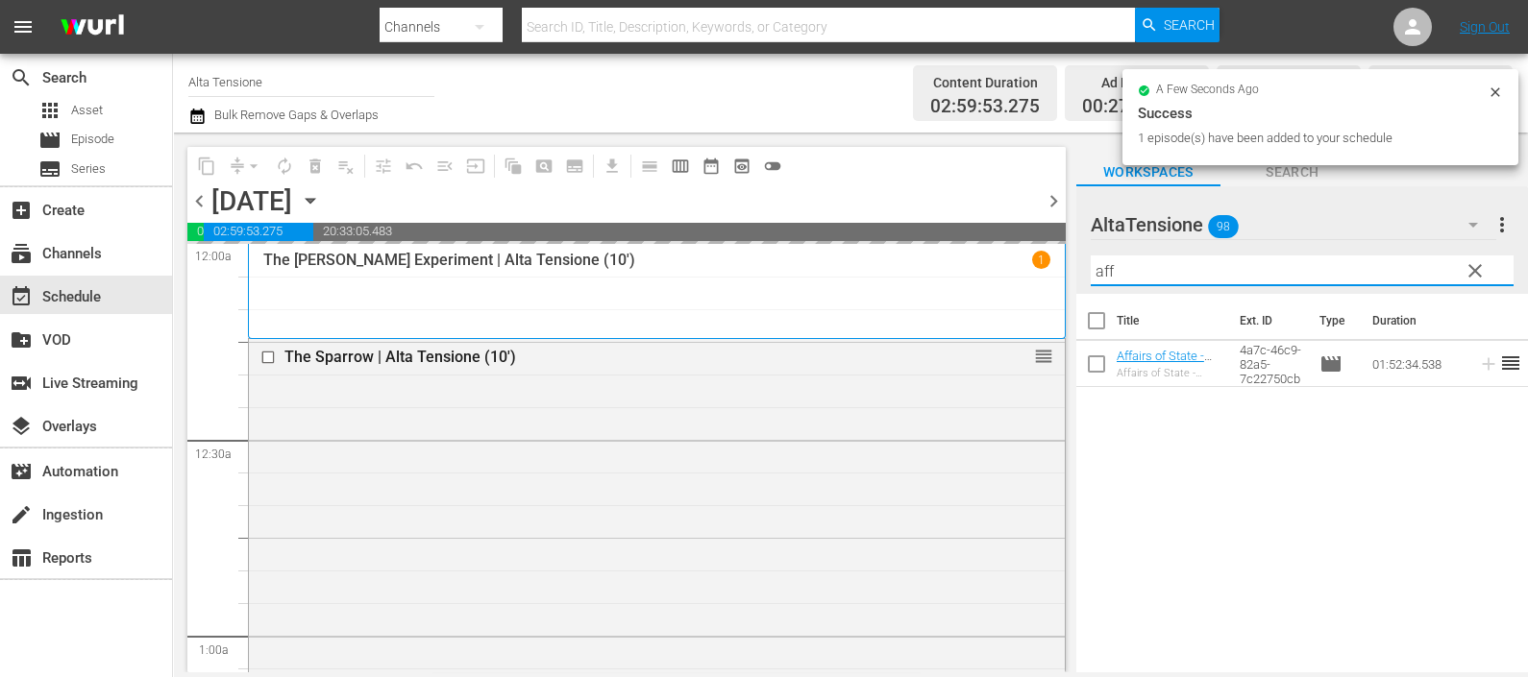
drag, startPoint x: 1069, startPoint y: 245, endPoint x: 1038, endPoint y: 248, distance: 30.9
click at [1038, 248] on div "content_copy compress arrow_drop_down autorenew_outlined delete_forever_outline…" at bounding box center [850, 403] width 1355 height 540
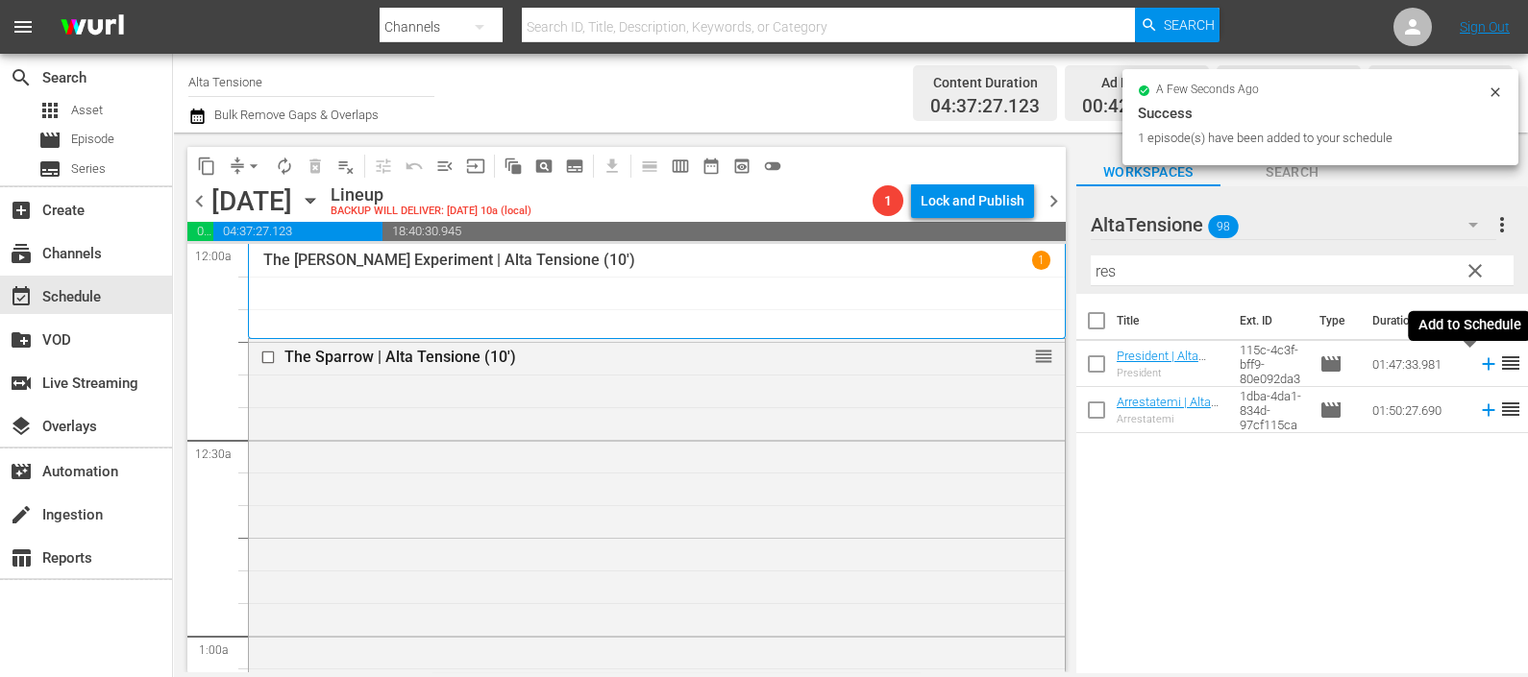
click at [1482, 364] on icon at bounding box center [1488, 364] width 12 height 12
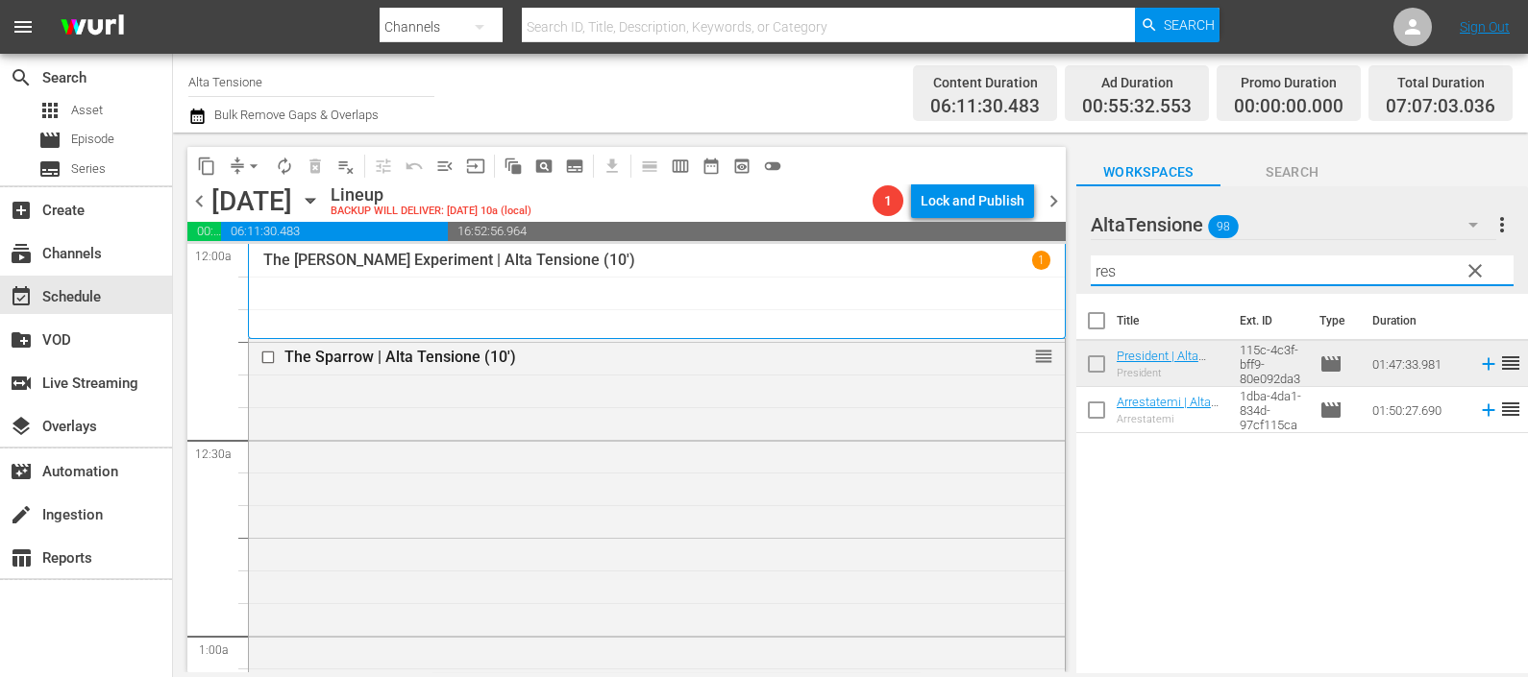
drag, startPoint x: 1158, startPoint y: 265, endPoint x: 1038, endPoint y: 267, distance: 120.1
click at [1038, 267] on div "content_copy compress arrow_drop_down autorenew_outlined delete_forever_outline…" at bounding box center [850, 403] width 1355 height 540
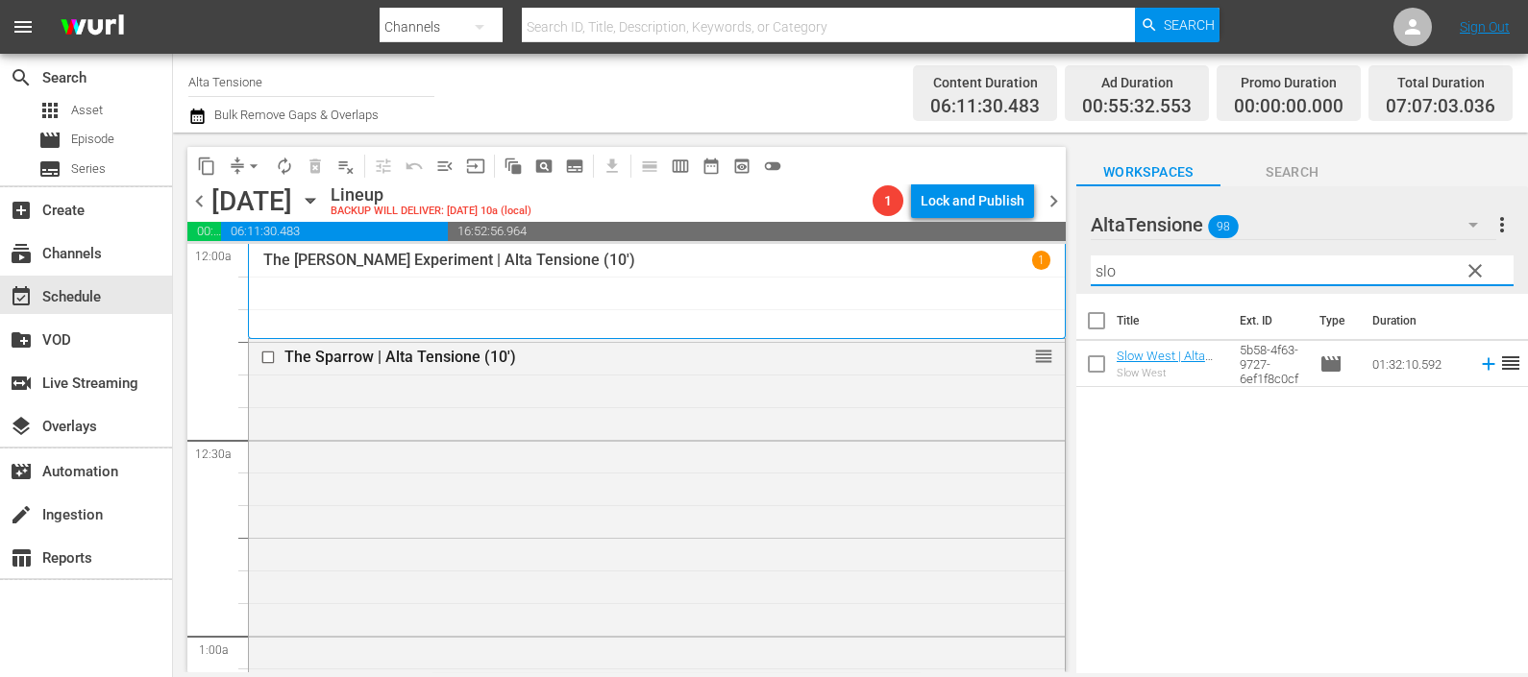
click at [1482, 364] on icon at bounding box center [1488, 364] width 12 height 12
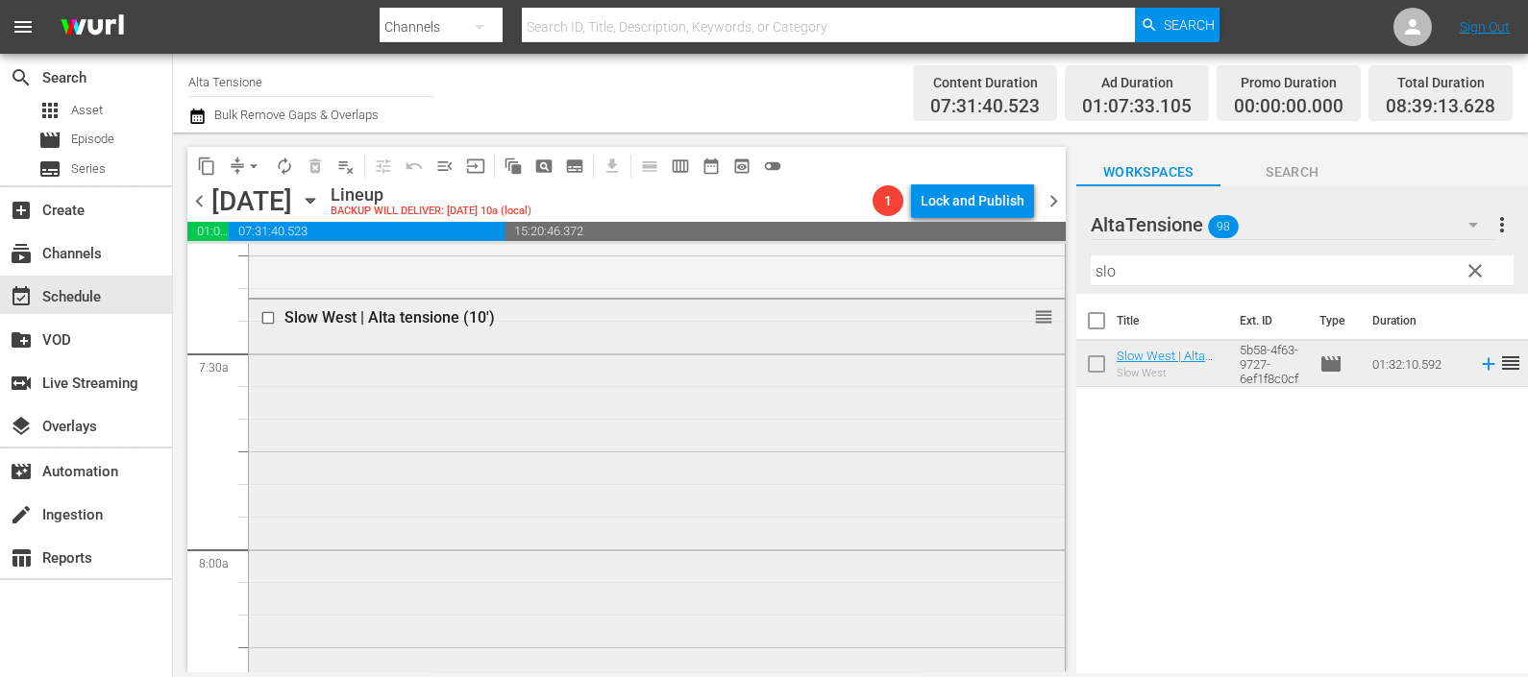
scroll to position [2883, 0]
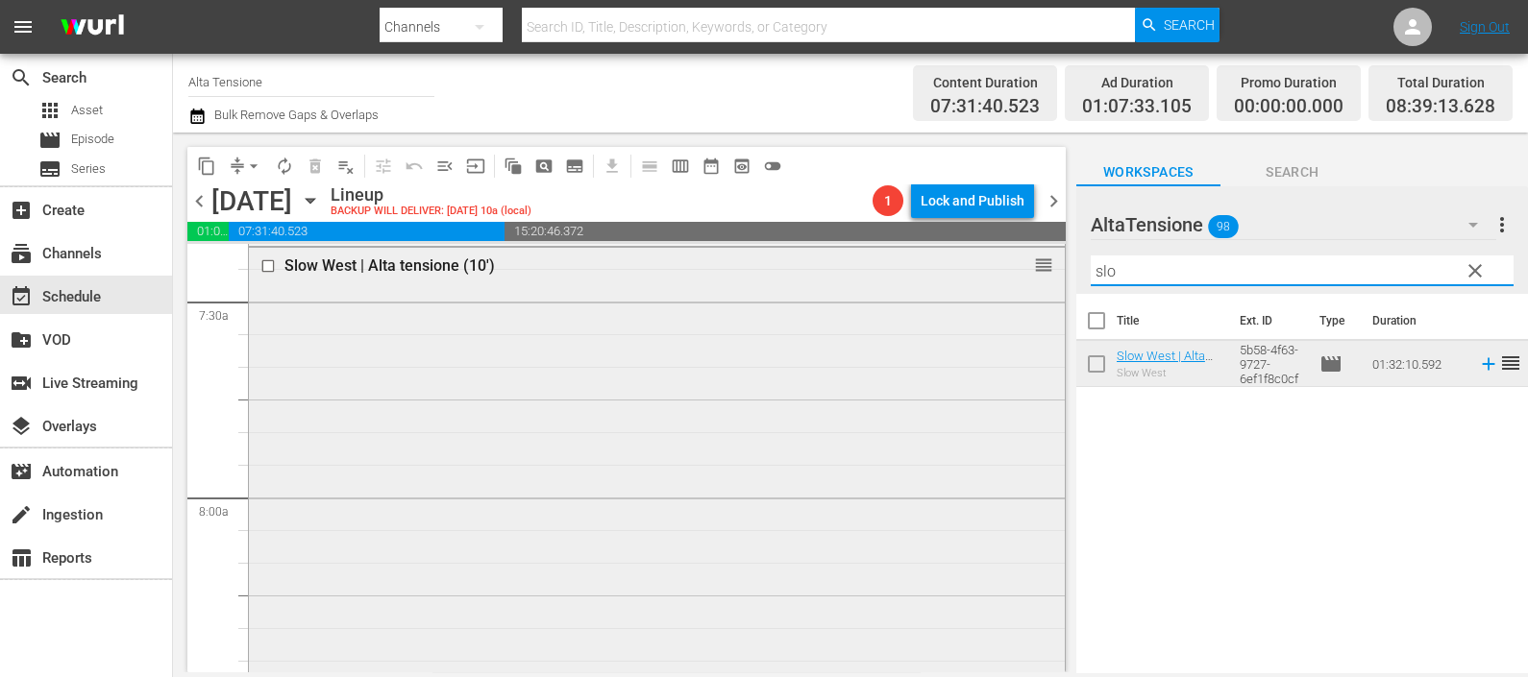
drag, startPoint x: 1189, startPoint y: 263, endPoint x: 1046, endPoint y: 286, distance: 144.1
click at [1046, 286] on div "content_copy compress arrow_drop_down autorenew_outlined delete_forever_outline…" at bounding box center [850, 403] width 1355 height 540
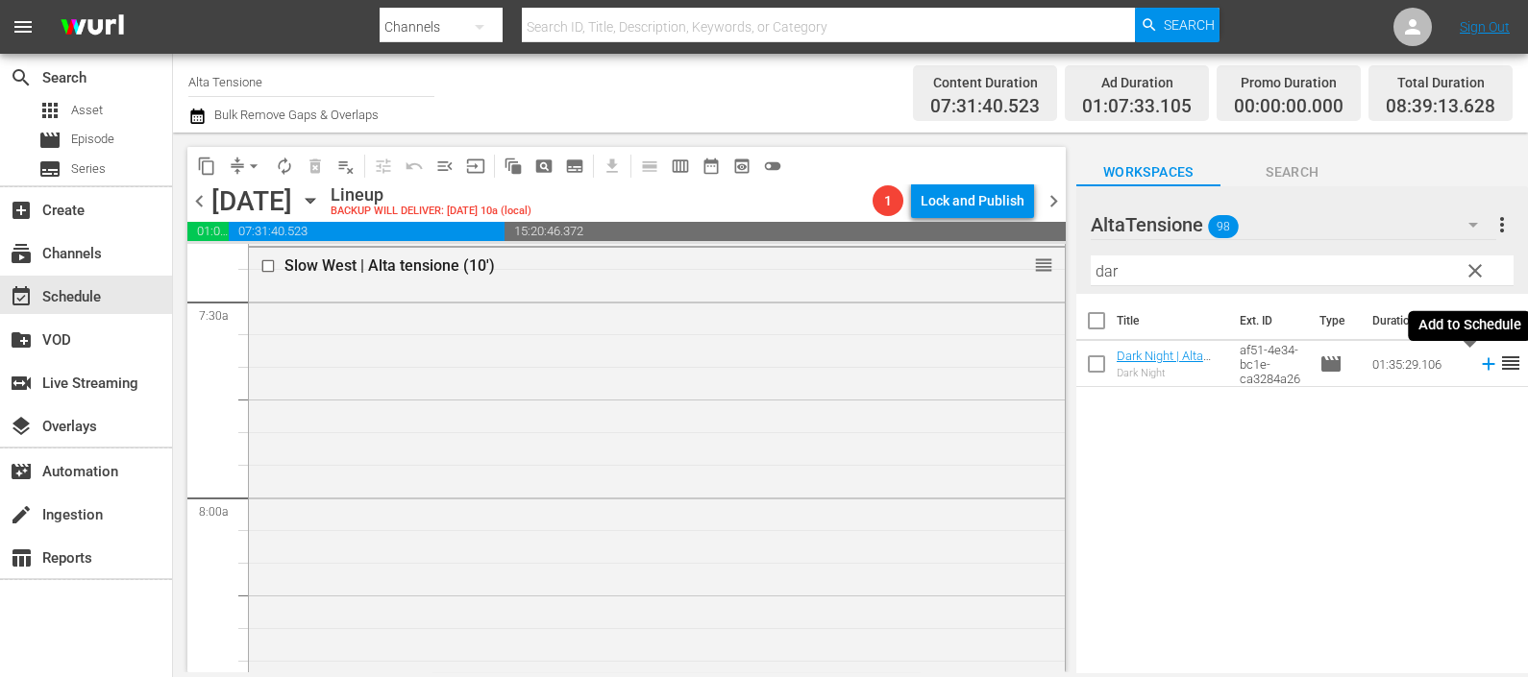
click at [1482, 370] on icon at bounding box center [1488, 364] width 12 height 12
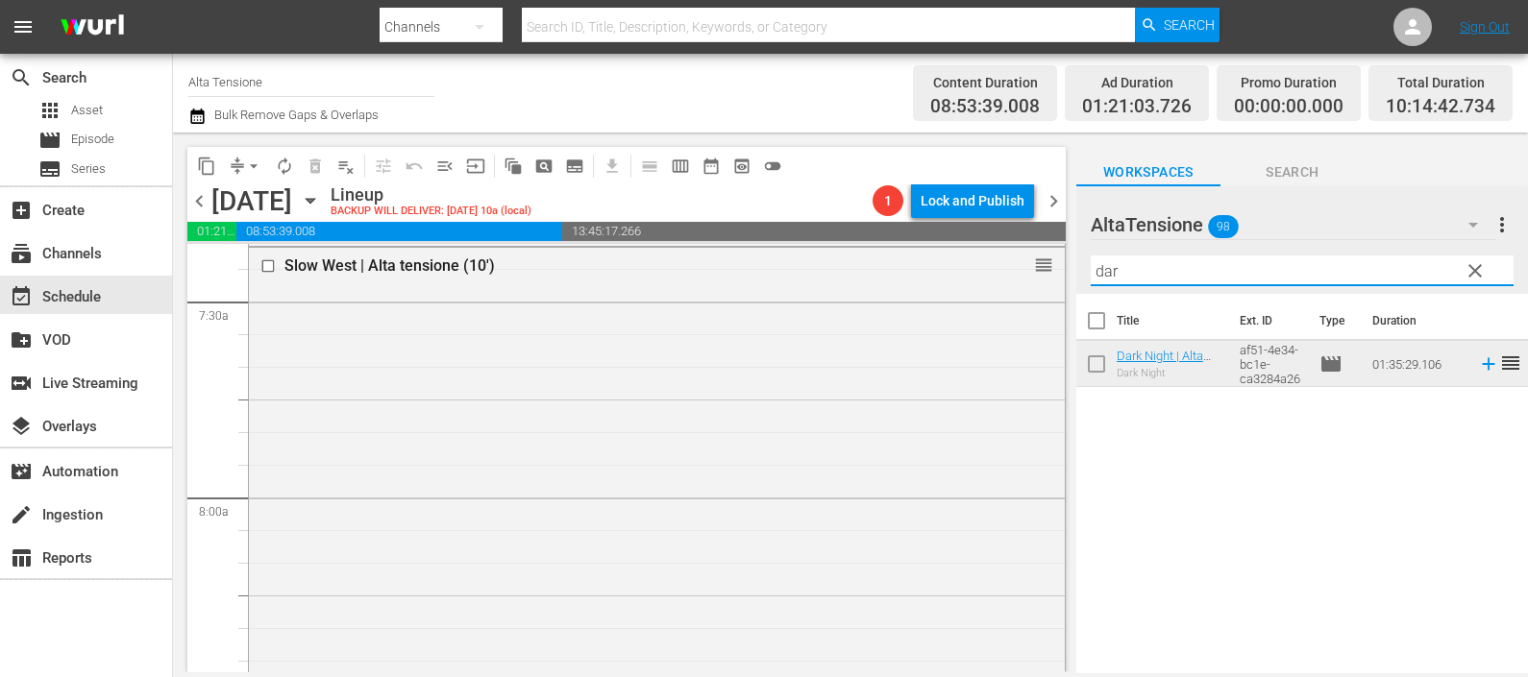
drag, startPoint x: 1160, startPoint y: 269, endPoint x: 1070, endPoint y: 282, distance: 90.2
click at [1070, 282] on div "content_copy compress arrow_drop_down autorenew_outlined delete_forever_outline…" at bounding box center [850, 403] width 1355 height 540
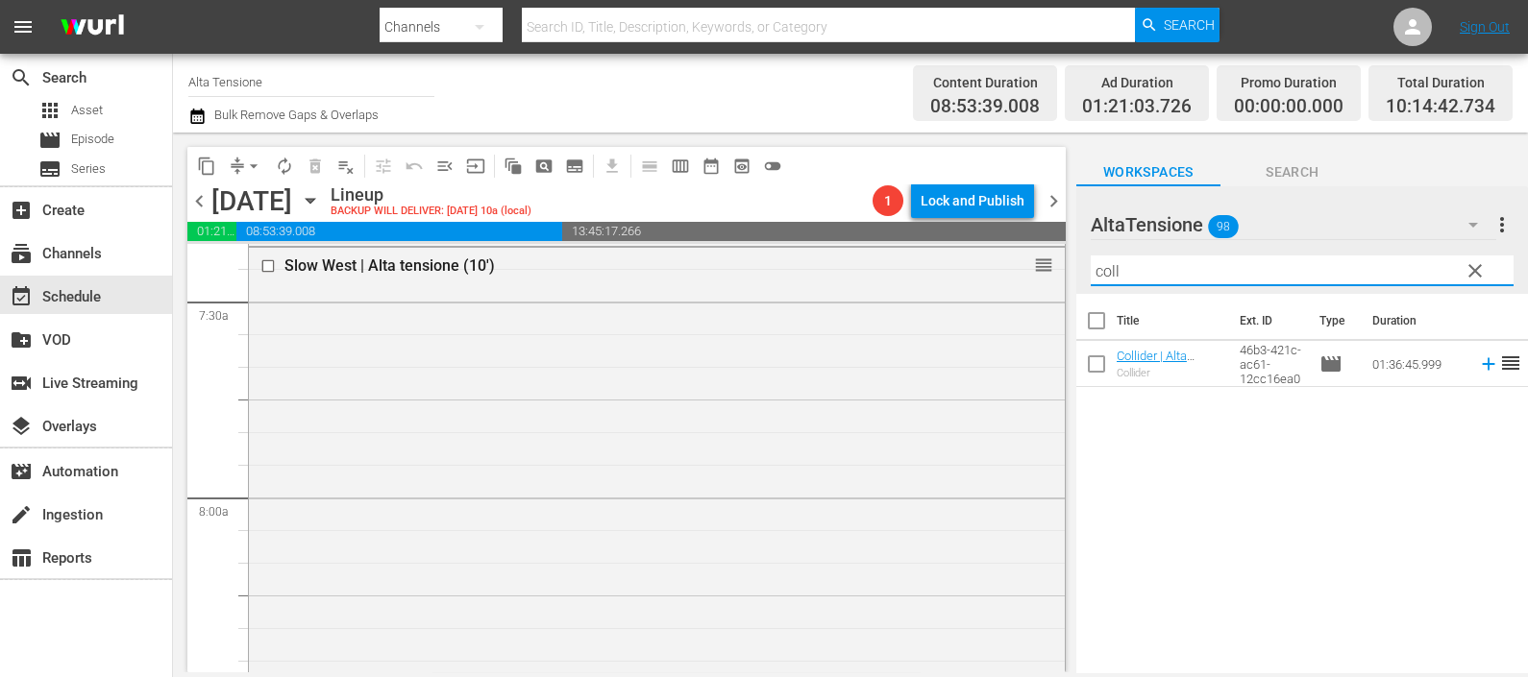
click at [1478, 368] on icon at bounding box center [1488, 364] width 21 height 21
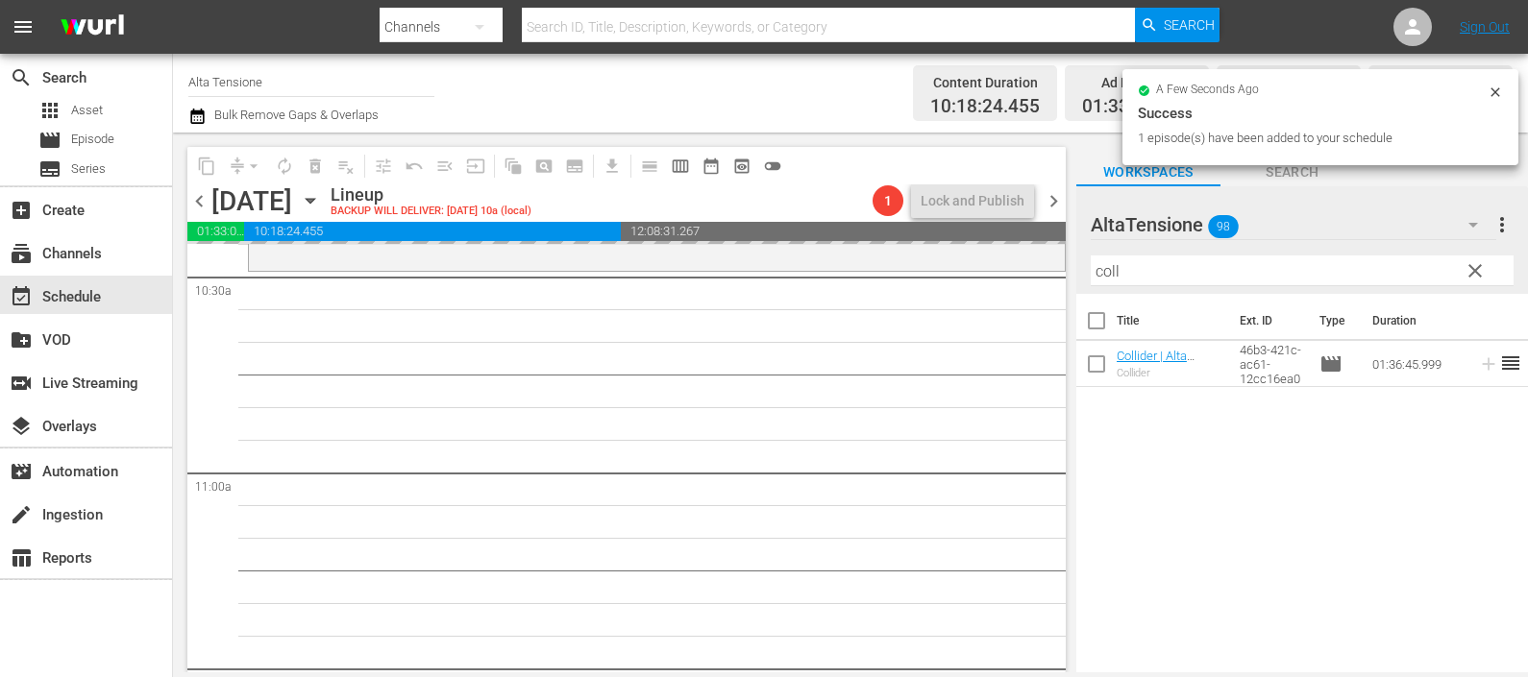
scroll to position [4204, 0]
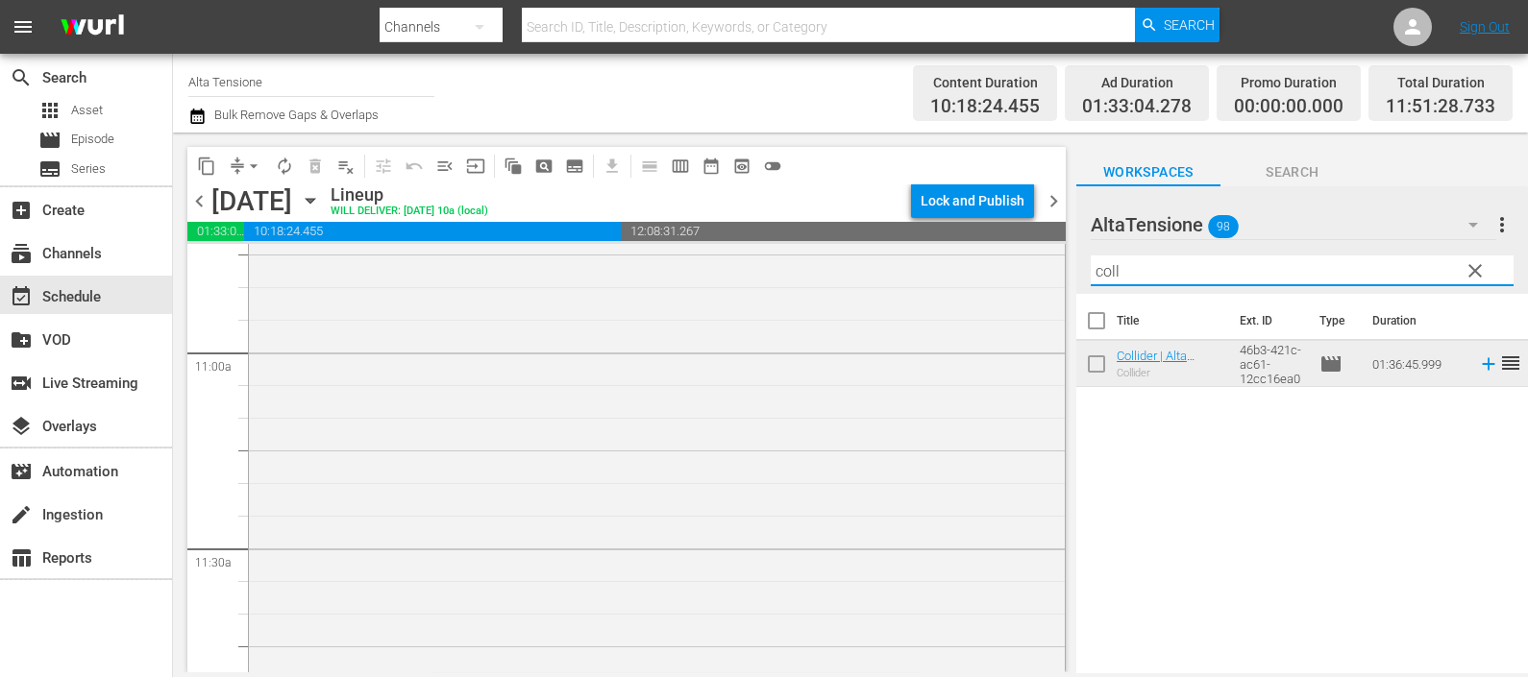
drag, startPoint x: 1190, startPoint y: 264, endPoint x: 1055, endPoint y: 273, distance: 134.8
click at [1055, 273] on div "content_copy compress arrow_drop_down autorenew_outlined delete_forever_outline…" at bounding box center [850, 403] width 1355 height 540
type input "n"
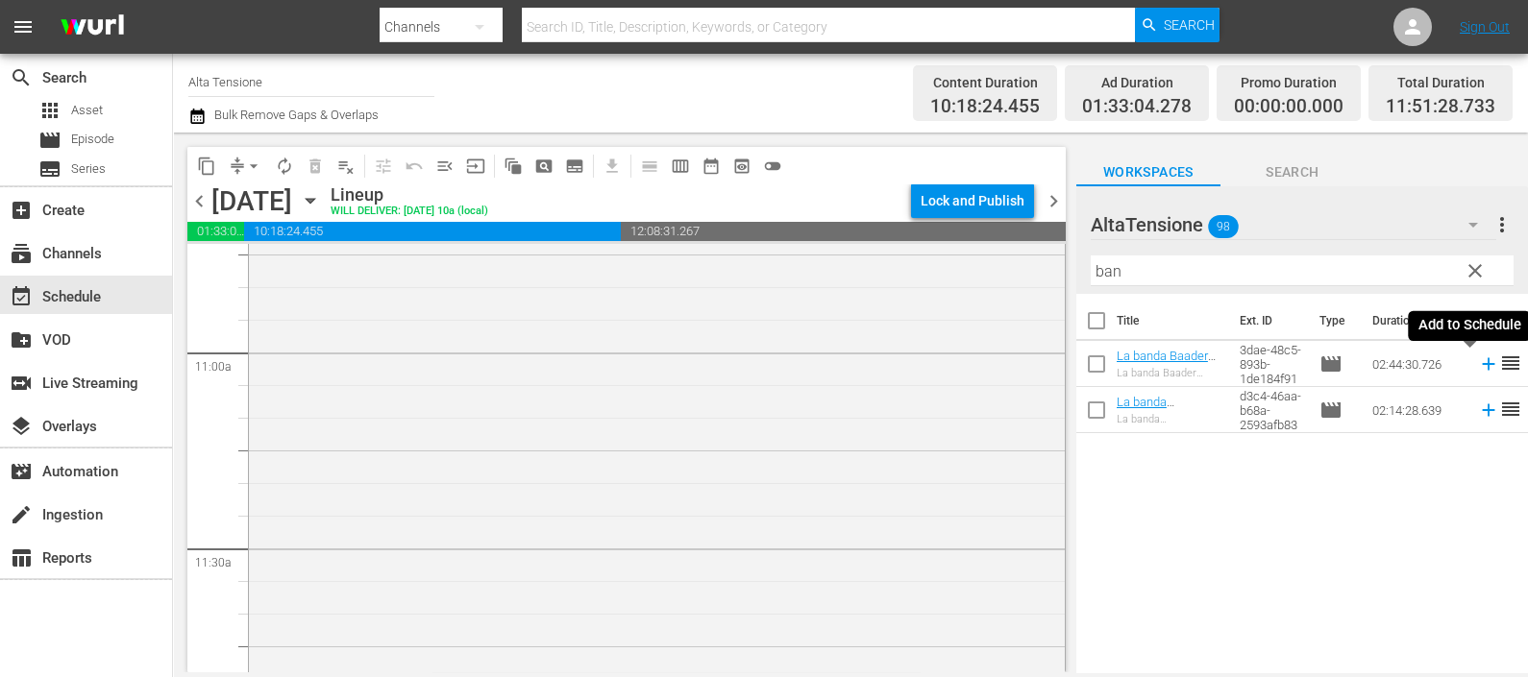
click at [1478, 365] on icon at bounding box center [1488, 364] width 21 height 21
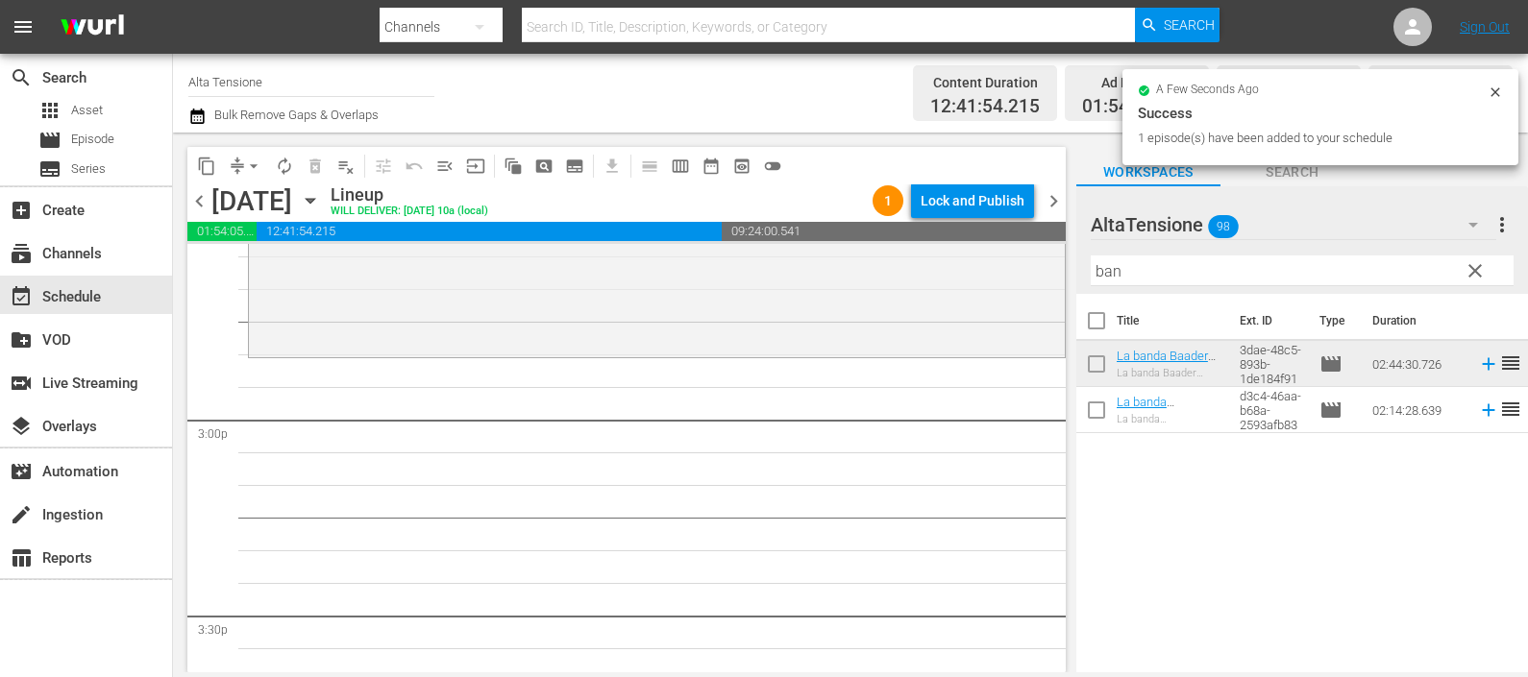
scroll to position [5885, 0]
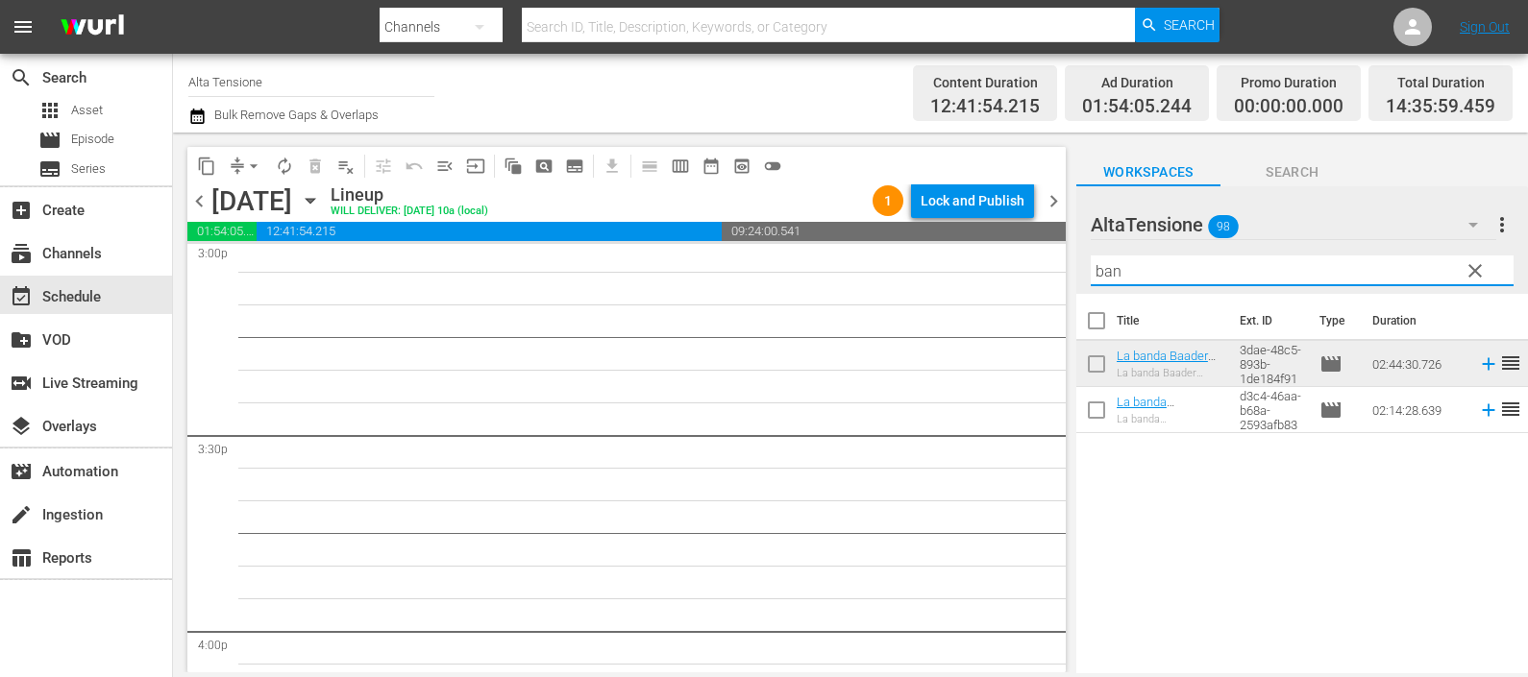
drag, startPoint x: 1165, startPoint y: 274, endPoint x: 1043, endPoint y: 280, distance: 122.2
click at [1043, 280] on div "content_copy compress arrow_drop_down autorenew_outlined delete_forever_outline…" at bounding box center [850, 403] width 1355 height 540
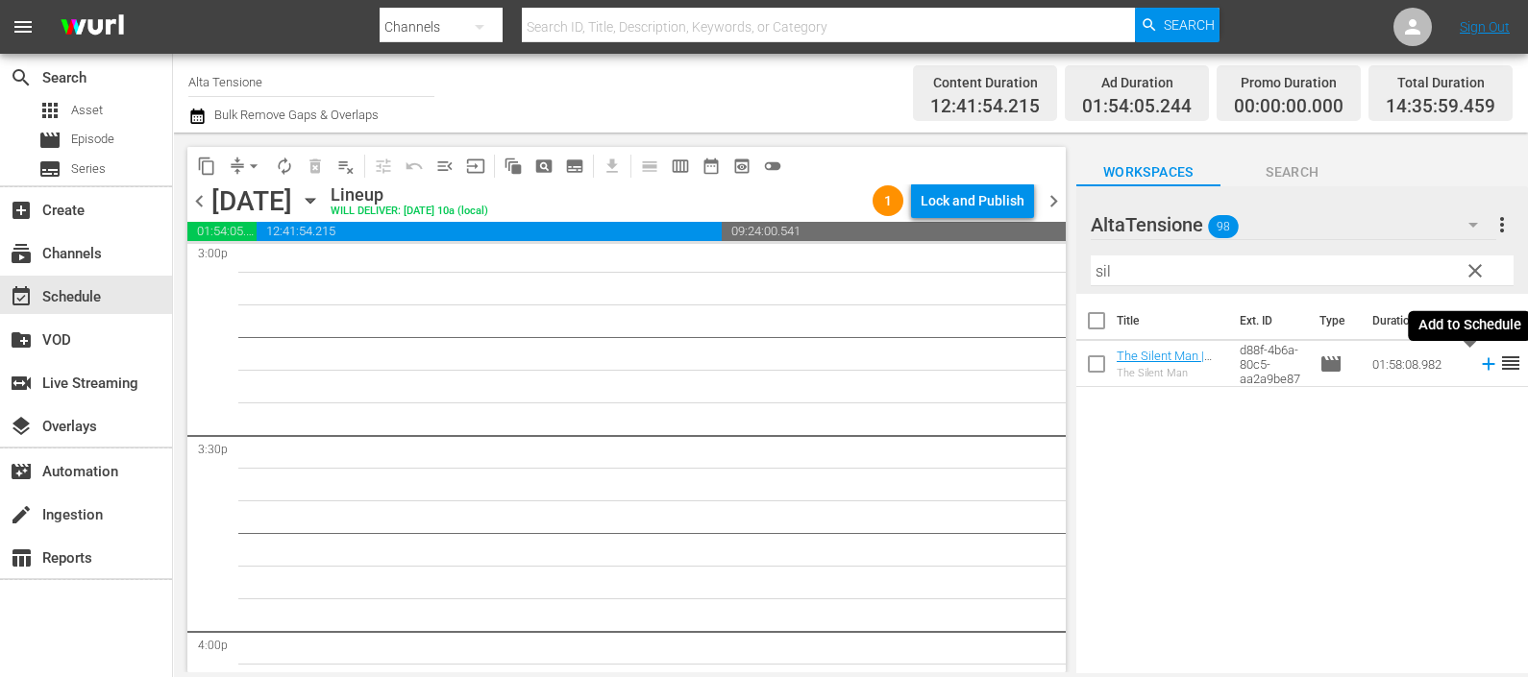
drag, startPoint x: 1466, startPoint y: 366, endPoint x: 1432, endPoint y: 361, distance: 34.9
click at [1478, 366] on icon at bounding box center [1488, 364] width 21 height 21
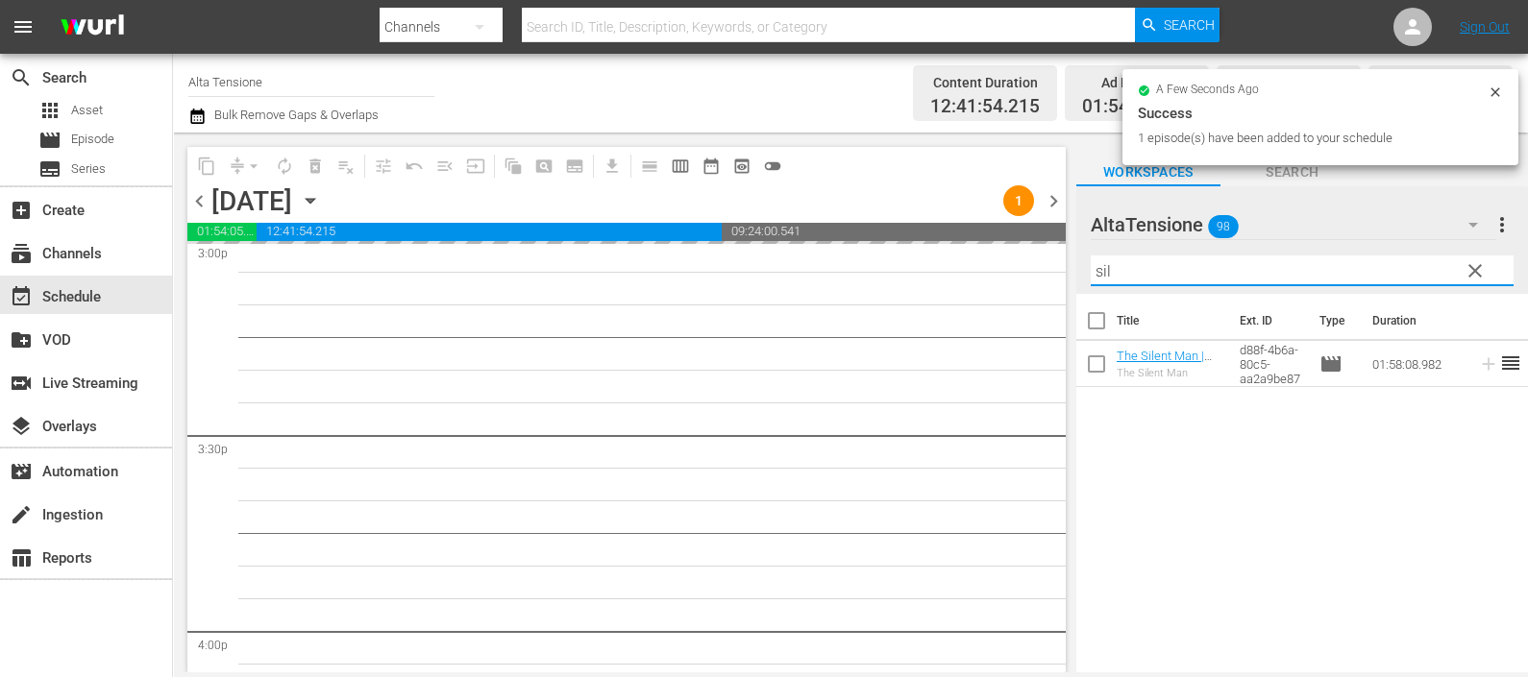
drag, startPoint x: 1148, startPoint y: 269, endPoint x: 1038, endPoint y: 279, distance: 110.9
click at [1038, 279] on div "content_copy compress arrow_drop_down autorenew_outlined delete_forever_outline…" at bounding box center [850, 403] width 1355 height 540
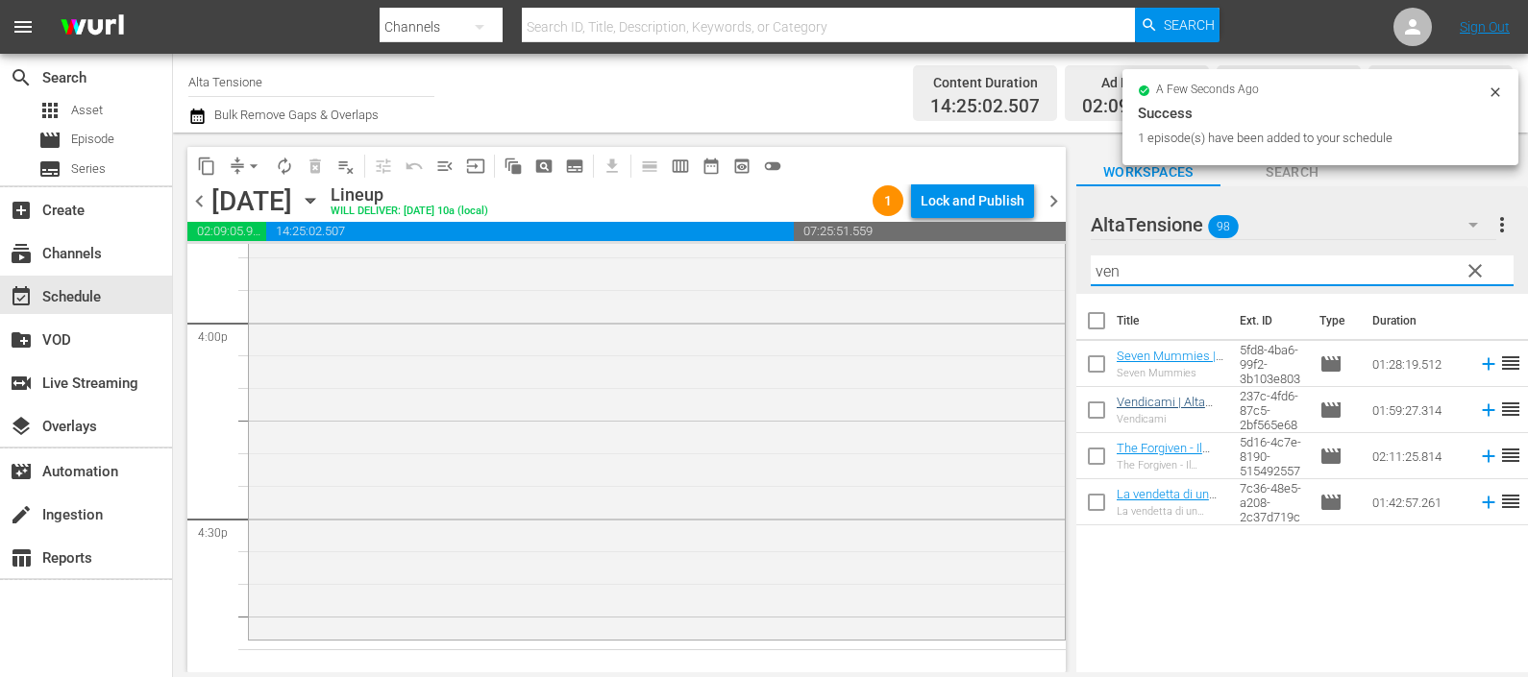
scroll to position [6245, 0]
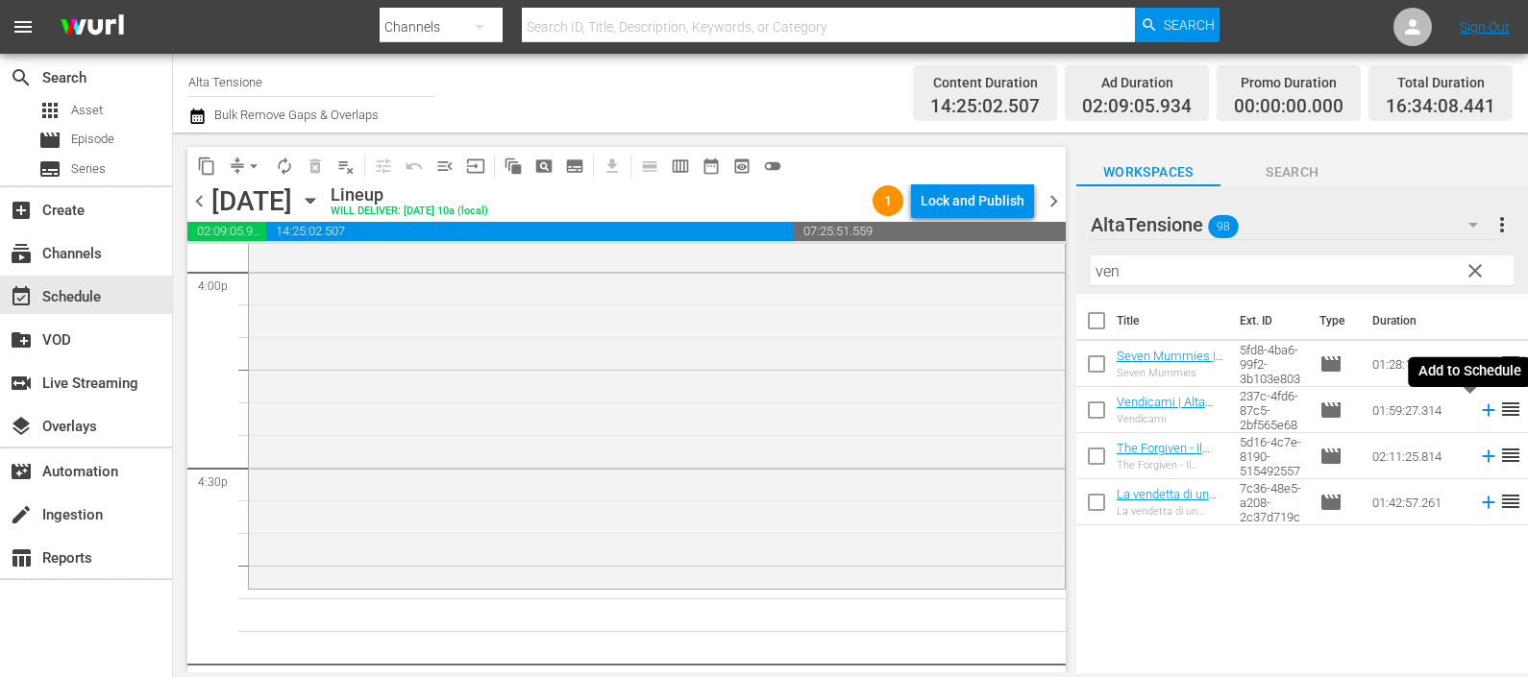
click at [1482, 410] on icon at bounding box center [1488, 411] width 12 height 12
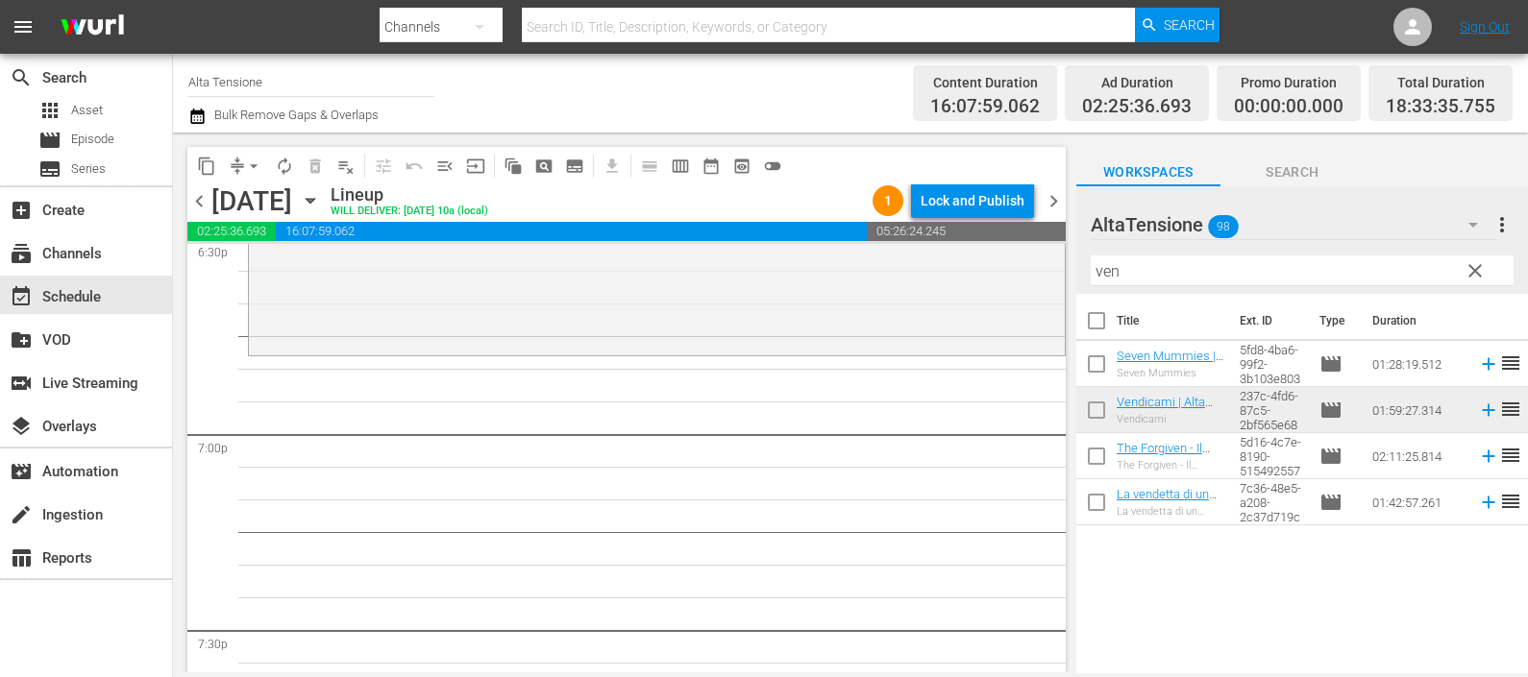
scroll to position [7326, 0]
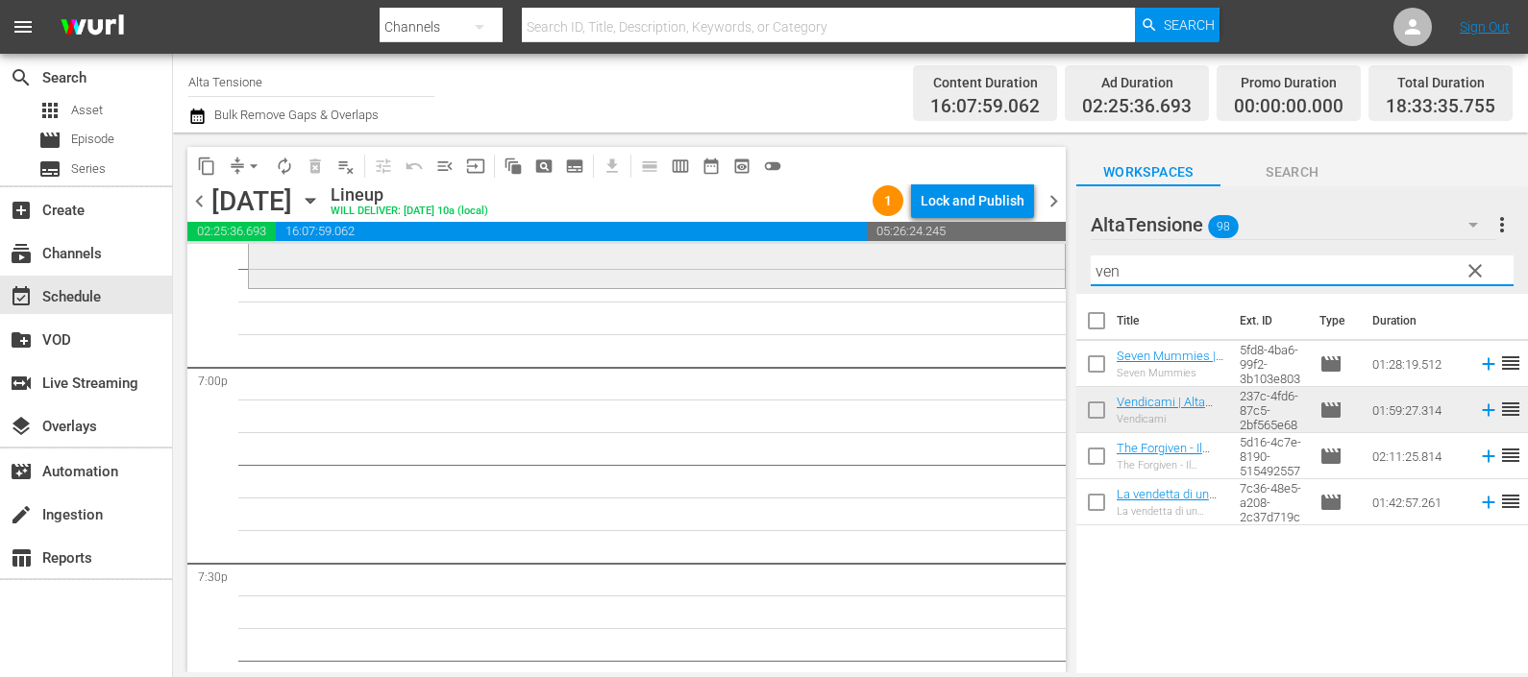
drag, startPoint x: 1139, startPoint y: 265, endPoint x: 1042, endPoint y: 260, distance: 97.2
click at [1042, 260] on div "content_copy compress arrow_drop_down autorenew_outlined delete_forever_outline…" at bounding box center [850, 403] width 1355 height 540
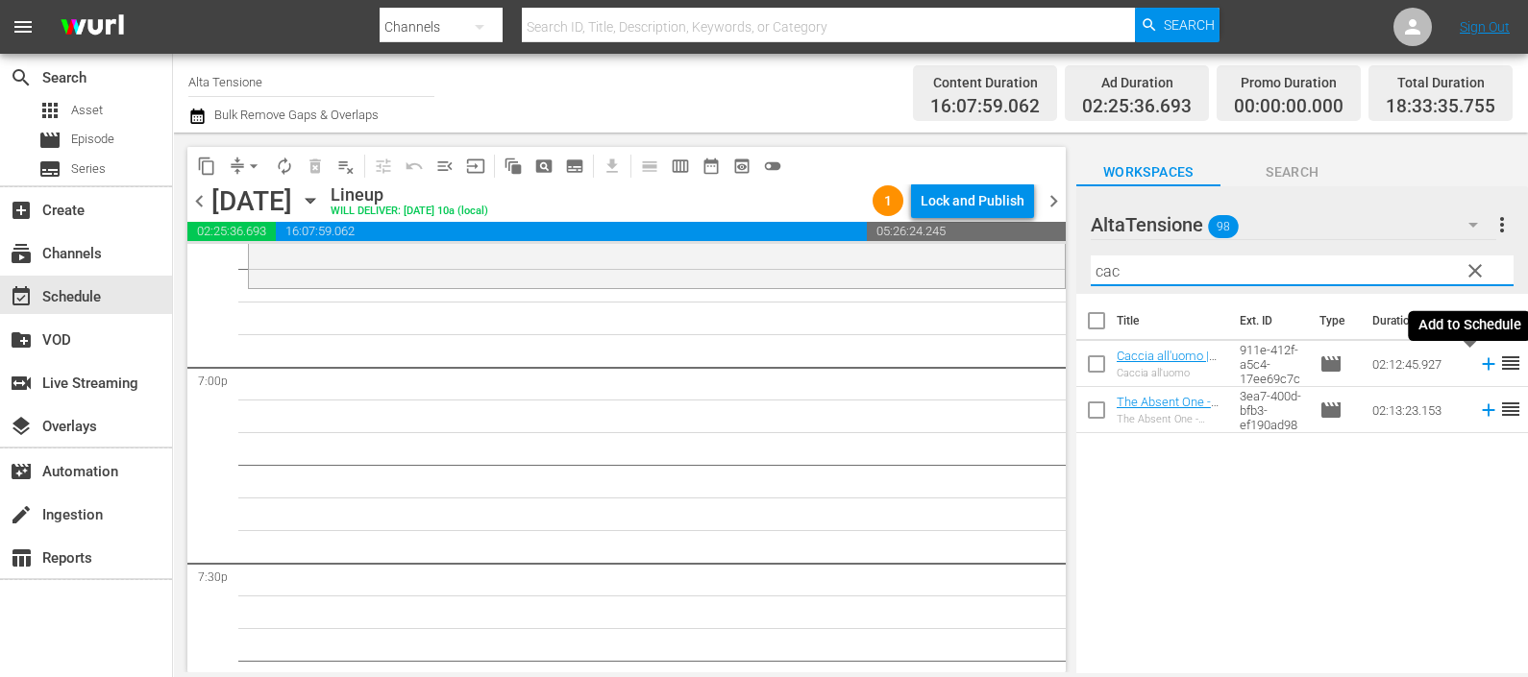
click at [1482, 367] on icon at bounding box center [1488, 364] width 12 height 12
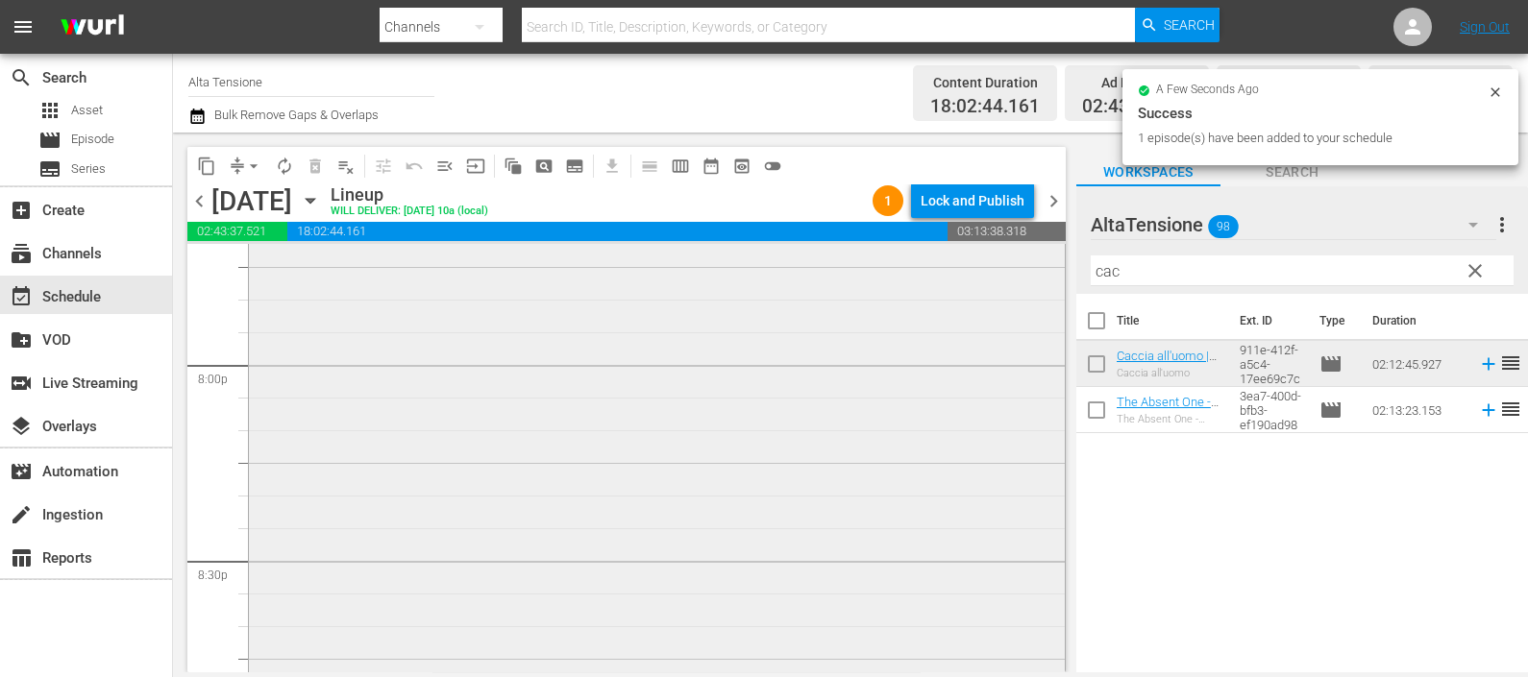
scroll to position [7927, 0]
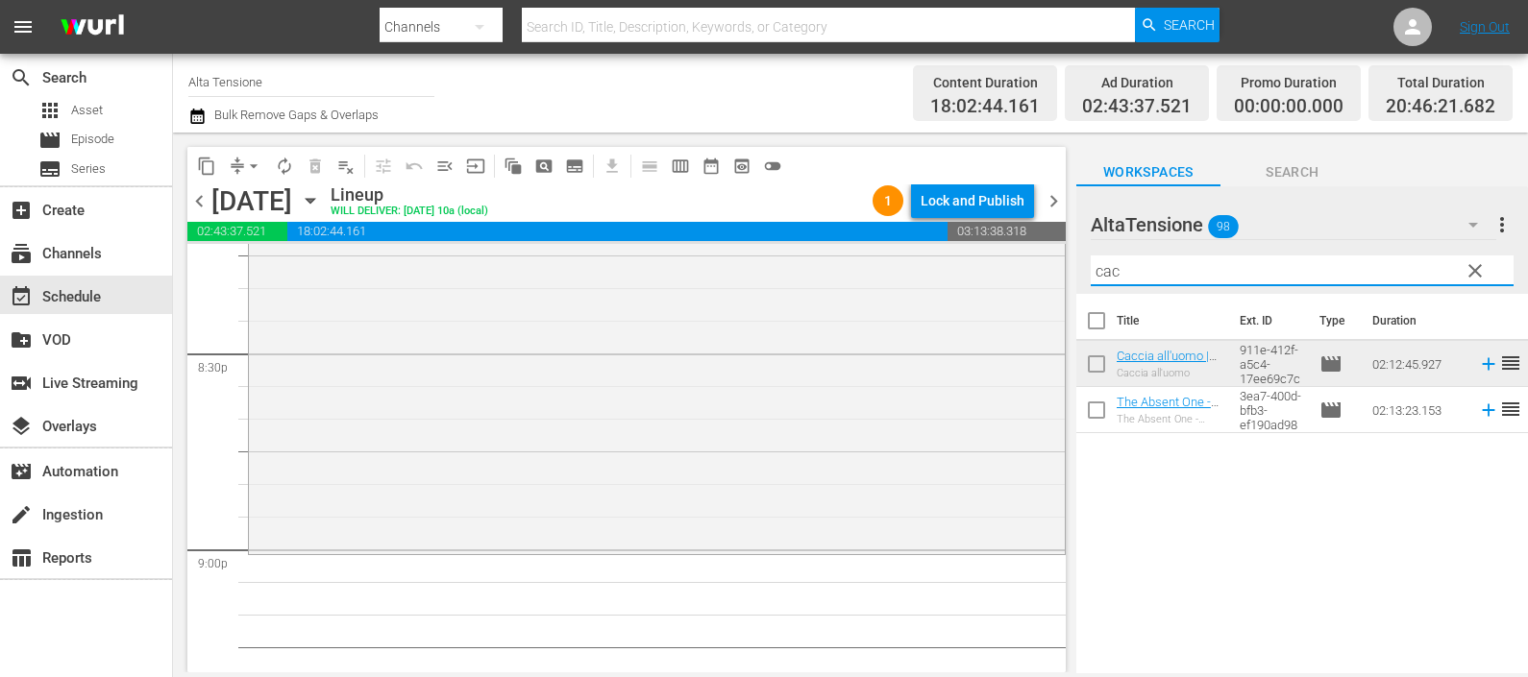
drag, startPoint x: 1141, startPoint y: 262, endPoint x: 1048, endPoint y: 264, distance: 92.3
click at [1048, 264] on div "content_copy compress arrow_drop_down autorenew_outlined delete_forever_outline…" at bounding box center [850, 403] width 1355 height 540
click at [1482, 410] on icon at bounding box center [1488, 411] width 12 height 12
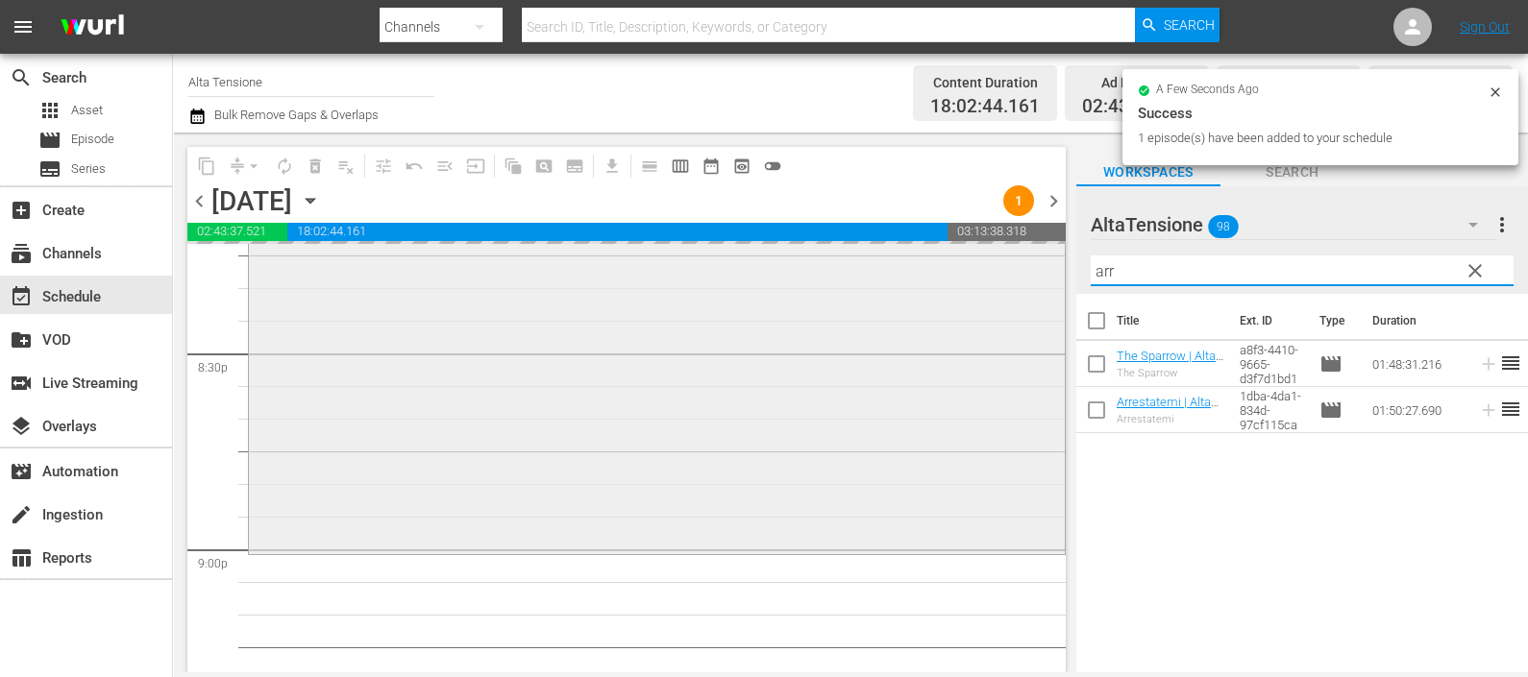
drag, startPoint x: 1074, startPoint y: 260, endPoint x: 1038, endPoint y: 255, distance: 37.0
click at [1038, 255] on div "content_copy compress arrow_drop_down autorenew_outlined delete_forever_outline…" at bounding box center [850, 403] width 1355 height 540
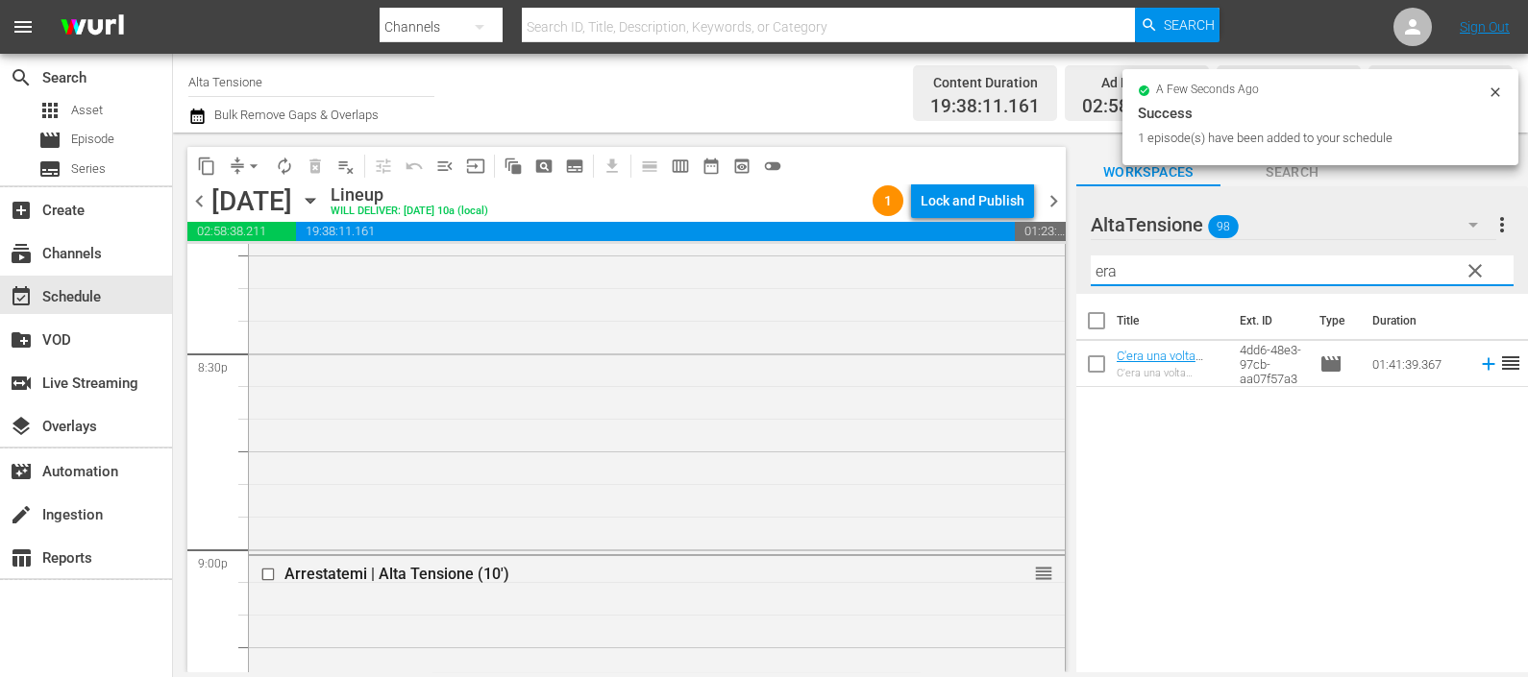
type input "era"
click at [1482, 362] on icon at bounding box center [1488, 364] width 12 height 12
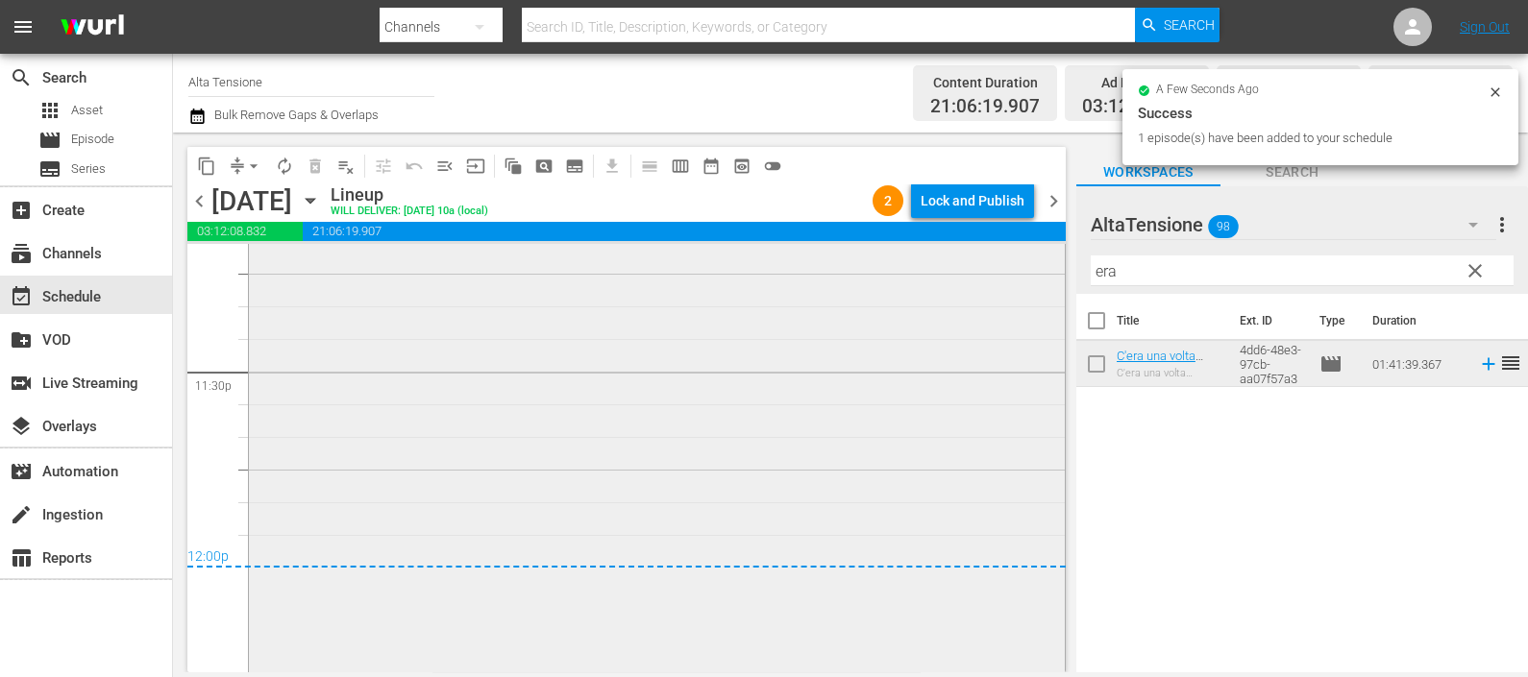
scroll to position [9196, 0]
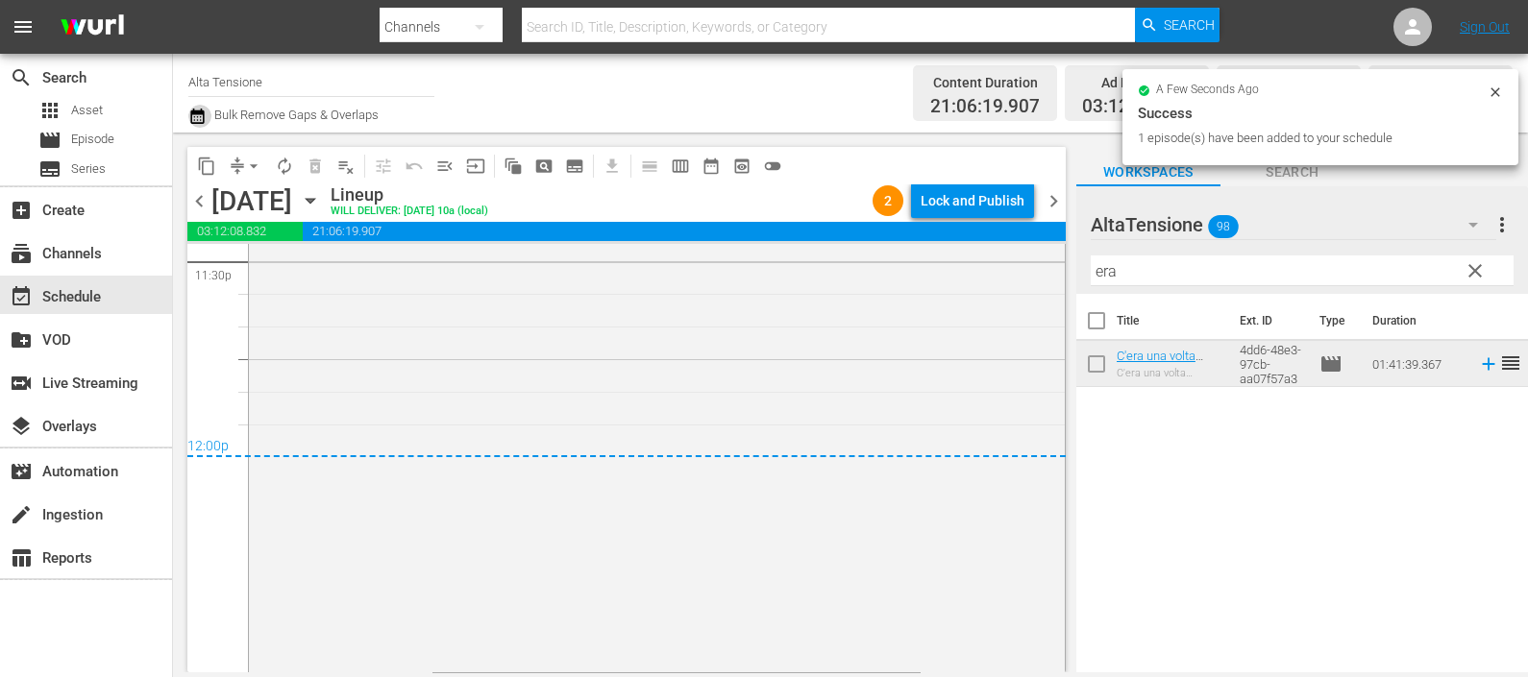
click at [197, 111] on icon "button" at bounding box center [196, 116] width 13 height 15
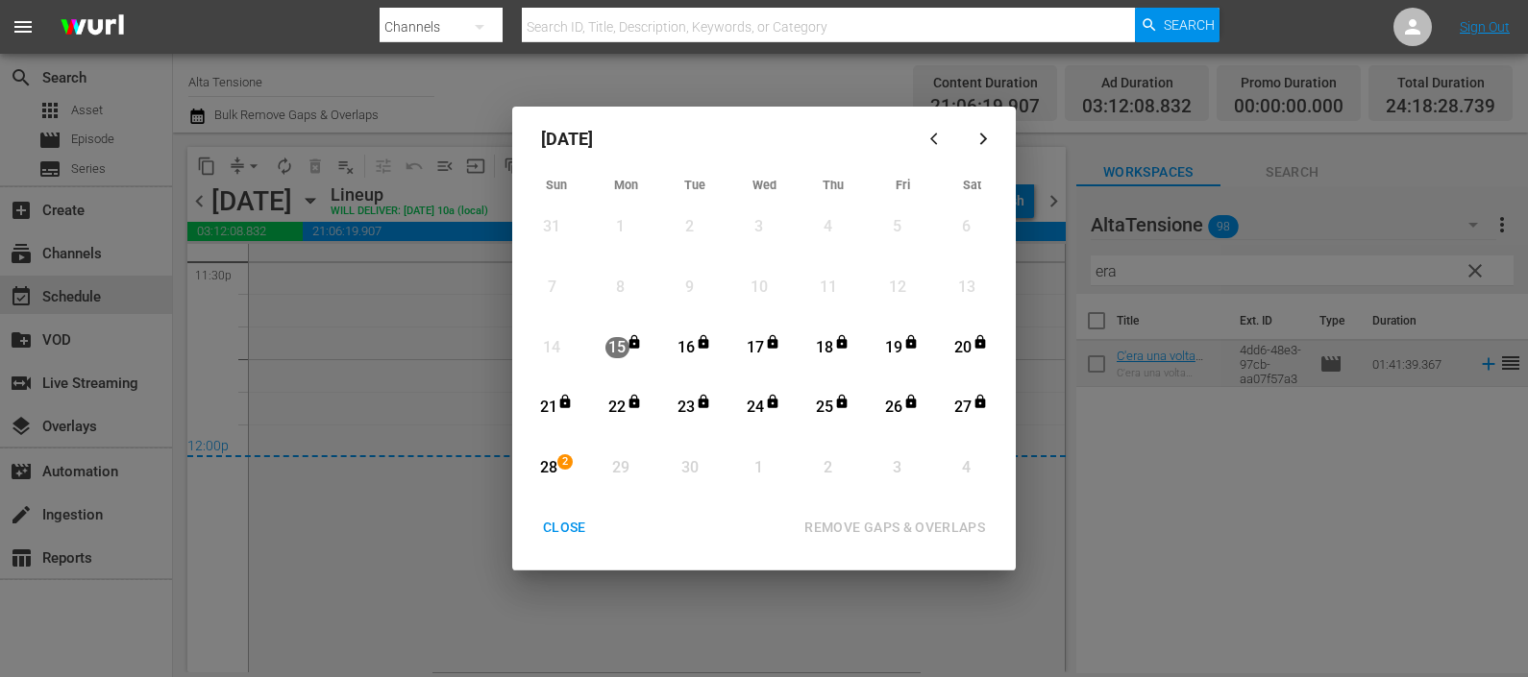
drag, startPoint x: 543, startPoint y: 461, endPoint x: 601, endPoint y: 479, distance: 60.5
click at [542, 462] on div "28" at bounding box center [548, 468] width 24 height 22
drag, startPoint x: 872, startPoint y: 516, endPoint x: 673, endPoint y: 519, distance: 198.9
click at [873, 516] on div "REMOVE GAPS & OVERLAPS" at bounding box center [894, 528] width 211 height 24
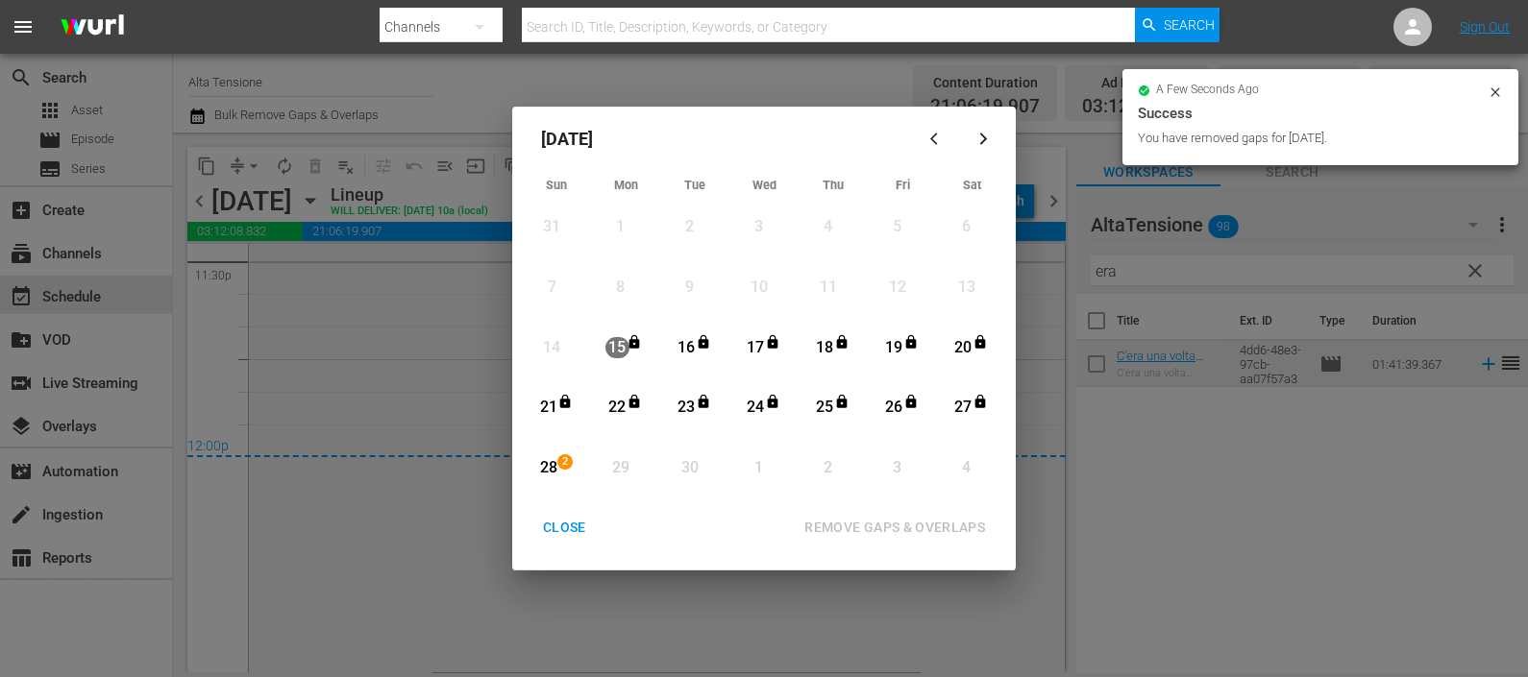
click at [573, 526] on div "CLOSE" at bounding box center [565, 528] width 74 height 24
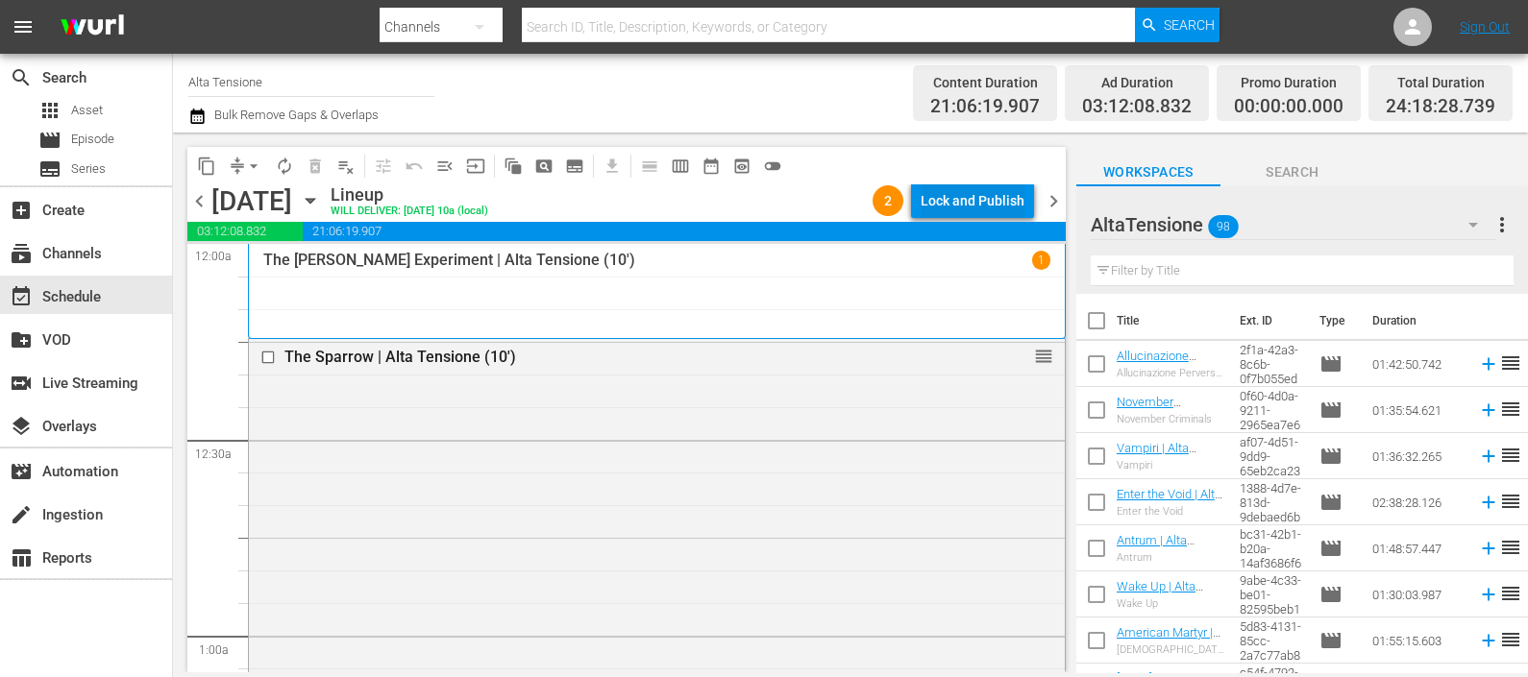
click at [941, 190] on div "Lock and Publish" at bounding box center [973, 201] width 104 height 35
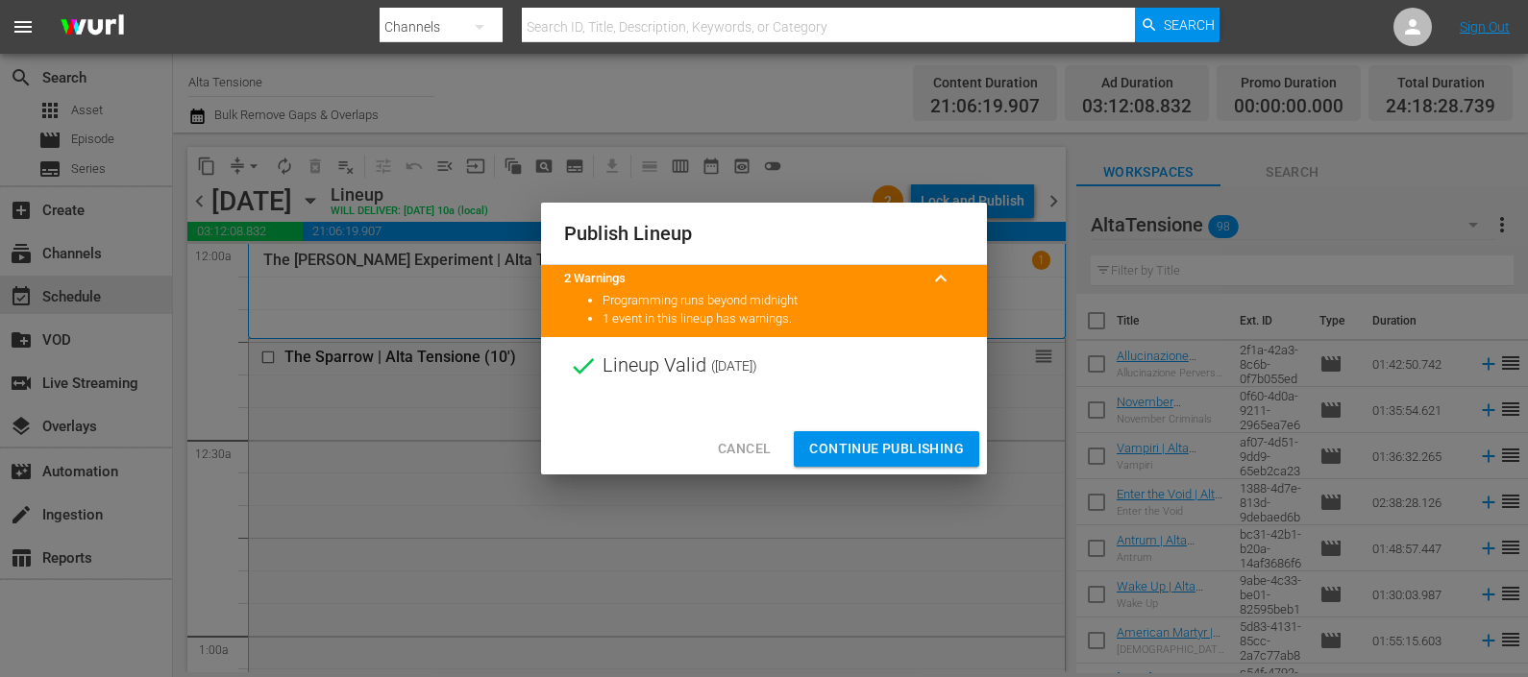
click at [927, 433] on button "Continue Publishing" at bounding box center [886, 449] width 185 height 36
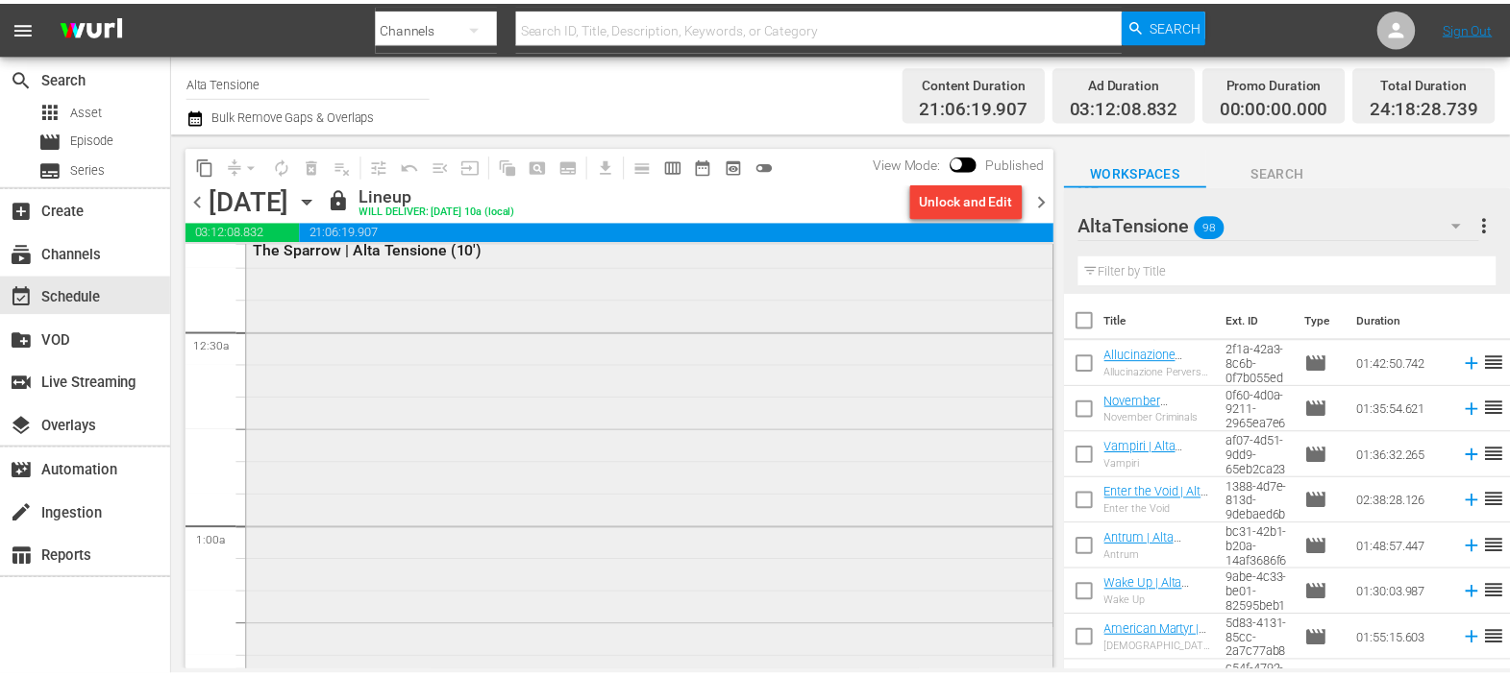
scroll to position [239, 0]
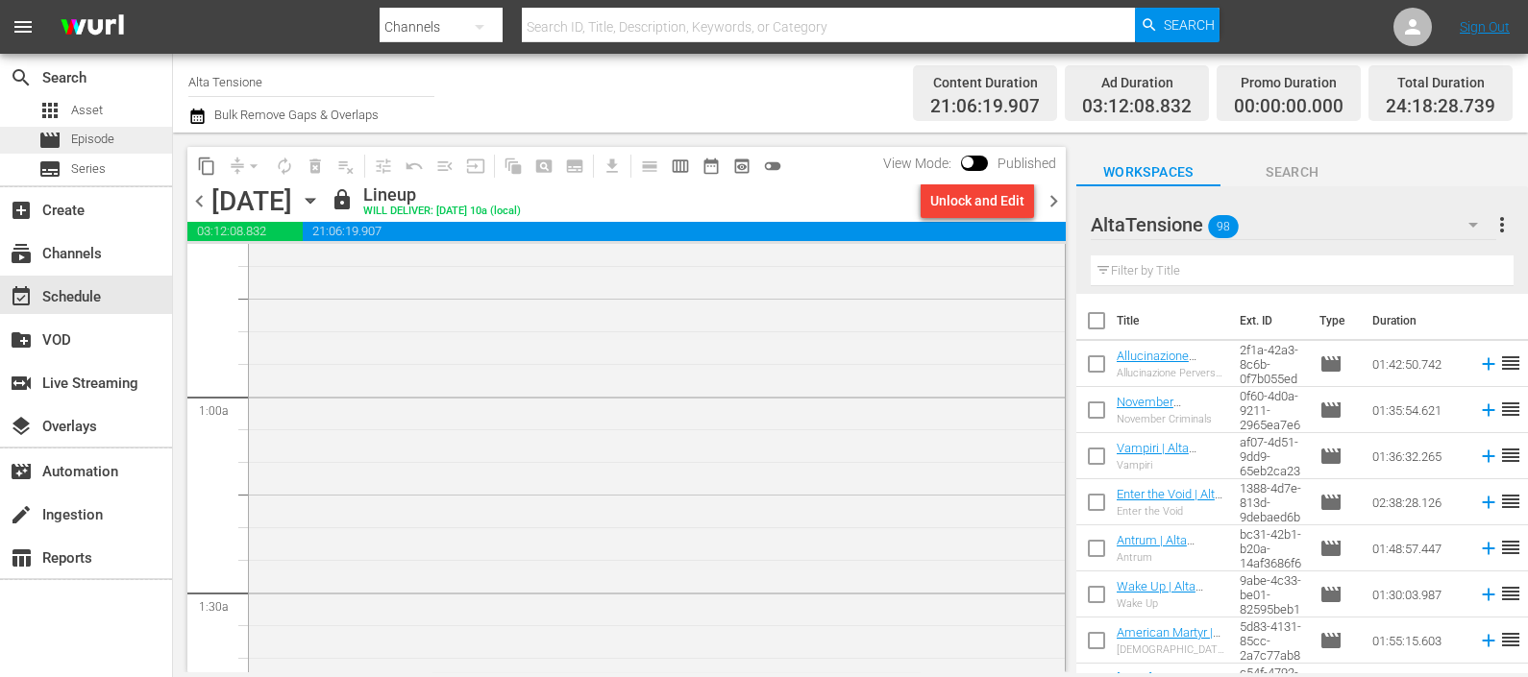
click at [86, 140] on span "Episode" at bounding box center [92, 139] width 43 height 19
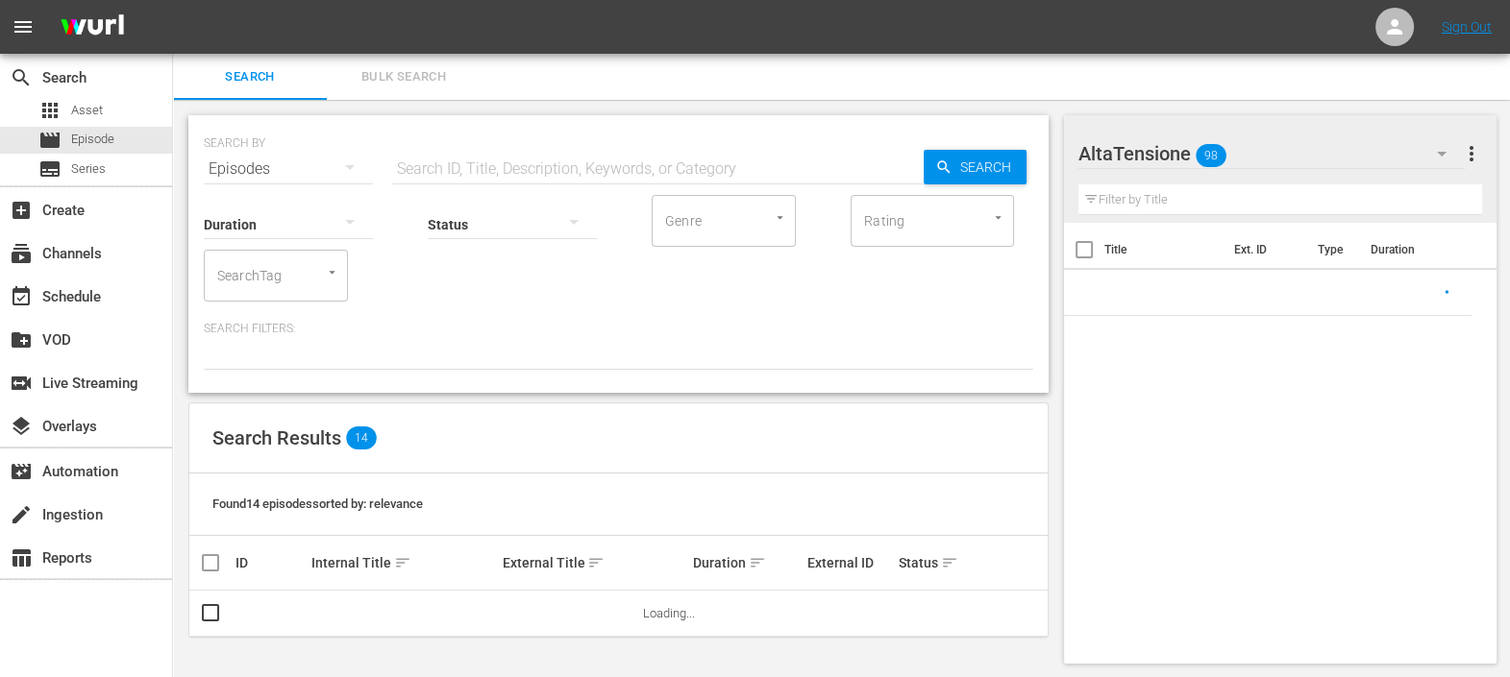
click at [422, 168] on input "text" at bounding box center [657, 169] width 531 height 46
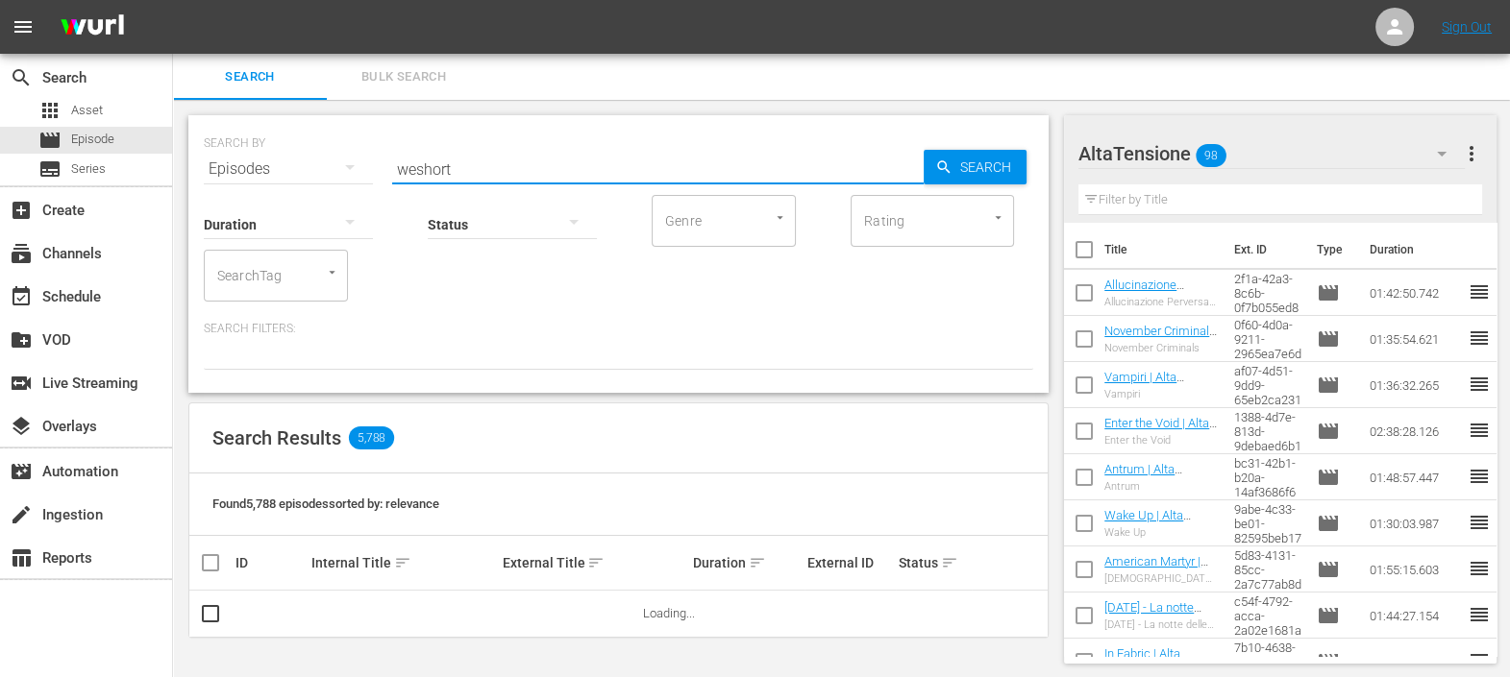
click at [419, 168] on input "weshort" at bounding box center [657, 169] width 531 height 46
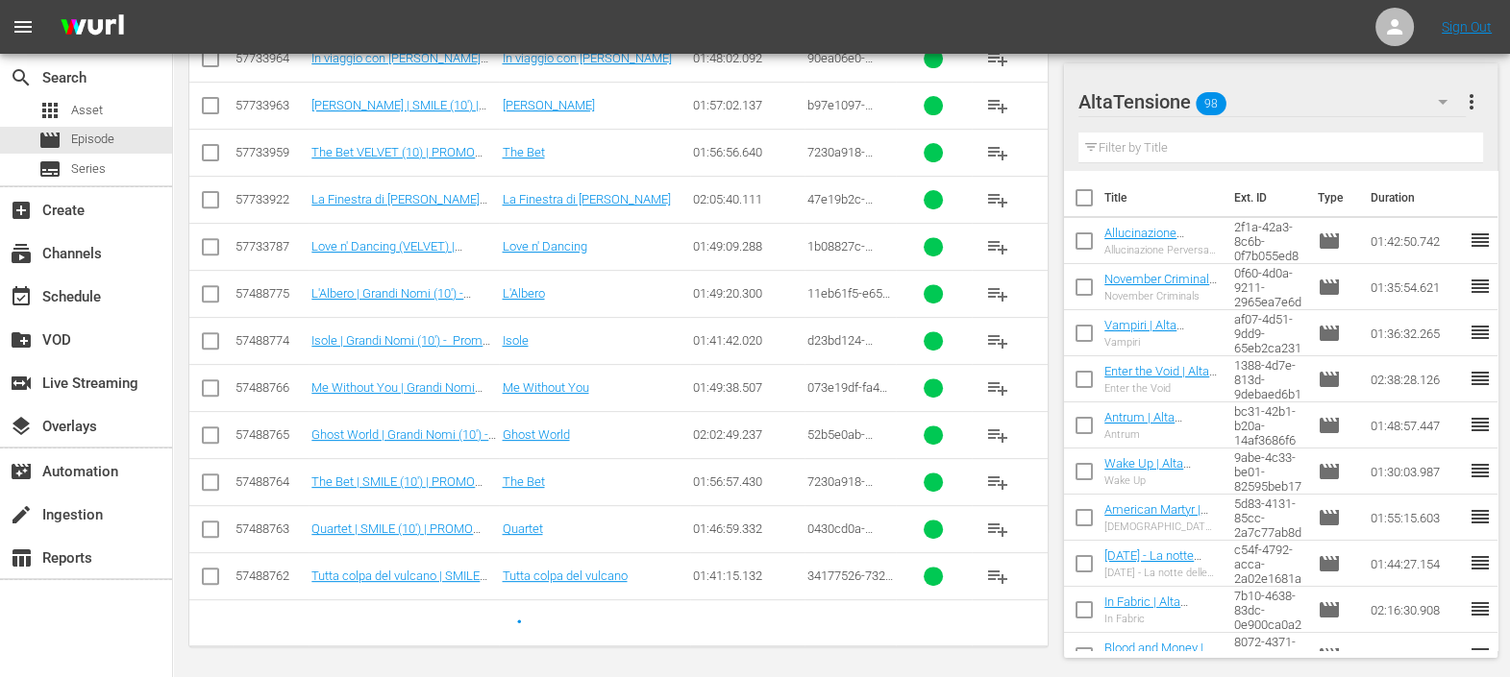
scroll to position [211, 0]
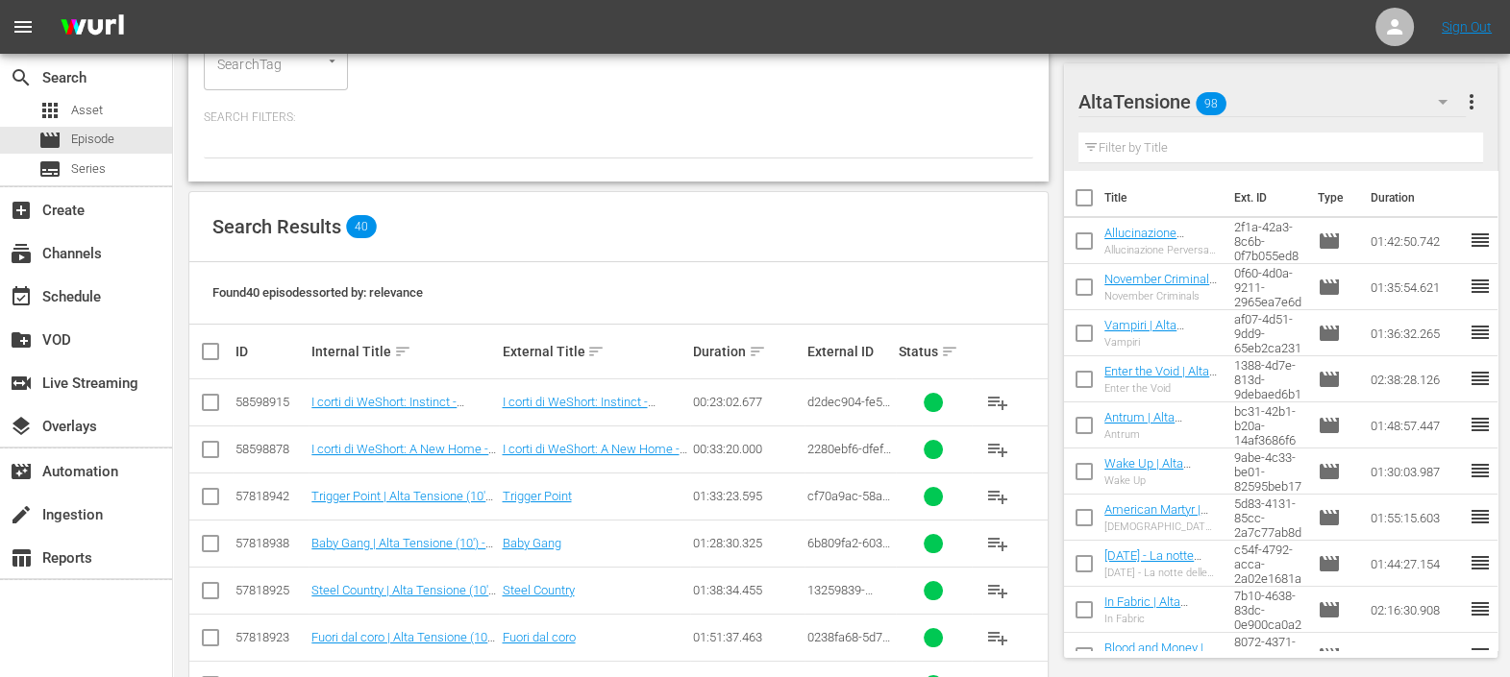
type input "weshort"
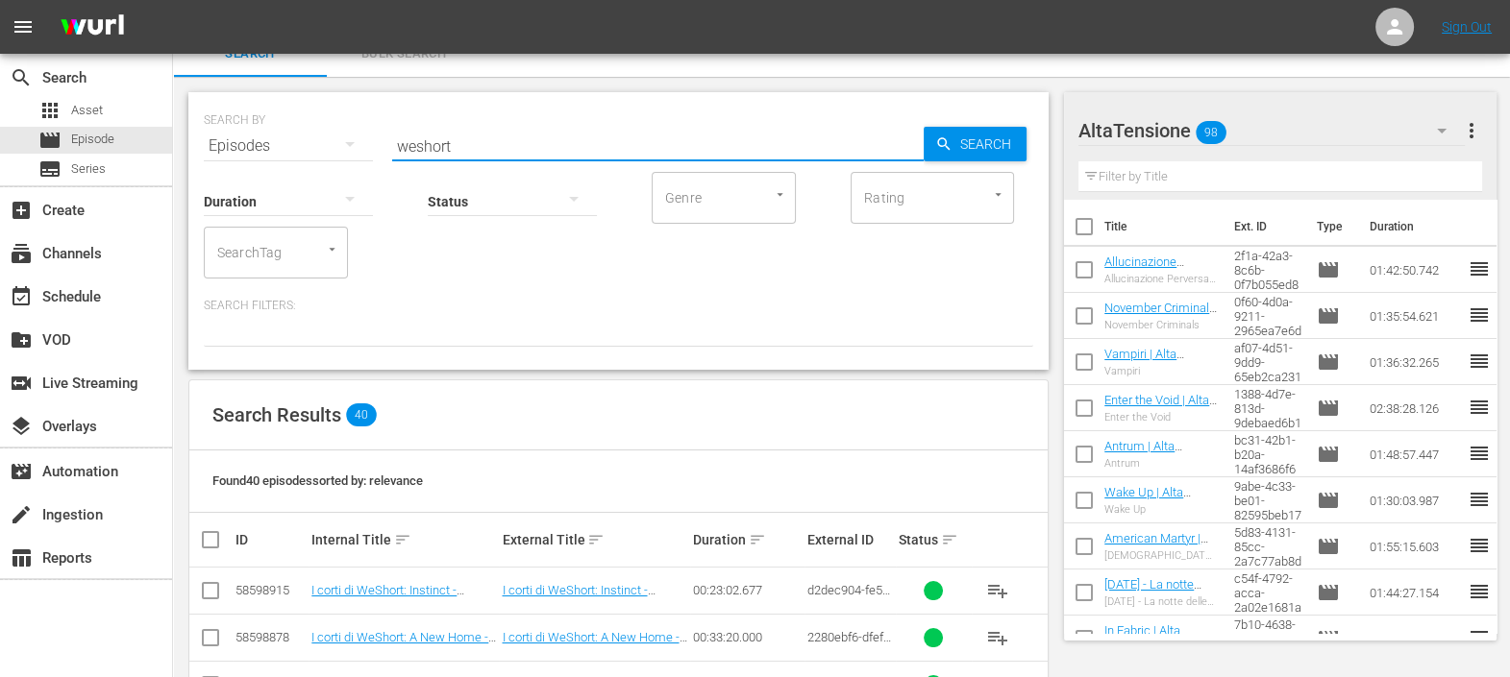
scroll to position [0, 0]
